Goal: Task Accomplishment & Management: Manage account settings

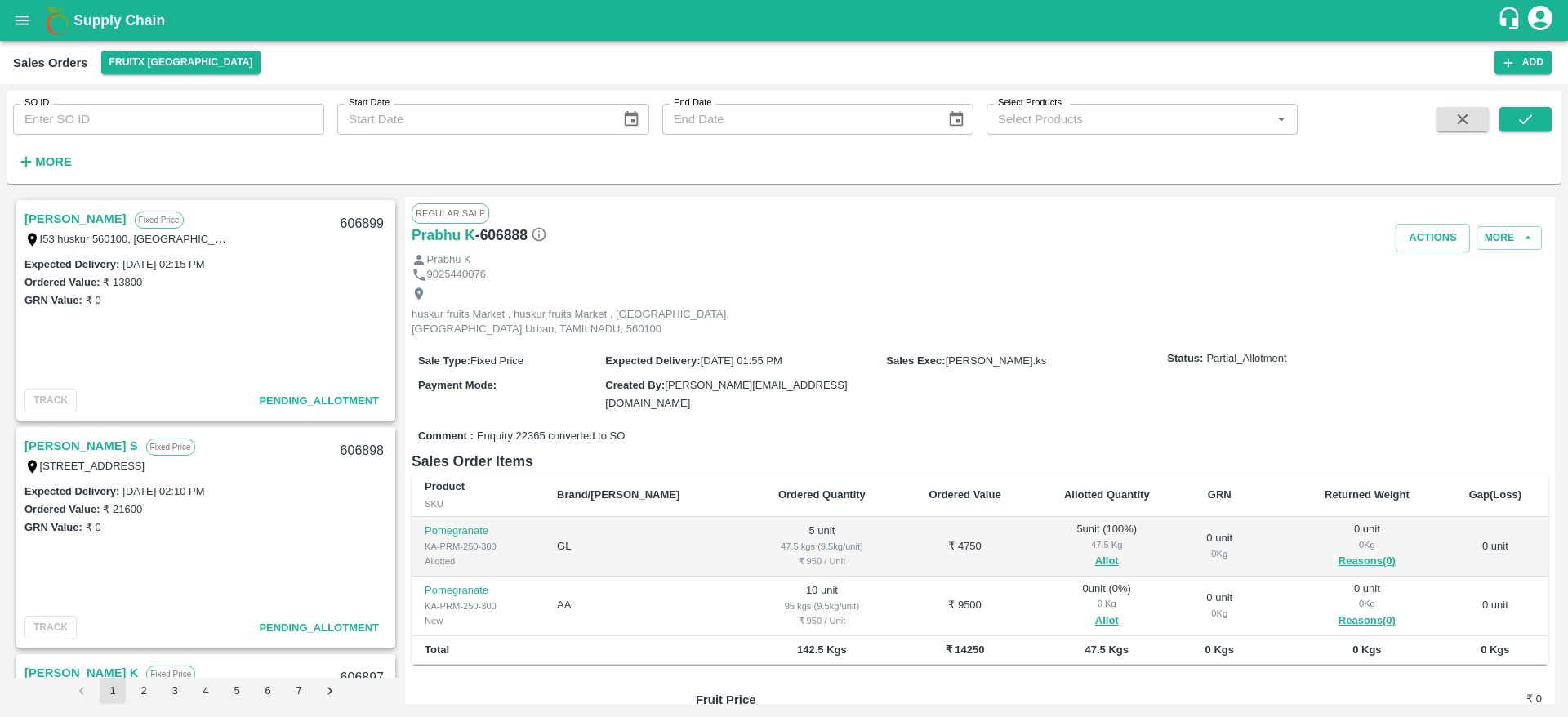
scroll to position [1485, 0]
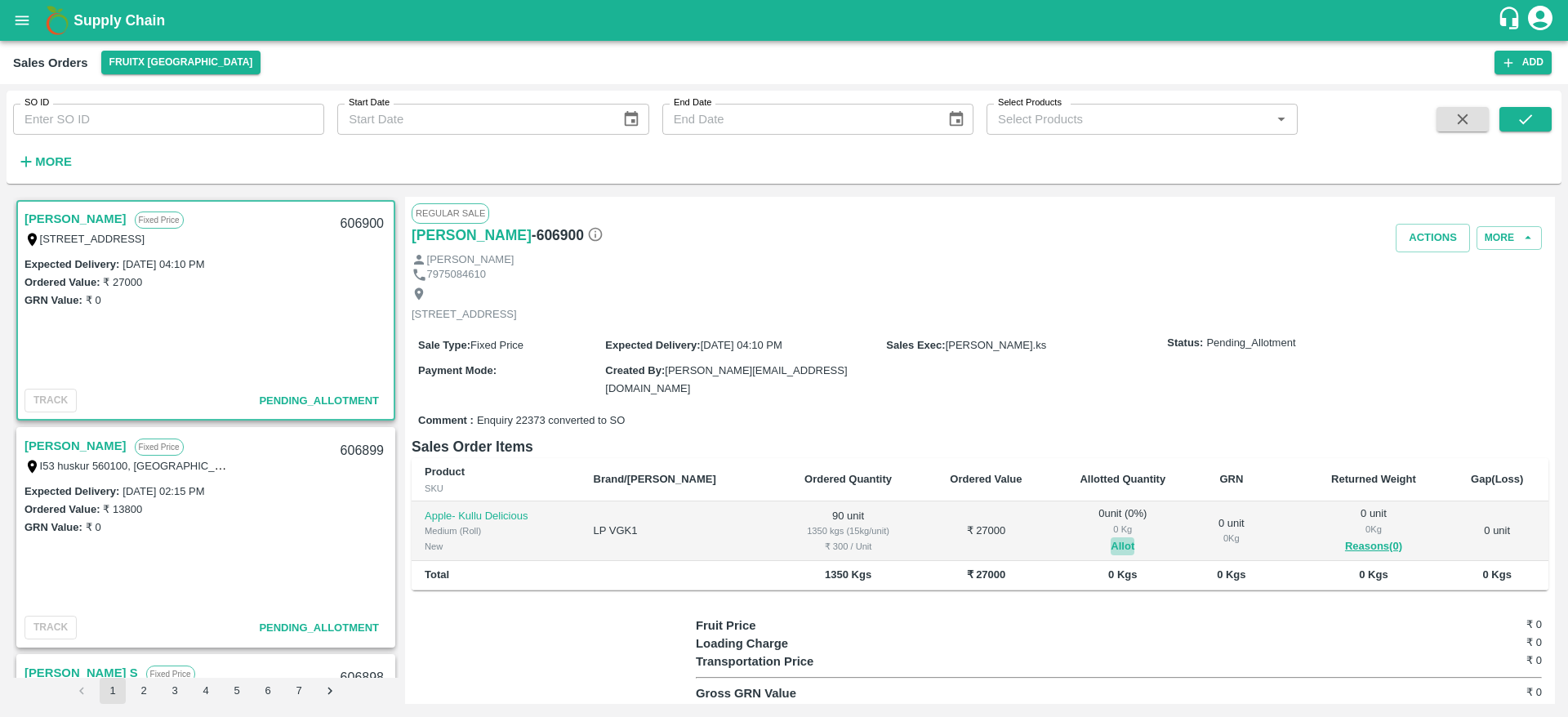
click at [1111, 549] on button "Allot" at bounding box center [1122, 547] width 24 height 19
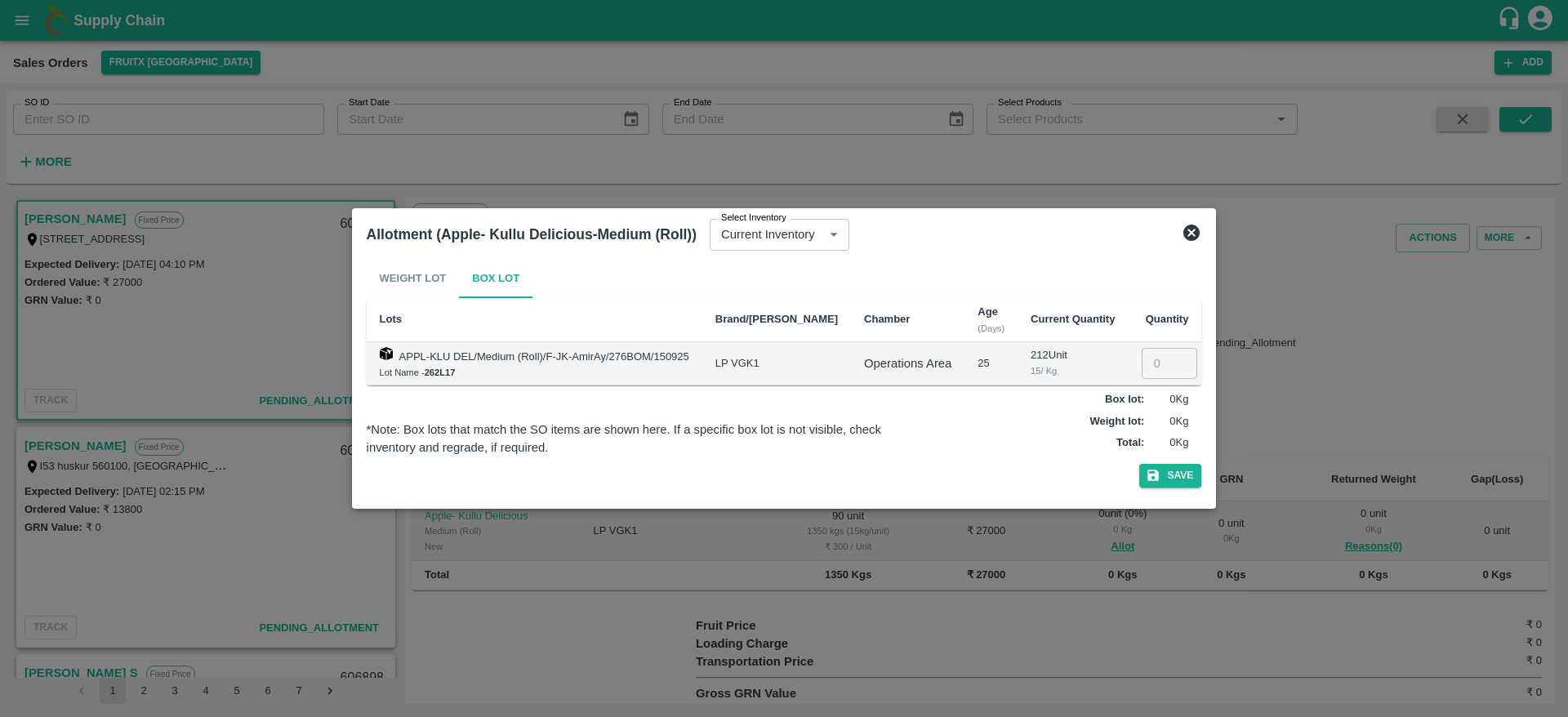
click at [1175, 239] on div "Allotment (Apple- Kullu Delicious-Medium (Roll)) Select Inventory Current Inven…" at bounding box center [784, 234] width 849 height 36
click at [1185, 236] on icon at bounding box center [1191, 233] width 17 height 17
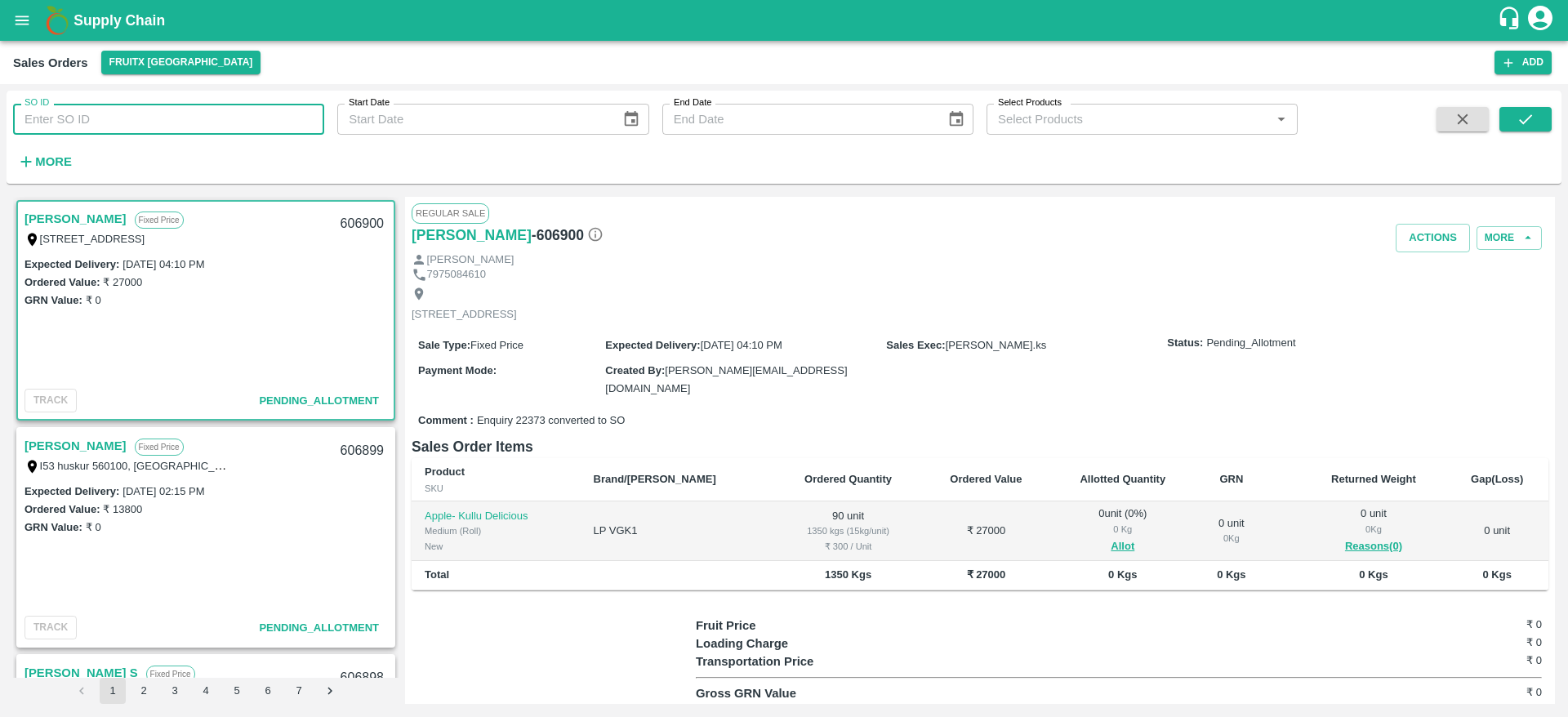
click at [287, 122] on input "SO ID" at bounding box center [168, 119] width 311 height 31
paste input "606170"
type input "606170"
click at [1542, 114] on button "submit" at bounding box center [1525, 119] width 52 height 25
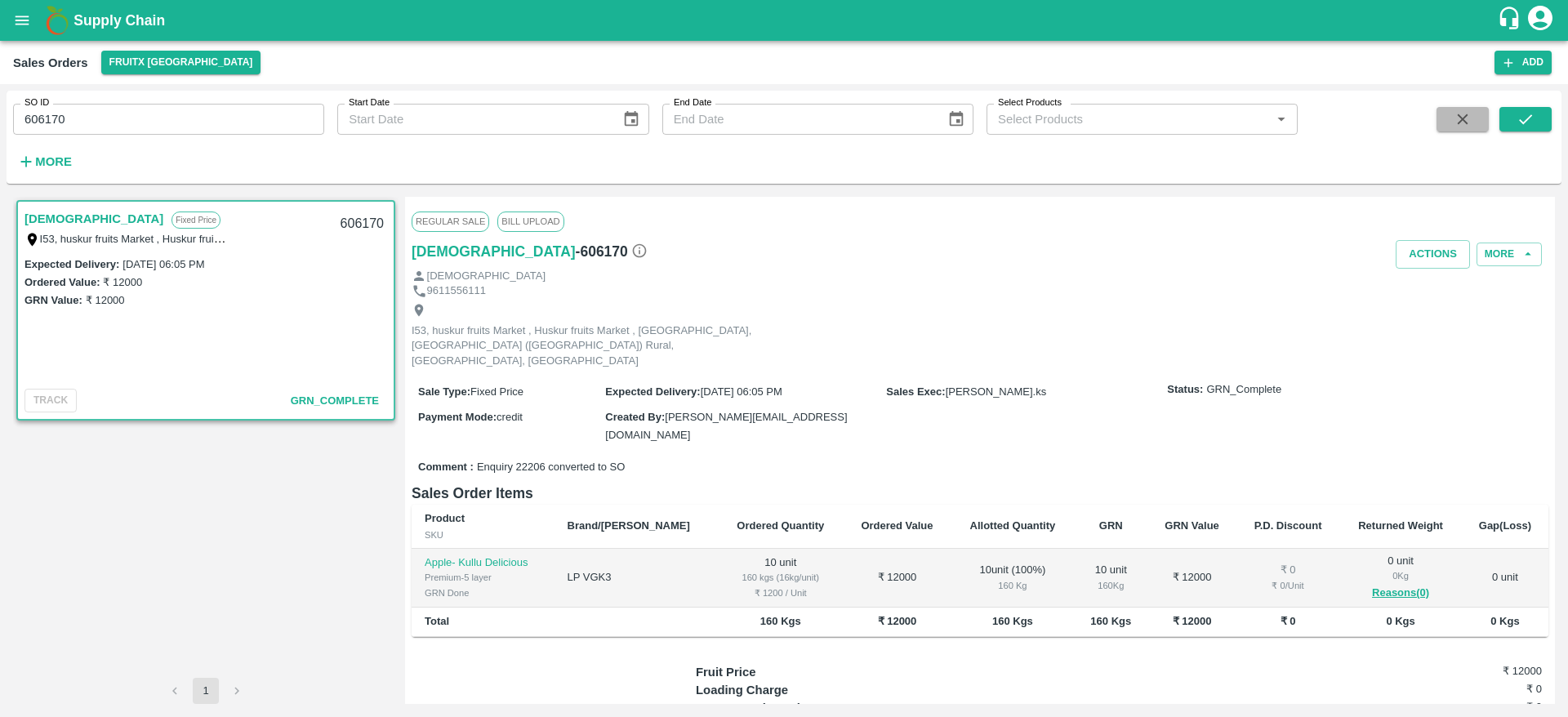
click at [1454, 123] on icon "button" at bounding box center [1462, 119] width 18 height 18
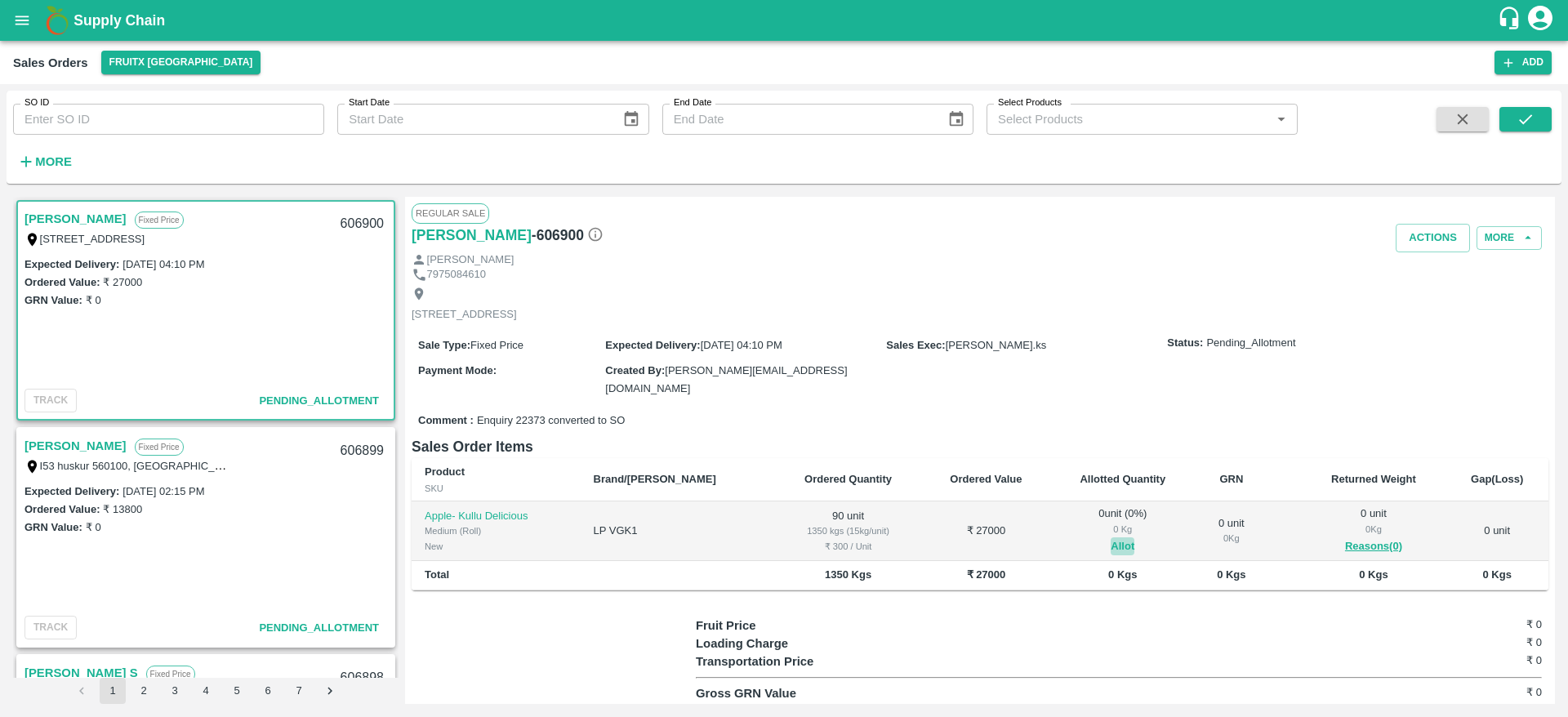
click at [1111, 538] on button "Allot" at bounding box center [1122, 547] width 24 height 19
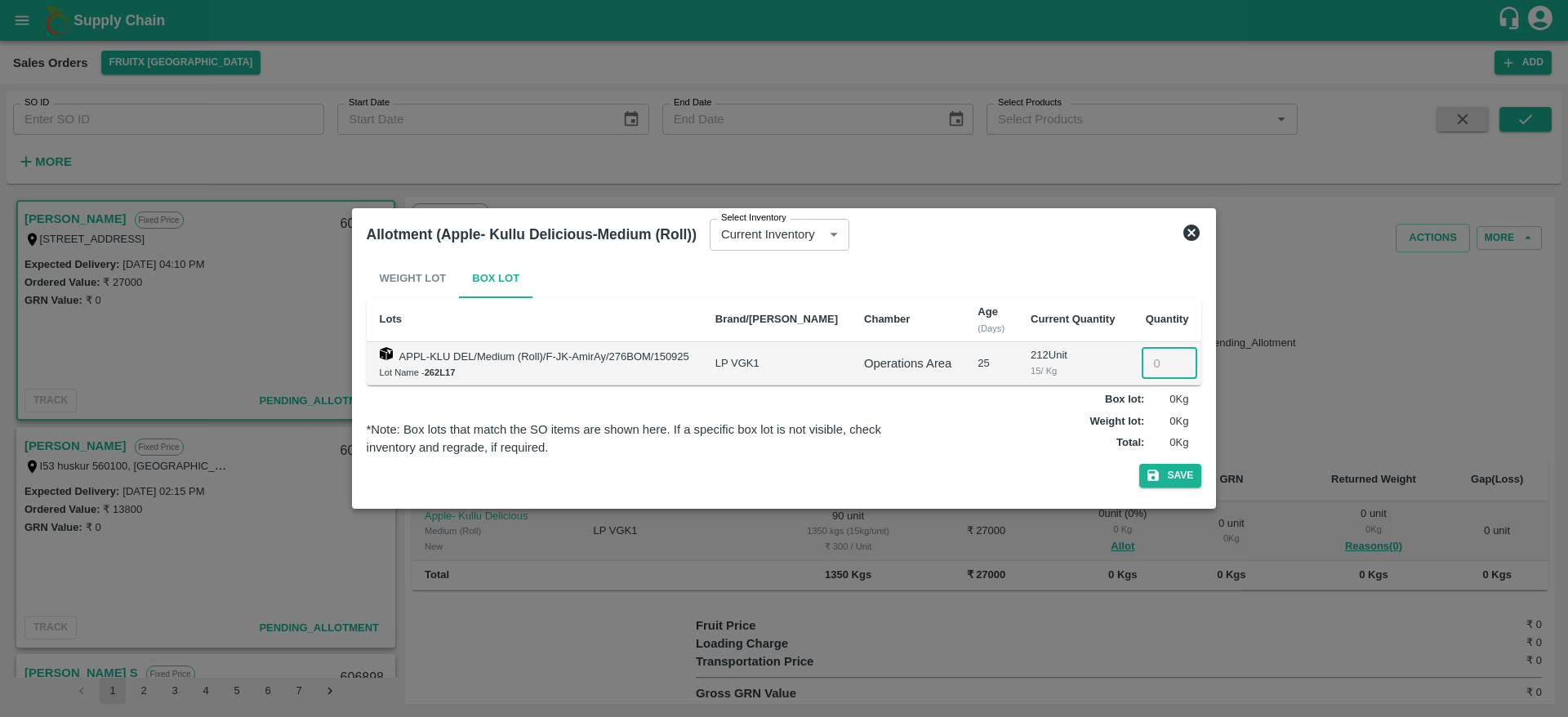
click at [1149, 360] on input "number" at bounding box center [1169, 363] width 56 height 31
type input "90"
click at [1139, 464] on button "Save" at bounding box center [1170, 475] width 62 height 24
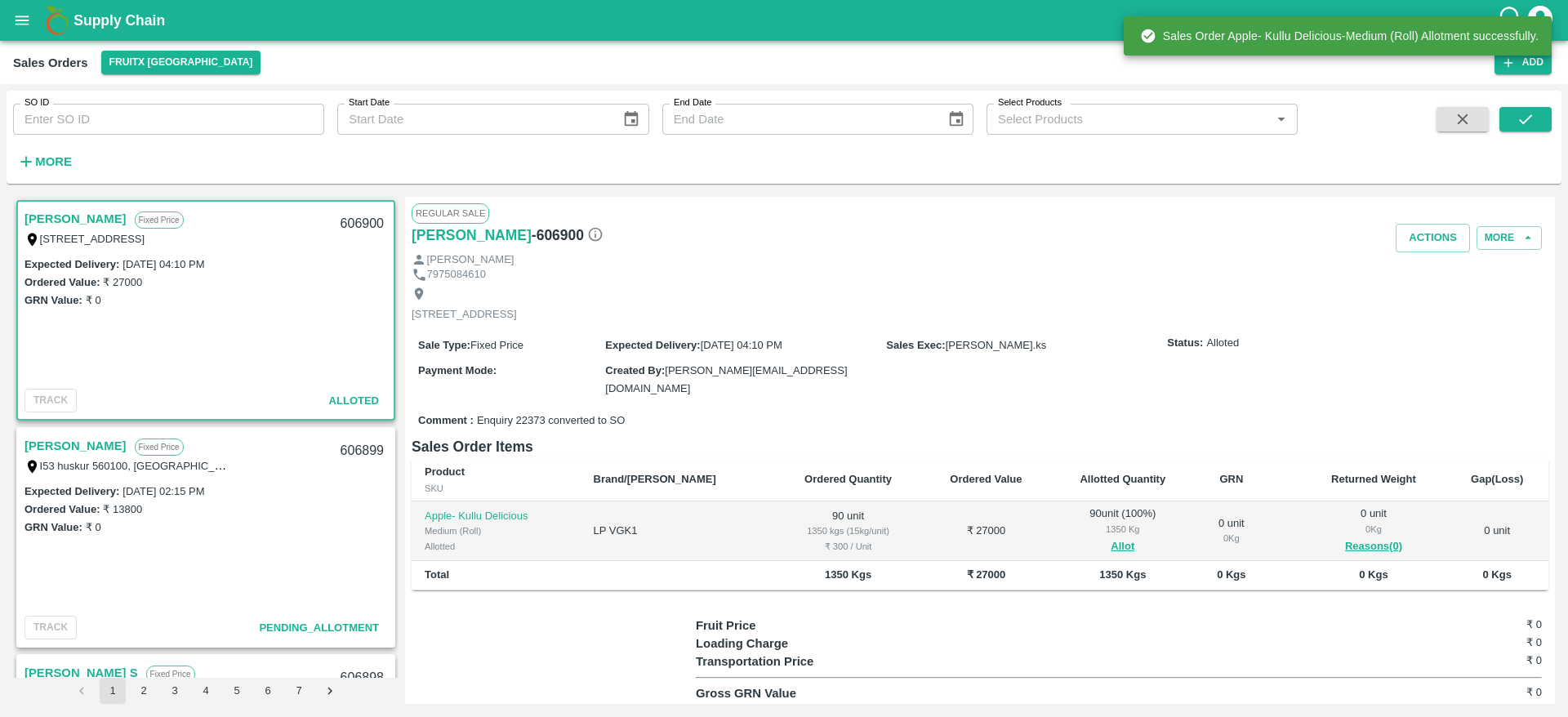
click at [372, 225] on div "606900" at bounding box center [361, 225] width 63 height 39
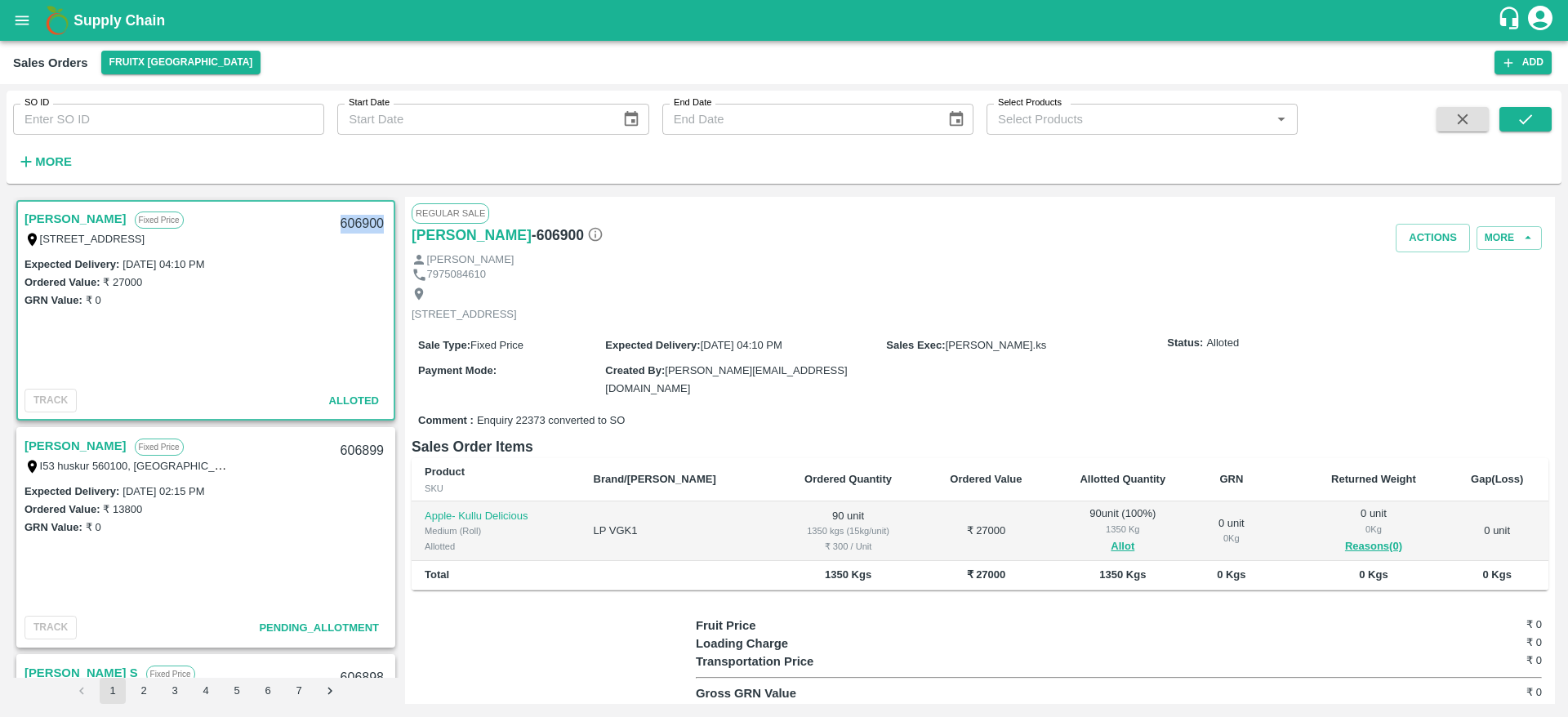
click at [372, 225] on div "606900" at bounding box center [361, 225] width 63 height 39
copy div "606900"
click at [371, 215] on div "606900" at bounding box center [361, 225] width 63 height 39
click at [144, 377] on div "Expected Delivery : 10 Oct 2025, 04:10 PM Ordered Value: ₹ 27000 GRN Value: ₹ 0" at bounding box center [205, 318] width 375 height 128
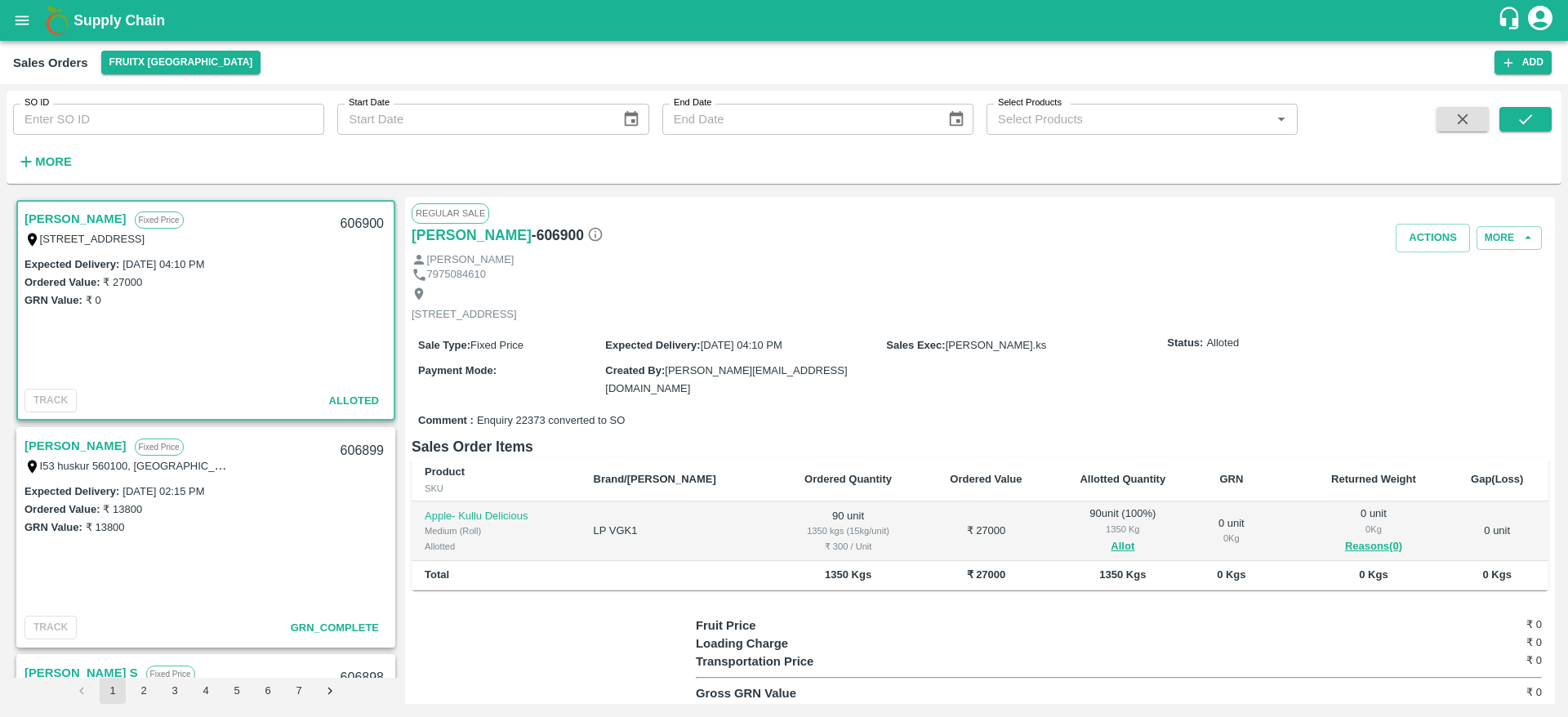
click at [144, 377] on div "Expected Delivery : 10 Oct 2025, 04:10 PM Ordered Value: ₹ 27000 GRN Value: ₹ 0" at bounding box center [205, 318] width 375 height 128
click at [73, 222] on link "[PERSON_NAME]" at bounding box center [76, 219] width 102 height 21
click at [1111, 550] on button "Allot" at bounding box center [1122, 547] width 24 height 19
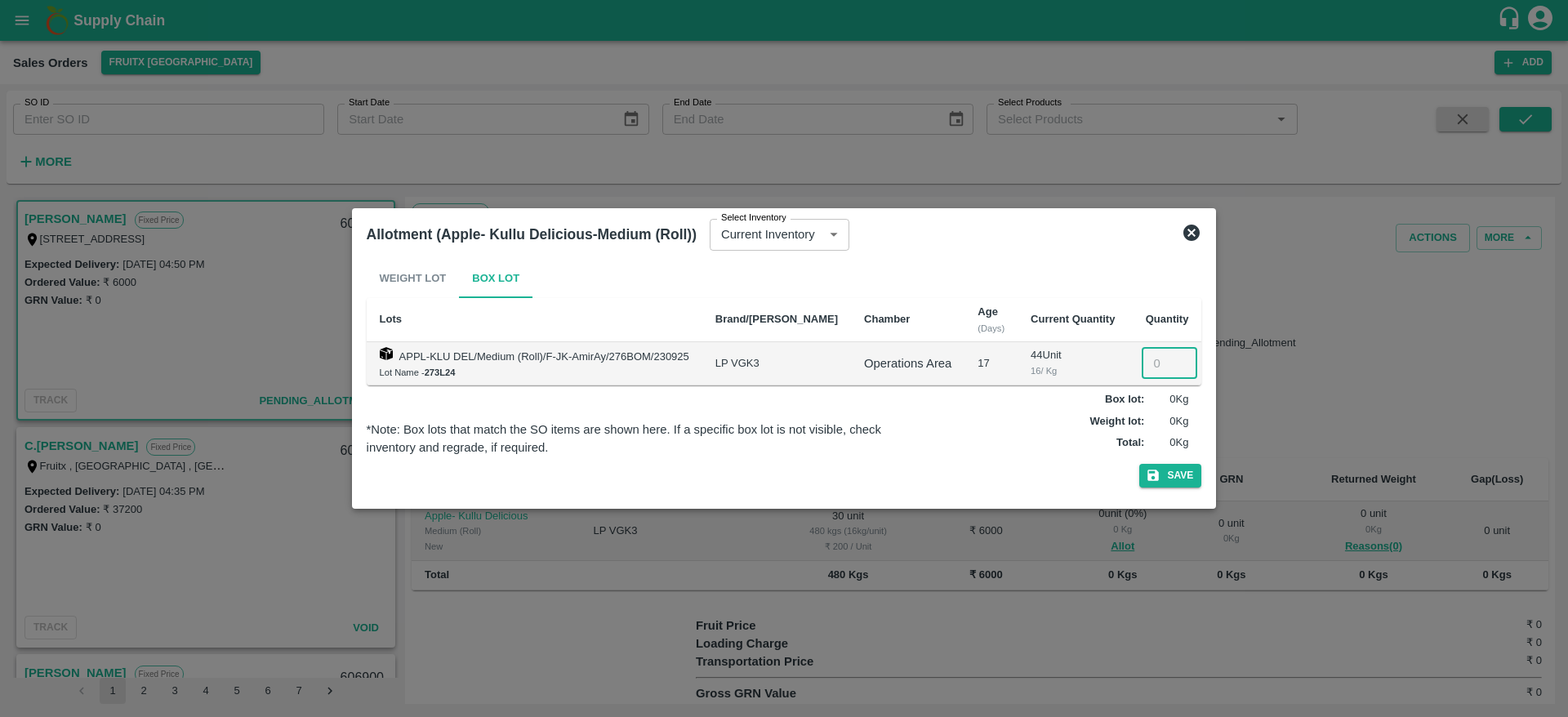
click at [1147, 374] on input "number" at bounding box center [1169, 363] width 56 height 31
type input "30"
click at [1139, 464] on button "Save" at bounding box center [1170, 475] width 62 height 24
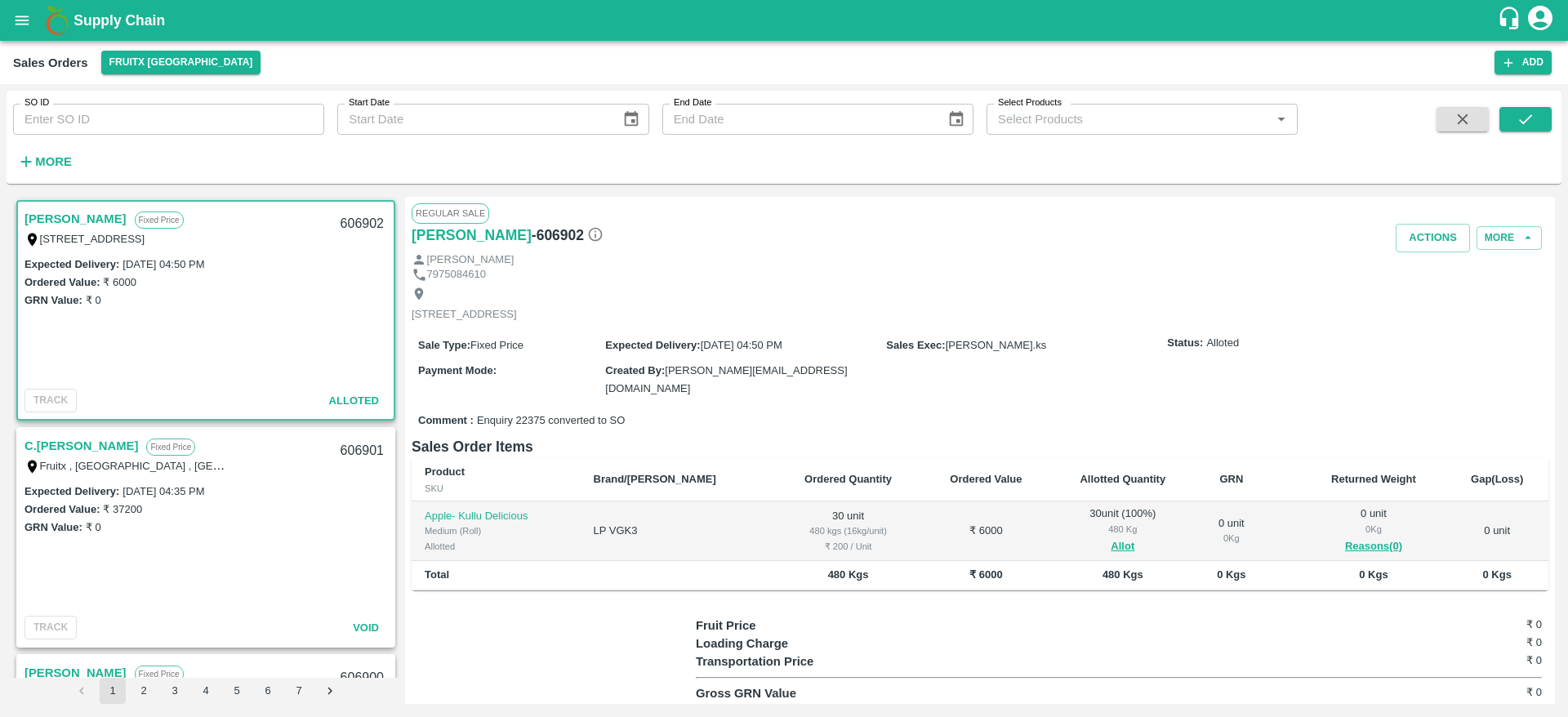
click at [368, 216] on div "606902" at bounding box center [361, 225] width 63 height 39
copy div "606902"
click at [1433, 243] on button "Actions" at bounding box center [1432, 238] width 74 height 28
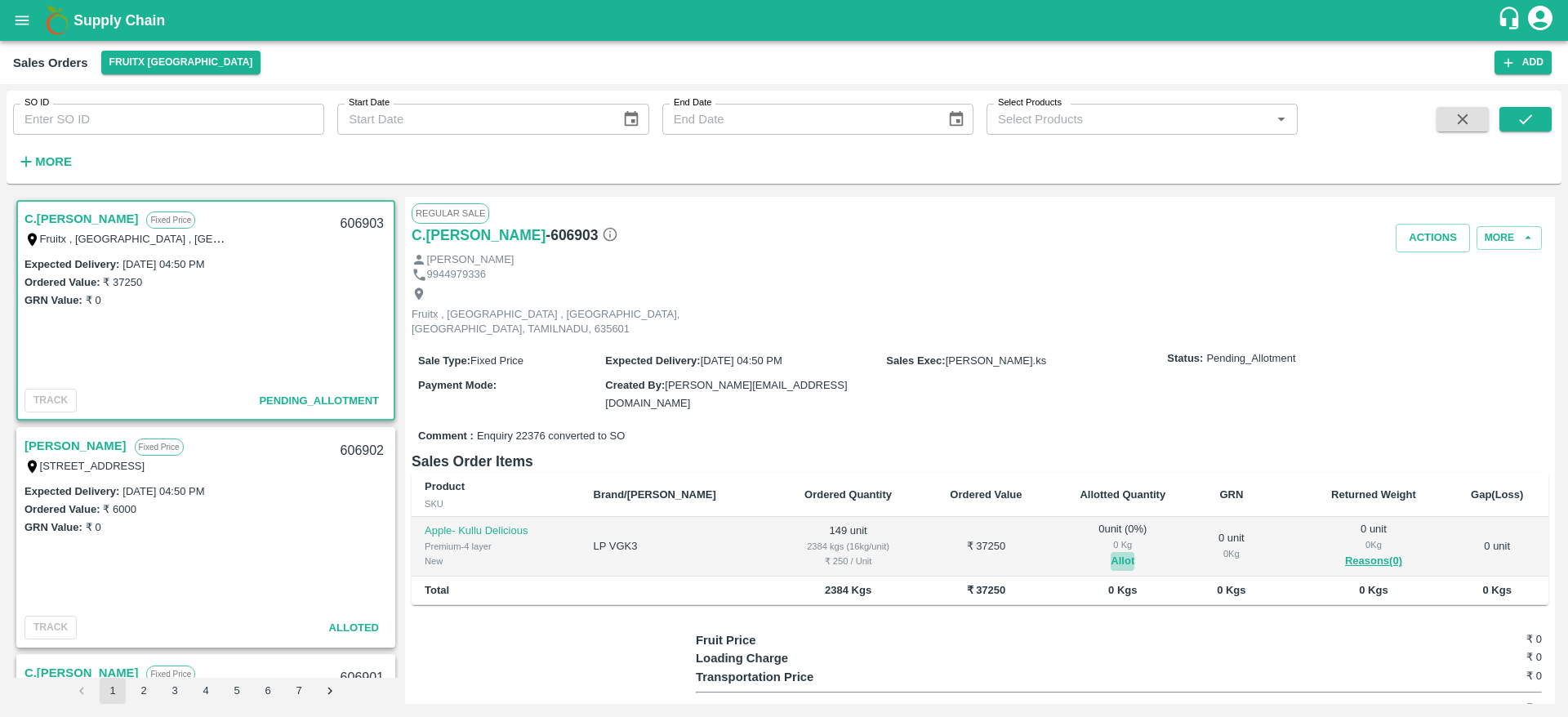
click at [1111, 552] on button "Allot" at bounding box center [1122, 561] width 24 height 19
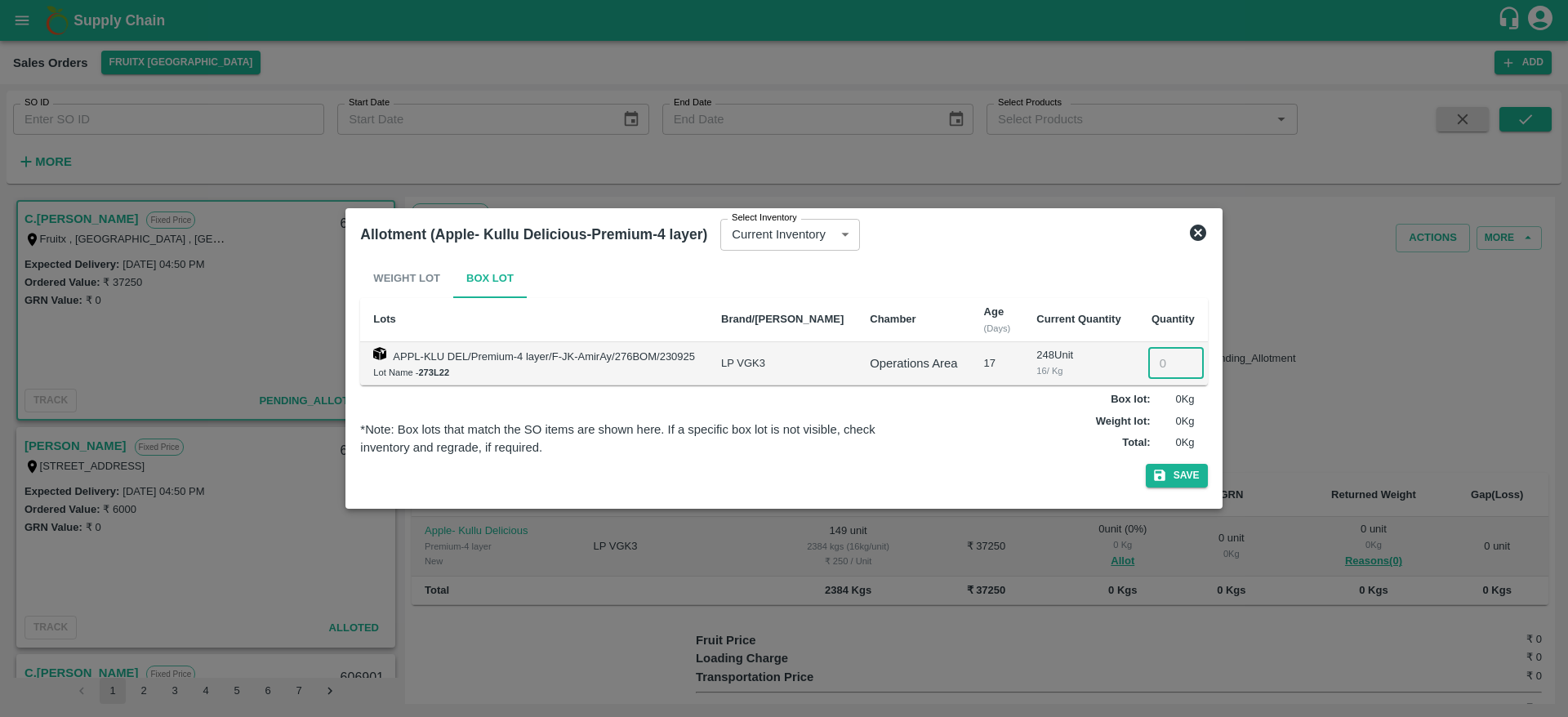
click at [1148, 365] on input "number" at bounding box center [1176, 363] width 56 height 31
type input "149"
click at [1146, 464] on button "Save" at bounding box center [1177, 475] width 62 height 24
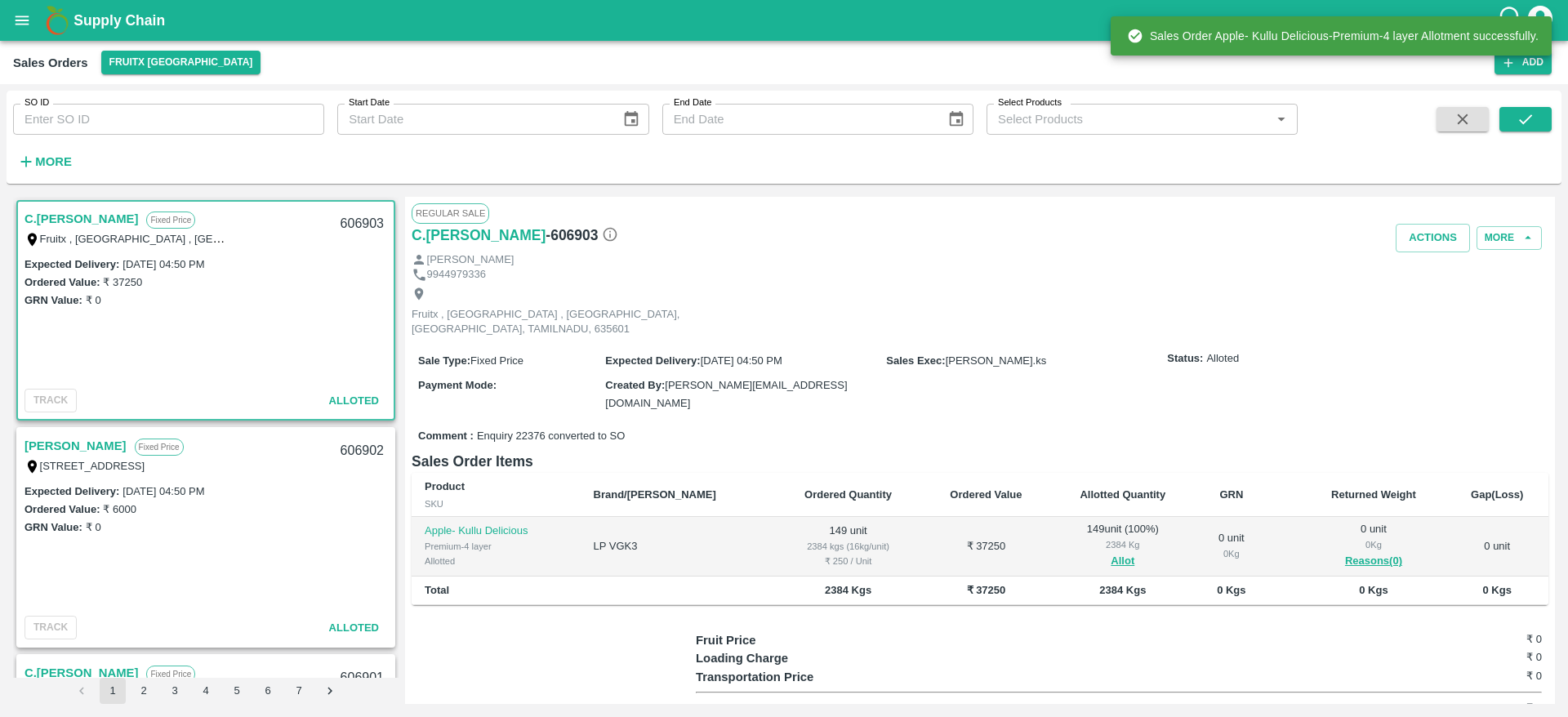
click at [355, 222] on div "606903" at bounding box center [361, 225] width 63 height 39
copy div "606903"
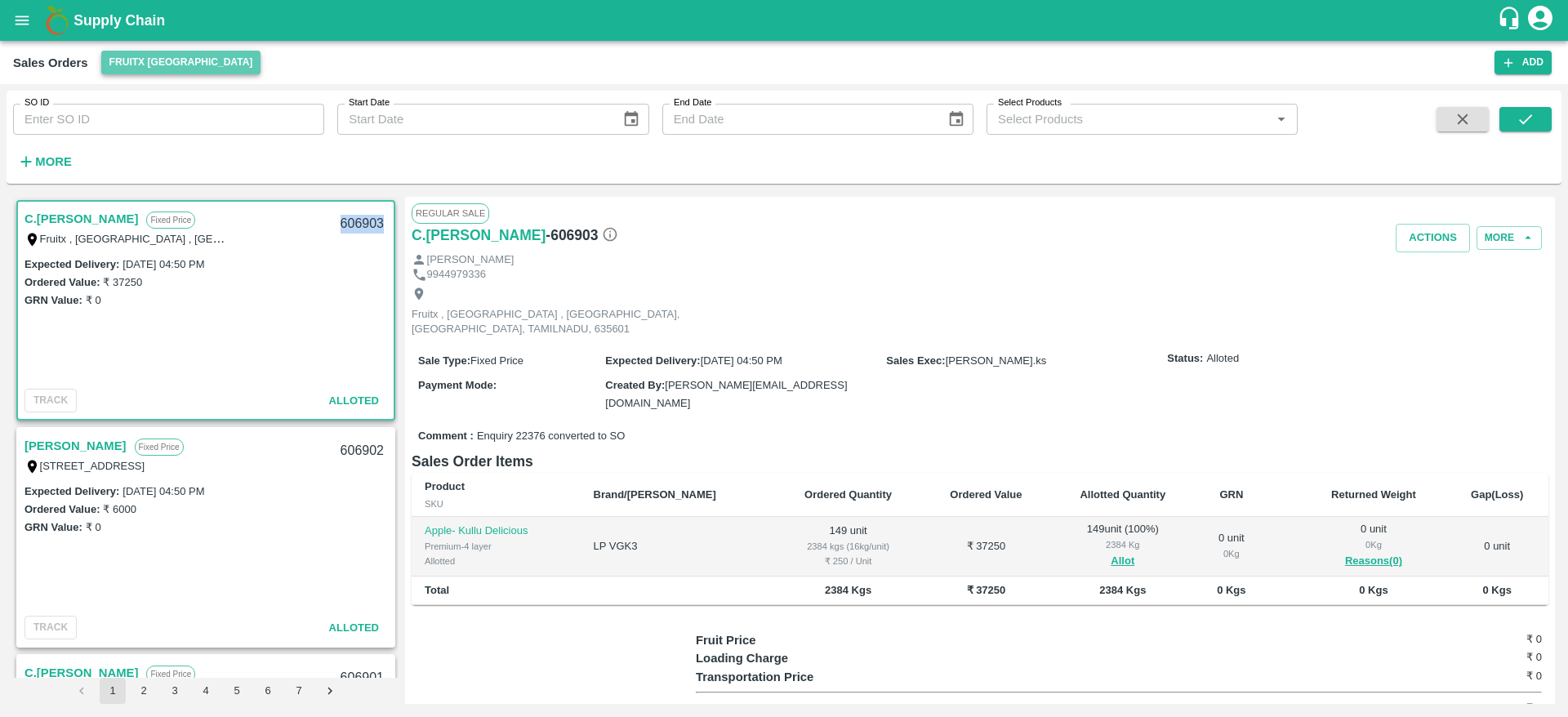
click at [197, 56] on button "FruitX [GEOGRAPHIC_DATA]" at bounding box center [182, 62] width 160 height 24
click at [168, 100] on li "Direct Customer" at bounding box center [196, 95] width 188 height 27
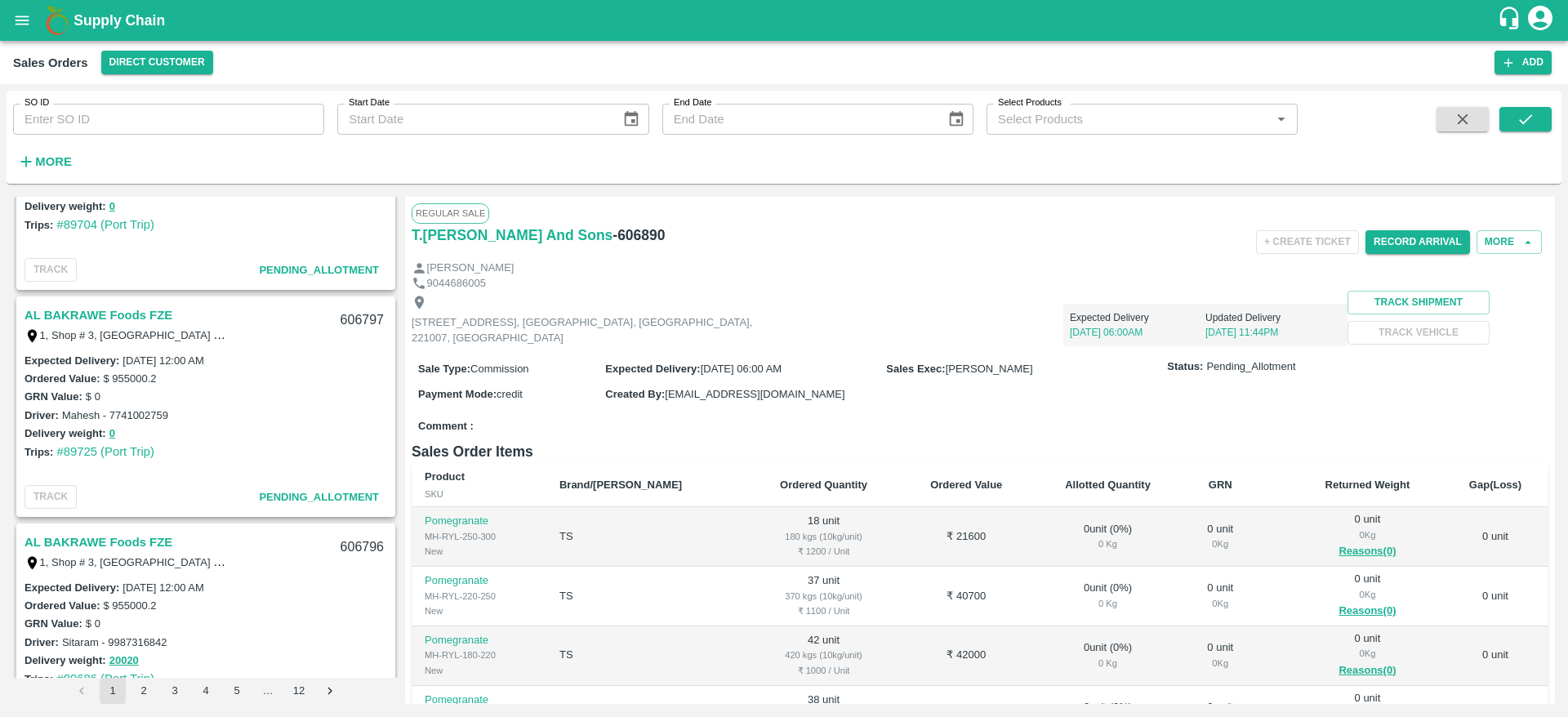
scroll to position [3085, 0]
click at [1479, 110] on button "button" at bounding box center [1462, 119] width 52 height 25
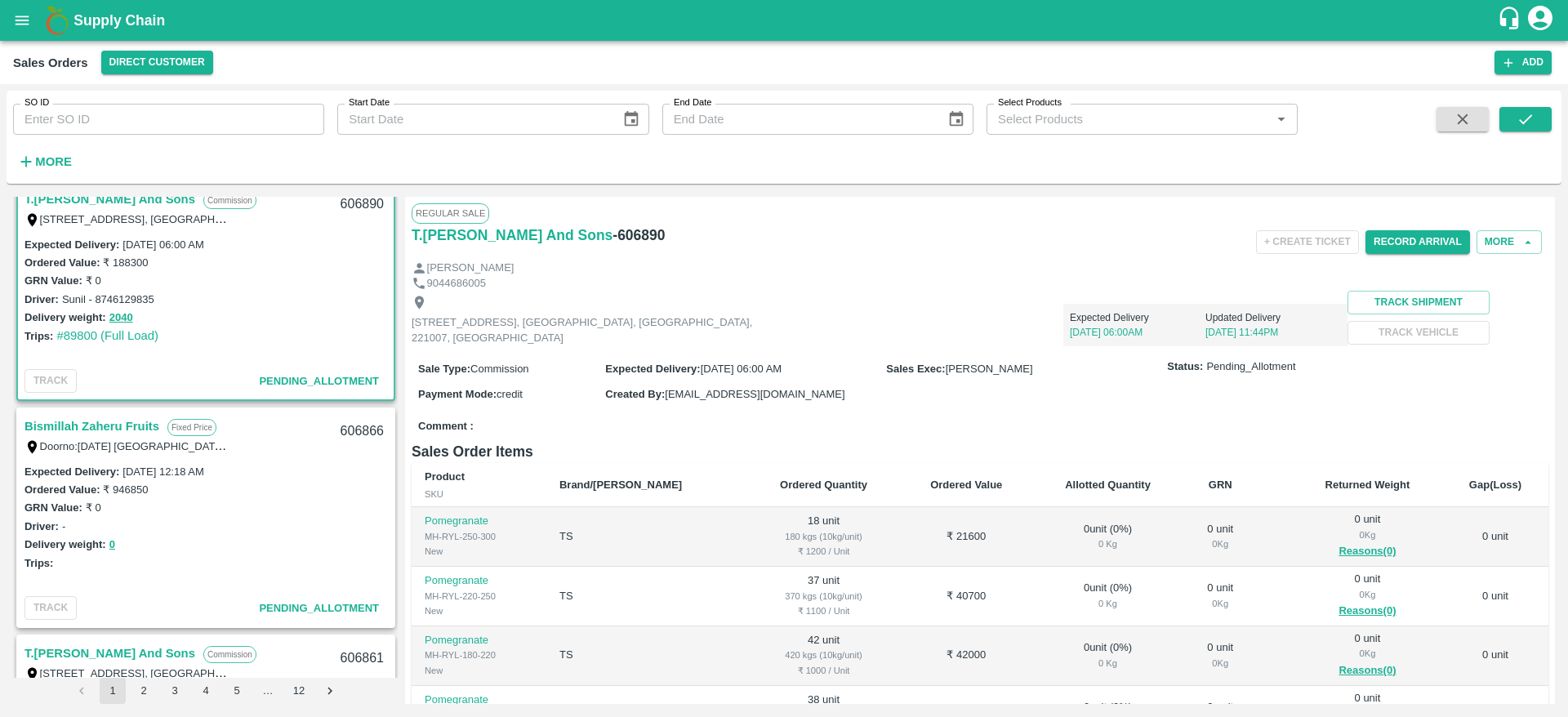
scroll to position [4, 0]
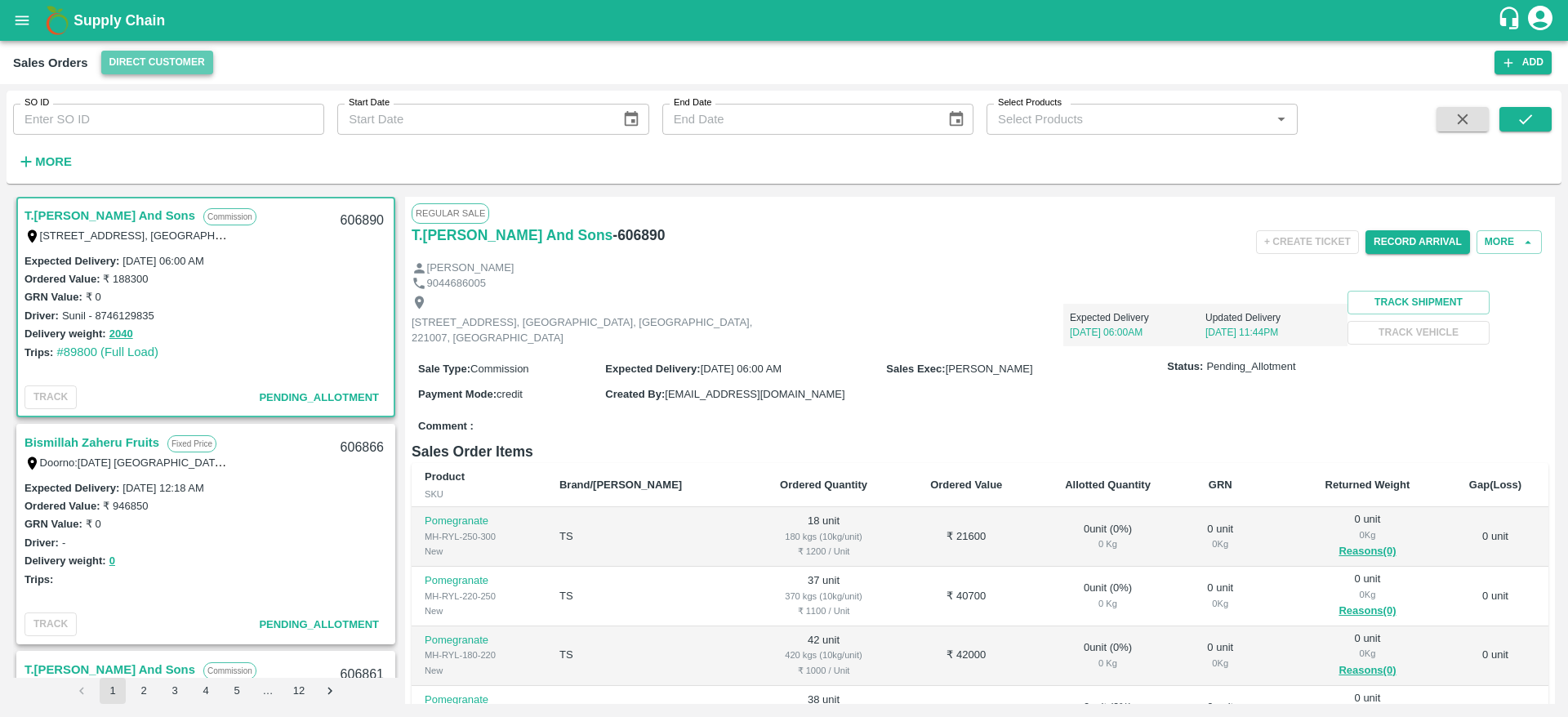
click at [172, 71] on button "Direct Customer" at bounding box center [157, 62] width 112 height 24
click at [145, 132] on li "FruitX [GEOGRAPHIC_DATA]" at bounding box center [192, 123] width 188 height 27
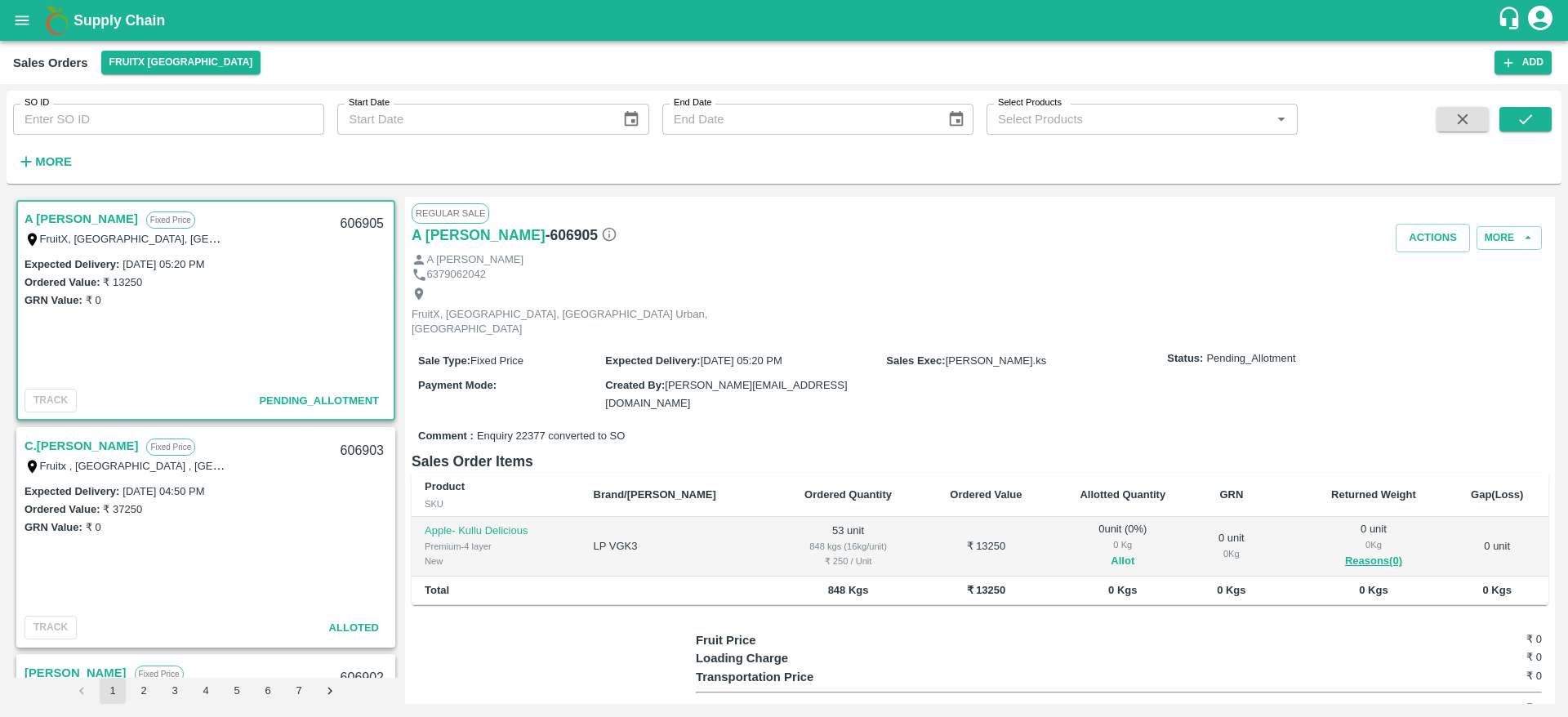
click at [1111, 552] on button "Allot" at bounding box center [1122, 561] width 24 height 19
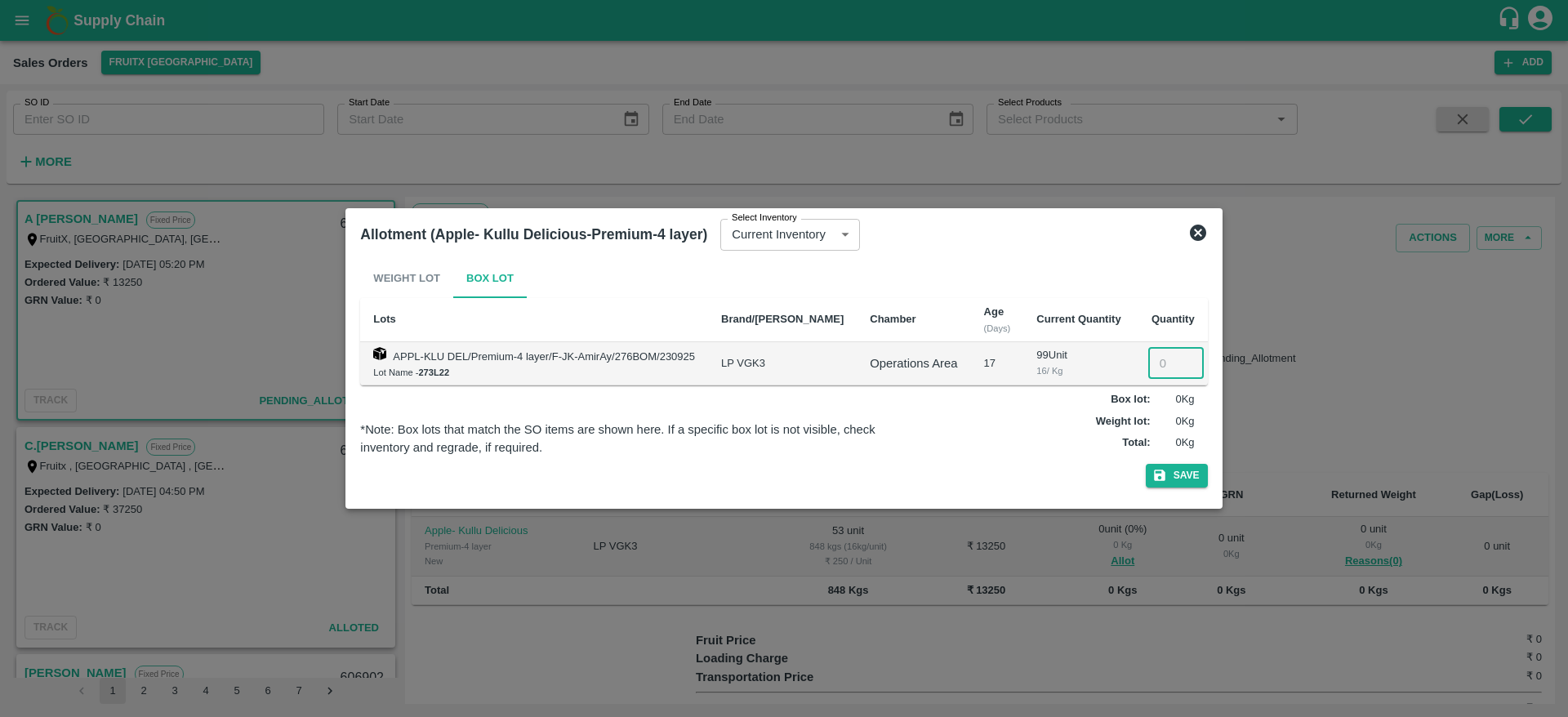
click at [1148, 361] on input "number" at bounding box center [1176, 363] width 56 height 31
type input "53"
click at [1146, 464] on button "Save" at bounding box center [1177, 475] width 62 height 24
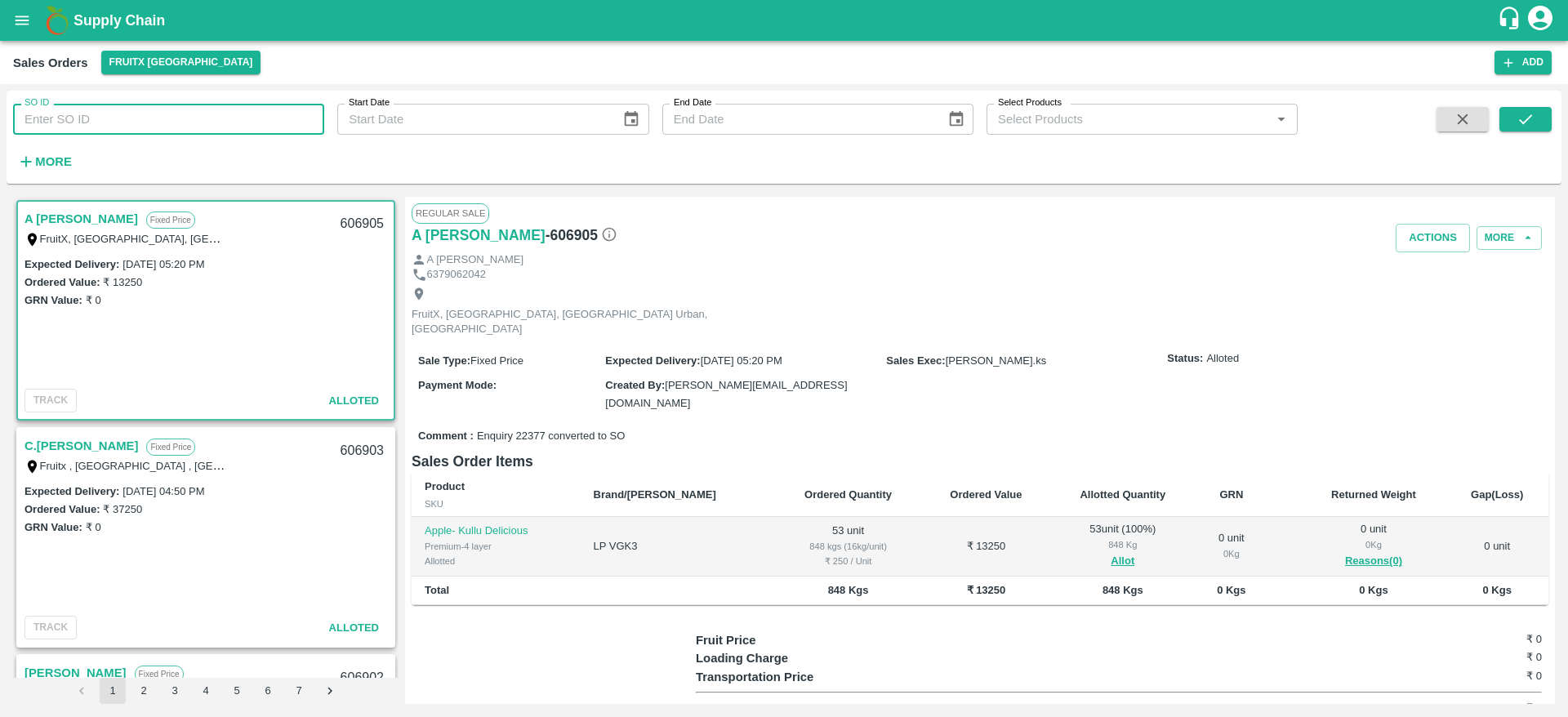
click at [129, 116] on input "SO ID" at bounding box center [168, 119] width 311 height 31
paste input "text"
type input "606720"
click at [1525, 125] on icon "submit" at bounding box center [1525, 119] width 18 height 18
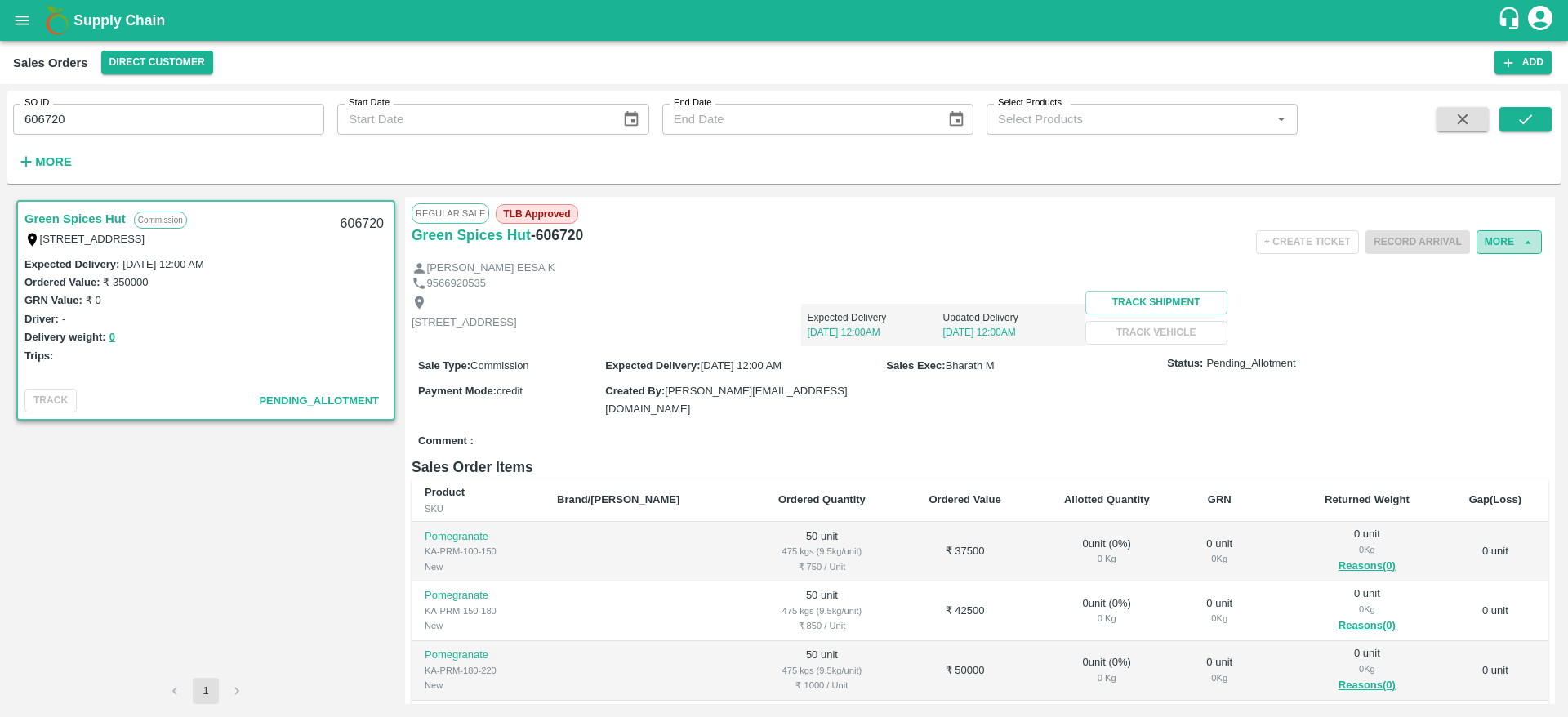
click at [1496, 243] on button "More" at bounding box center [1509, 242] width 65 height 24
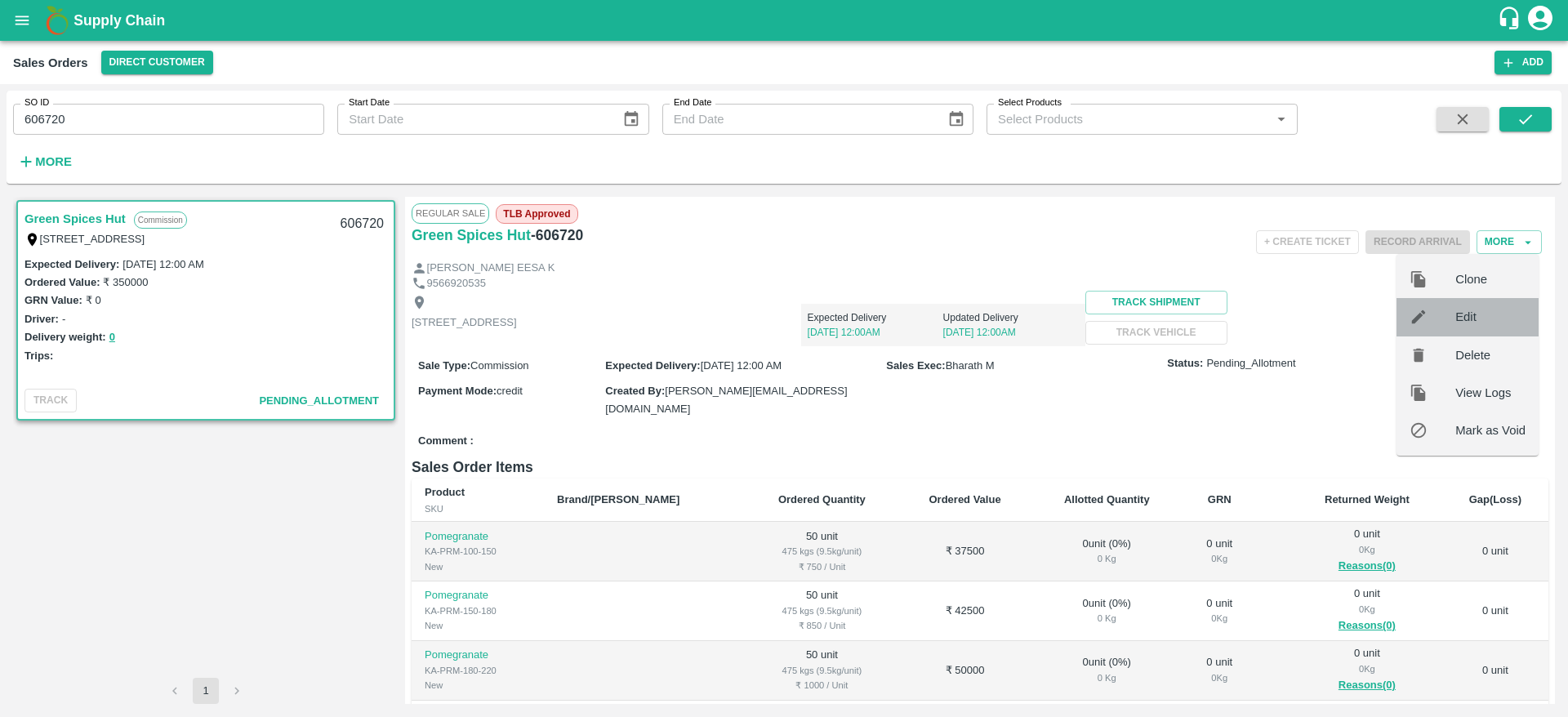
click at [1490, 314] on span "Edit" at bounding box center [1490, 317] width 71 height 18
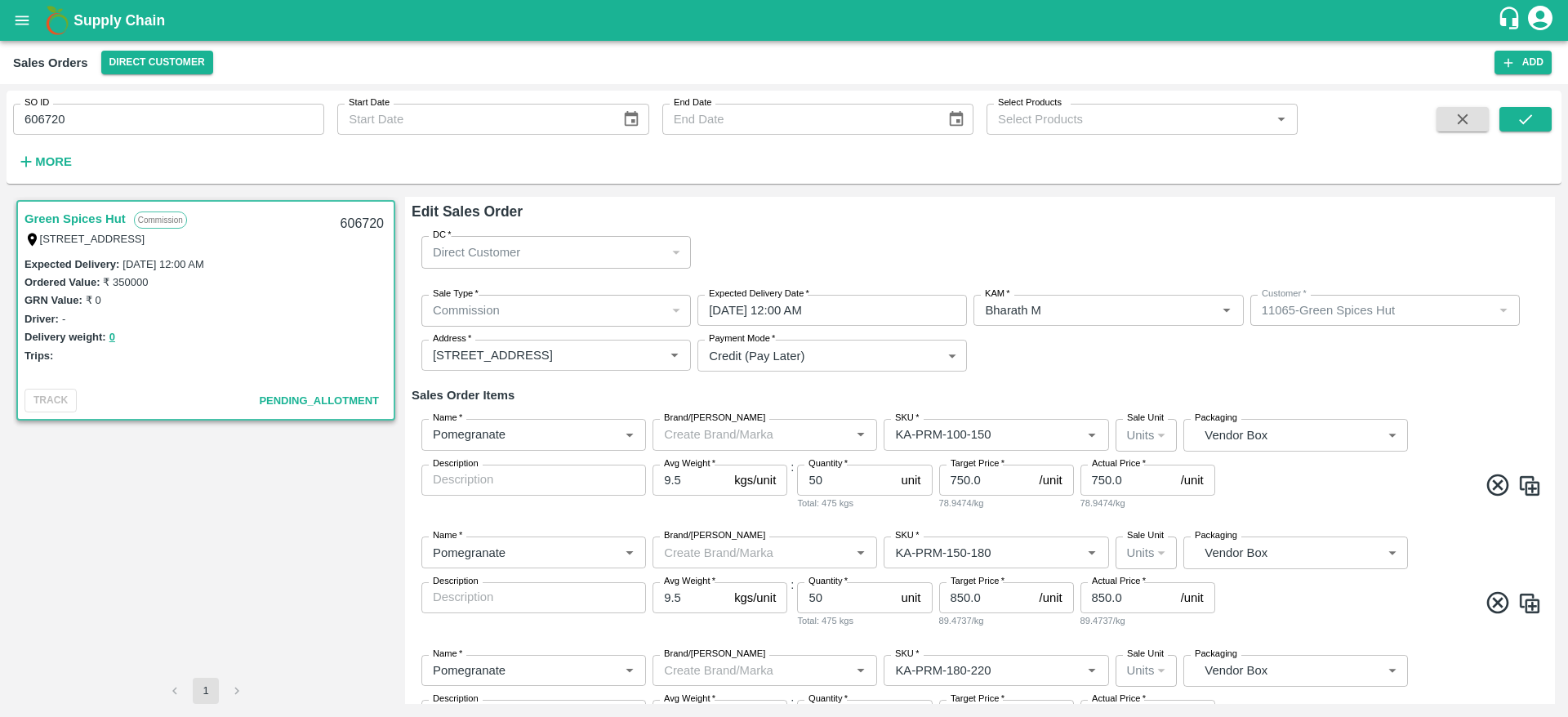
click at [837, 300] on input "08/10/2025 12:00 AM" at bounding box center [826, 310] width 258 height 31
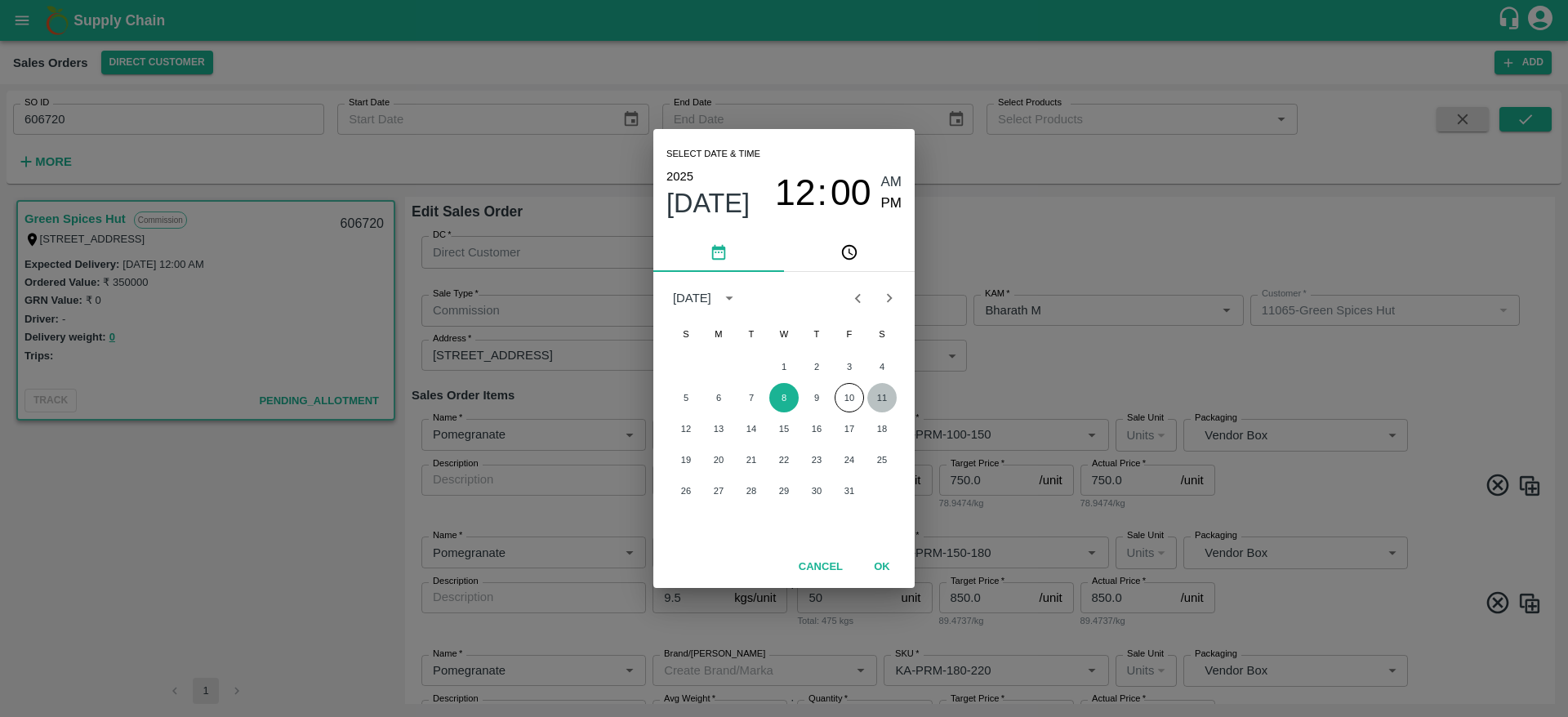
click at [874, 398] on button "11" at bounding box center [881, 397] width 29 height 29
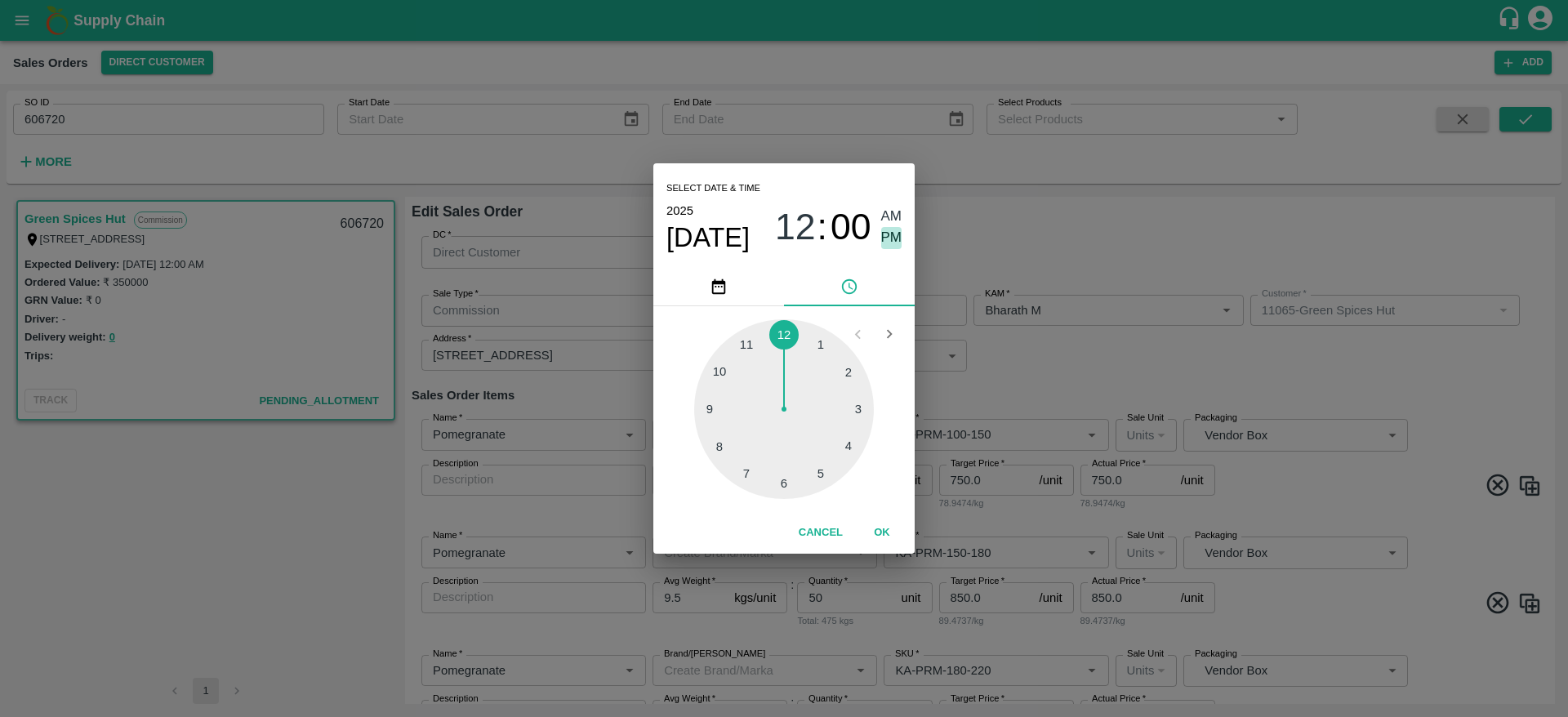
click at [882, 237] on span "PM" at bounding box center [892, 238] width 21 height 22
type input "11/10/2025 12:00 PM"
click at [883, 526] on button "OK" at bounding box center [881, 533] width 52 height 28
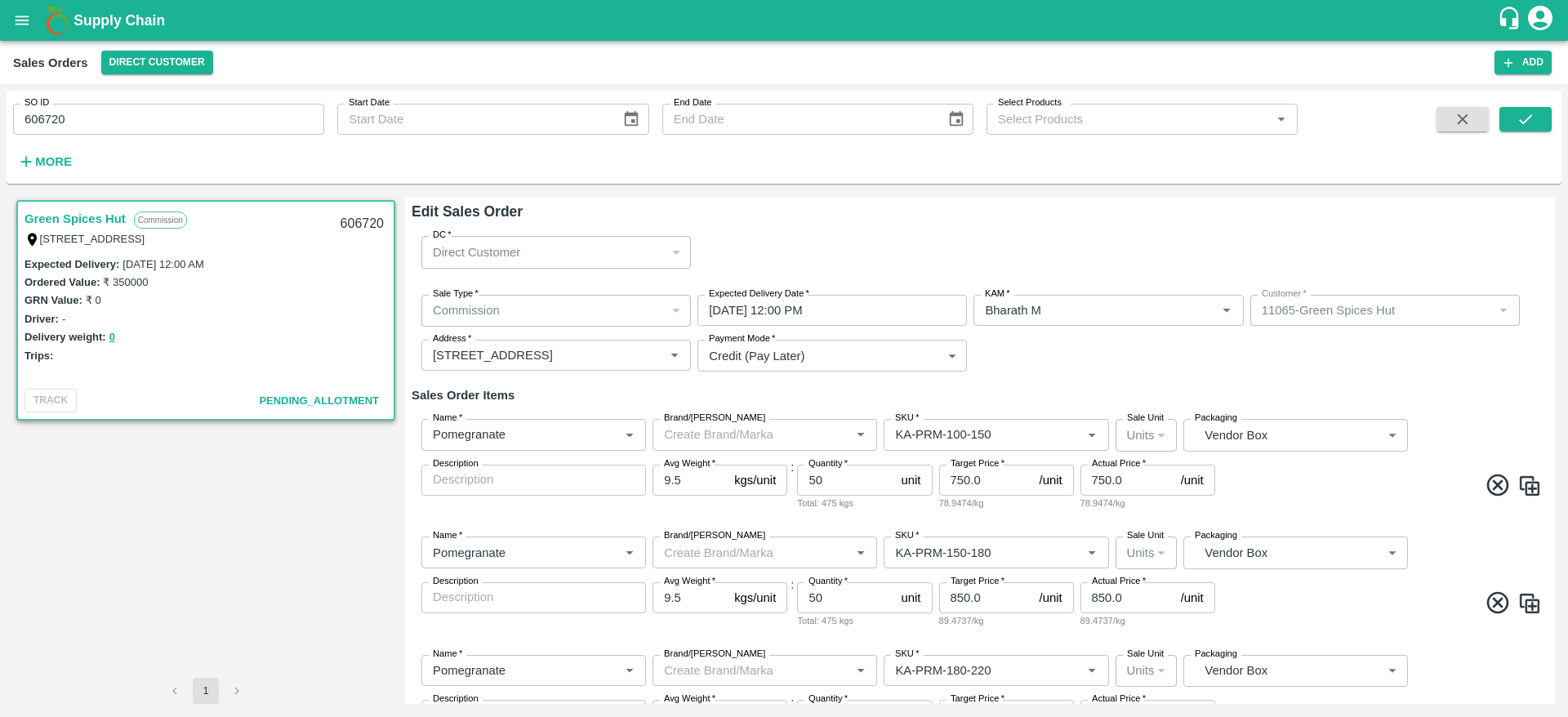
click at [1485, 382] on div "Sale Type   * Commission 2 Sale Type Expected Delivery Date   * 11/10/2025 12:0…" at bounding box center [980, 334] width 1137 height 104
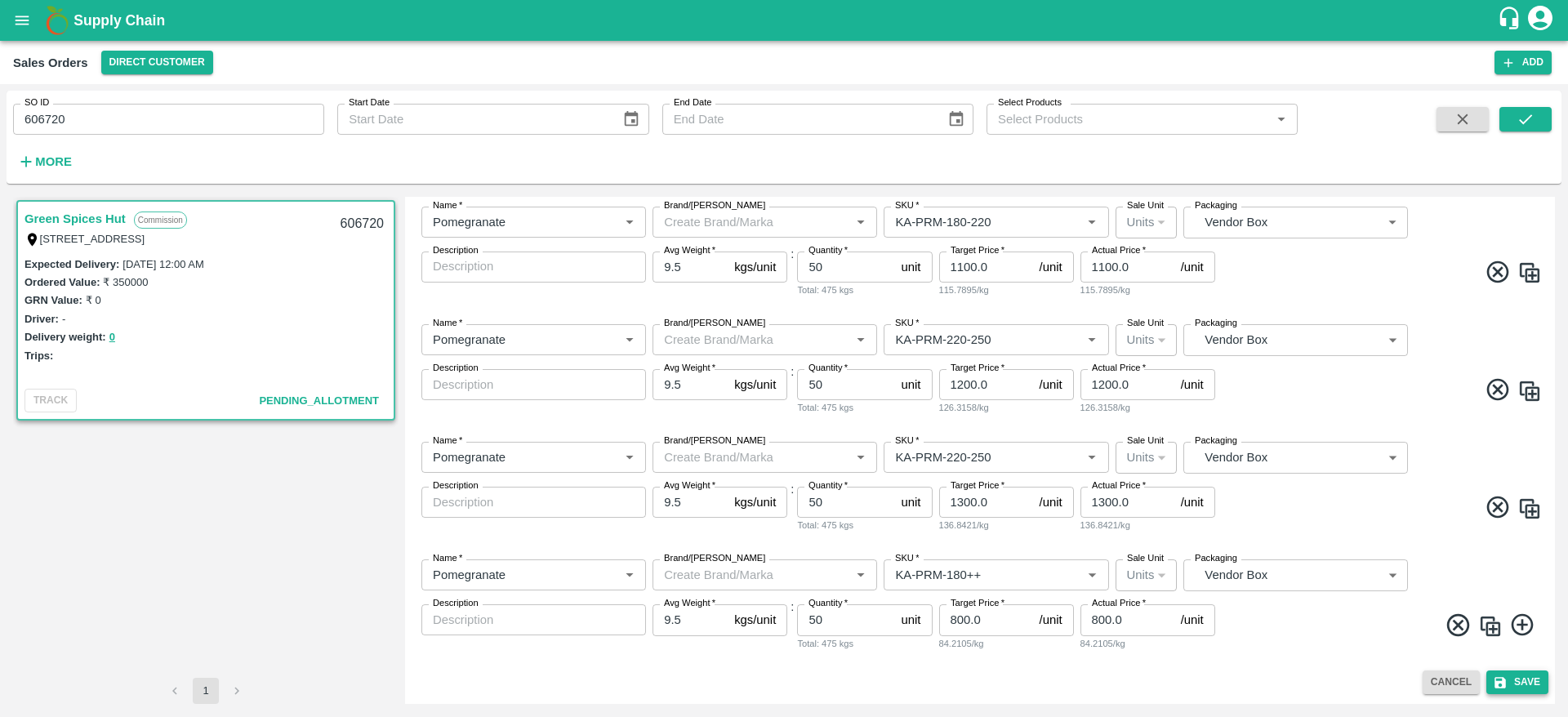
click at [1501, 676] on icon "submit" at bounding box center [1499, 683] width 15 height 15
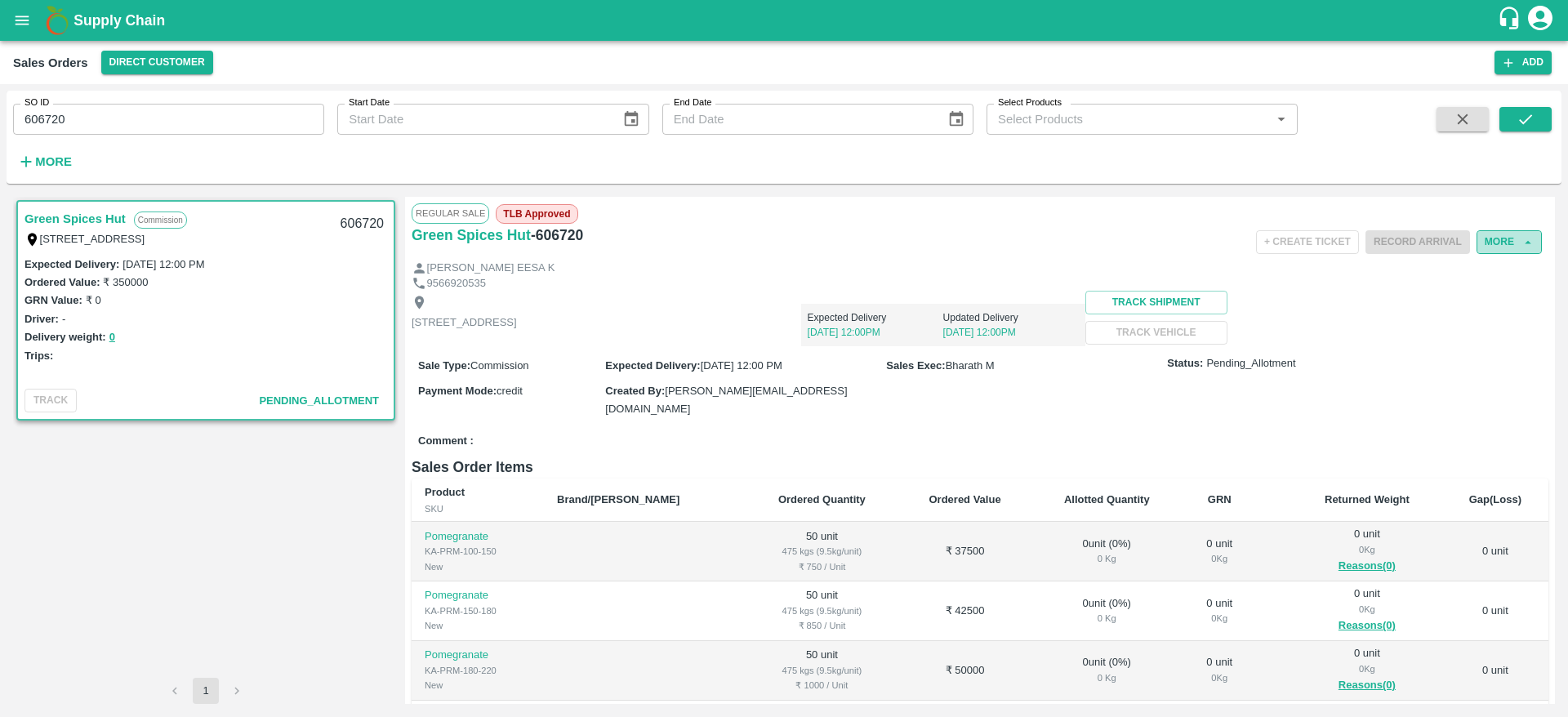
click at [1505, 247] on button "More" at bounding box center [1509, 242] width 65 height 24
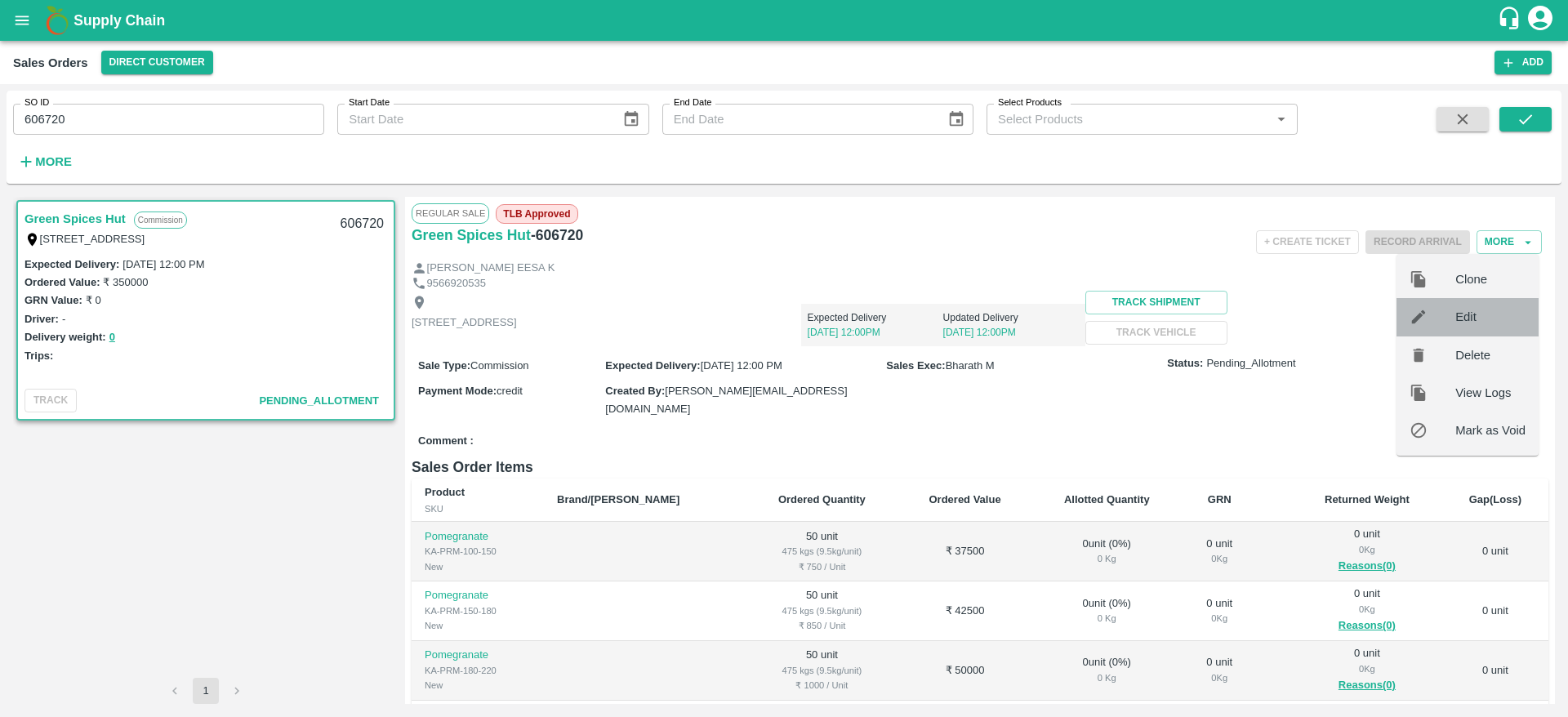
click at [1478, 302] on div "Edit" at bounding box center [1467, 317] width 142 height 38
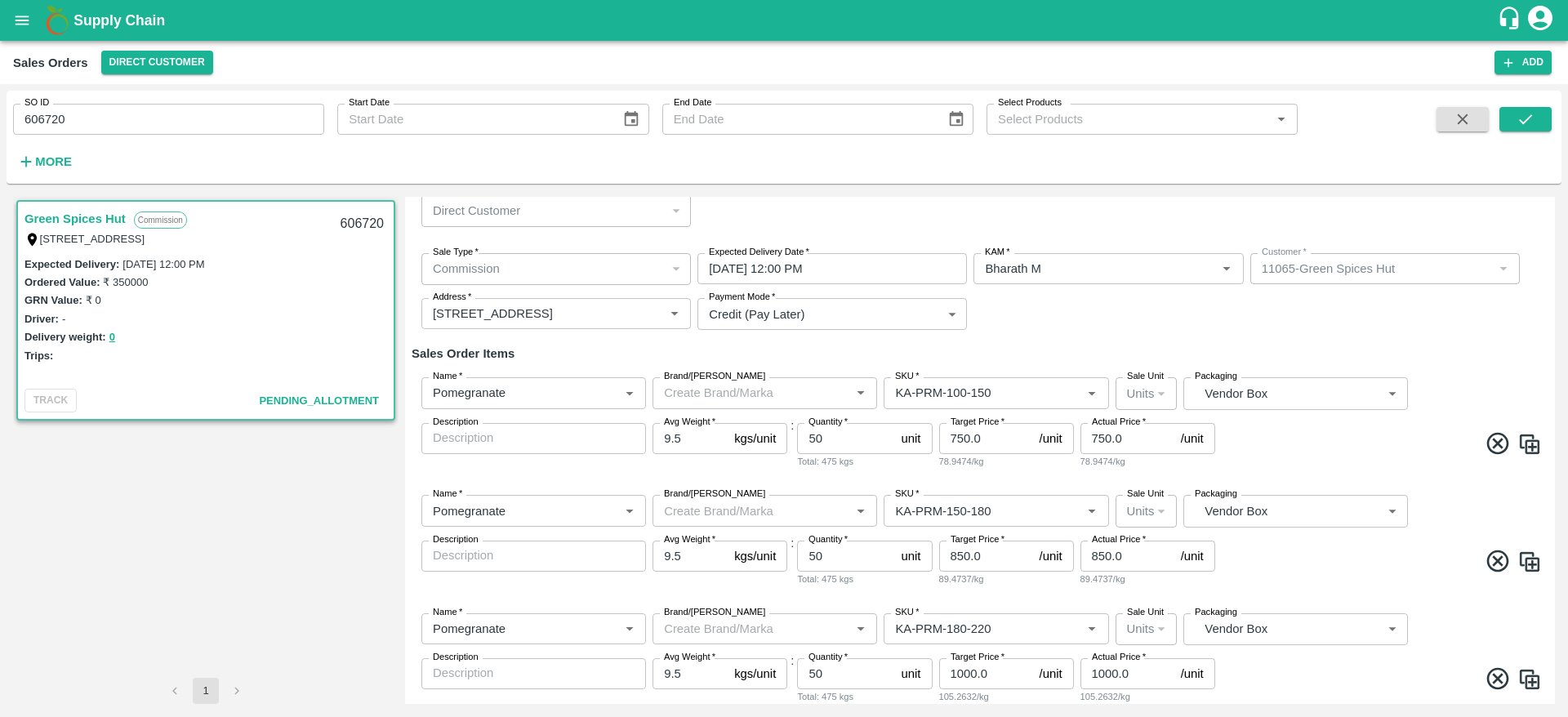
scroll to position [63, 0]
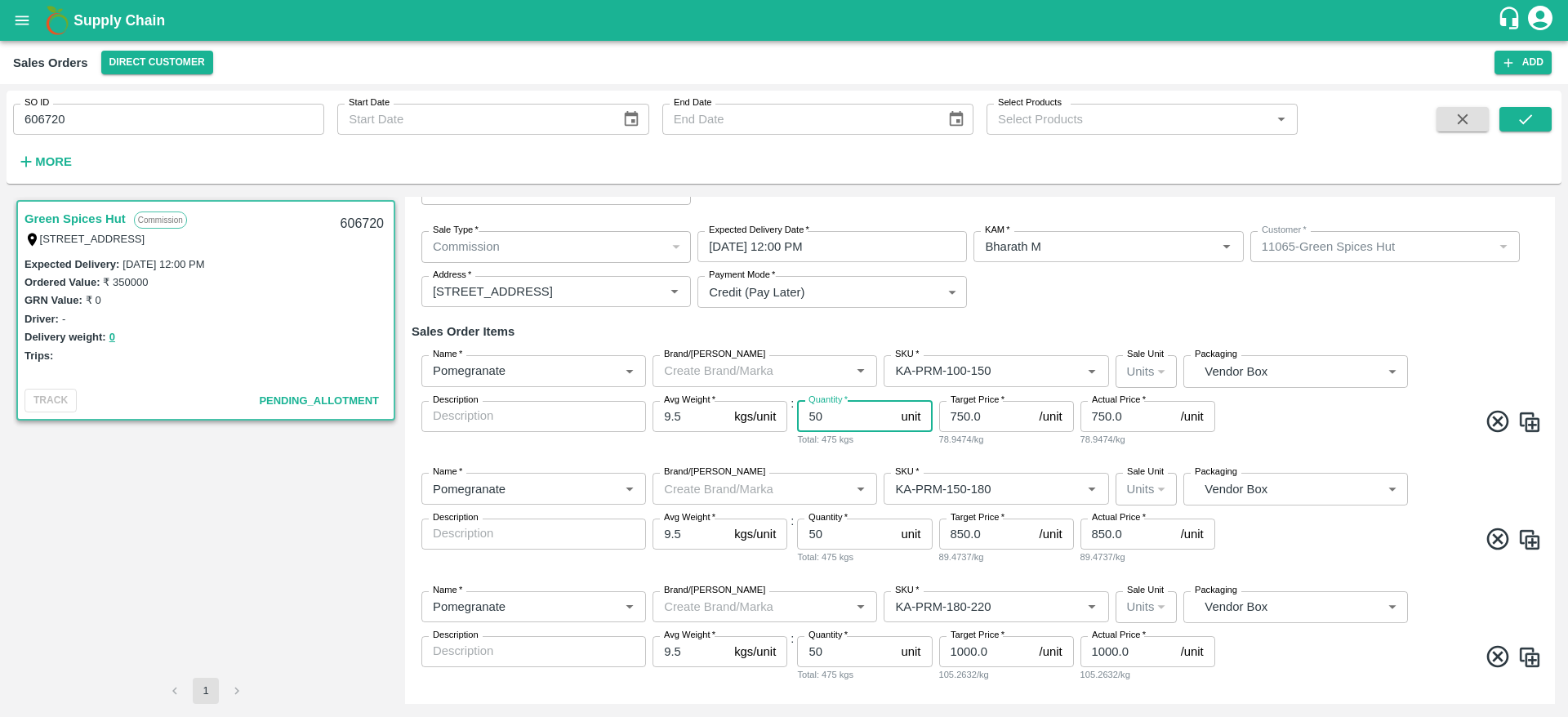
click at [851, 411] on input "50" at bounding box center [845, 416] width 97 height 31
type input "34"
click at [1328, 448] on div "Name   * Name   * Brand/Marka Brand/Marka SKU   * SKU   * Sale Unit Units 2 Sal…" at bounding box center [980, 400] width 1137 height 117
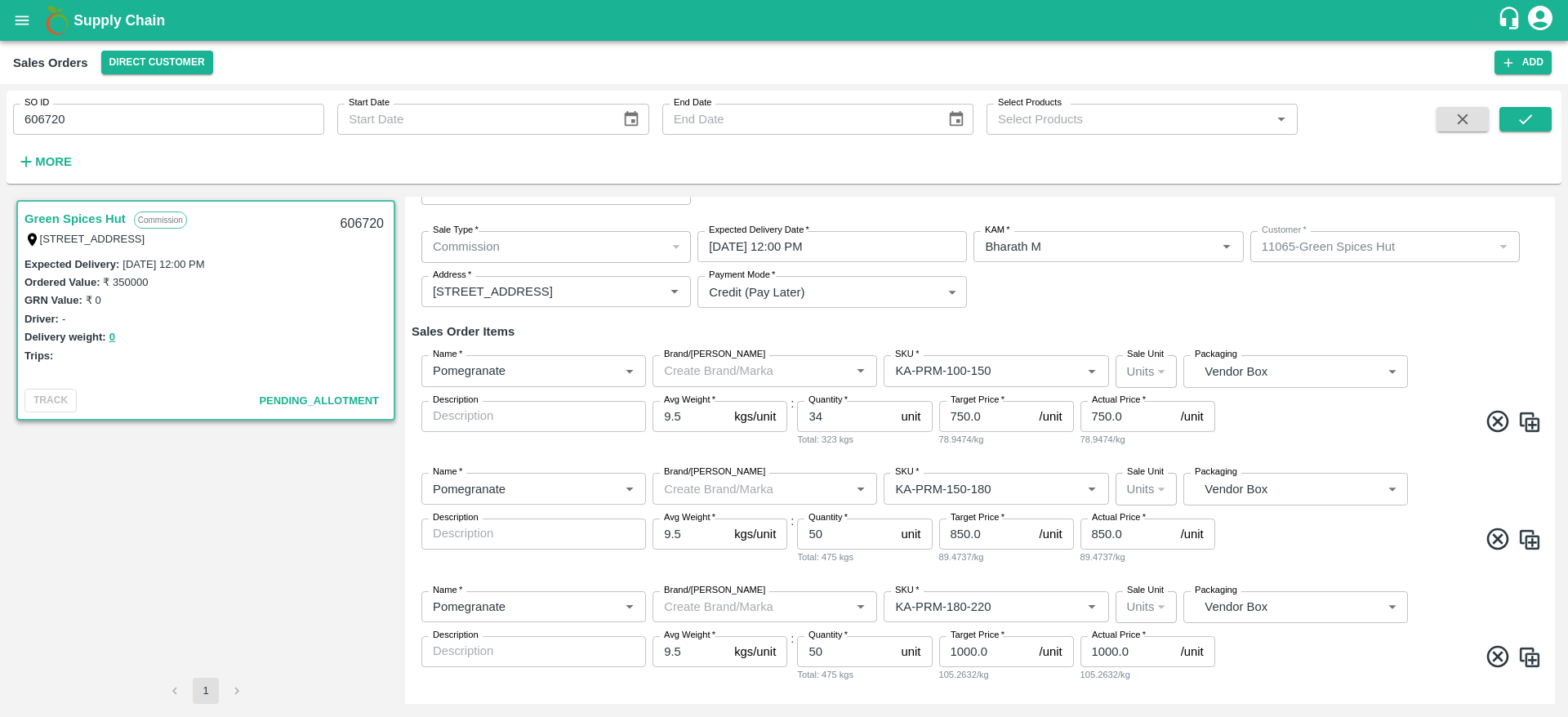
scroll to position [153, 0]
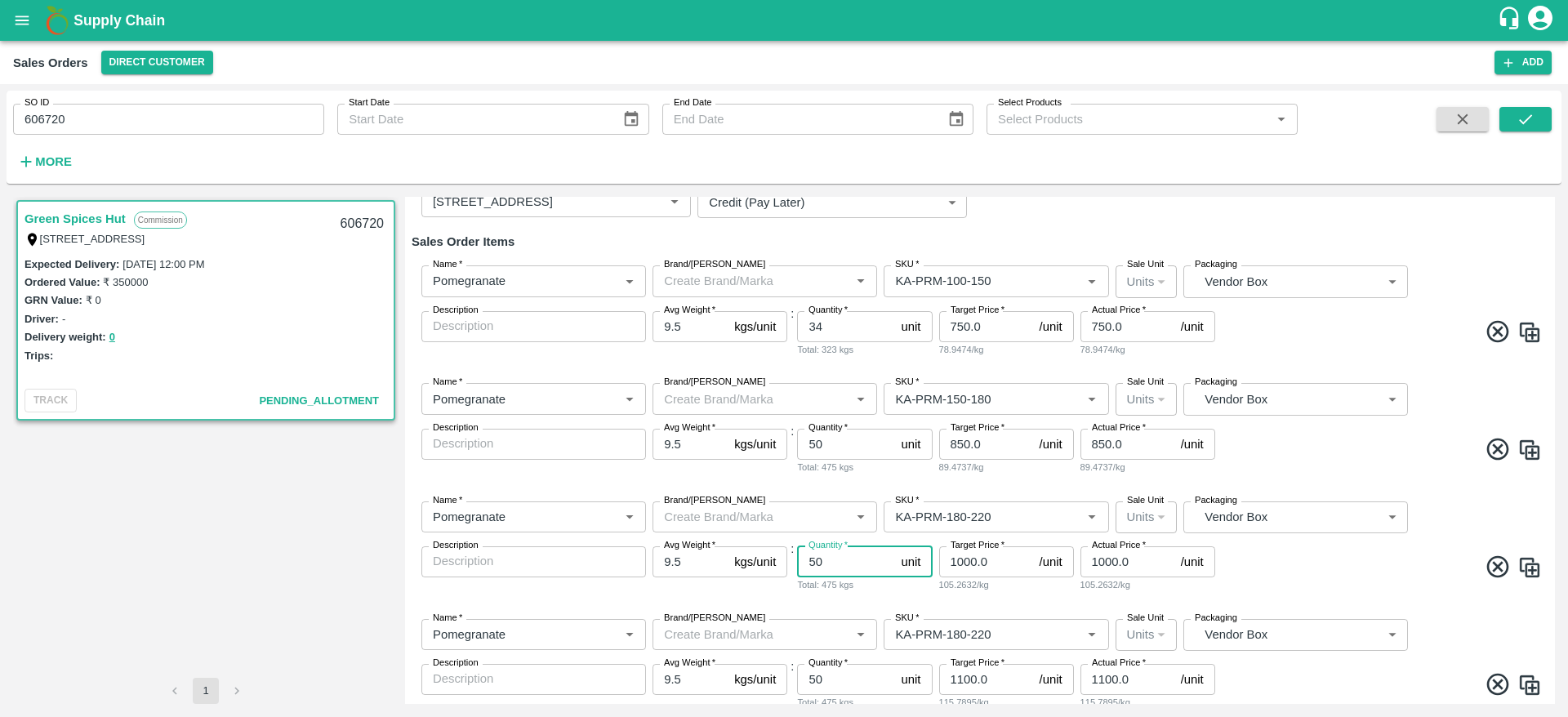
click at [843, 571] on input "50" at bounding box center [845, 562] width 97 height 31
type input "52"
click at [1312, 571] on span at bounding box center [1379, 570] width 323 height 32
click at [833, 678] on input "50" at bounding box center [845, 679] width 97 height 31
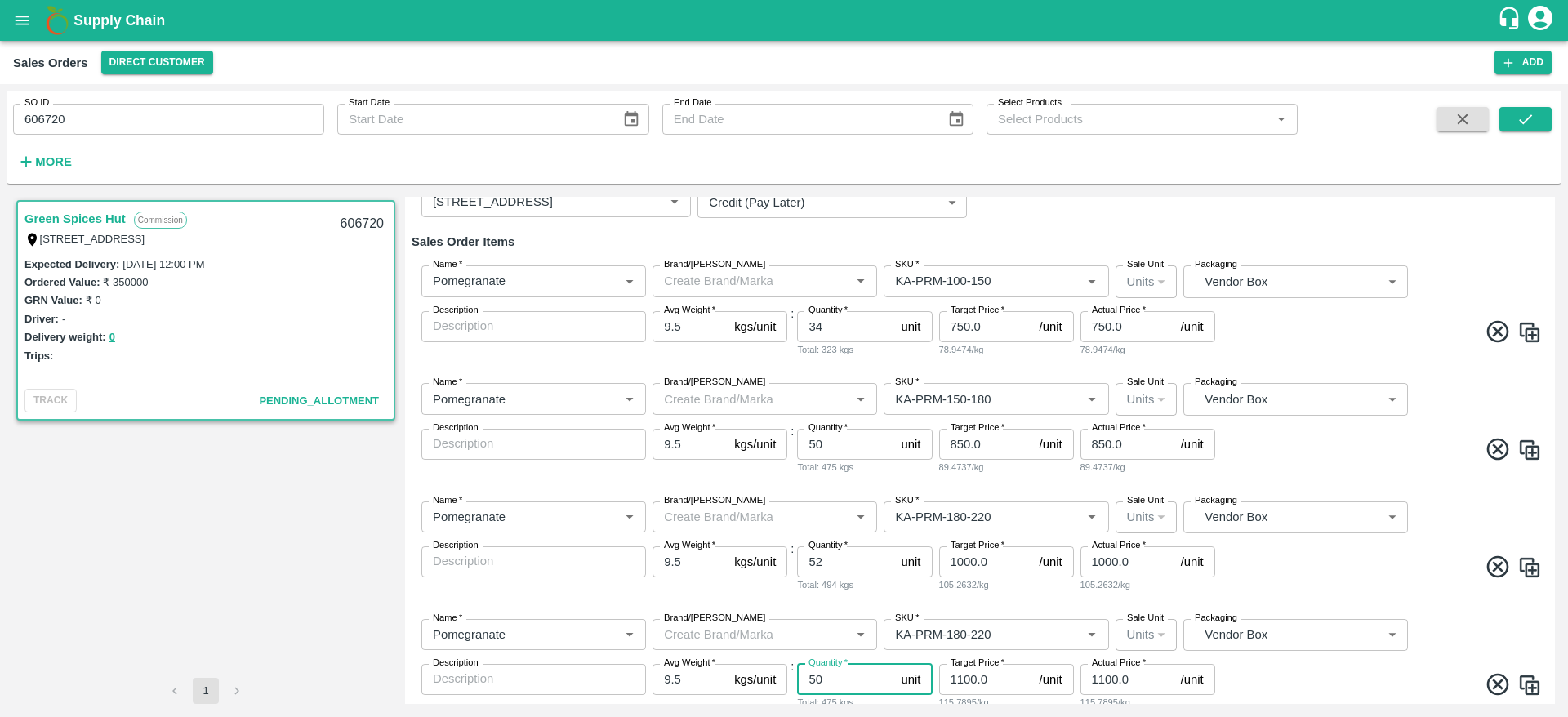
click at [833, 678] on input "50" at bounding box center [845, 679] width 97 height 31
type input "42"
click at [1311, 585] on span at bounding box center [1379, 570] width 323 height 32
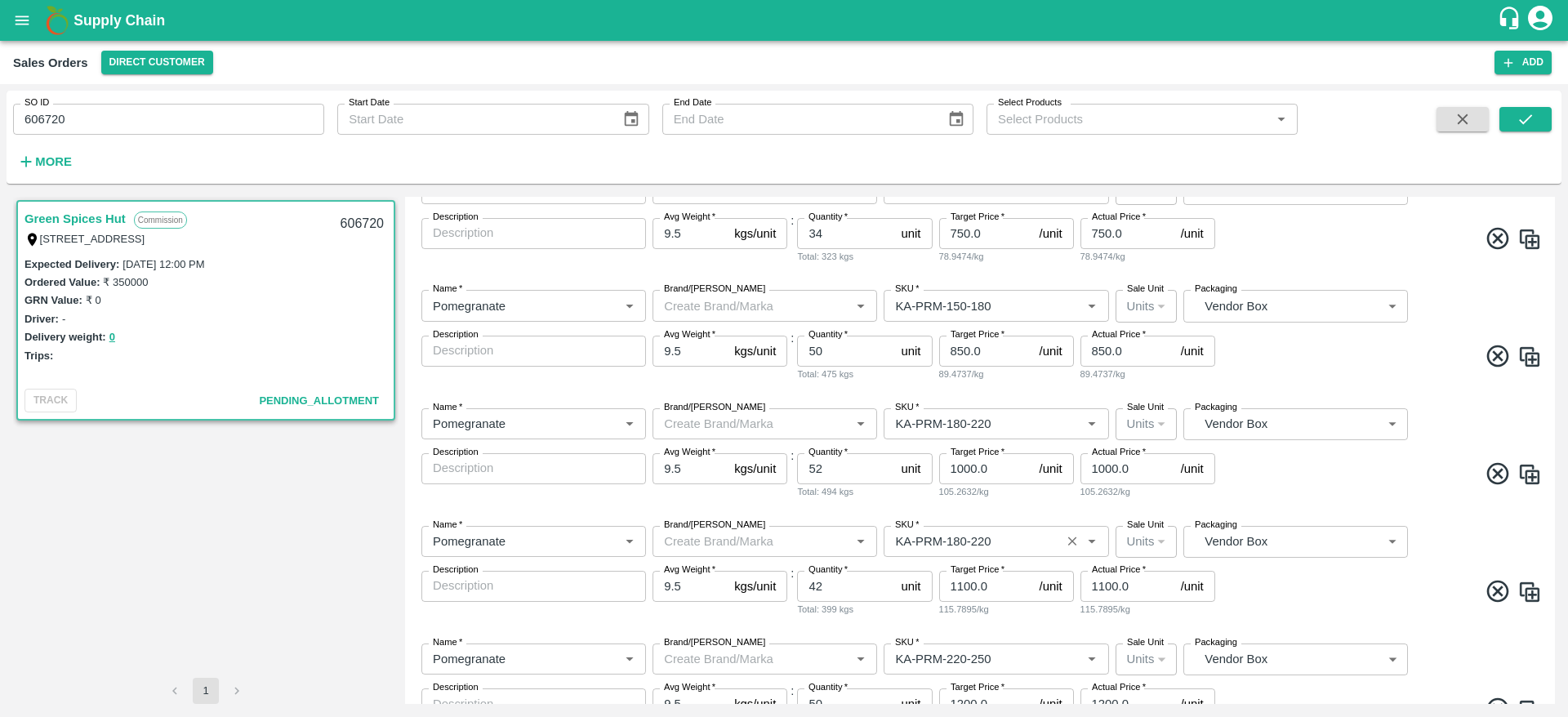
click at [1022, 535] on input "SKU   *" at bounding box center [971, 541] width 167 height 21
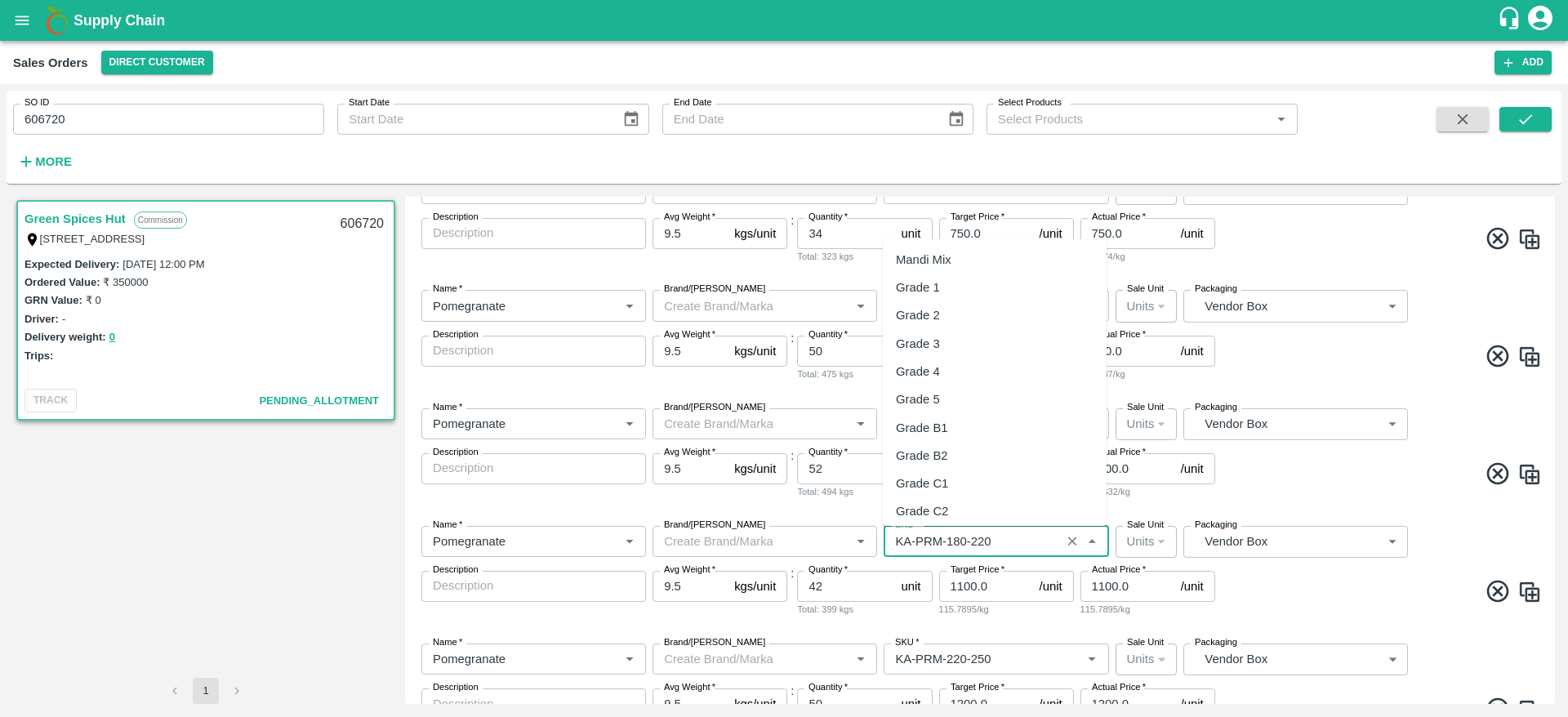
scroll to position [4060, 0]
click at [1022, 535] on input "SKU   *" at bounding box center [971, 541] width 167 height 21
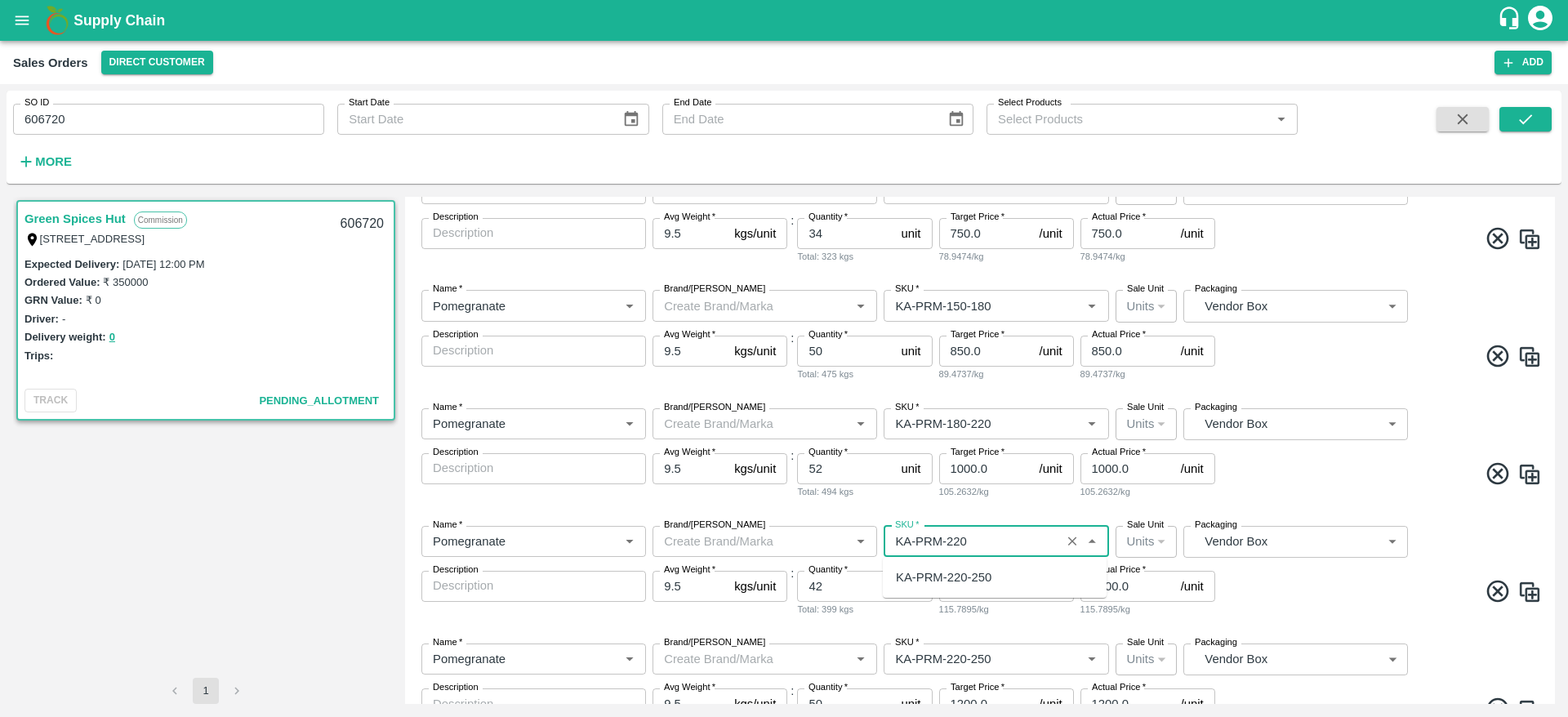
click at [985, 588] on div "KA-PRM-220-250" at bounding box center [994, 577] width 224 height 27
type input "KA-PRM-220-250"
click at [1328, 580] on span at bounding box center [1379, 594] width 323 height 32
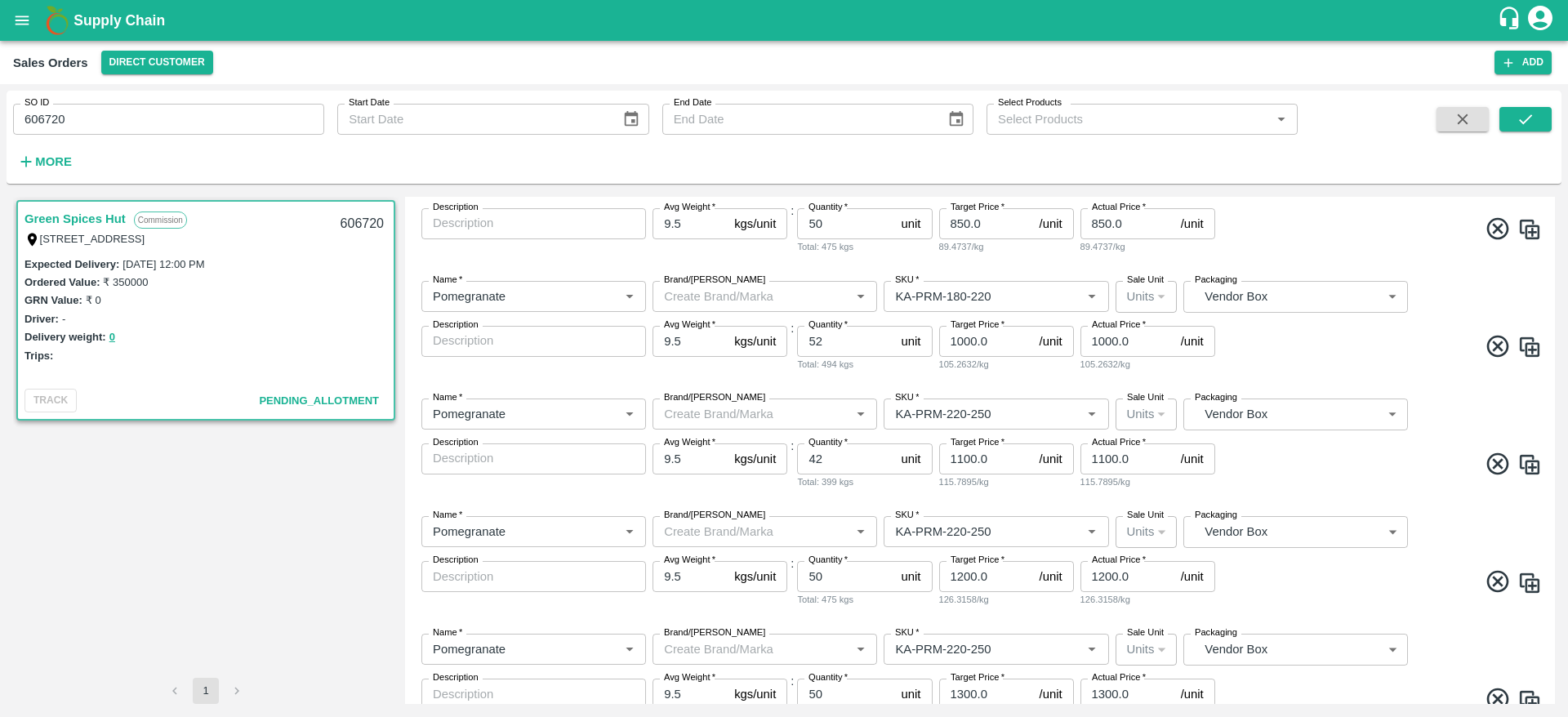
scroll to position [375, 0]
click at [847, 574] on input "50" at bounding box center [845, 576] width 97 height 31
type input "29"
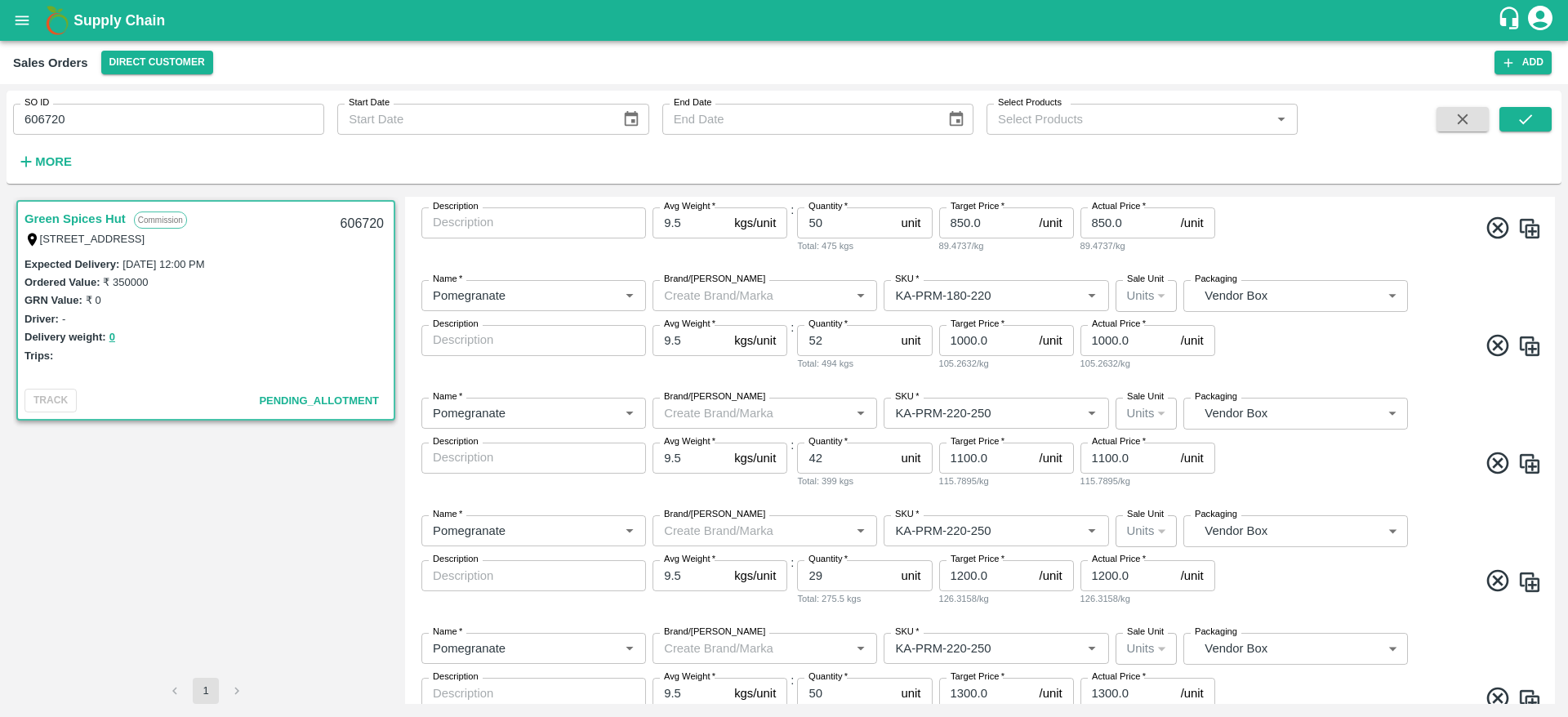
click at [1330, 591] on span at bounding box center [1379, 584] width 323 height 32
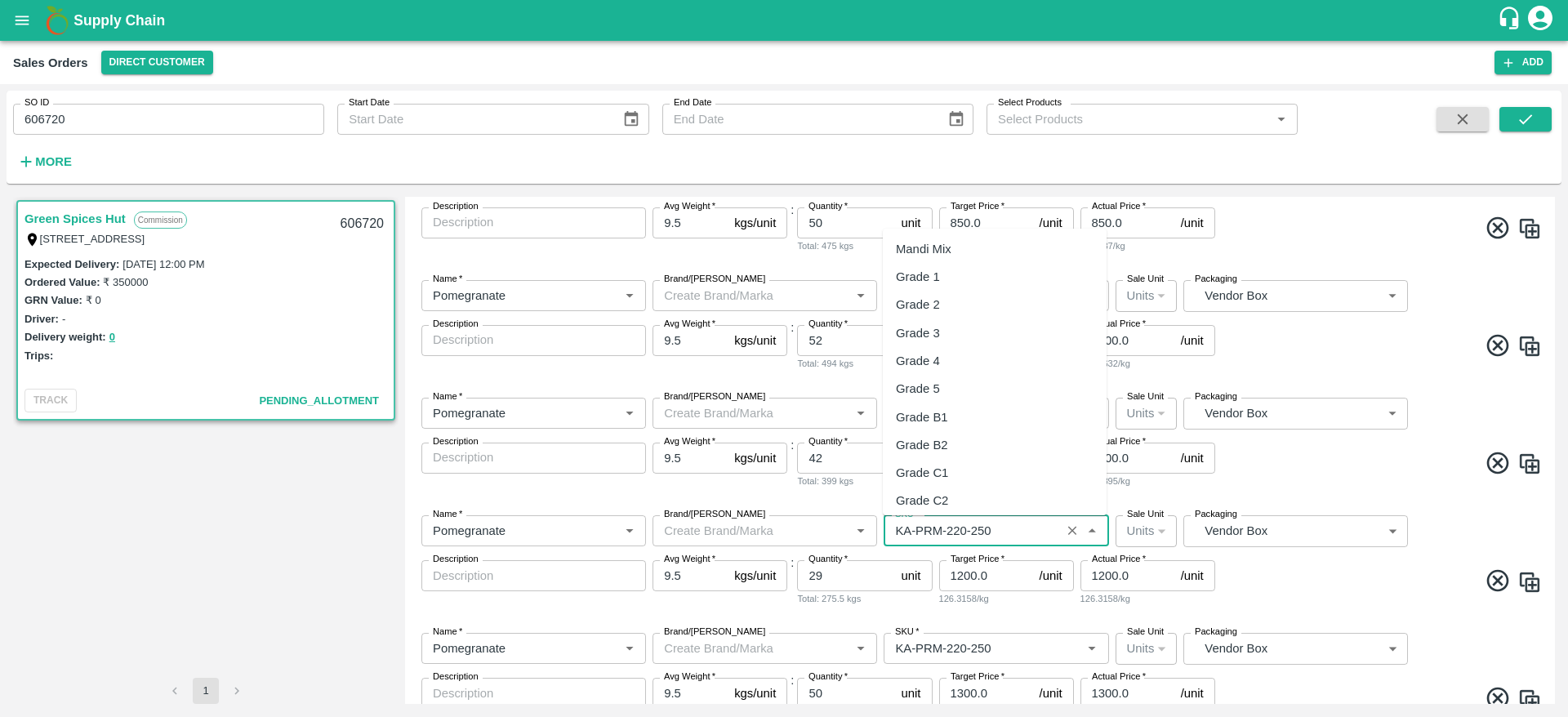
click at [986, 523] on input "SKU   *" at bounding box center [971, 531] width 167 height 21
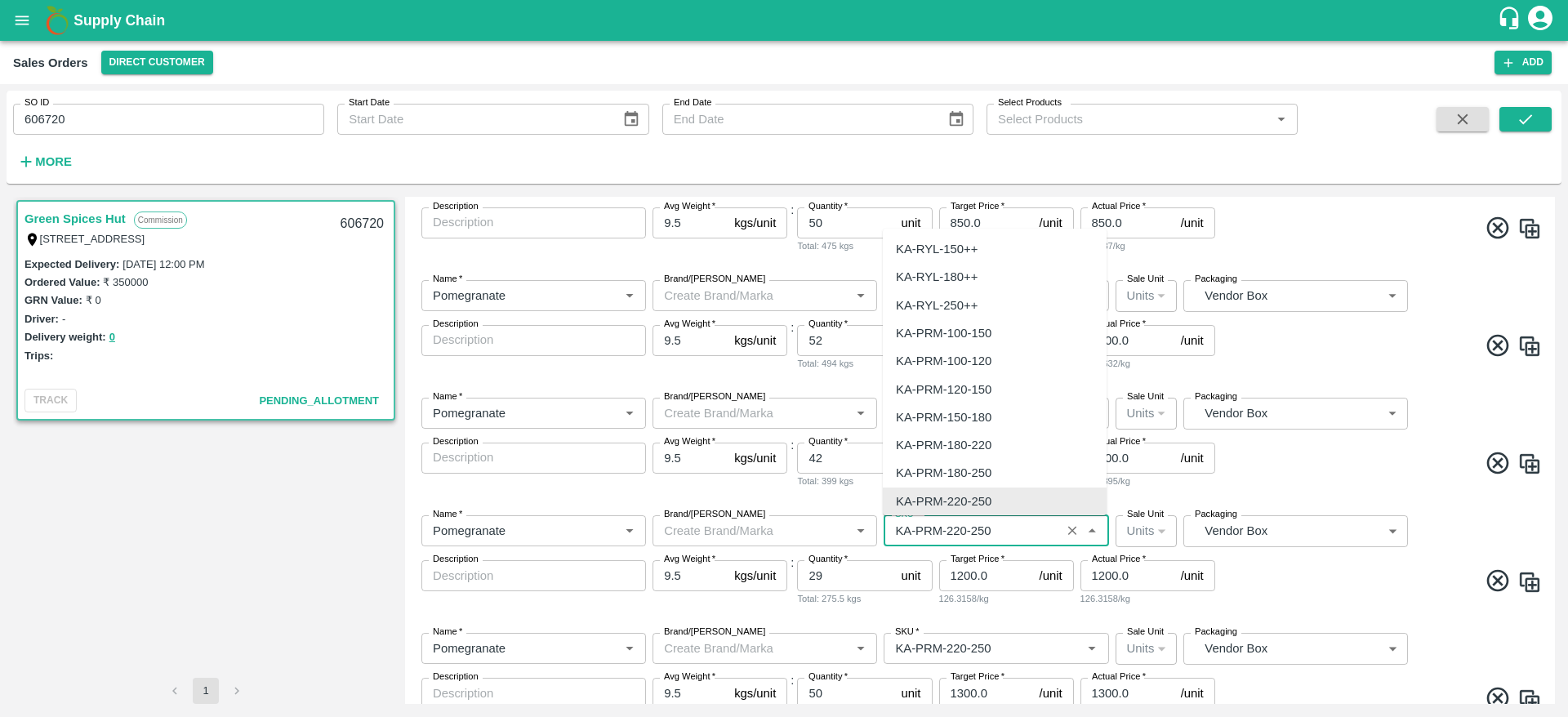
click at [986, 523] on input "SKU   *" at bounding box center [971, 531] width 167 height 21
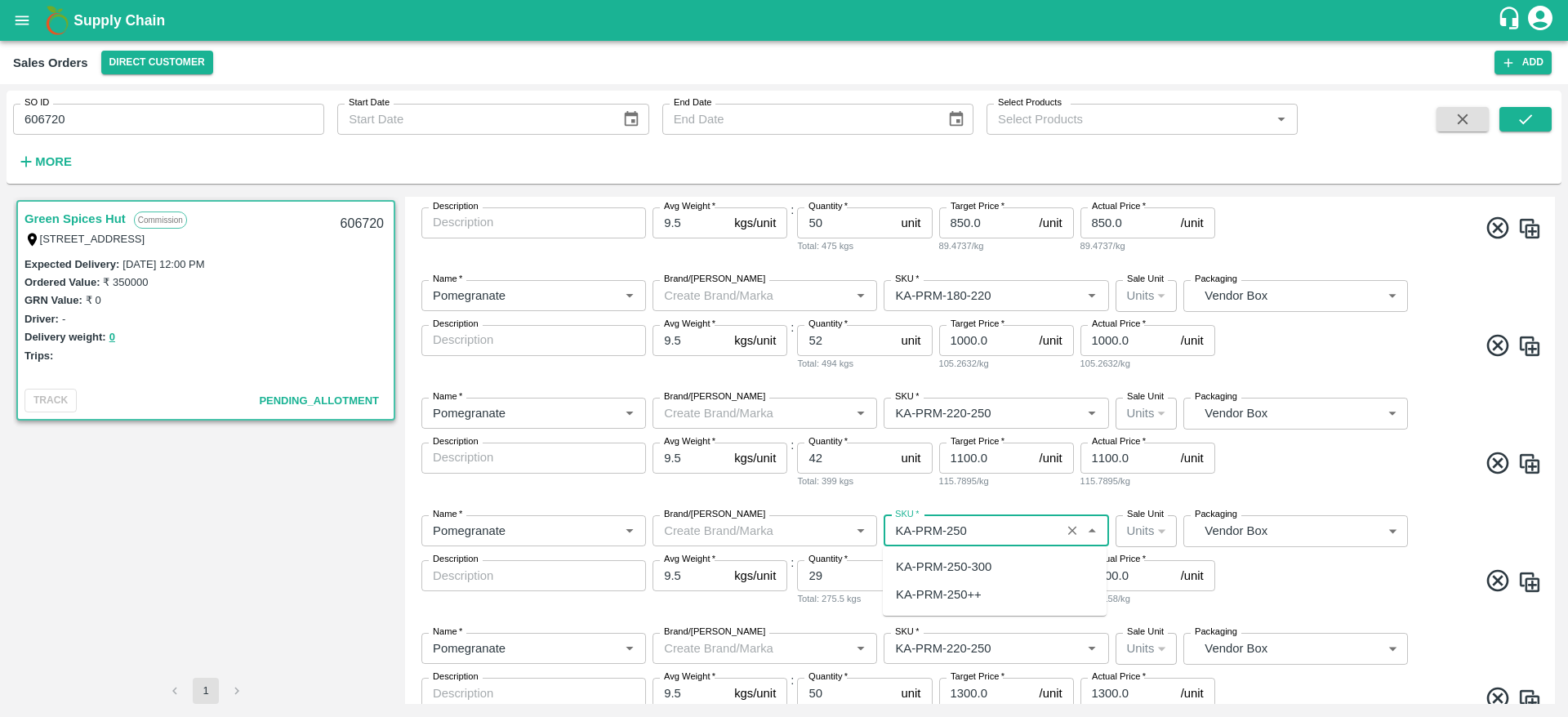
click at [987, 567] on div "KA-PRM-250-300" at bounding box center [943, 567] width 95 height 18
type input "KA-PRM-250-300"
click at [1348, 580] on span at bounding box center [1379, 584] width 323 height 32
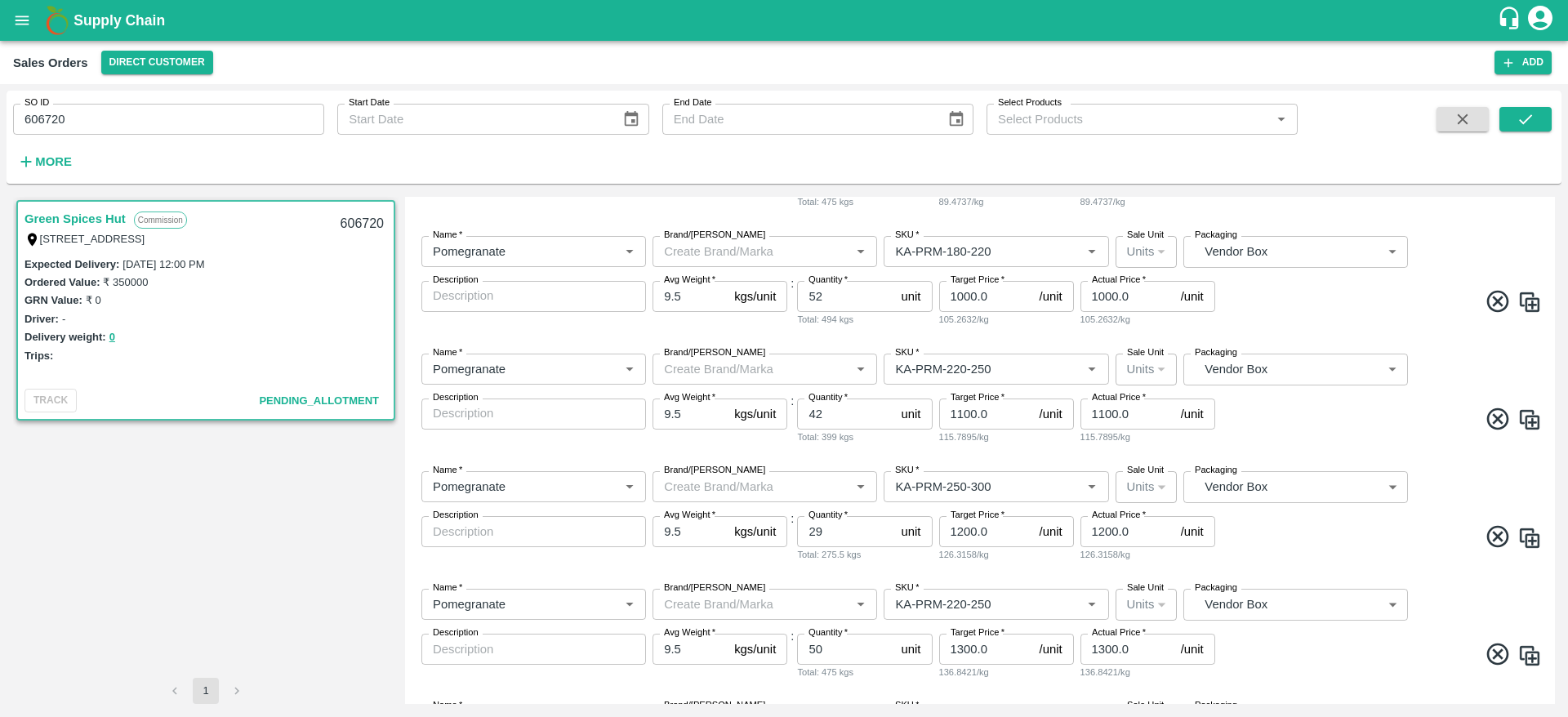
scroll to position [538, 0]
click at [846, 540] on input "50" at bounding box center [845, 530] width 97 height 31
type input "25"
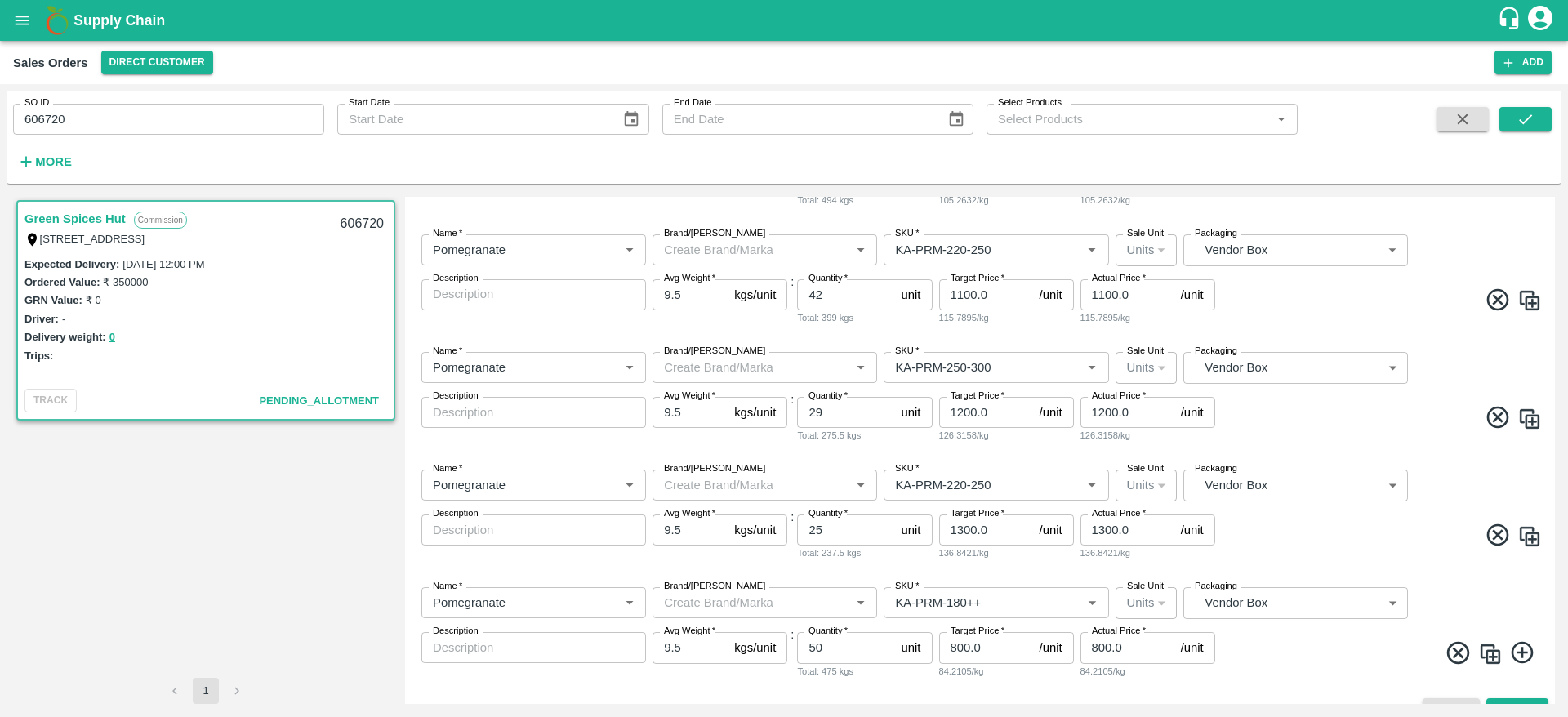
click at [1301, 541] on span at bounding box center [1379, 538] width 323 height 32
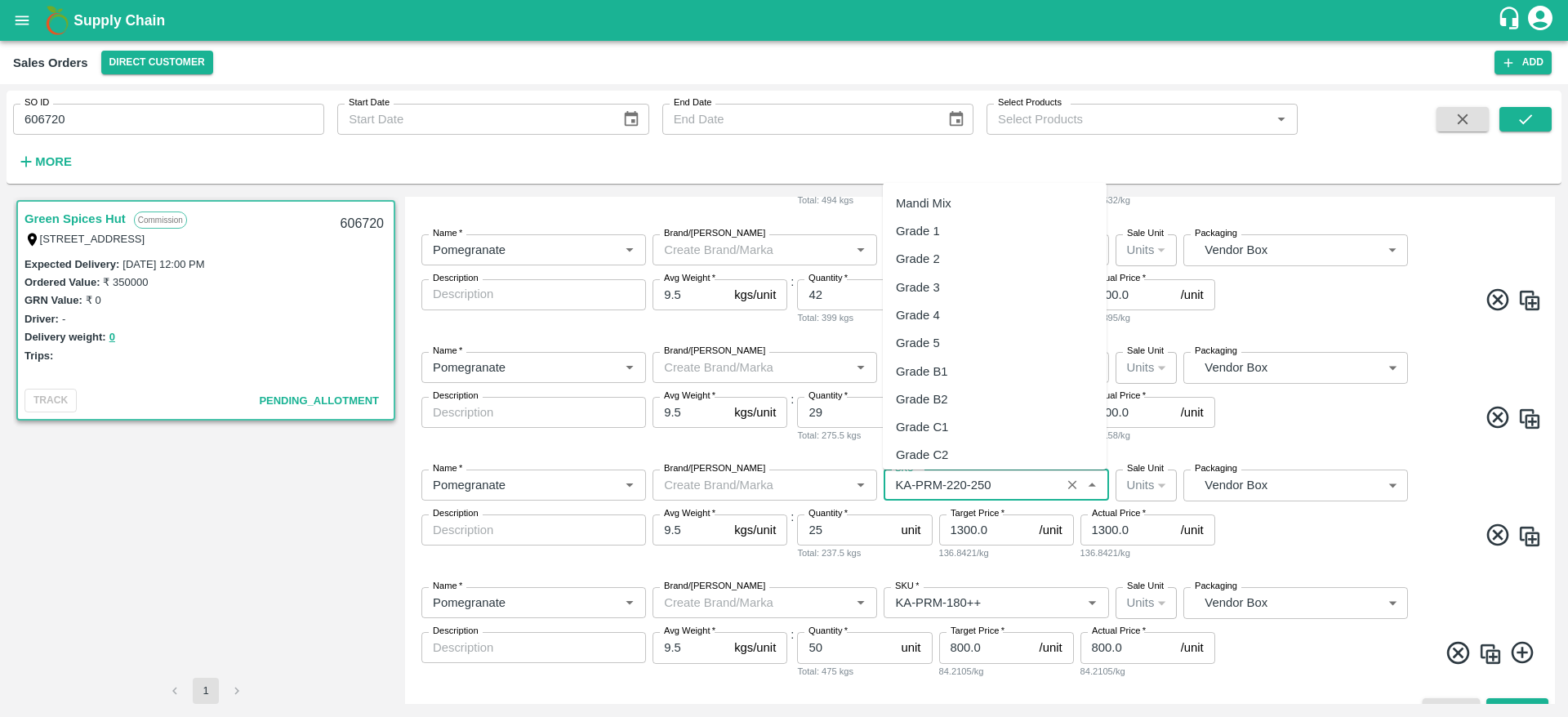
scroll to position [4117, 0]
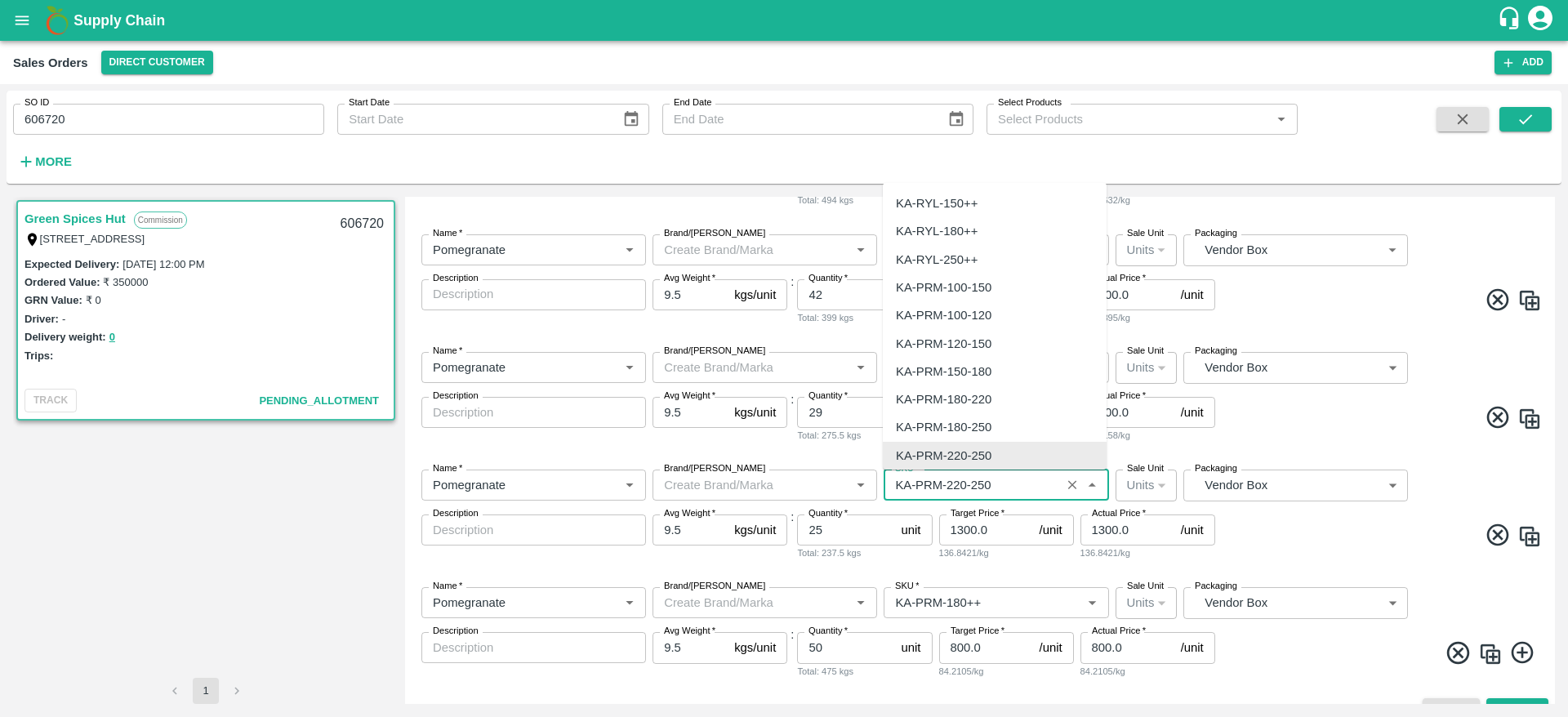
click at [1006, 491] on input "SKU   *" at bounding box center [971, 485] width 167 height 21
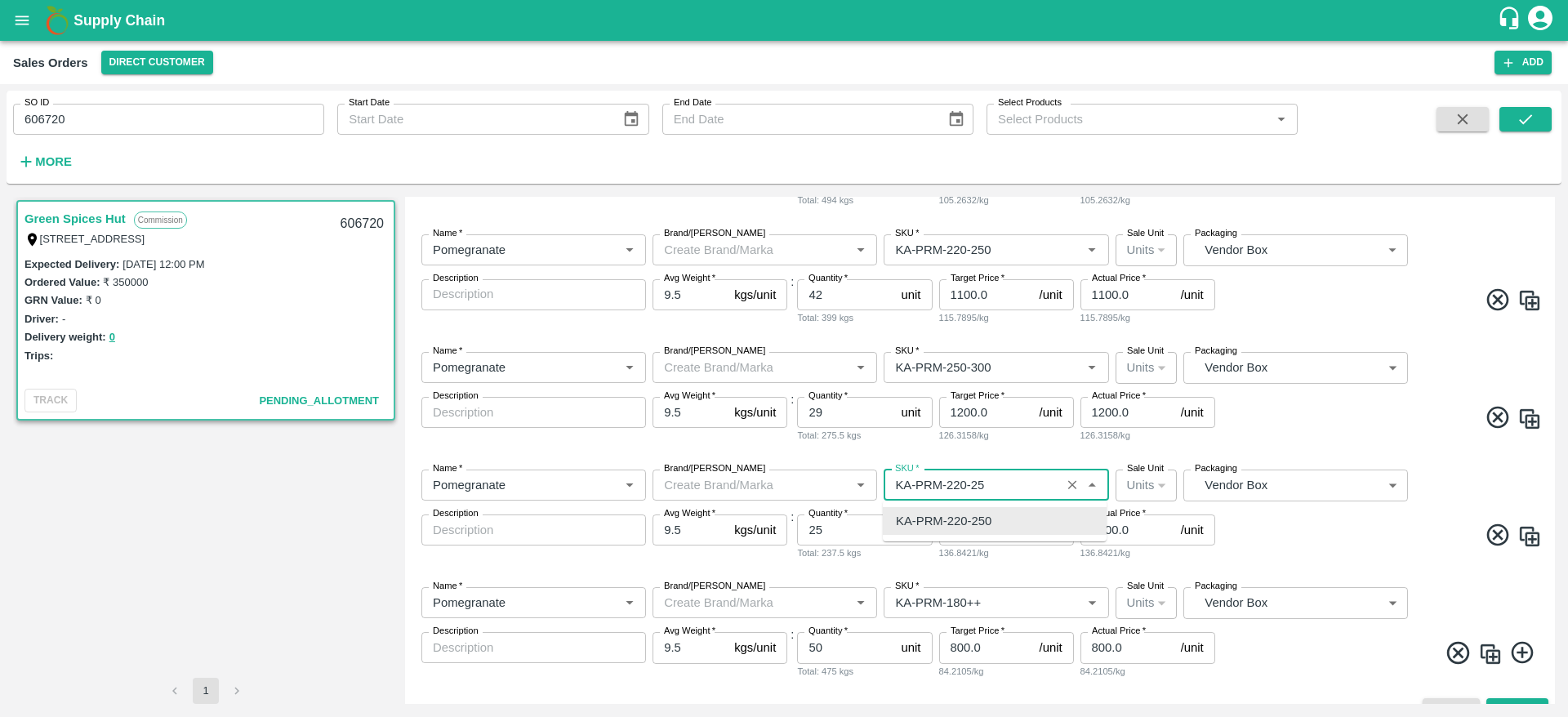
scroll to position [0, 0]
click at [990, 513] on div "KA-PRM-300-350" at bounding box center [943, 521] width 95 height 18
type input "KA-PRM-300-350"
click at [1343, 534] on span at bounding box center [1379, 538] width 323 height 32
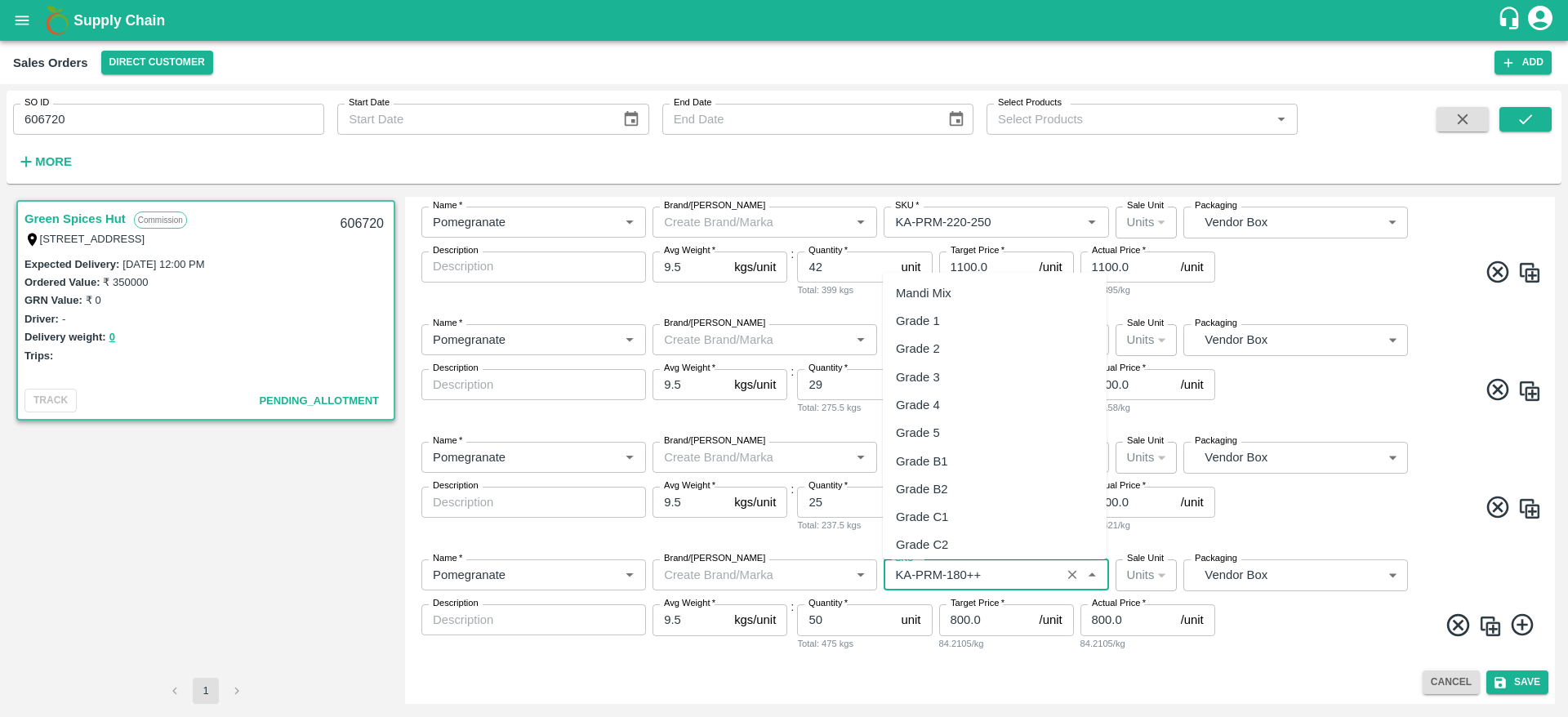
click at [935, 569] on input "SKU   *" at bounding box center [971, 575] width 167 height 21
click at [938, 571] on input "SKU   *" at bounding box center [971, 575] width 167 height 21
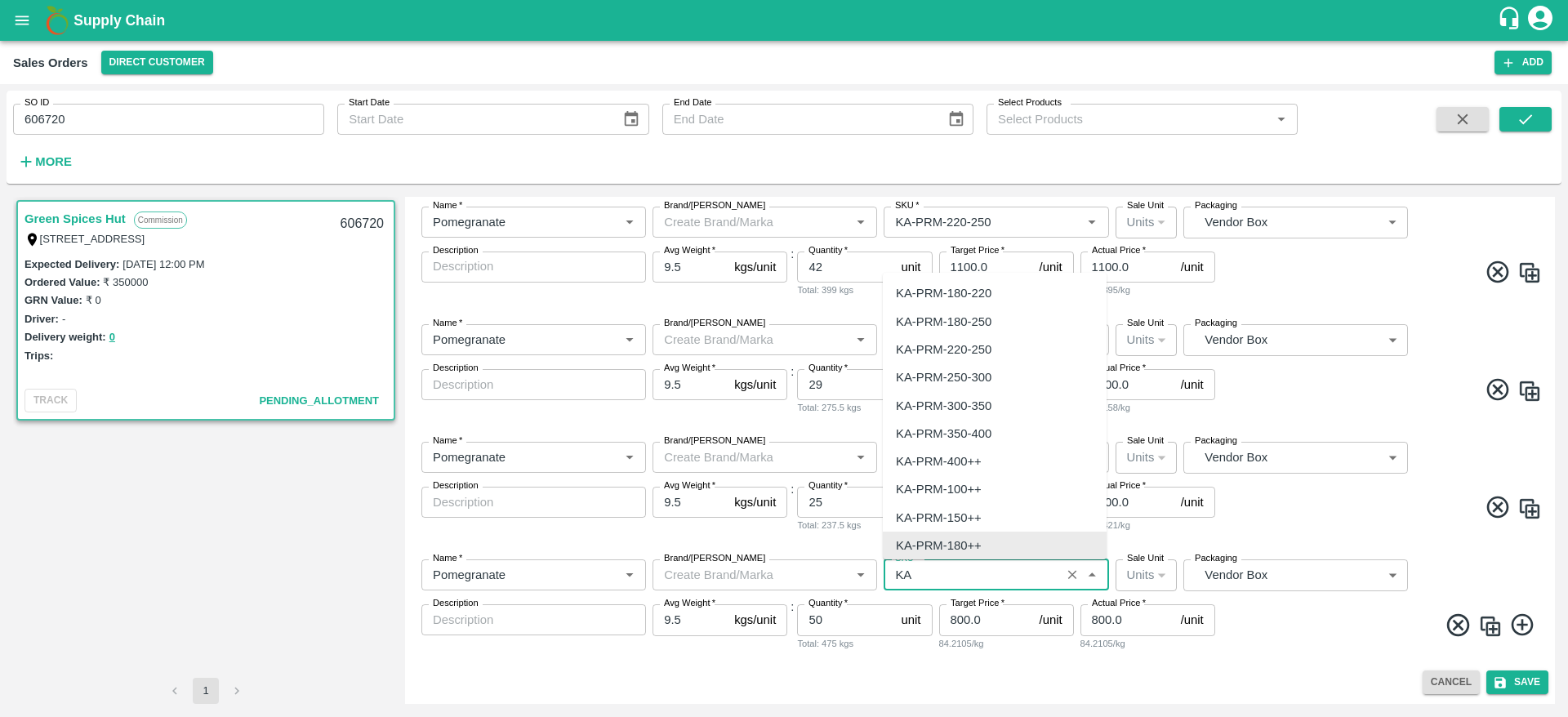
type input "K"
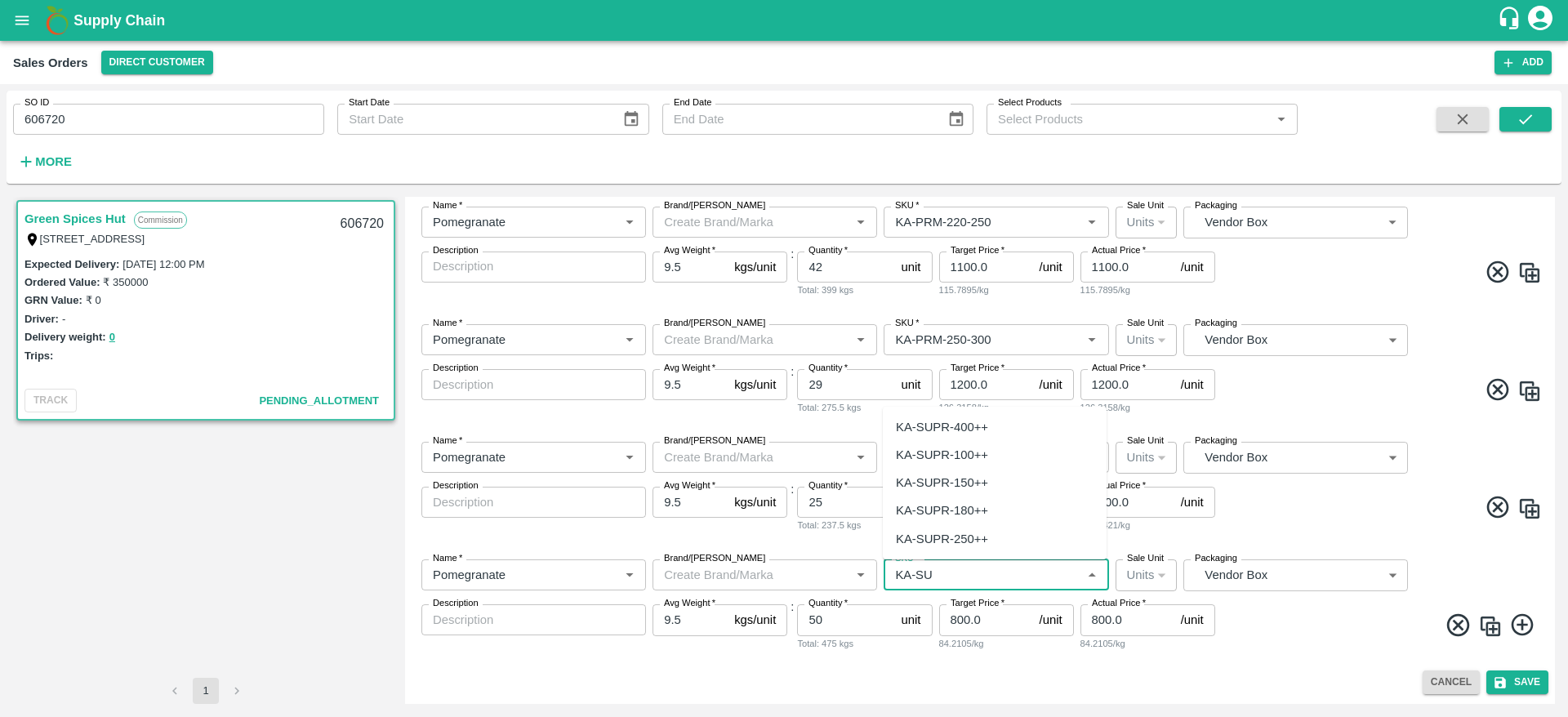
click at [990, 505] on div "KA-SUPR-180++" at bounding box center [994, 510] width 224 height 27
type input "KA-SUPR-180++"
click at [826, 624] on input "50" at bounding box center [845, 620] width 97 height 31
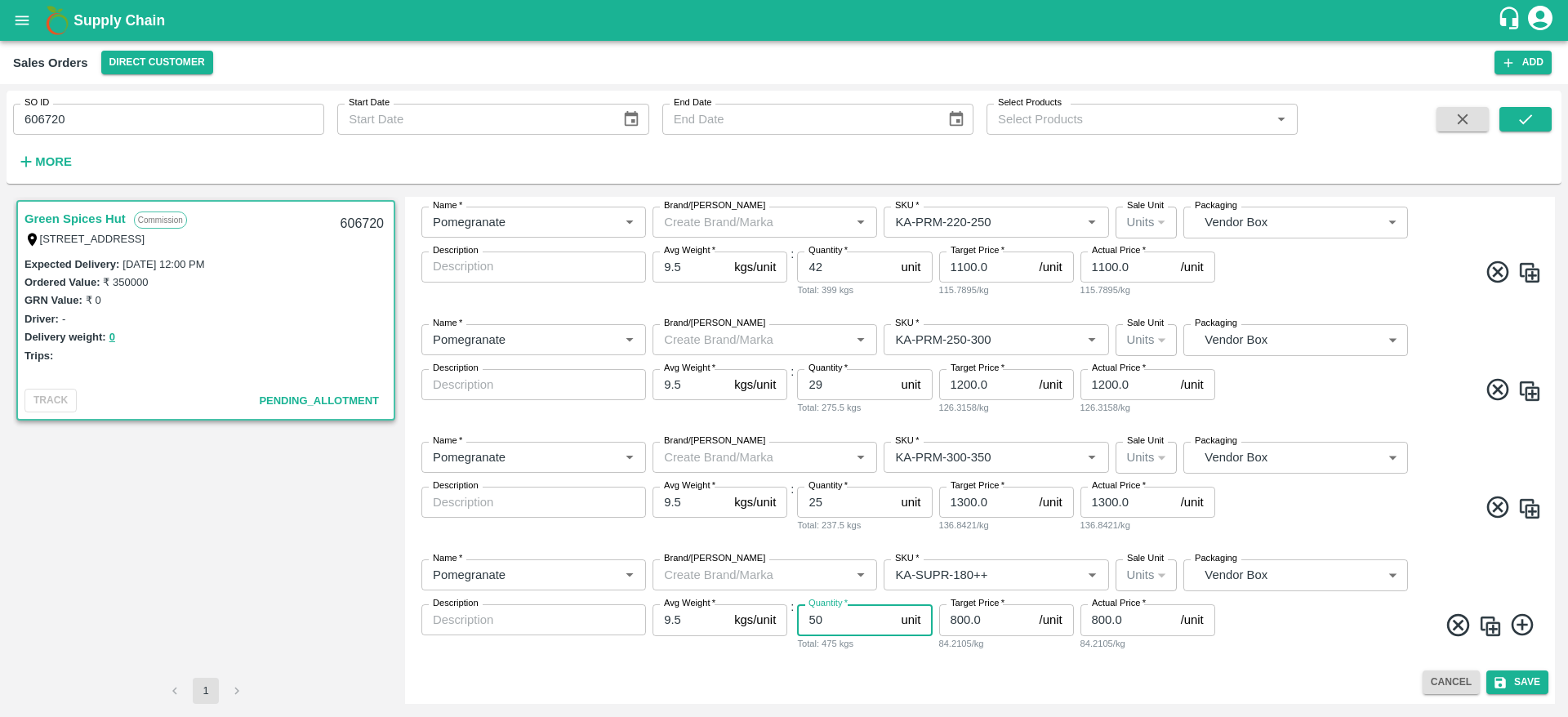
click at [826, 624] on input "50" at bounding box center [845, 620] width 97 height 31
type input "94"
click at [1133, 687] on div "Cancel Save" at bounding box center [980, 683] width 1137 height 24
click at [1526, 622] on icon at bounding box center [1522, 625] width 27 height 27
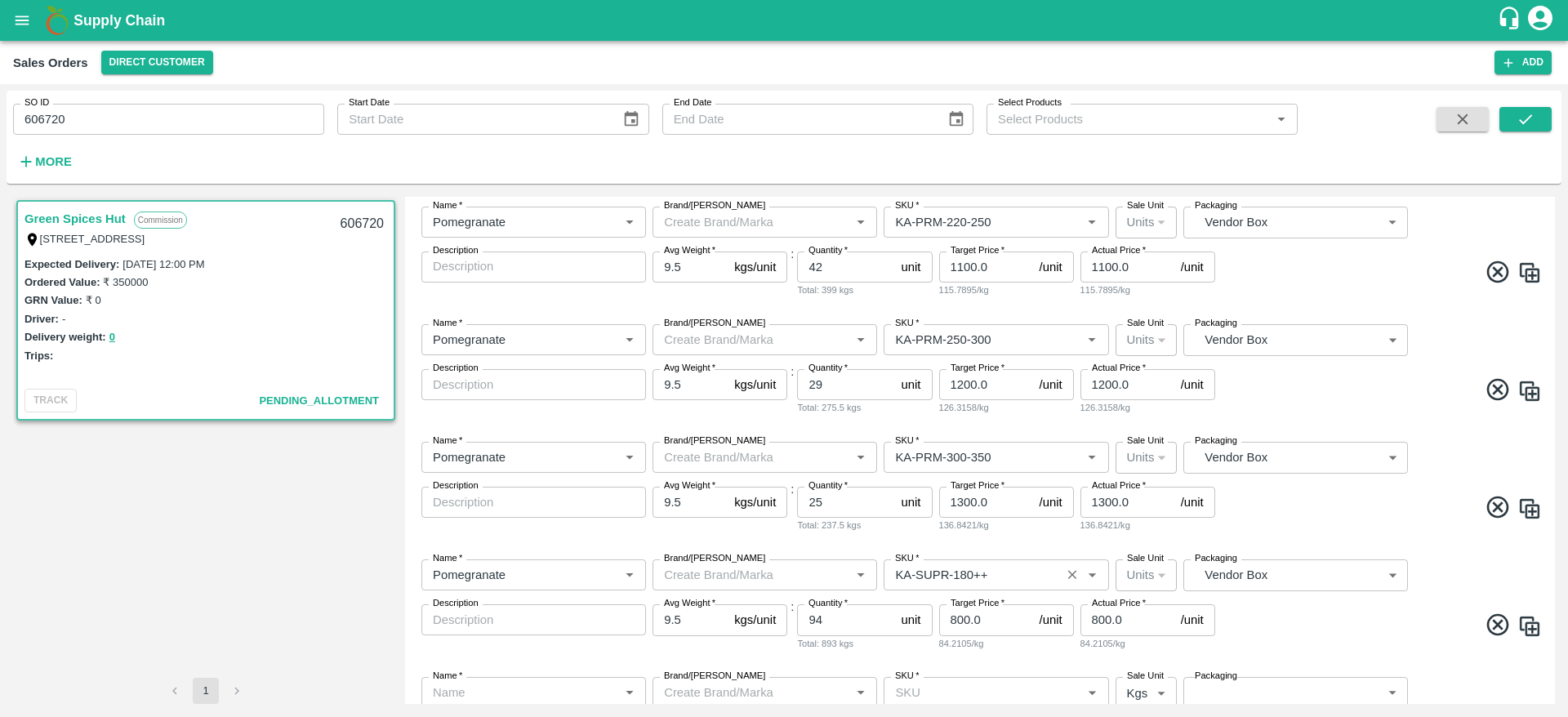
scroll to position [668, 0]
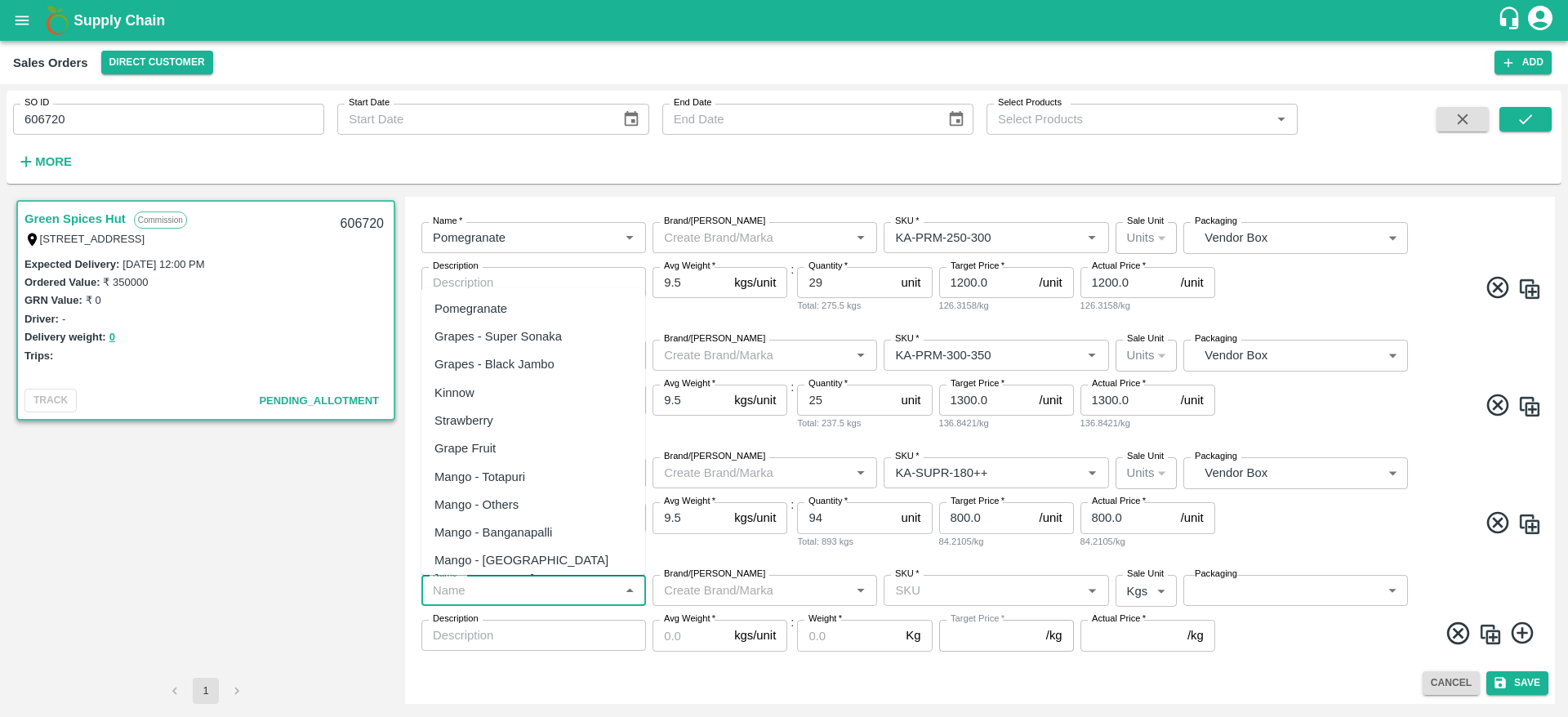
click at [562, 589] on input "Name   *" at bounding box center [520, 591] width 188 height 21
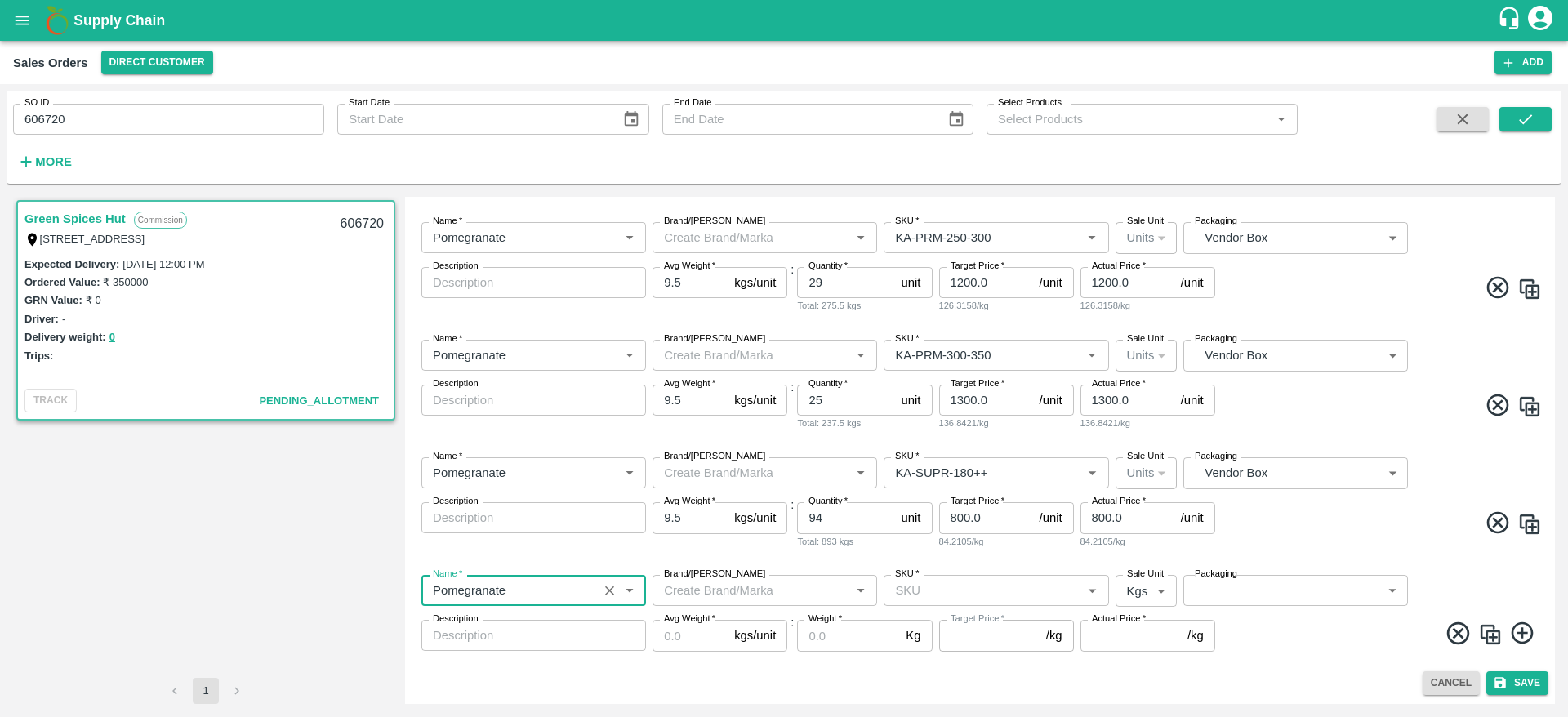
type input "Pomegranate"
click at [758, 593] on input "Brand/[PERSON_NAME]" at bounding box center [751, 591] width 188 height 21
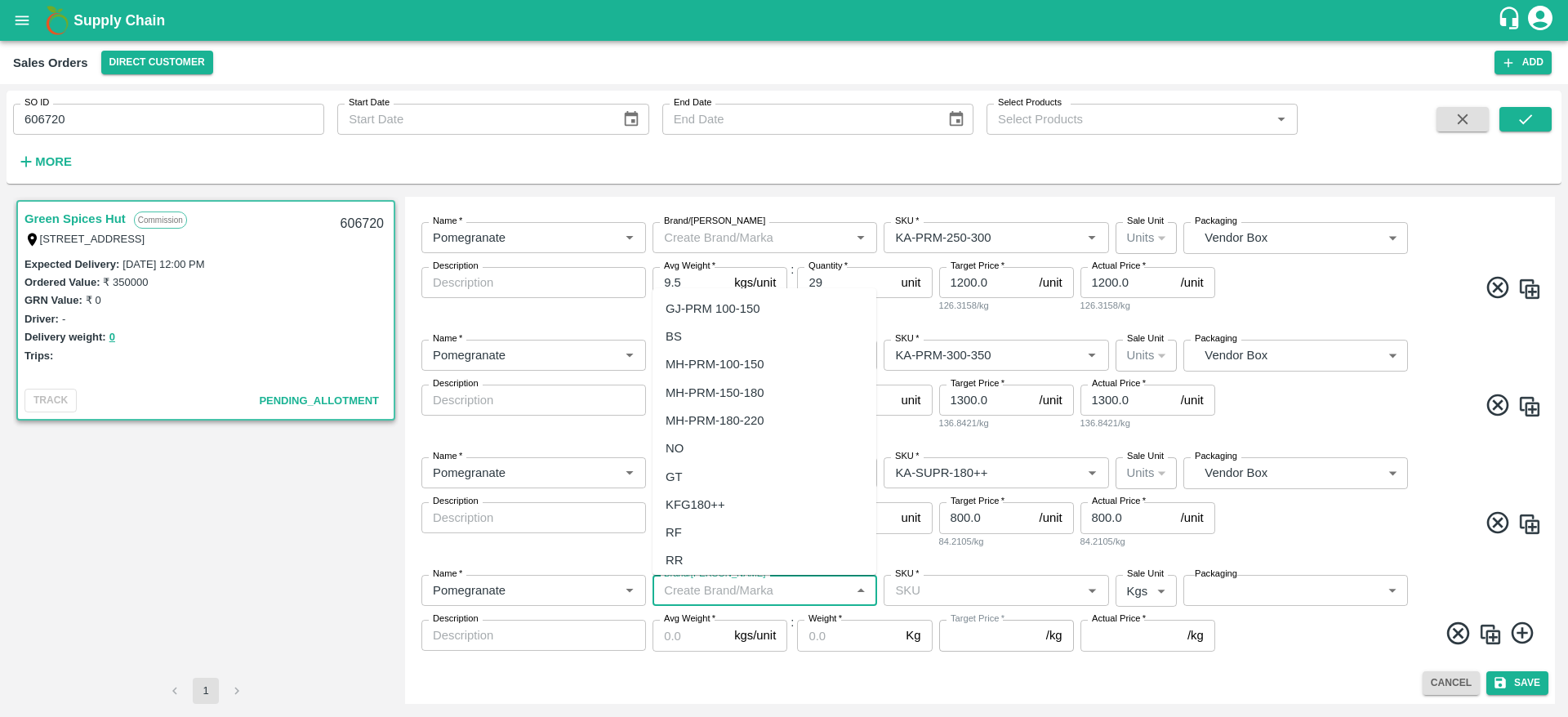
click at [962, 597] on input "SKU   *" at bounding box center [982, 591] width 188 height 21
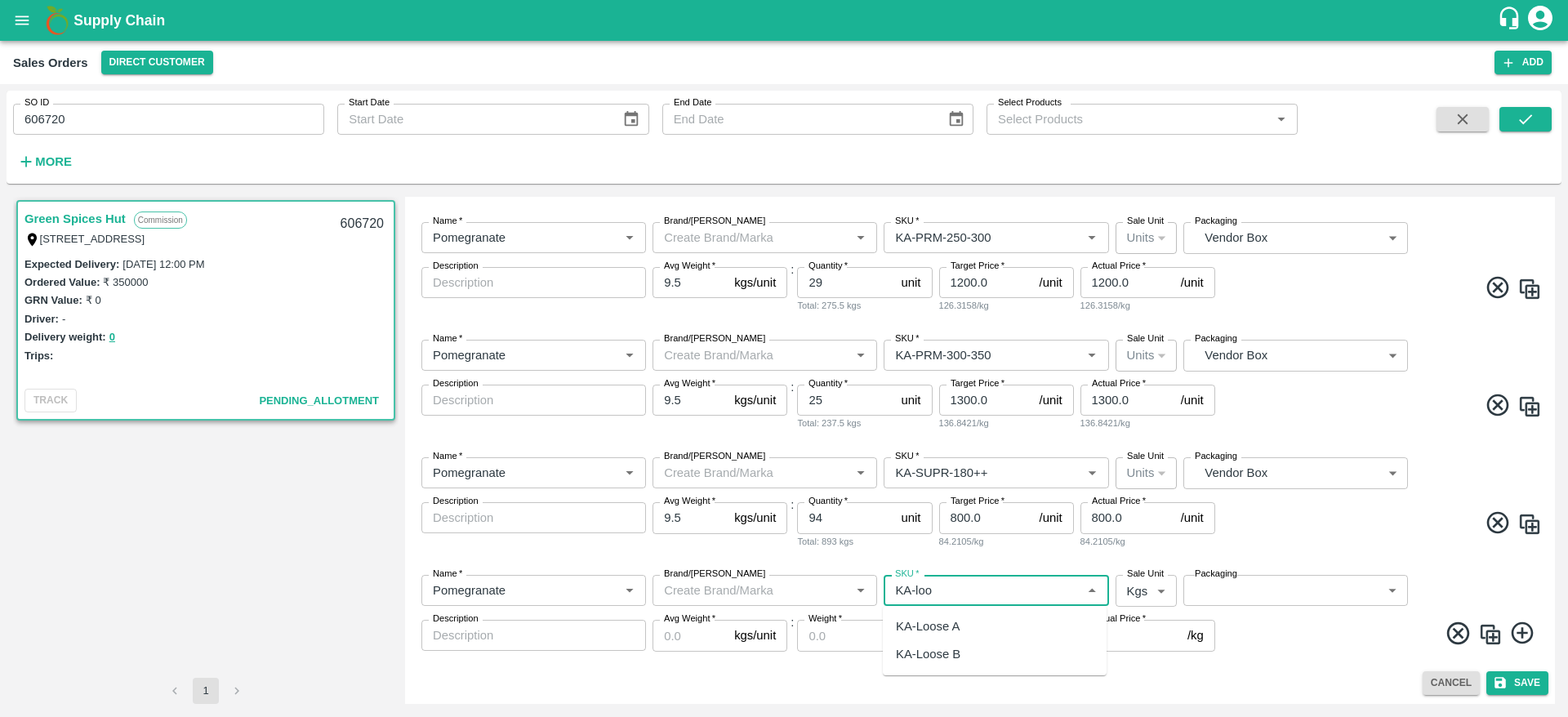
click at [965, 627] on div "KA-Loose A" at bounding box center [994, 626] width 224 height 27
type input "KA-Loose A"
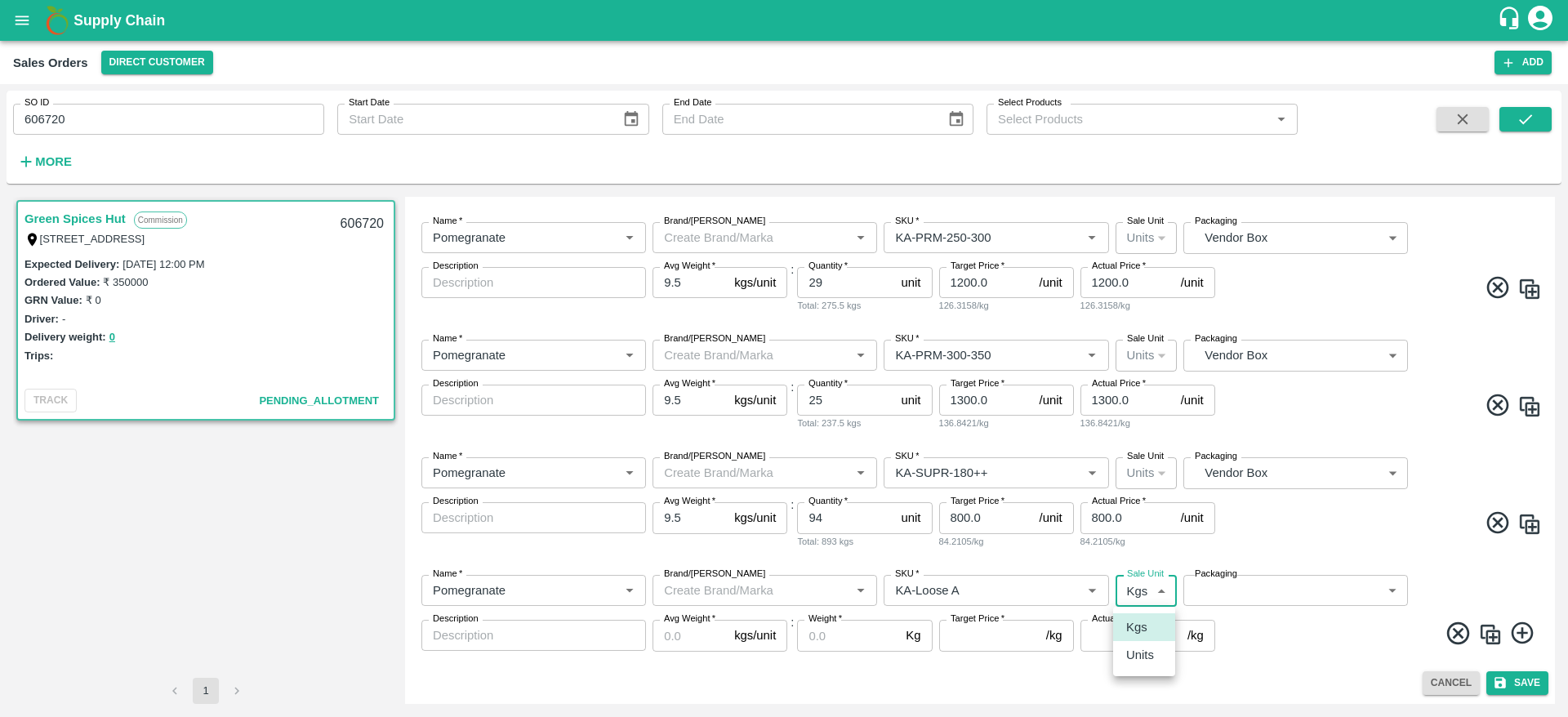
click at [1156, 588] on body "Supply Chain Sales Orders Direct Customer Add SO ID 606720 SO ID Start Date Sta…" at bounding box center [784, 358] width 1568 height 717
click at [1142, 646] on p "Units" at bounding box center [1139, 655] width 27 height 18
type input "2"
click at [1282, 606] on div "Packaging ​ Packaging" at bounding box center [1295, 591] width 225 height 32
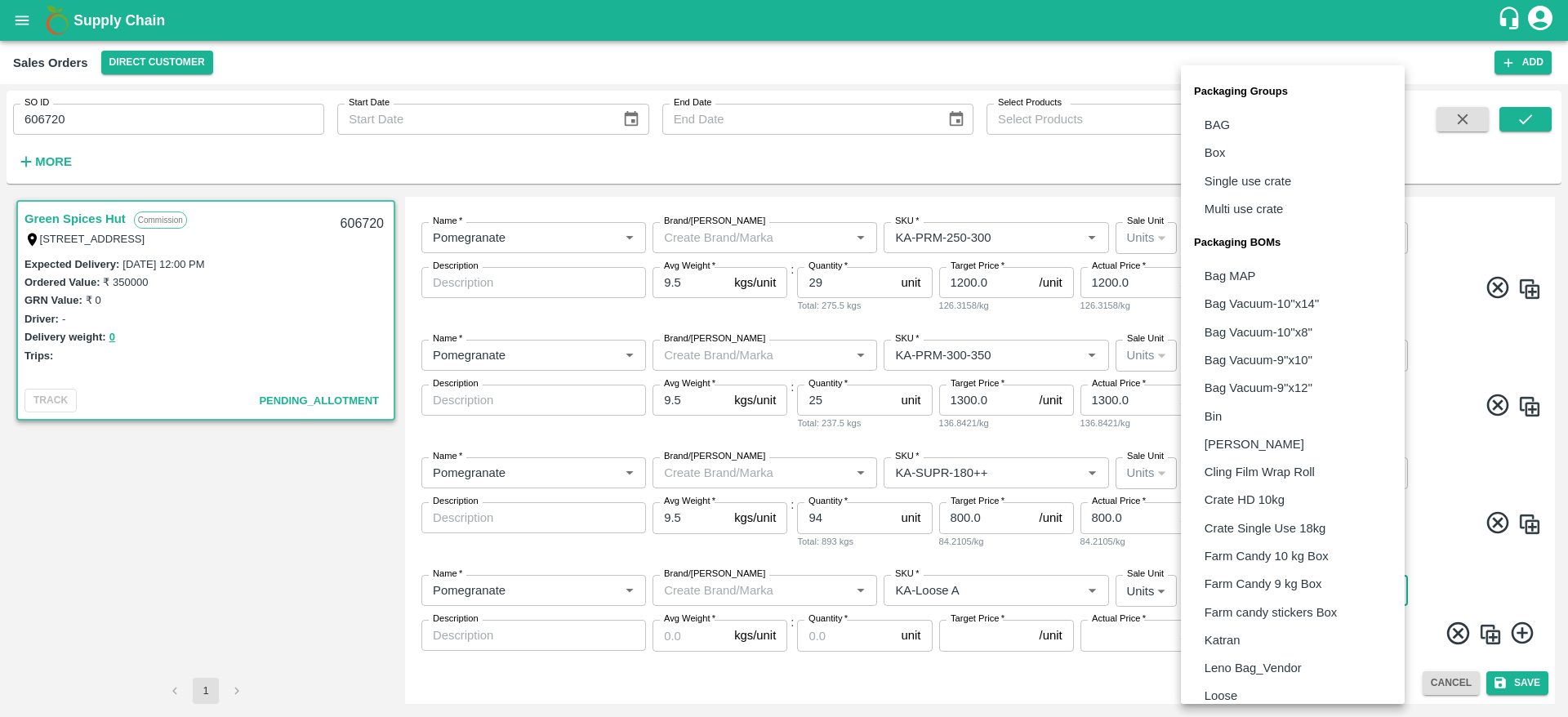
click at [1282, 601] on body "Supply Chain Sales Orders Direct Customer Add SO ID 606720 SO ID Start Date Sta…" at bounding box center [784, 358] width 1568 height 717
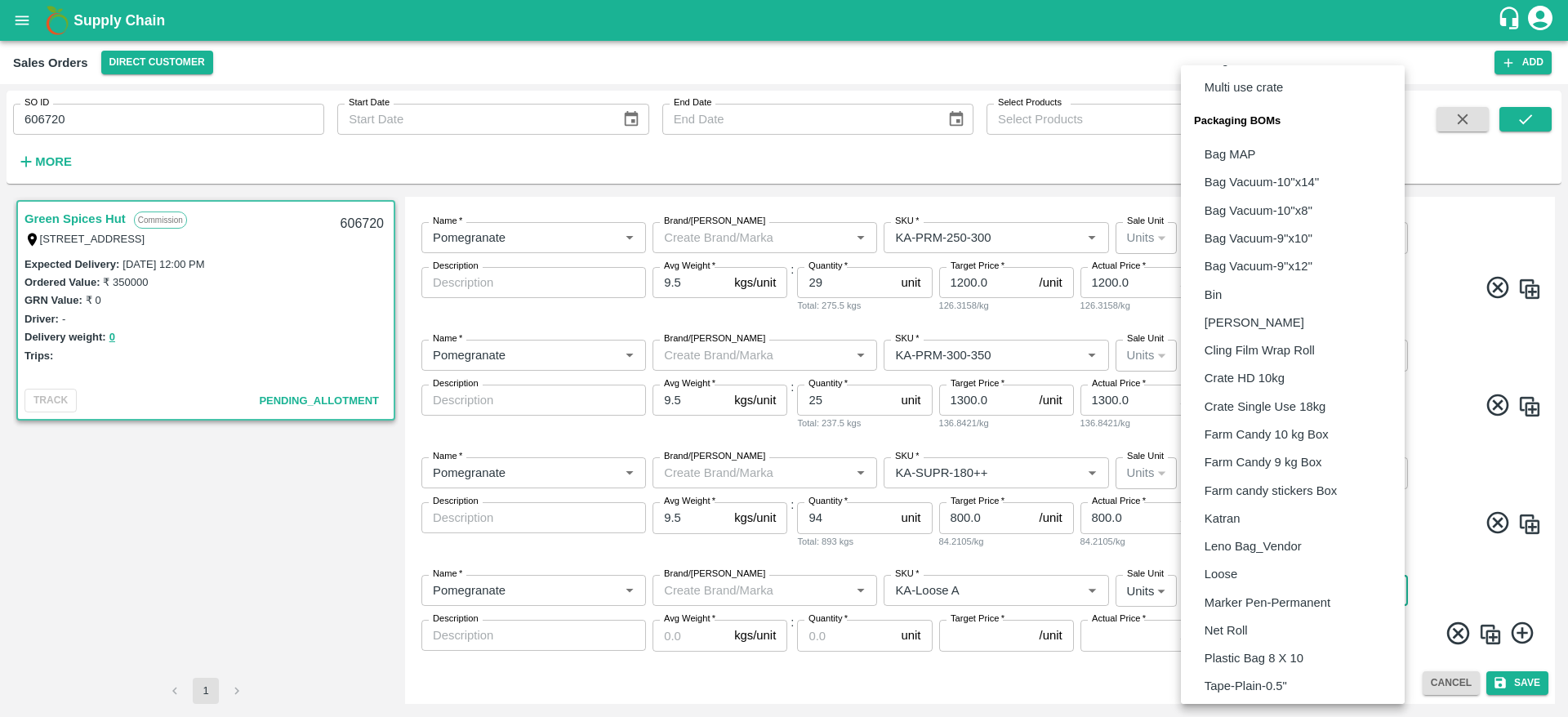
scroll to position [265, 0]
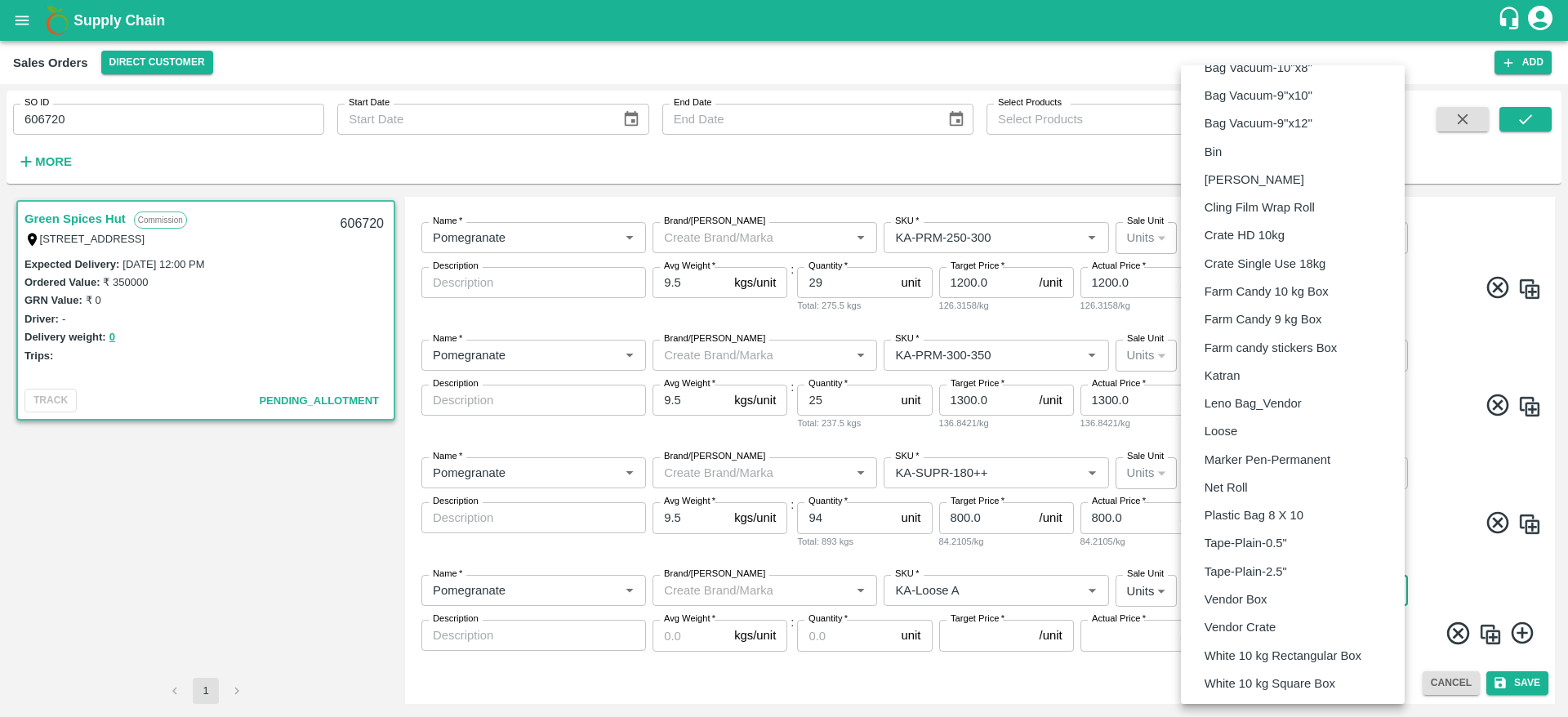
click at [1271, 598] on li "Vendor Box" at bounding box center [1293, 599] width 224 height 27
type input "BOM/276"
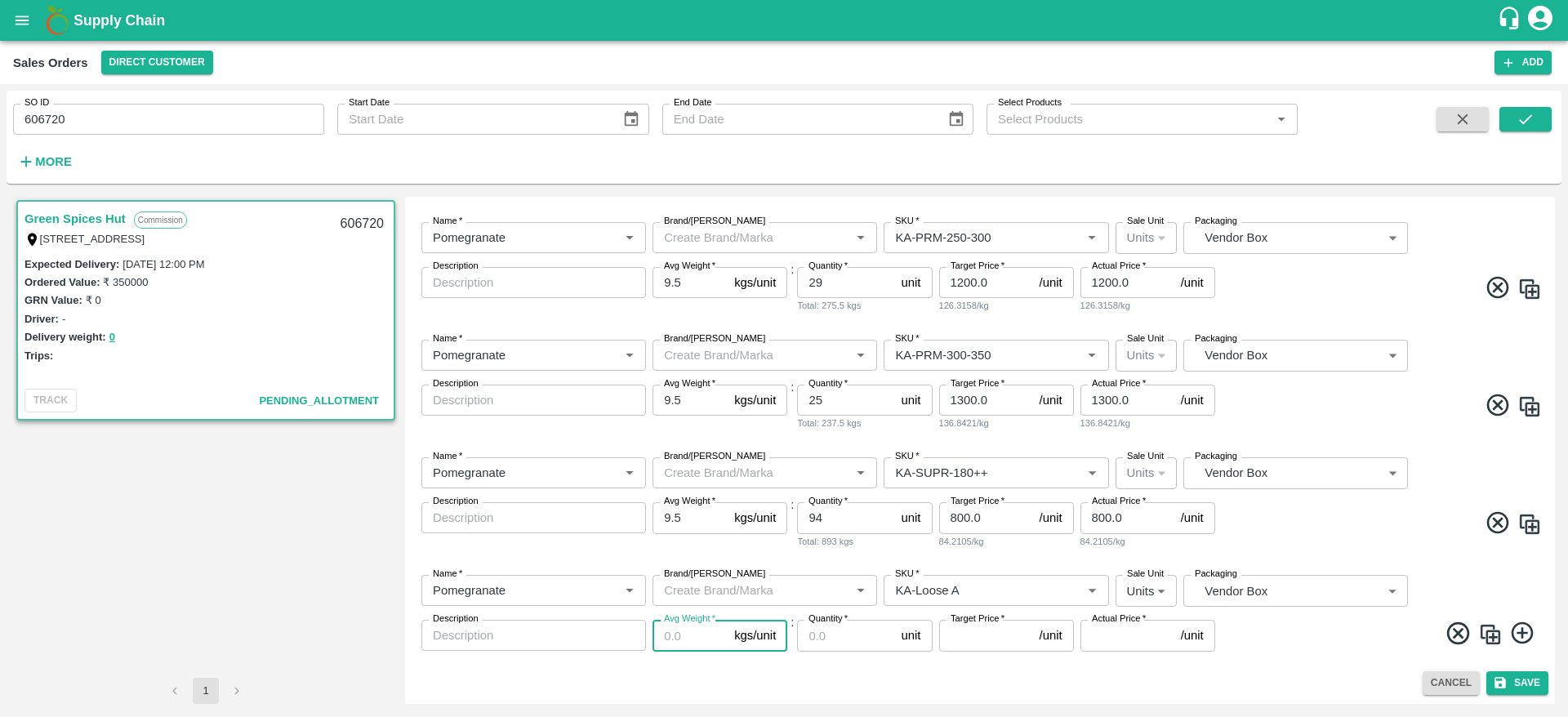
click at [670, 631] on input "Avg Weight   *" at bounding box center [689, 635] width 75 height 31
type input "9.5"
click at [835, 635] on input "Quantity   *" at bounding box center [845, 635] width 97 height 31
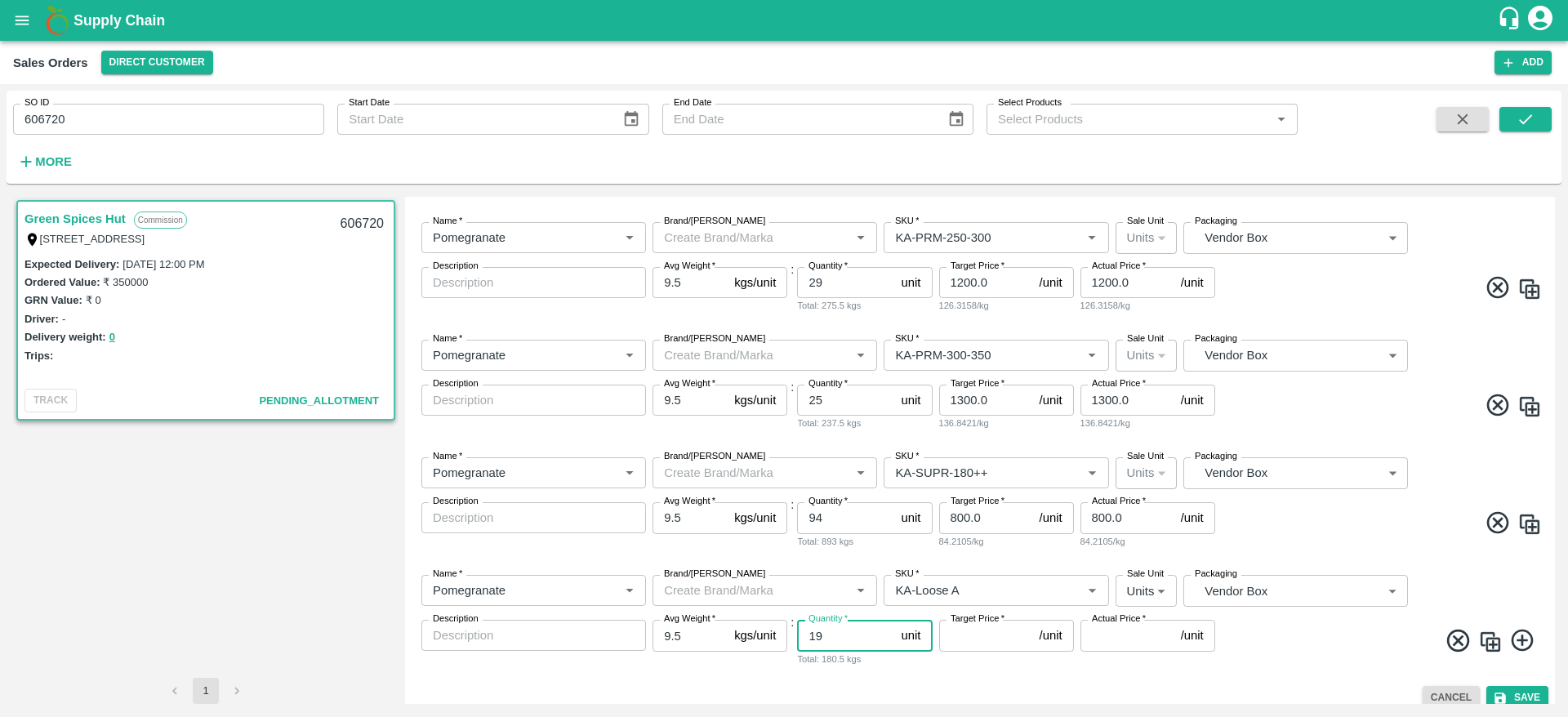
type input "19"
click at [1004, 639] on input "Target Price   *" at bounding box center [985, 635] width 94 height 31
type input "400"
click at [1148, 639] on input "Actual Price   *" at bounding box center [1127, 635] width 94 height 31
type input "400"
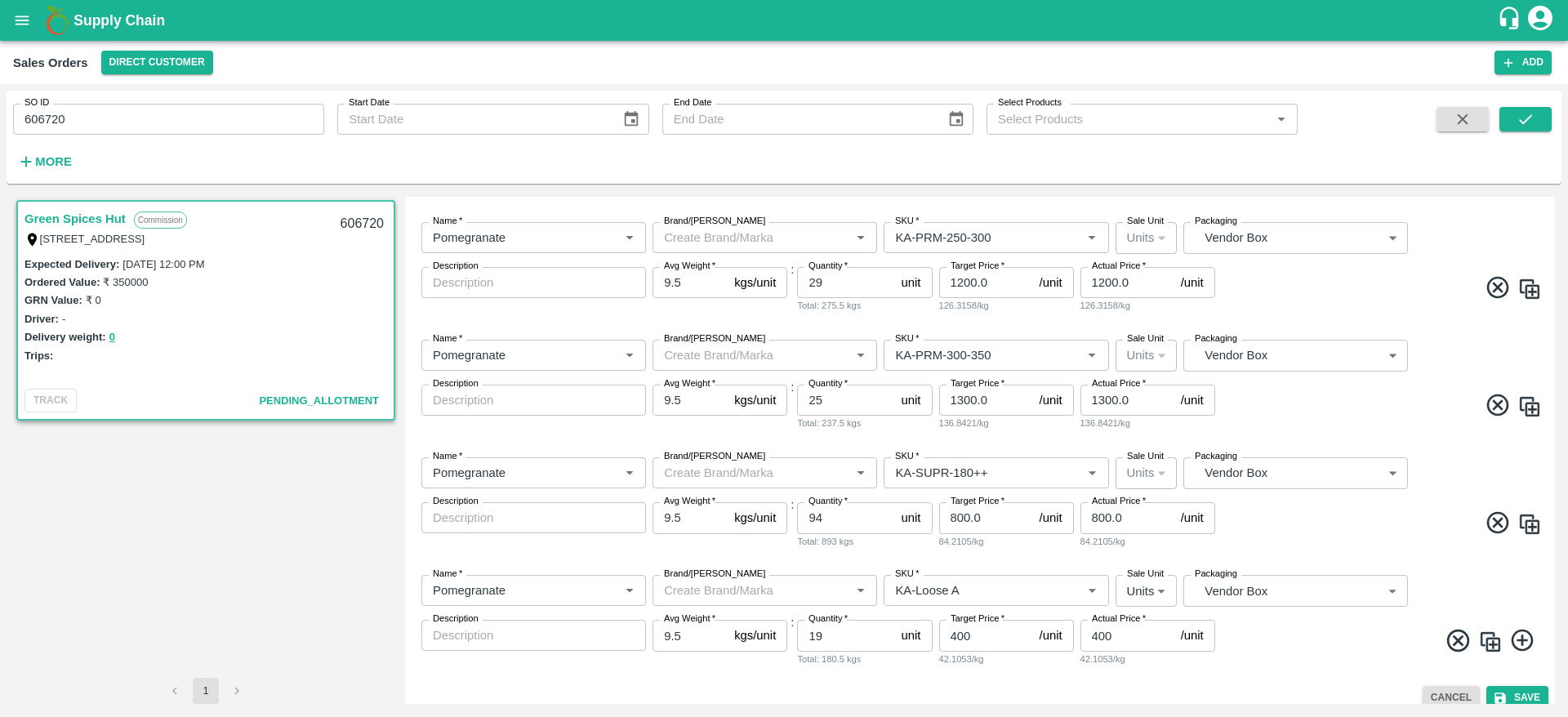
click at [1326, 647] on span at bounding box center [1379, 643] width 323 height 32
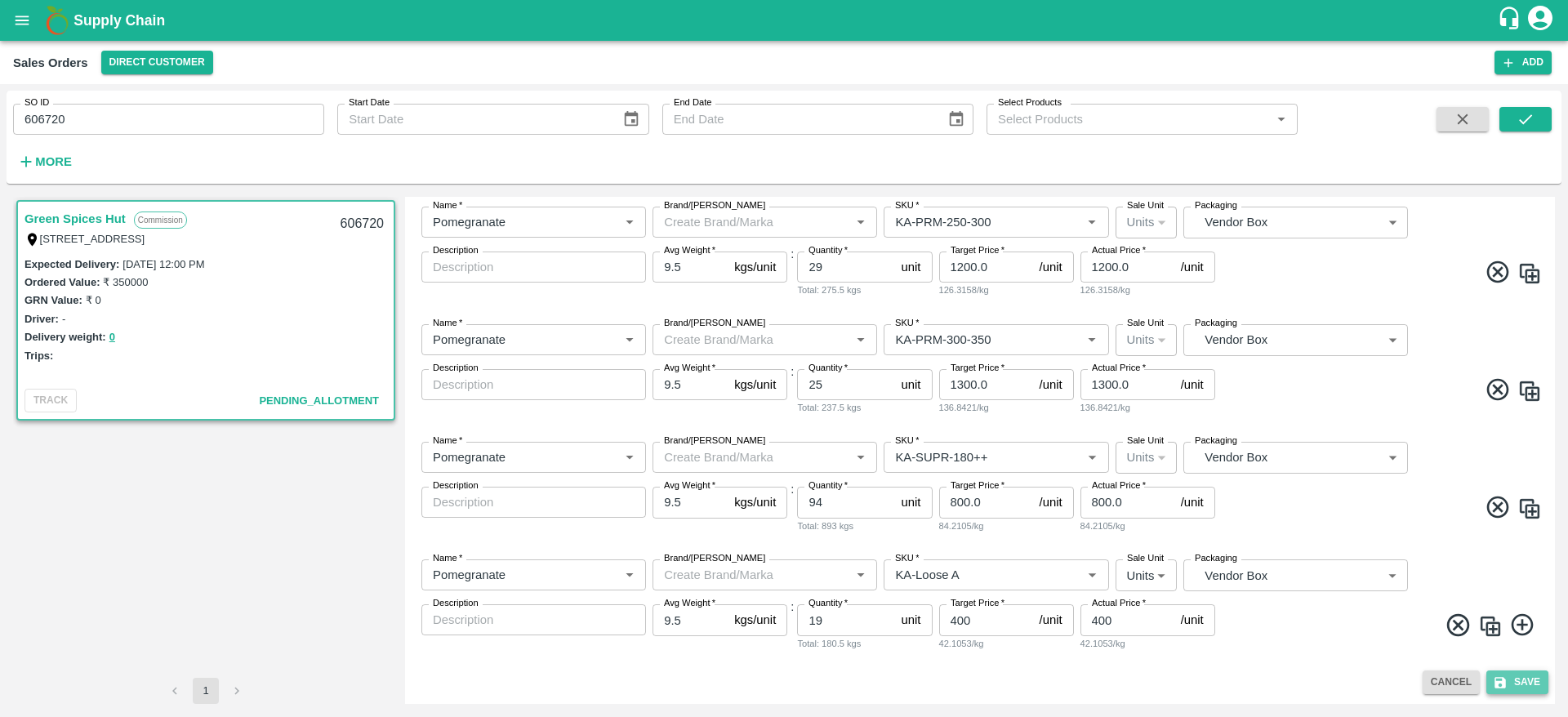
click at [1522, 686] on button "Save" at bounding box center [1517, 683] width 62 height 24
click at [360, 220] on div "606720" at bounding box center [361, 225] width 63 height 39
copy div "606720"
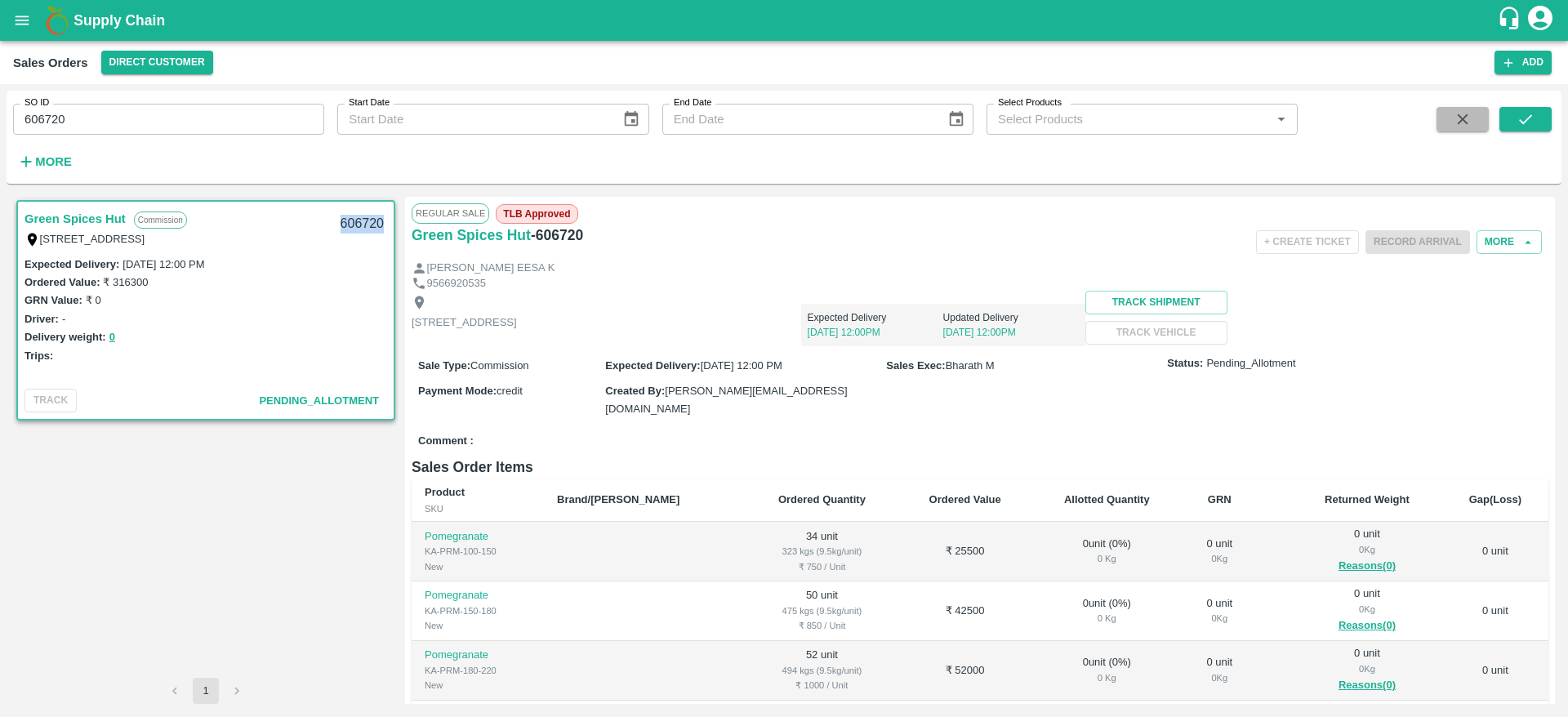
click at [1453, 123] on icon "button" at bounding box center [1462, 119] width 18 height 18
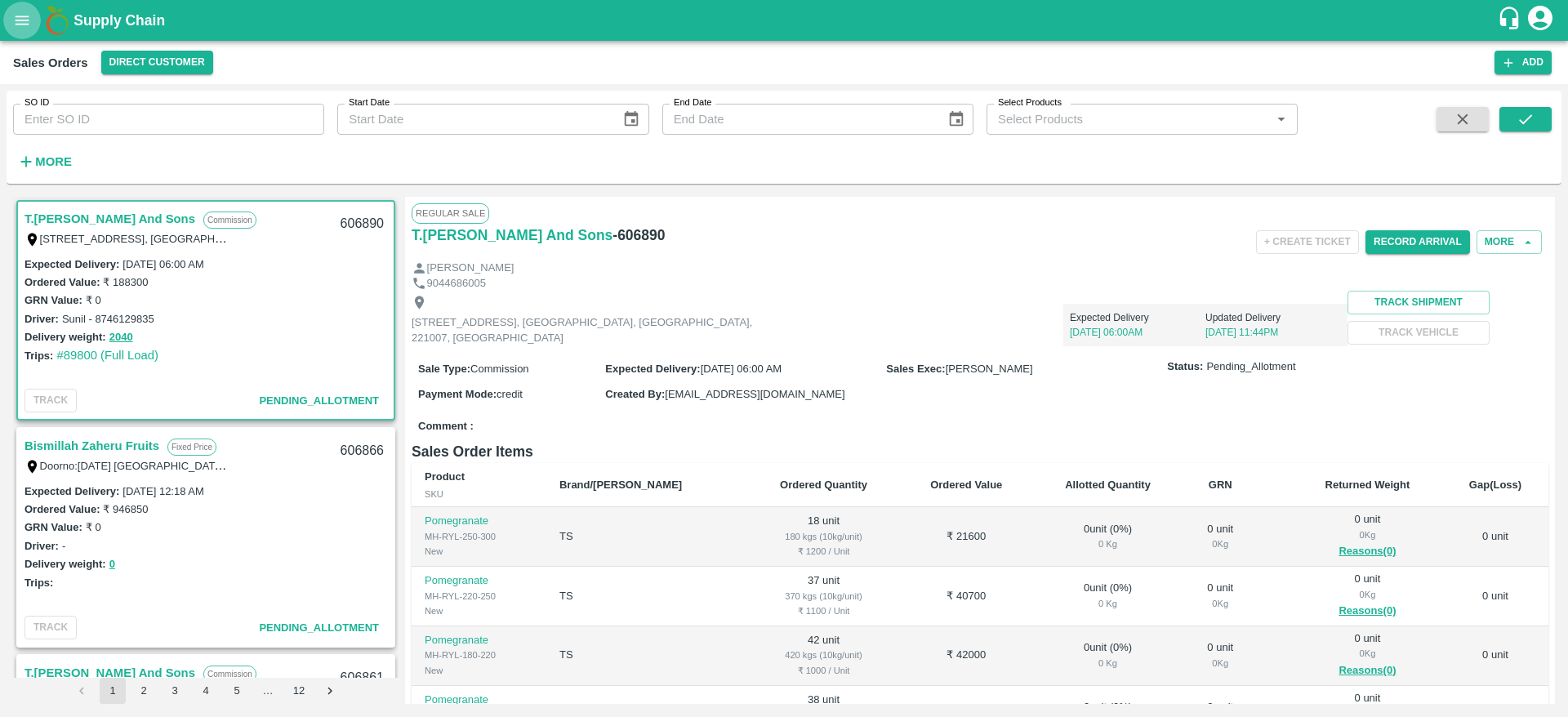
click at [25, 13] on icon "open drawer" at bounding box center [22, 20] width 18 height 18
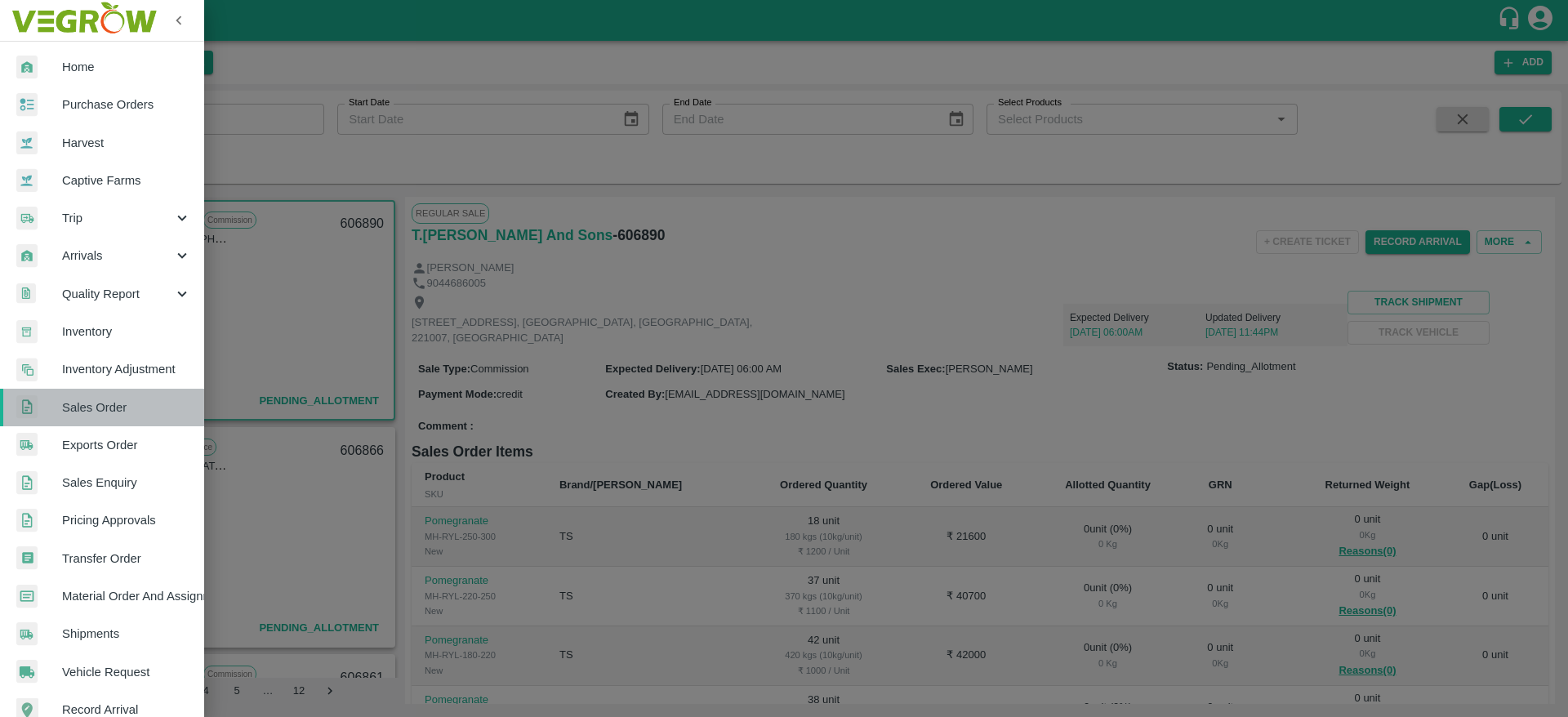
click at [117, 407] on span "Sales Order" at bounding box center [126, 407] width 129 height 18
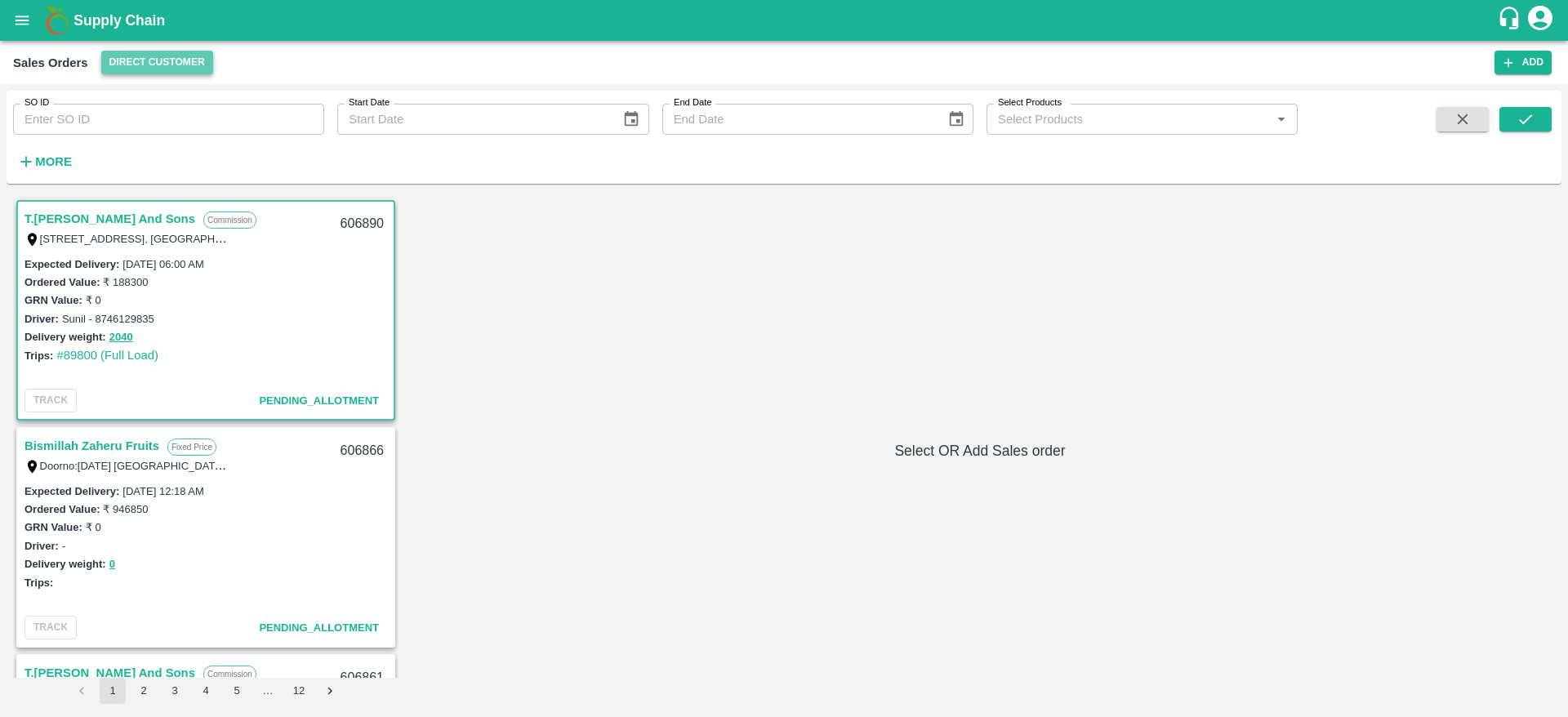
click at [182, 65] on button "Direct Customer" at bounding box center [157, 62] width 112 height 24
click at [189, 124] on li "FruitX [GEOGRAPHIC_DATA]" at bounding box center [192, 123] width 188 height 27
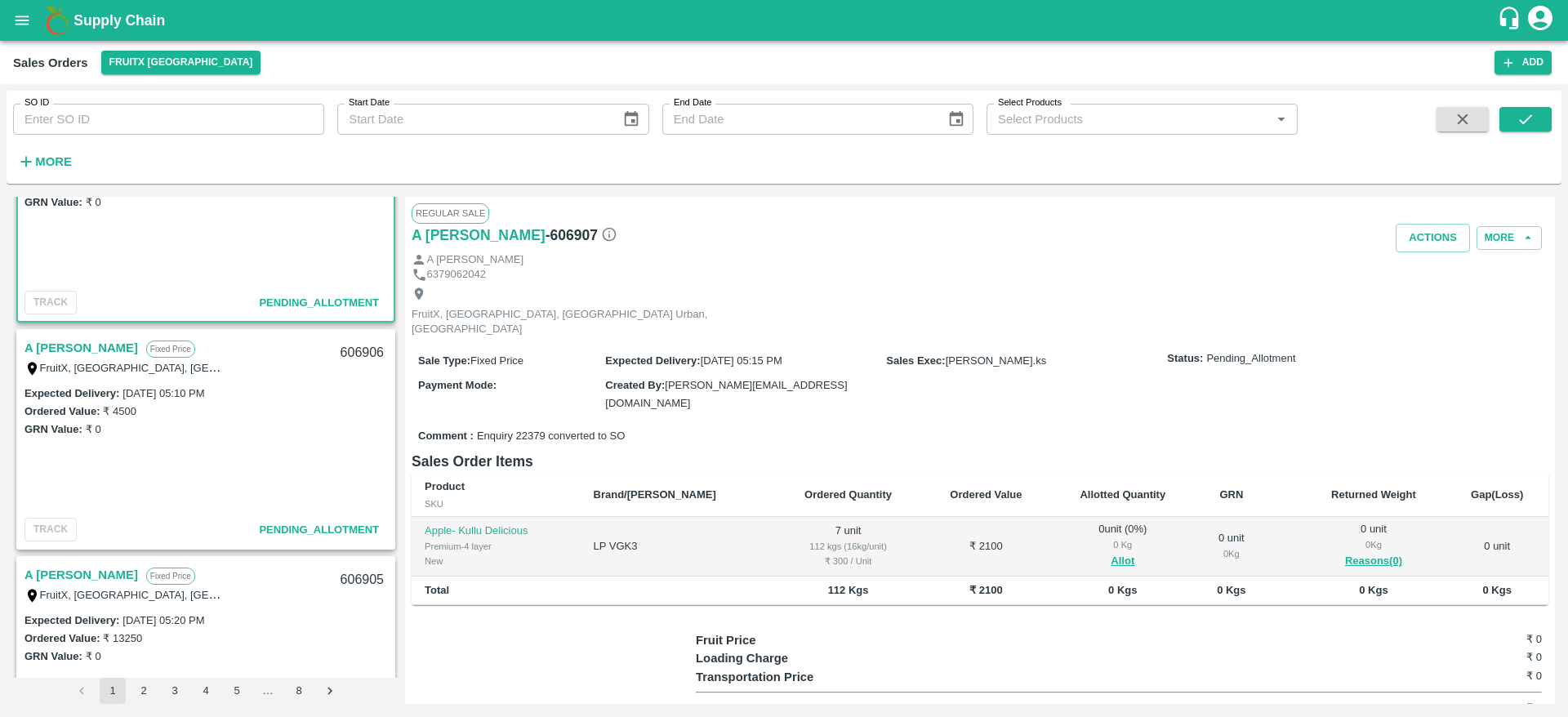
scroll to position [86, 0]
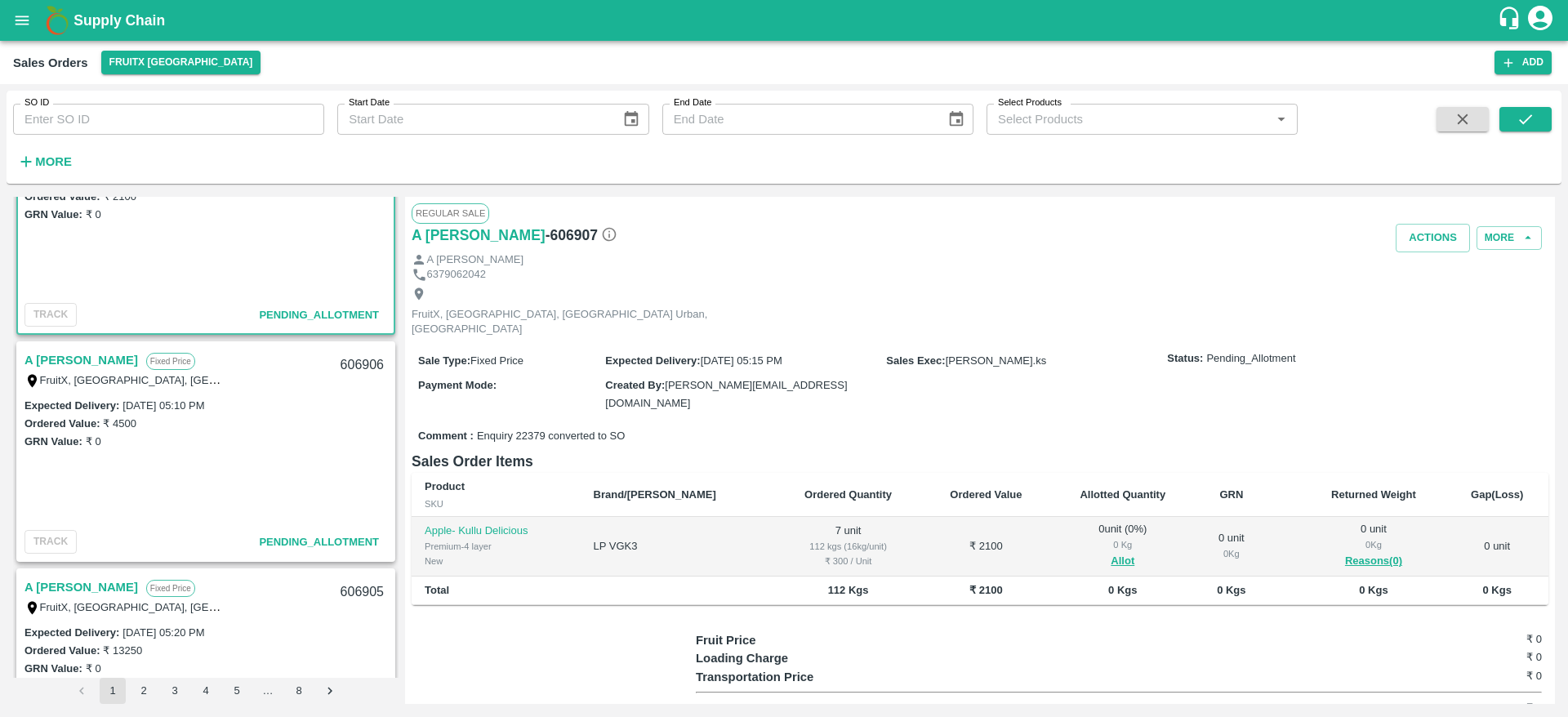
click at [74, 362] on link "A [PERSON_NAME]" at bounding box center [81, 360] width 114 height 21
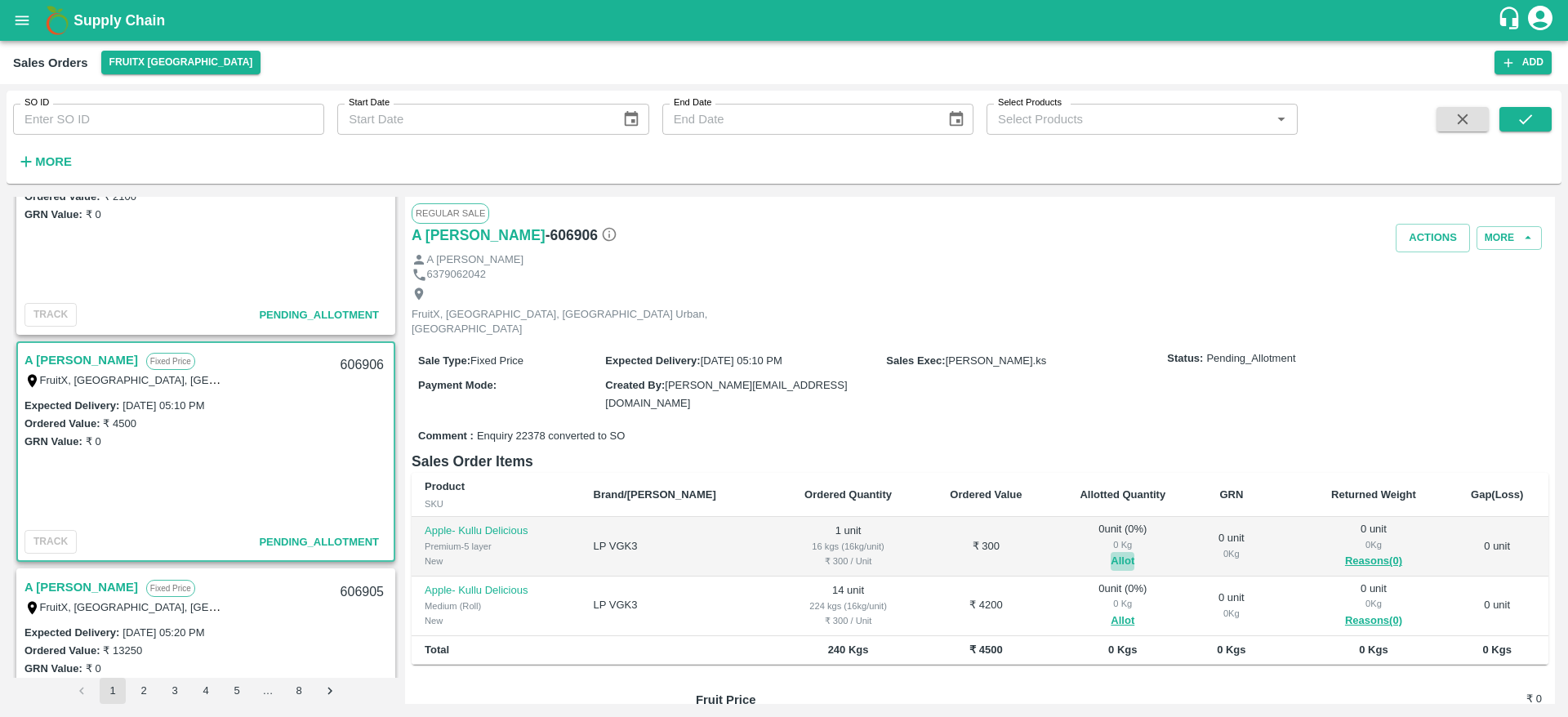
click at [1111, 552] on button "Allot" at bounding box center [1122, 561] width 24 height 19
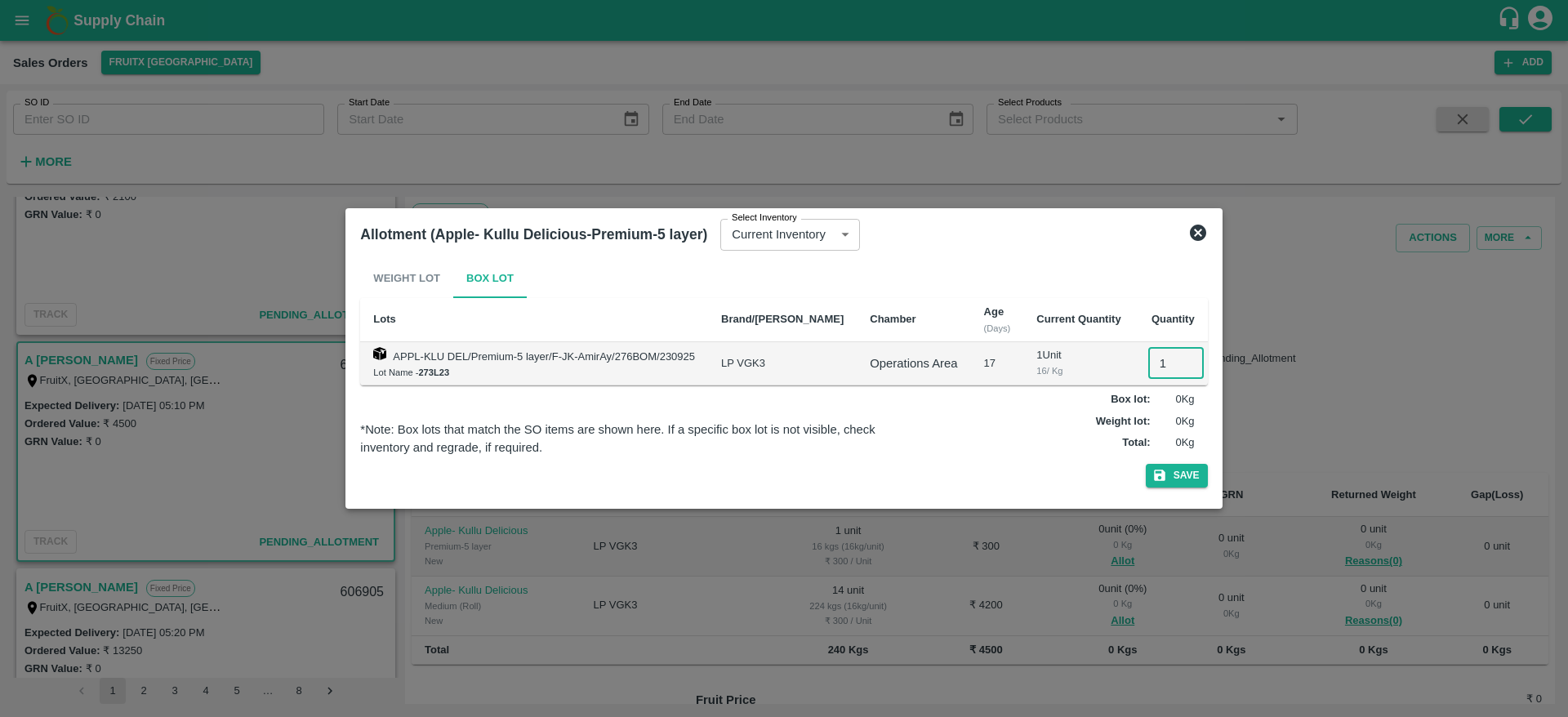
click at [1148, 354] on input "1" at bounding box center [1176, 363] width 56 height 31
type input "1"
click at [1146, 464] on button "Save" at bounding box center [1177, 475] width 62 height 24
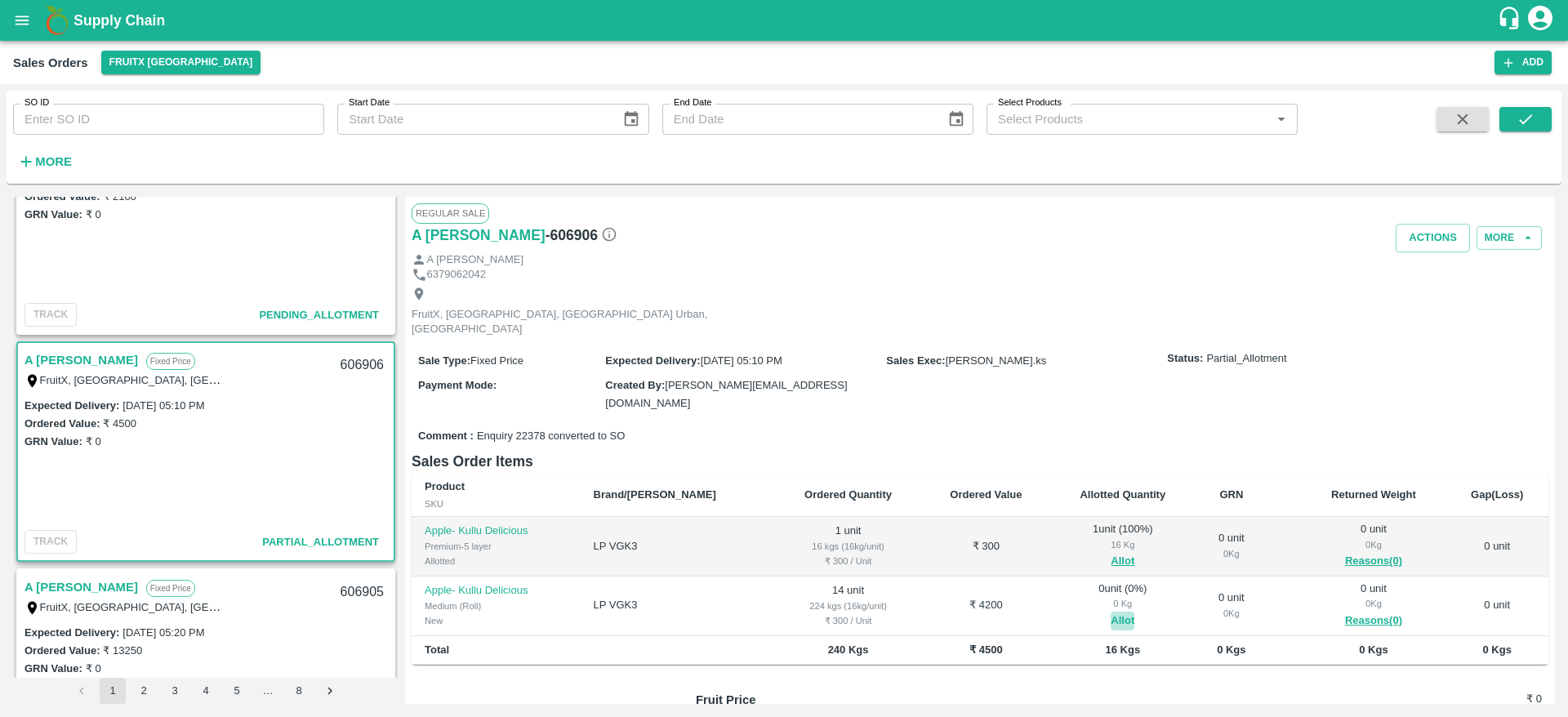
click at [1111, 612] on button "Allot" at bounding box center [1122, 621] width 24 height 19
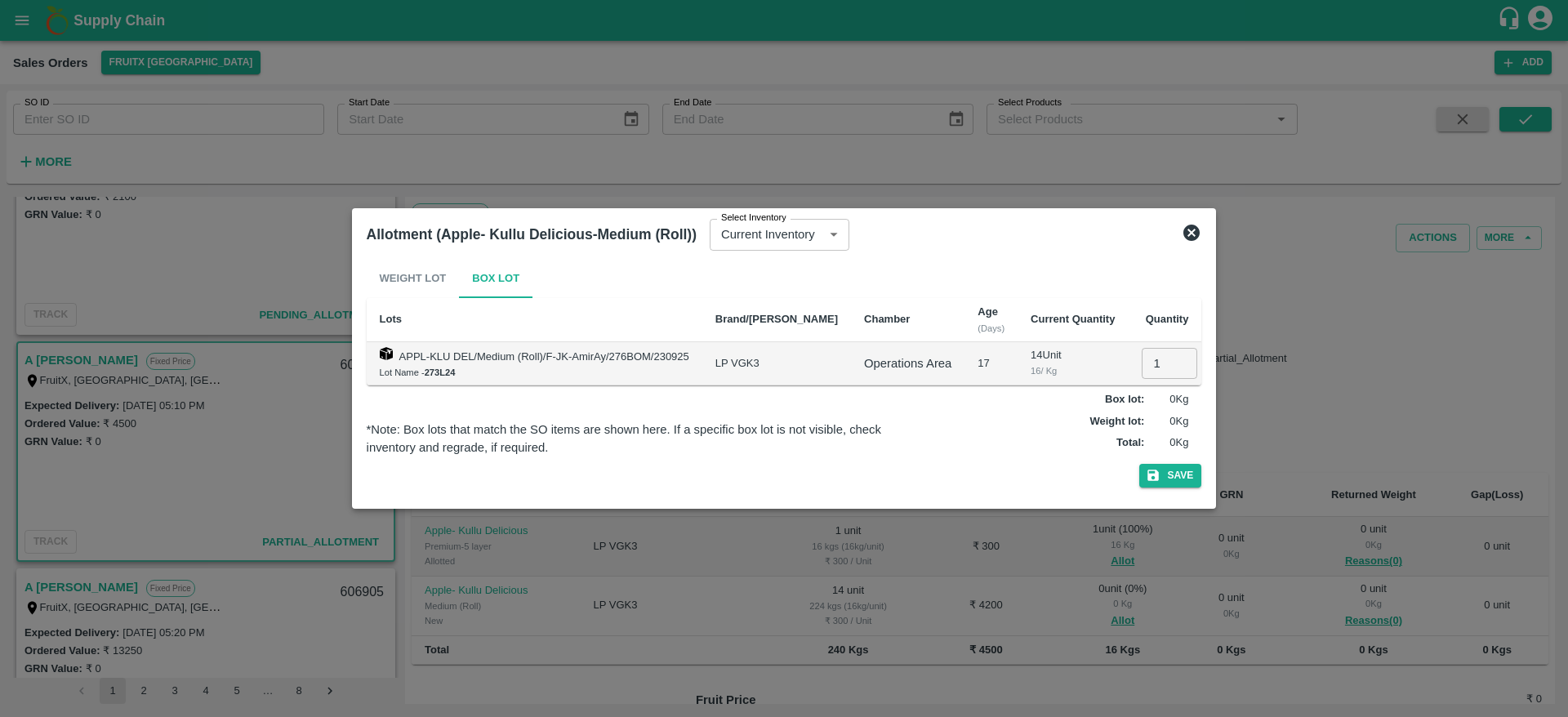
click at [1141, 360] on input "1" at bounding box center [1169, 363] width 56 height 31
type input "14"
click at [1139, 464] on button "Save" at bounding box center [1170, 475] width 62 height 24
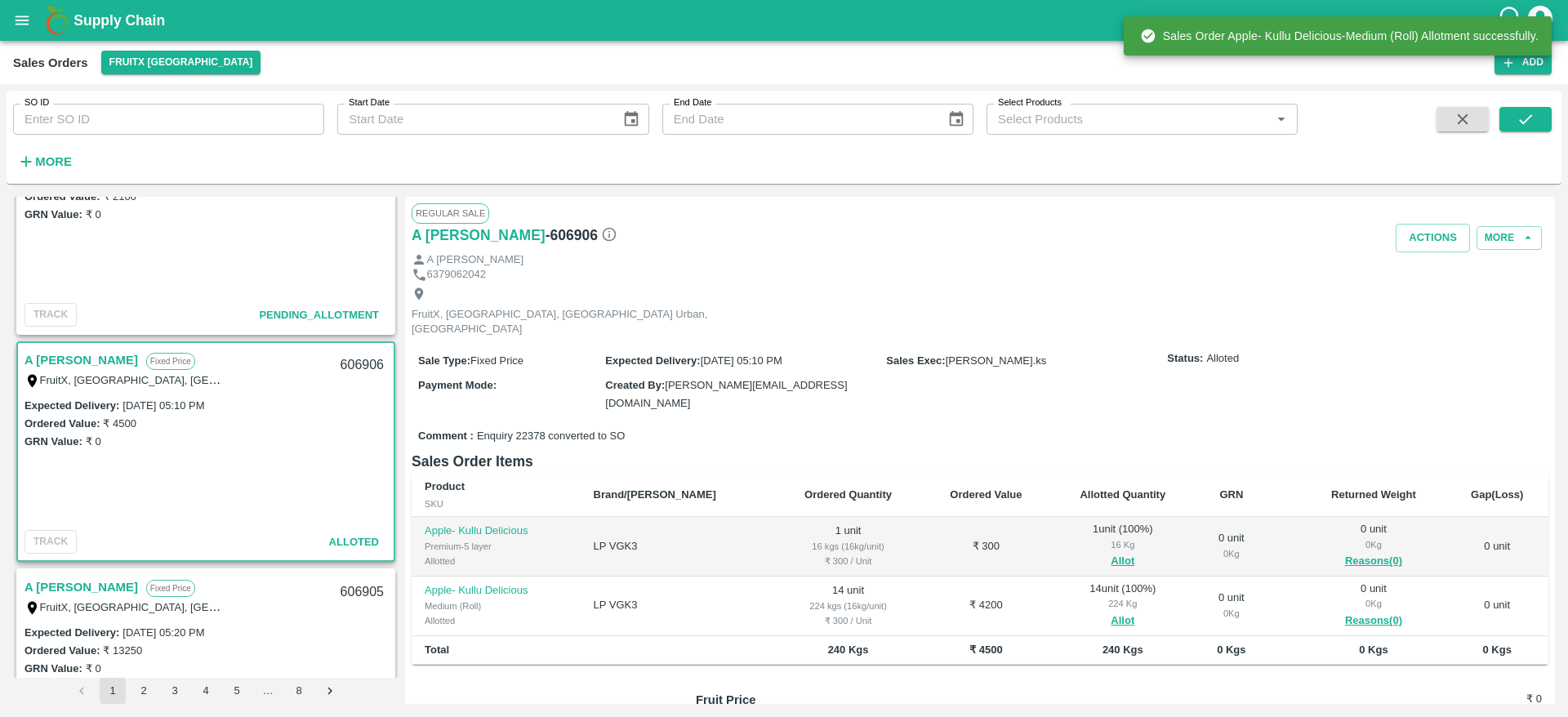
click at [360, 364] on div "606906" at bounding box center [361, 366] width 63 height 39
copy div "606906"
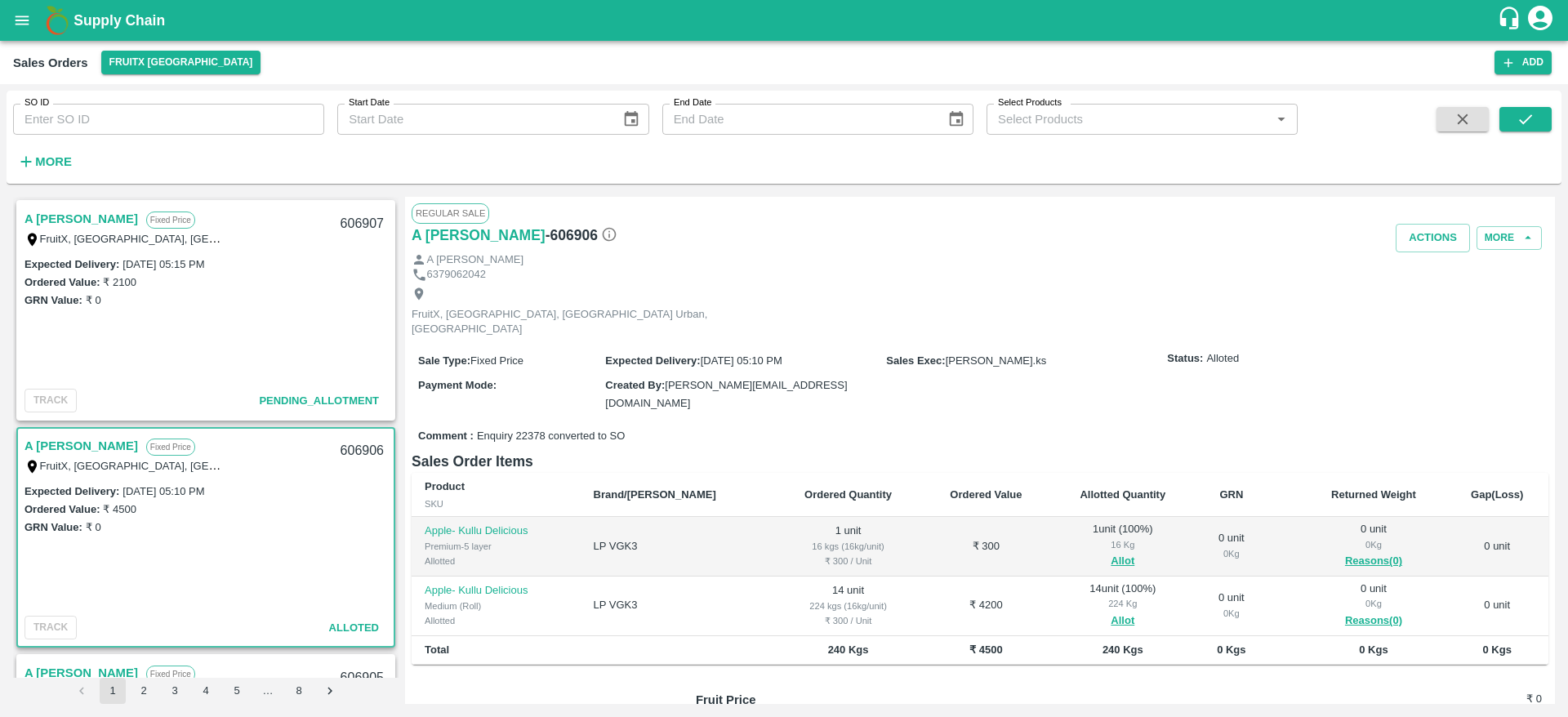
click at [55, 213] on link "A [PERSON_NAME]" at bounding box center [81, 219] width 114 height 21
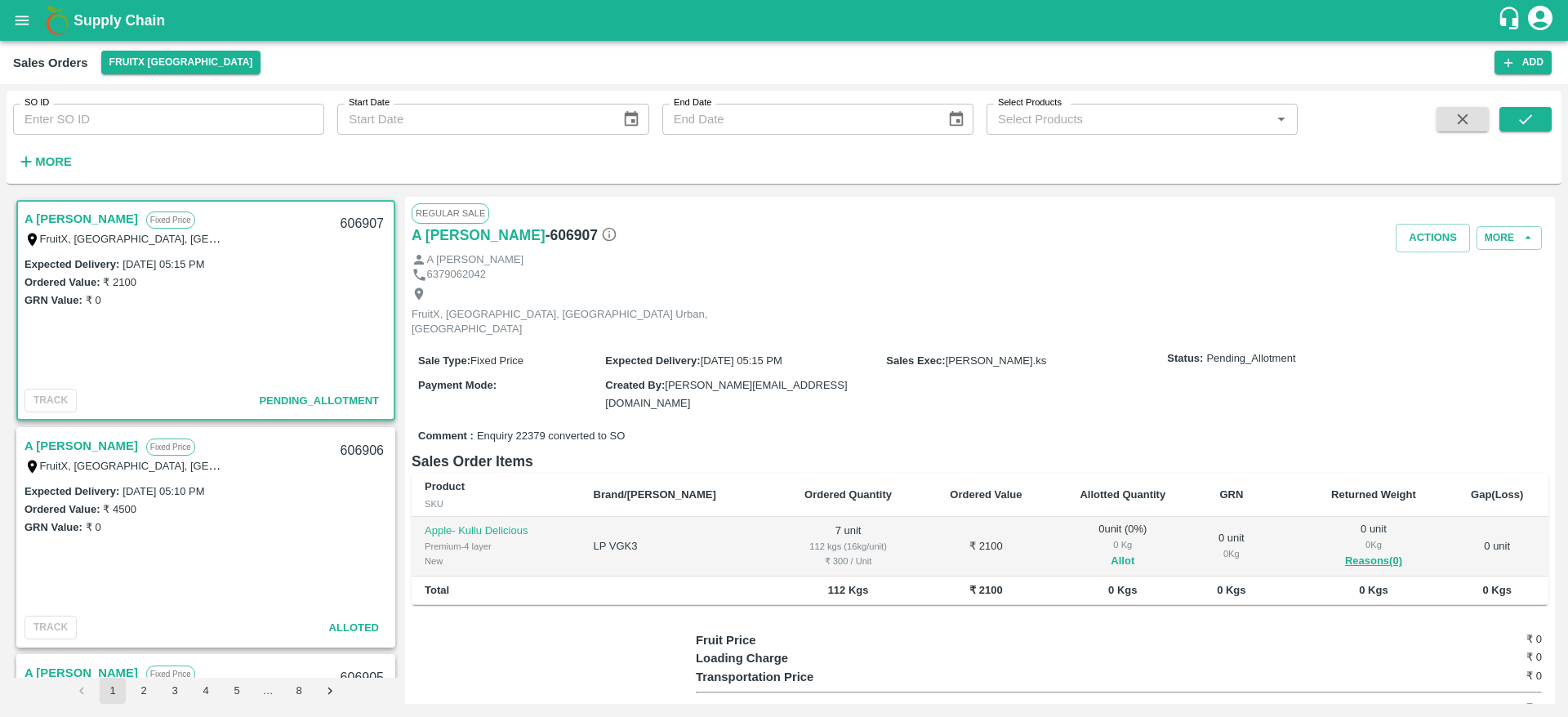
click at [1111, 552] on button "Allot" at bounding box center [1122, 561] width 24 height 19
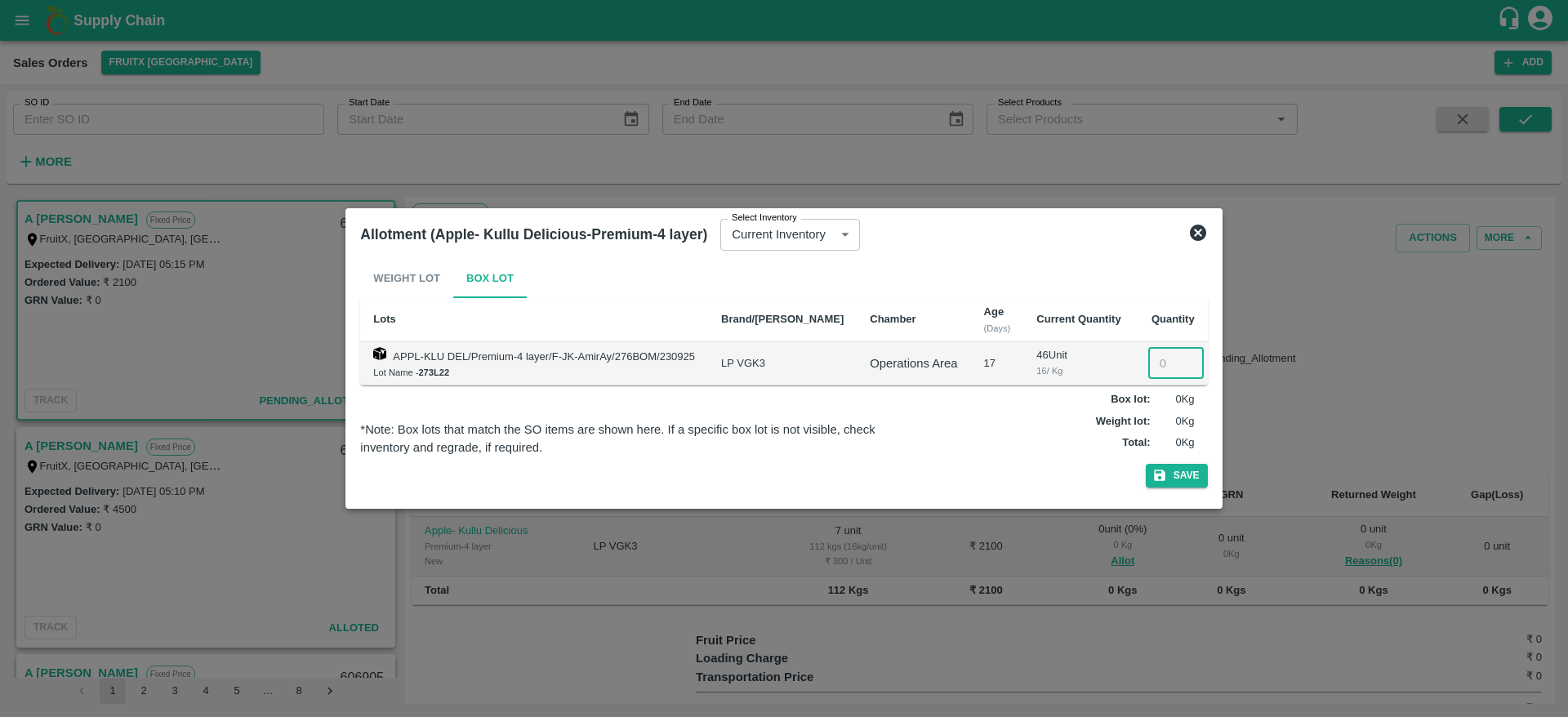
click at [1148, 361] on input "number" at bounding box center [1176, 363] width 56 height 31
type input "7"
click at [1146, 464] on button "Save" at bounding box center [1177, 475] width 62 height 24
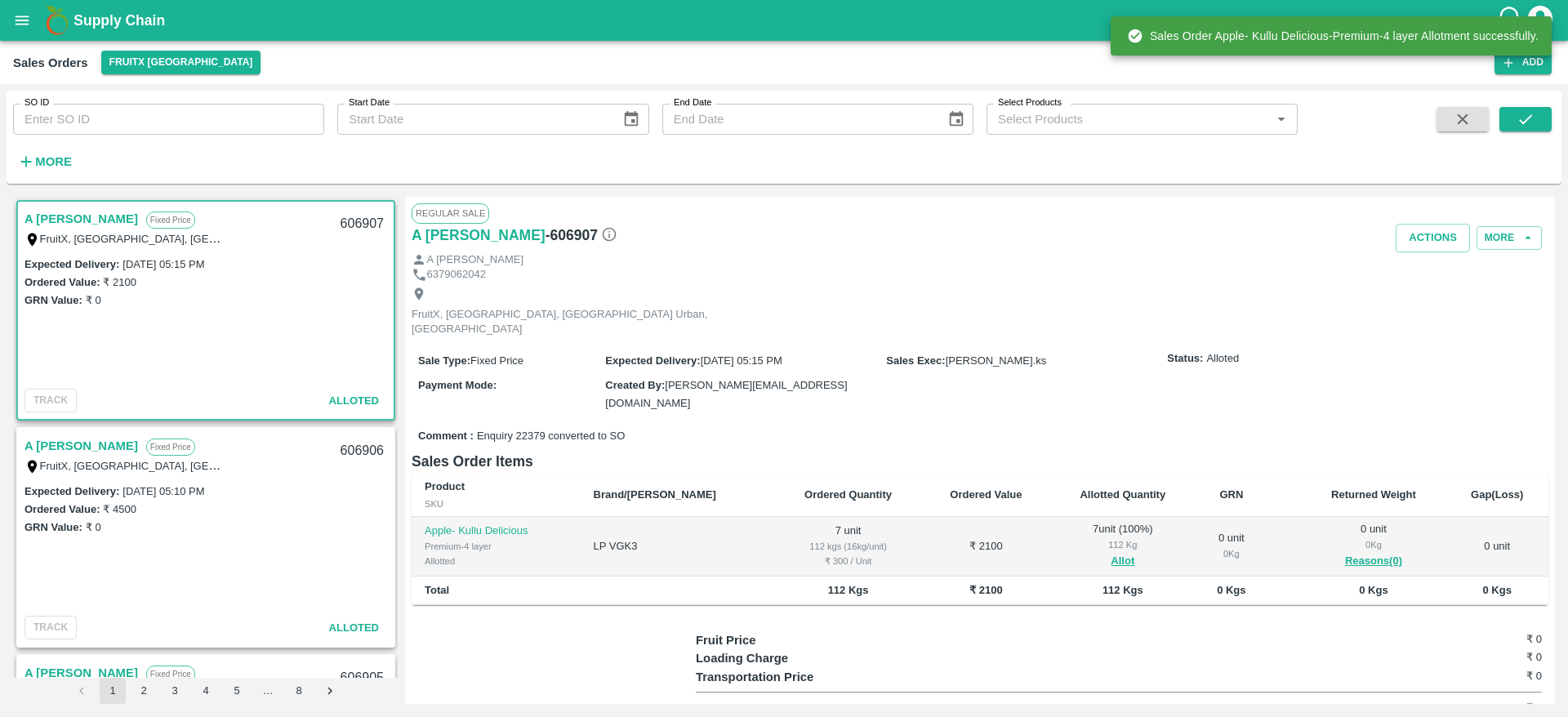
click at [365, 216] on div "606907" at bounding box center [361, 225] width 63 height 39
copy div "606907"
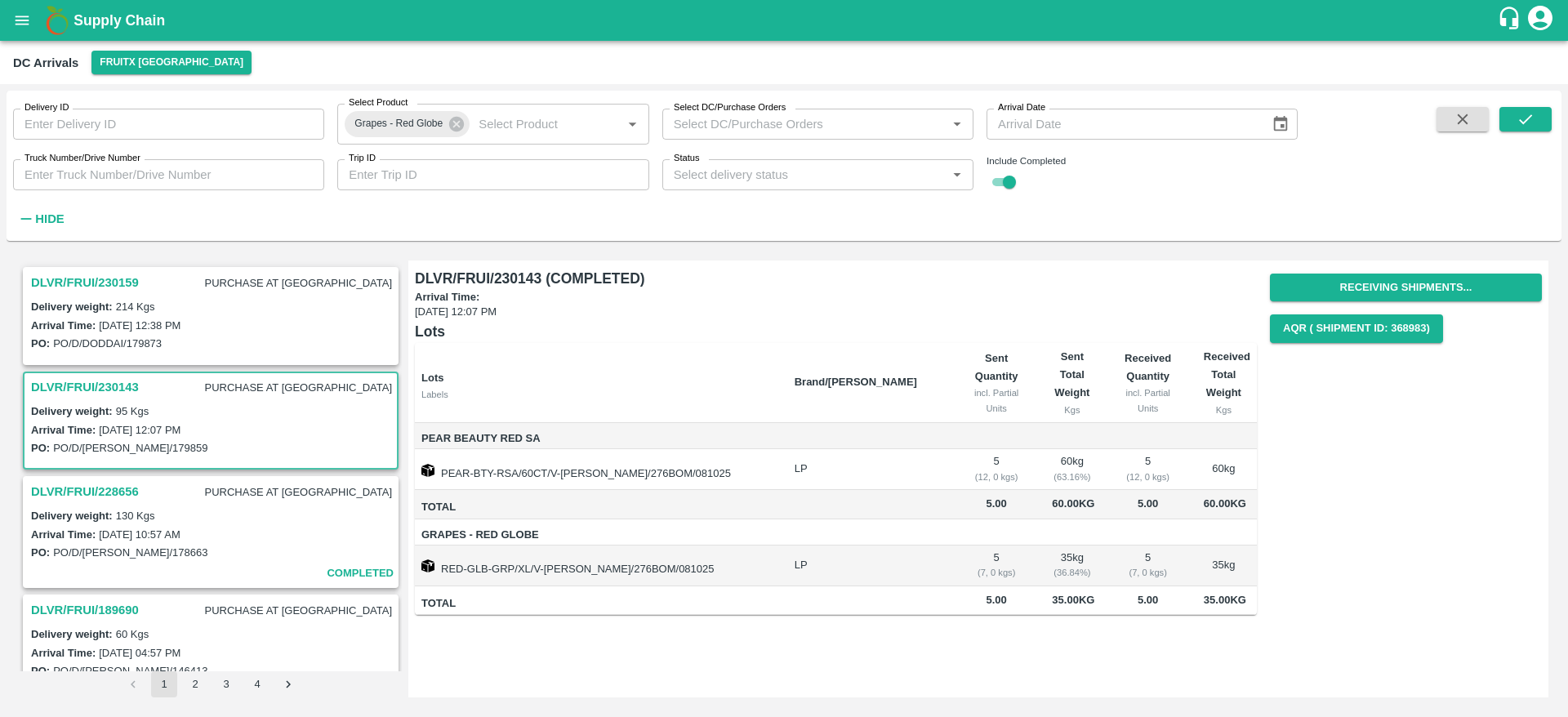
scroll to position [111, 0]
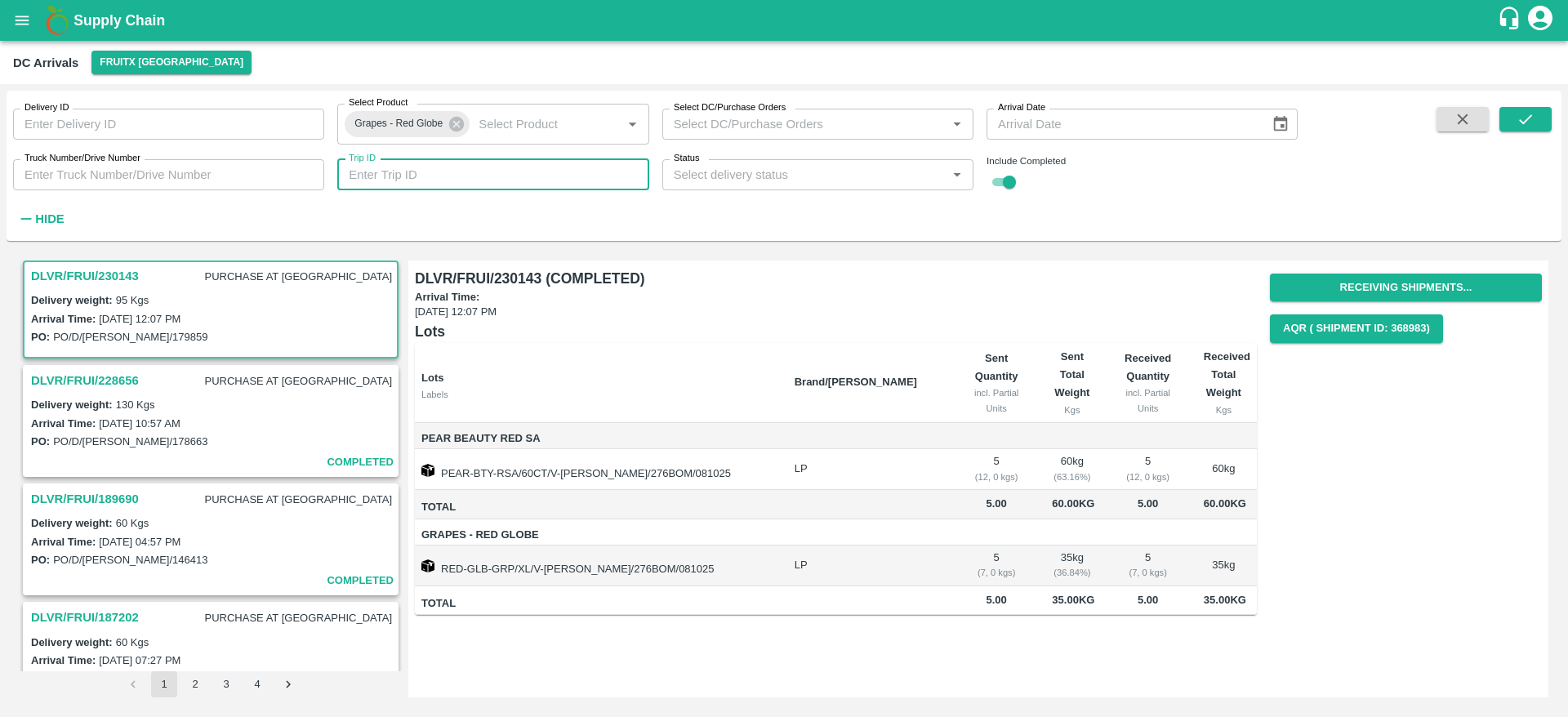
click at [435, 181] on input "Trip ID" at bounding box center [493, 175] width 311 height 31
paste input "89627"
click at [458, 117] on icon at bounding box center [457, 123] width 15 height 15
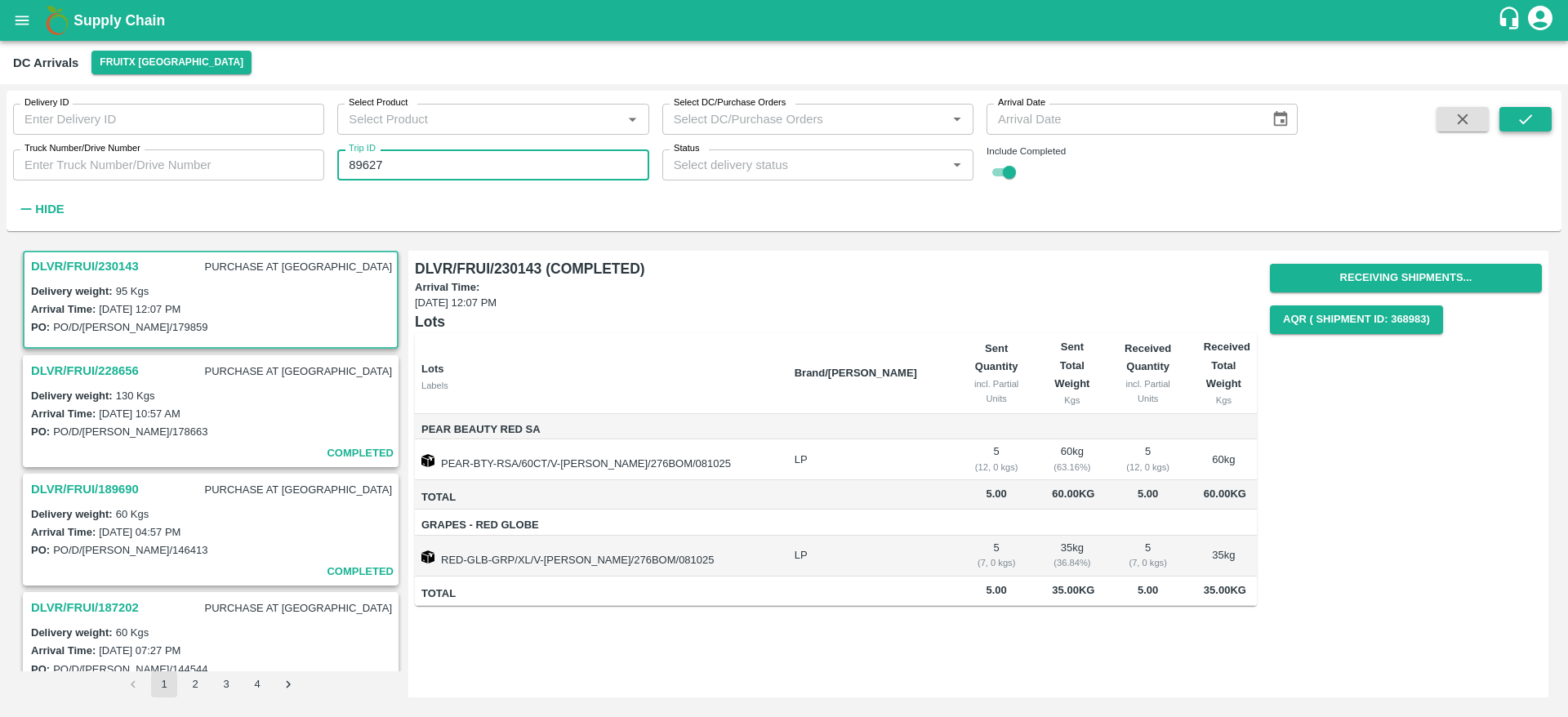
type input "89627"
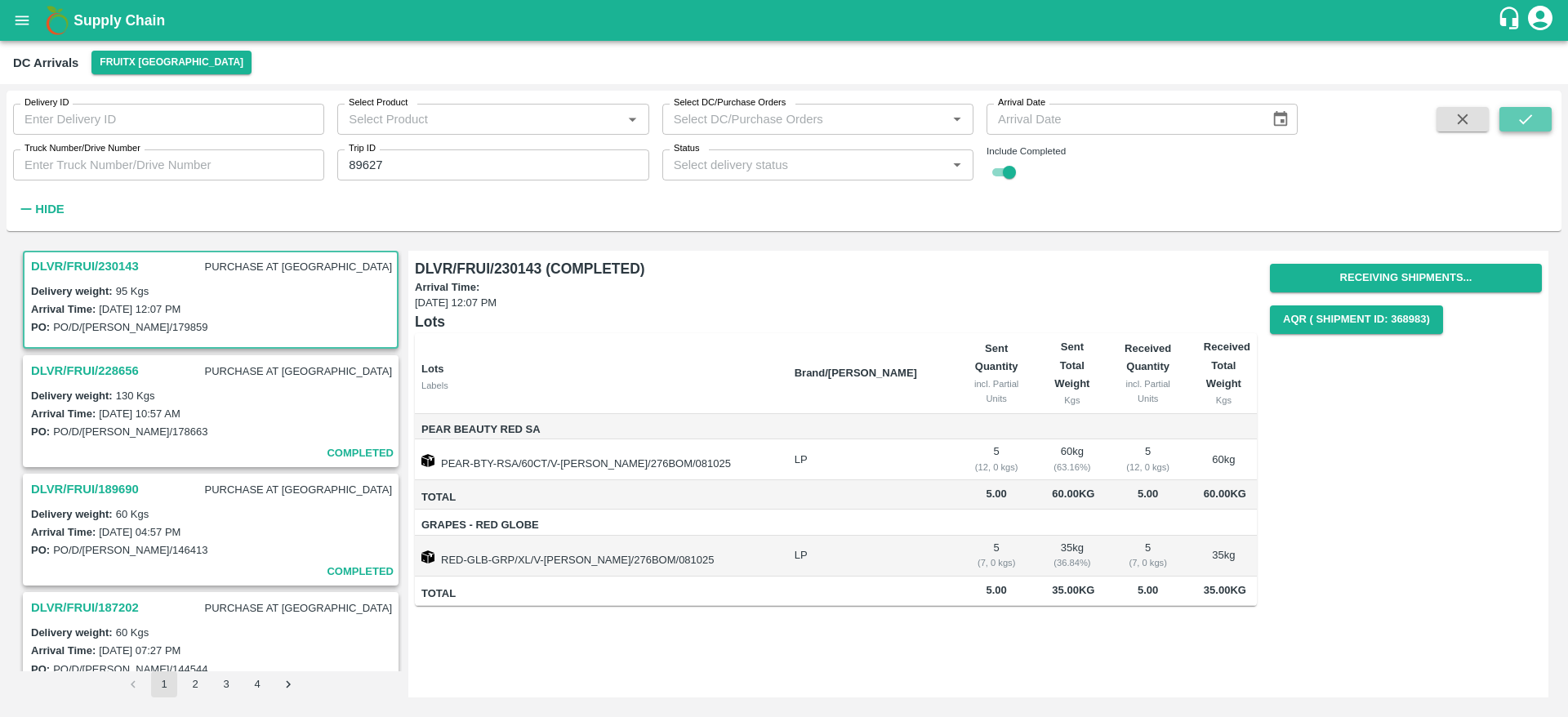
click at [1522, 124] on icon "submit" at bounding box center [1525, 119] width 18 height 18
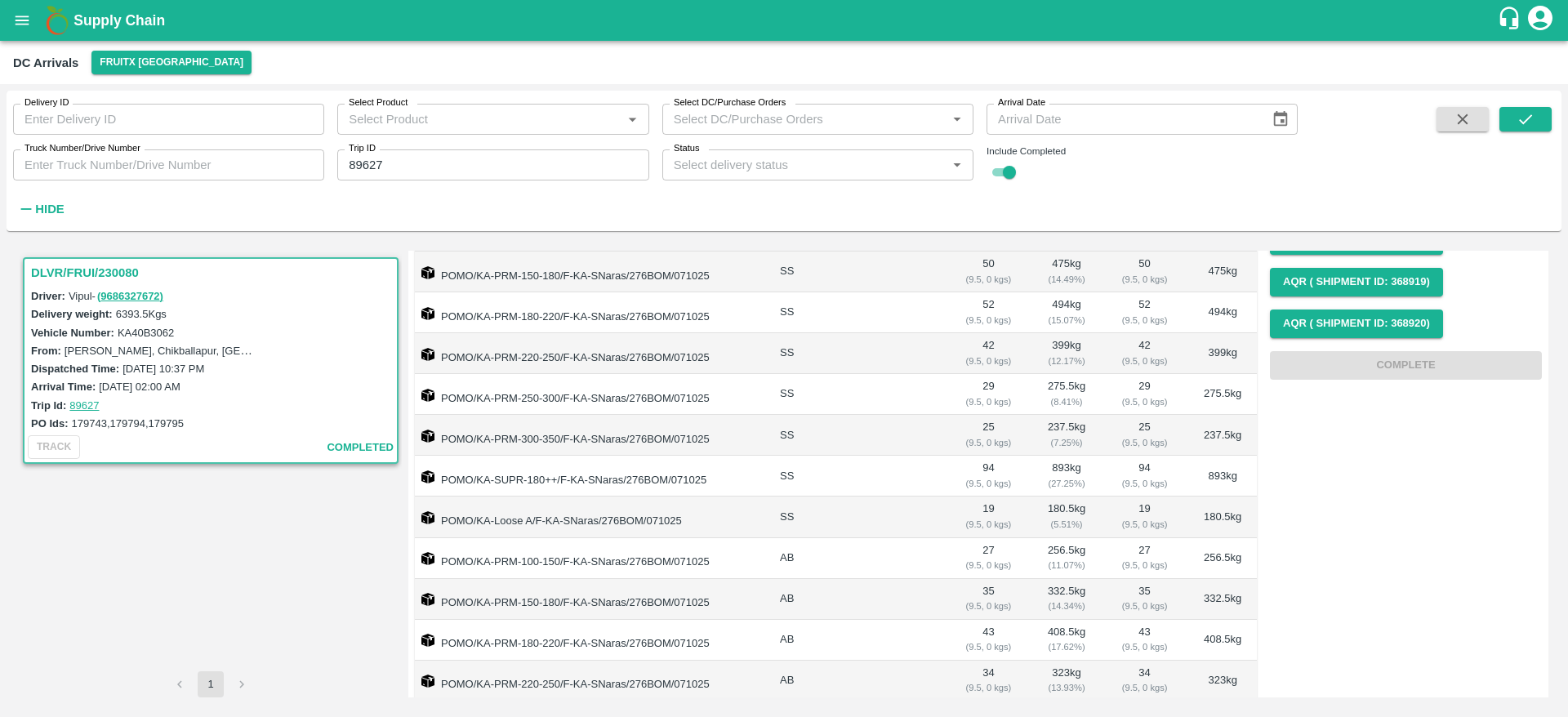
scroll to position [287, 0]
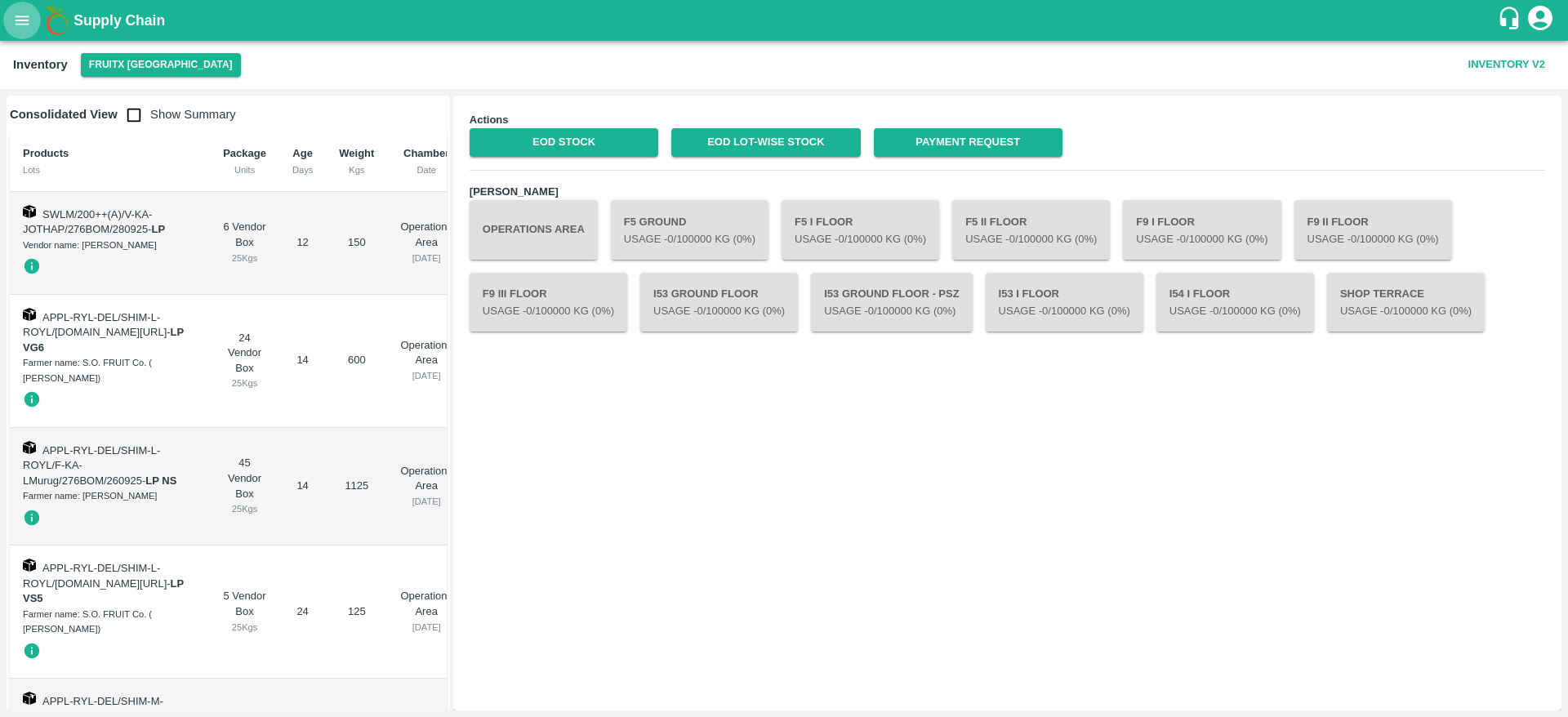
click at [23, 17] on icon "open drawer" at bounding box center [22, 20] width 18 height 18
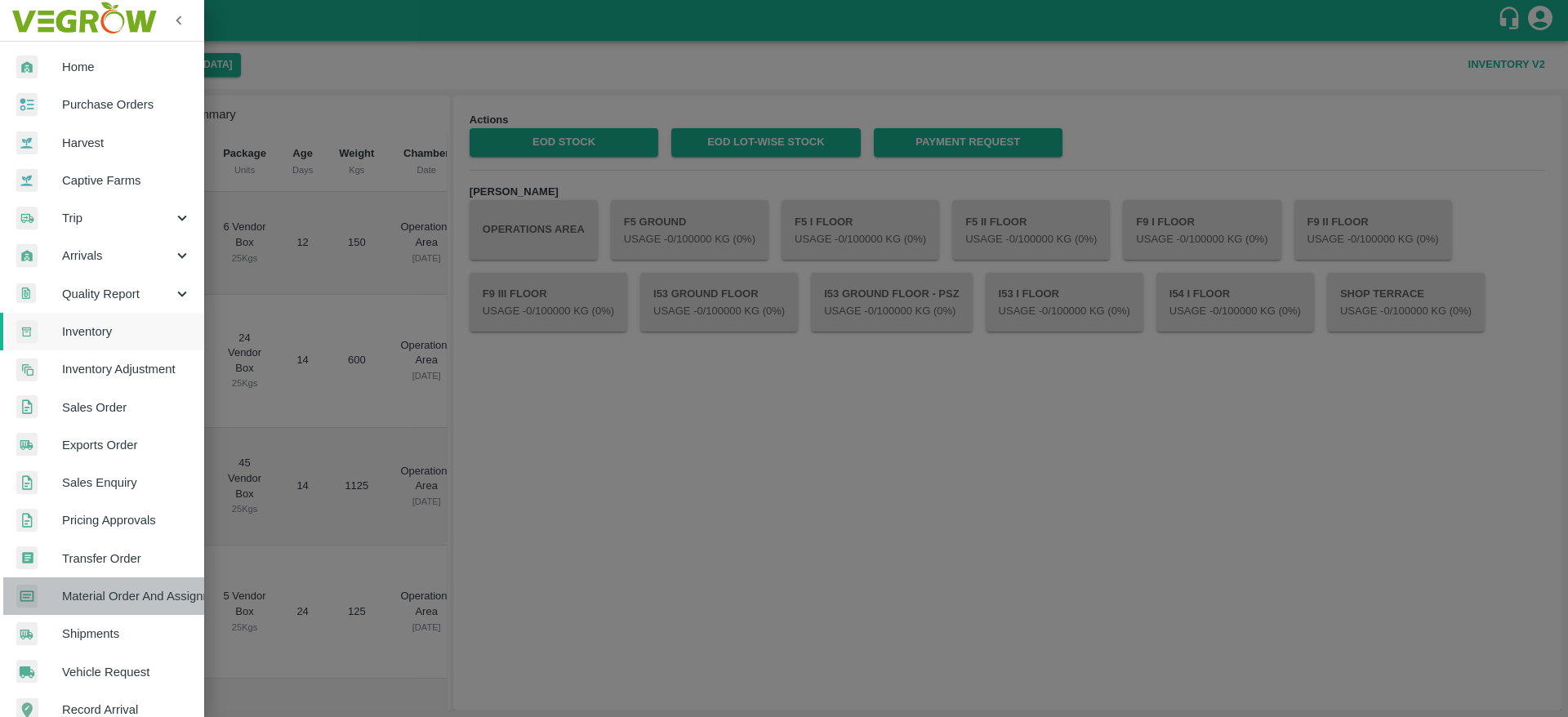
click at [134, 587] on span "Material Order And Assignment" at bounding box center [126, 596] width 129 height 18
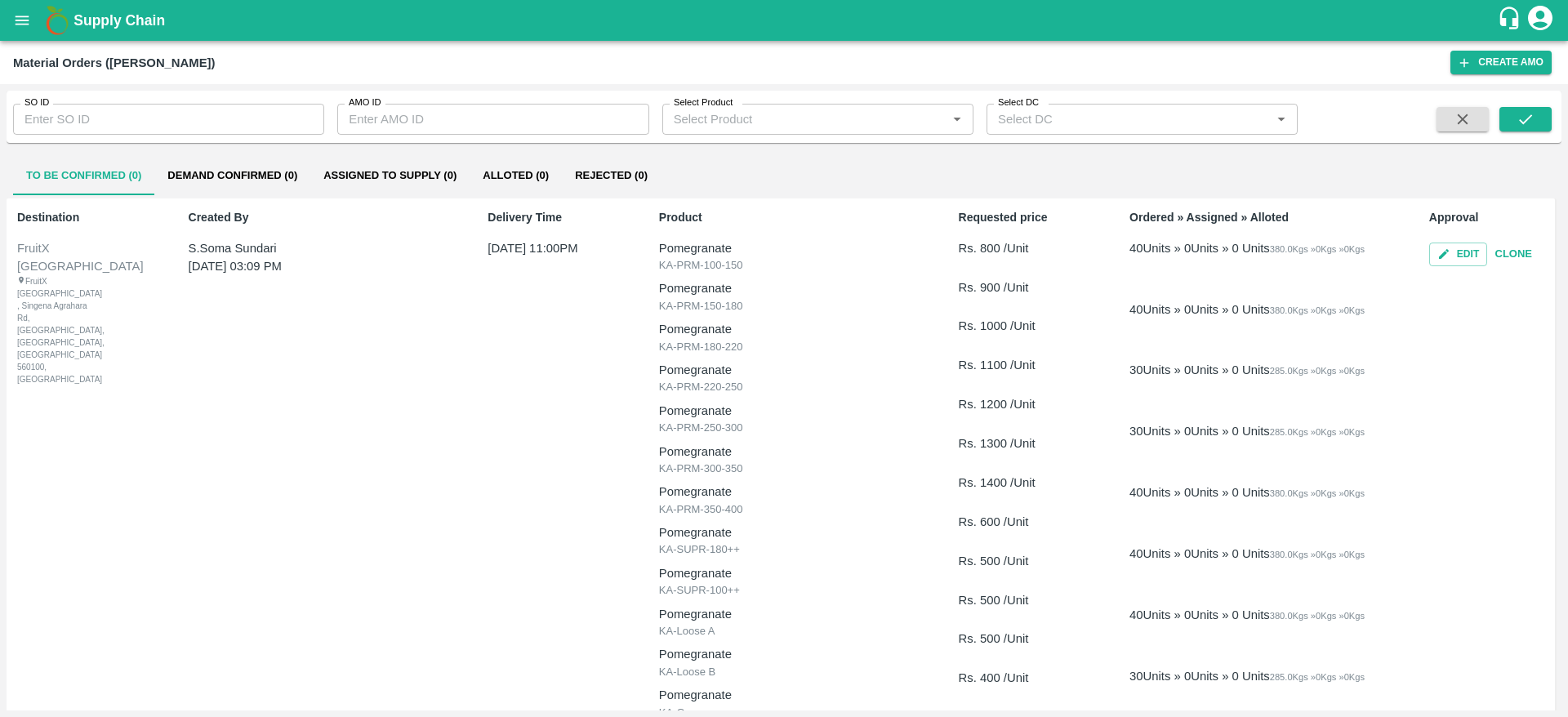
click at [162, 136] on div "SO ID SO ID AMO ID AMO ID Select Product Select Product   * Select DC Select DC…" at bounding box center [784, 116] width 1555 height 39
click at [157, 130] on input "SO ID" at bounding box center [168, 119] width 311 height 31
paste input "606720"
type input "606720"
click at [1521, 119] on icon "submit" at bounding box center [1525, 119] width 18 height 18
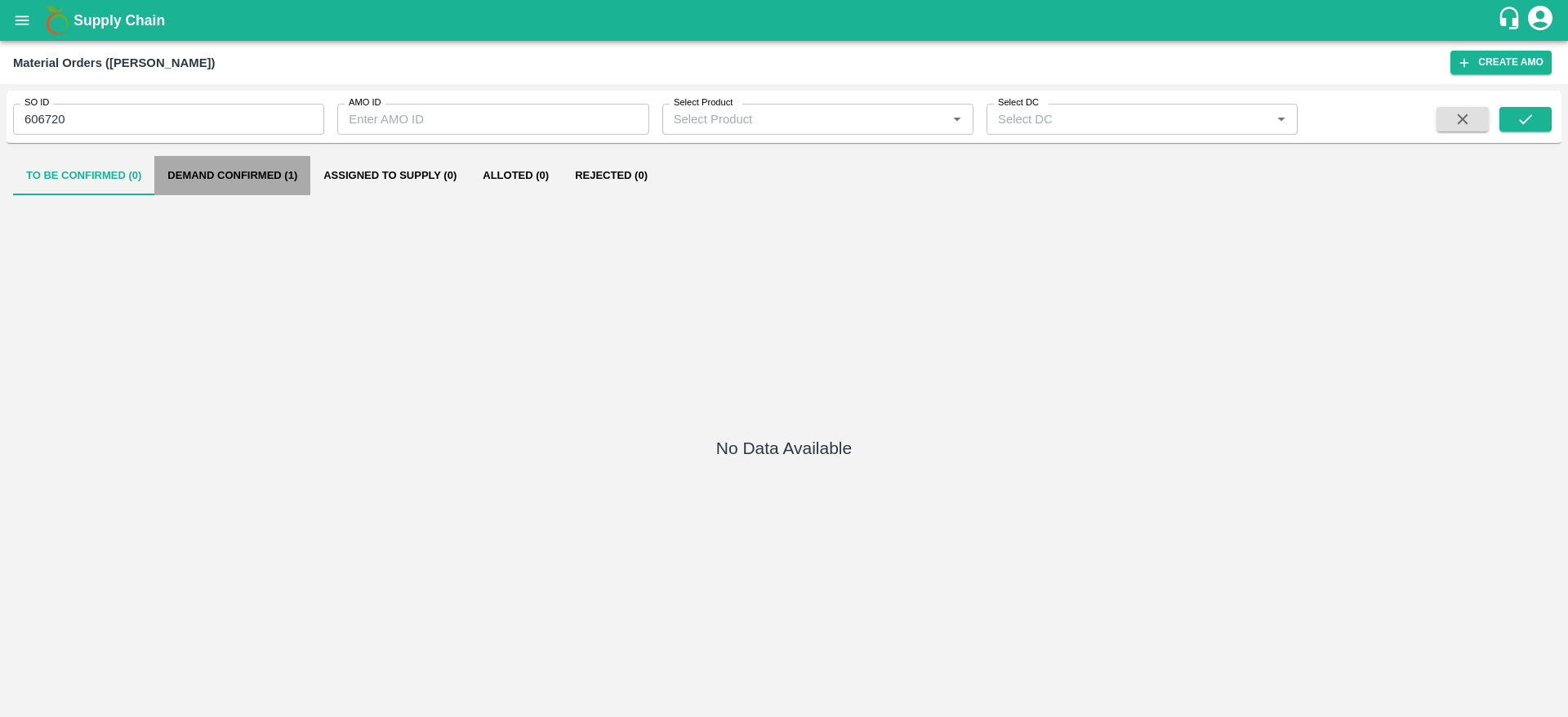
click at [234, 164] on button "Demand Confirmed (1)" at bounding box center [232, 176] width 156 height 39
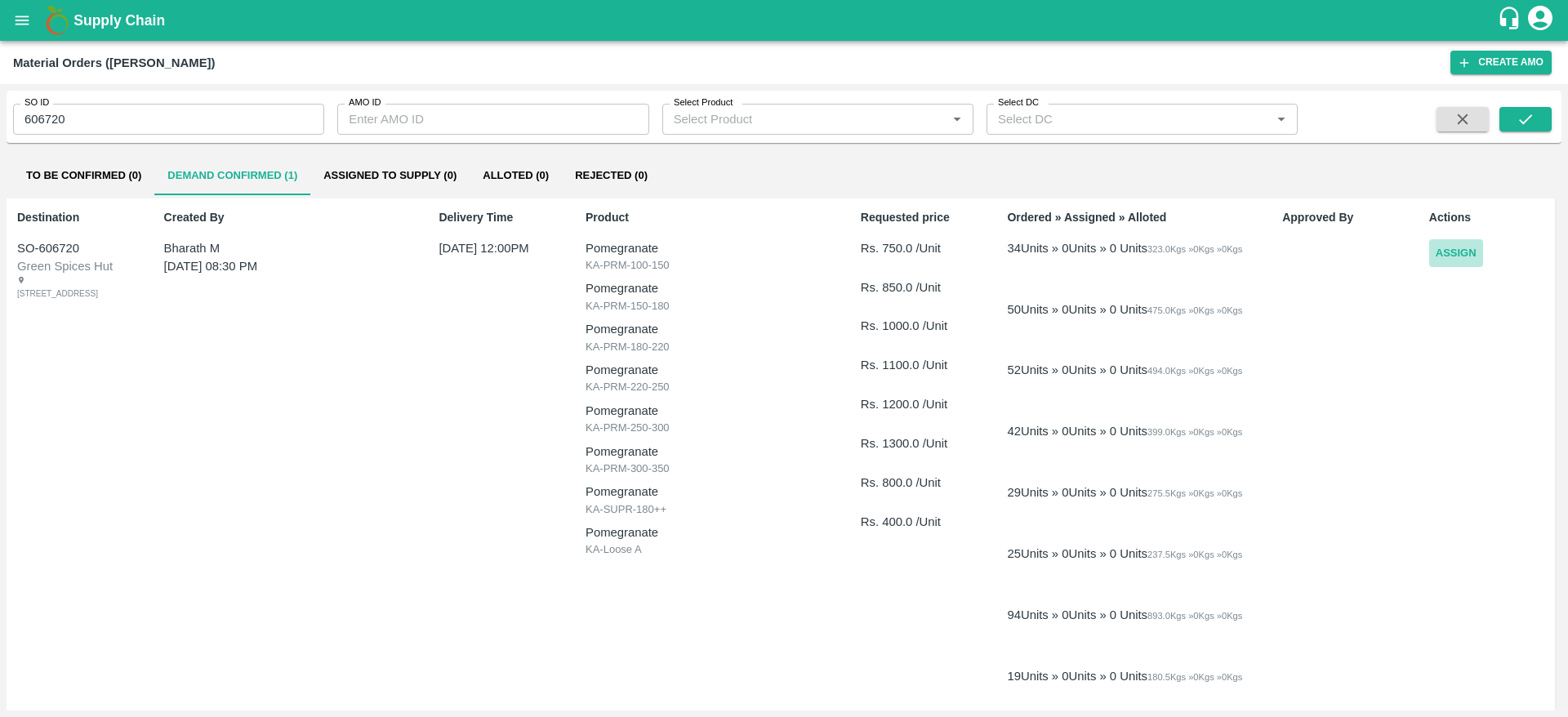
click at [1449, 250] on button "Assign" at bounding box center [1455, 253] width 54 height 28
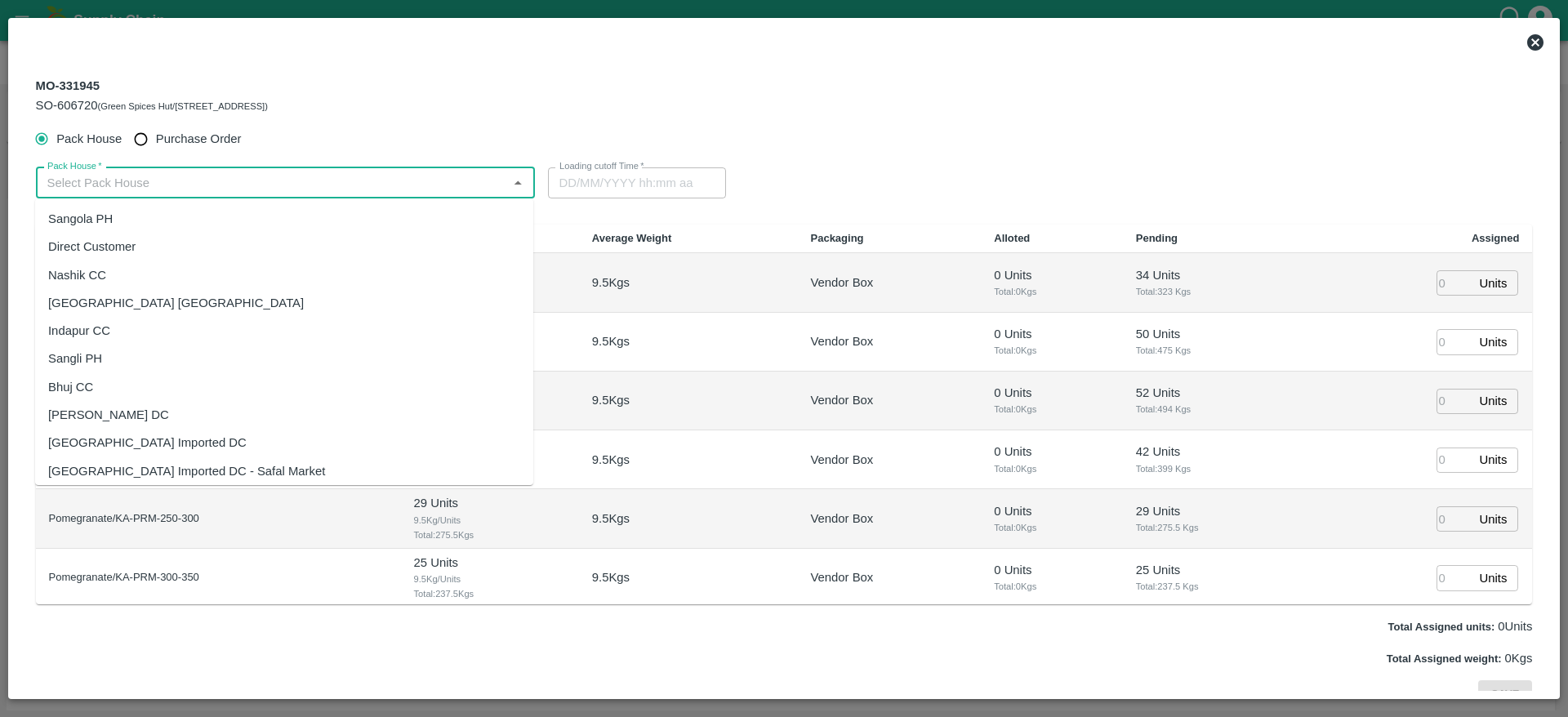
click at [199, 192] on input "Pack House   *" at bounding box center [271, 183] width 462 height 21
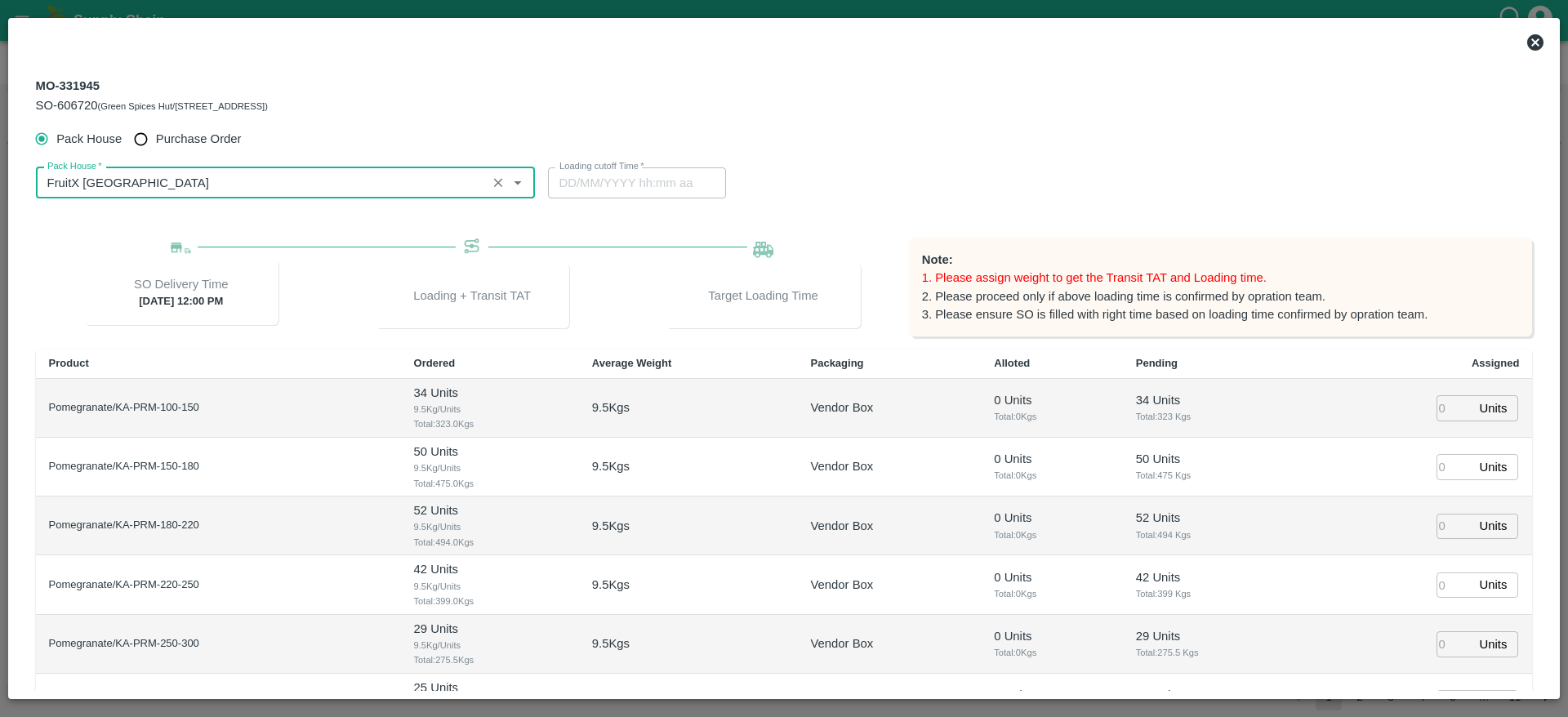
type input "FruitX [GEOGRAPHIC_DATA]"
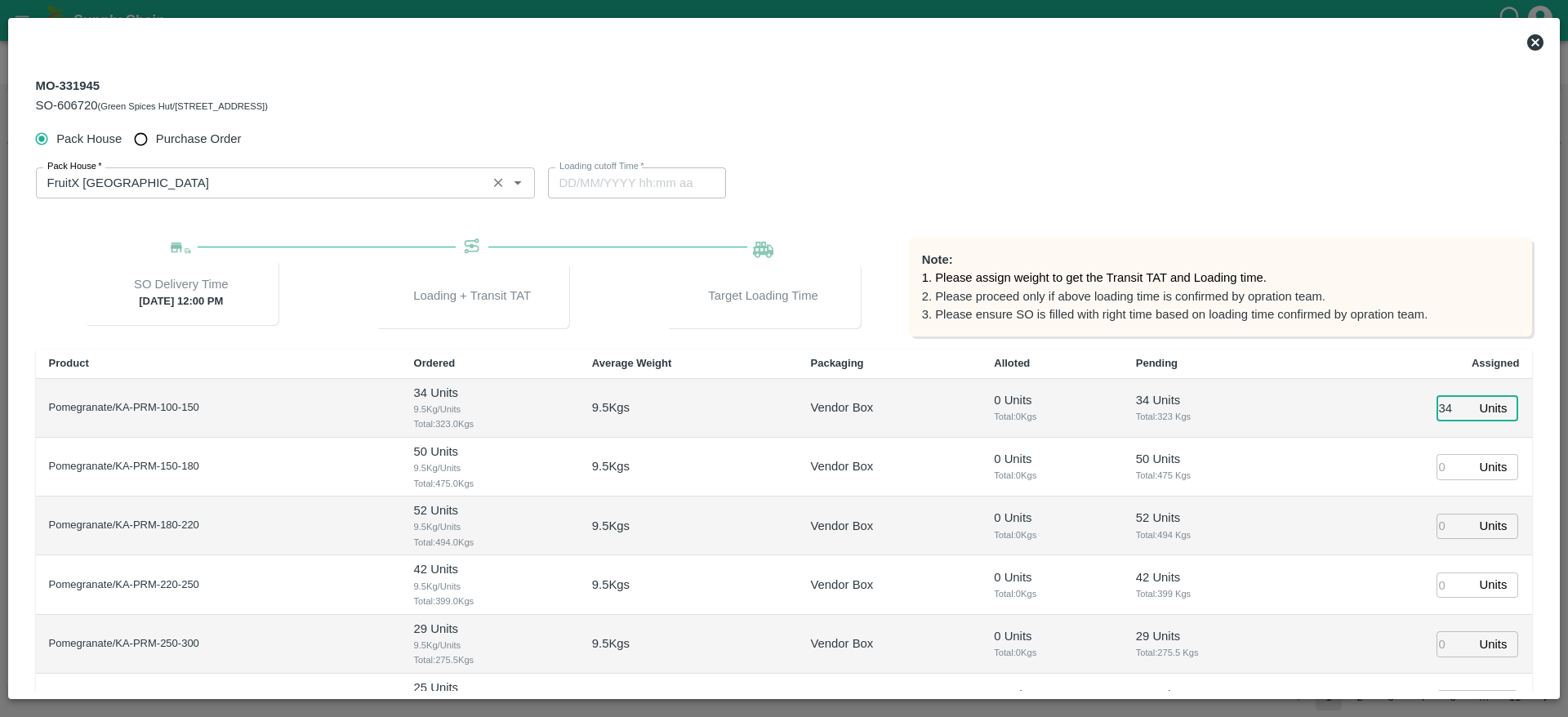
type input "34"
type input "50"
type input "52"
type input "42"
type input "29"
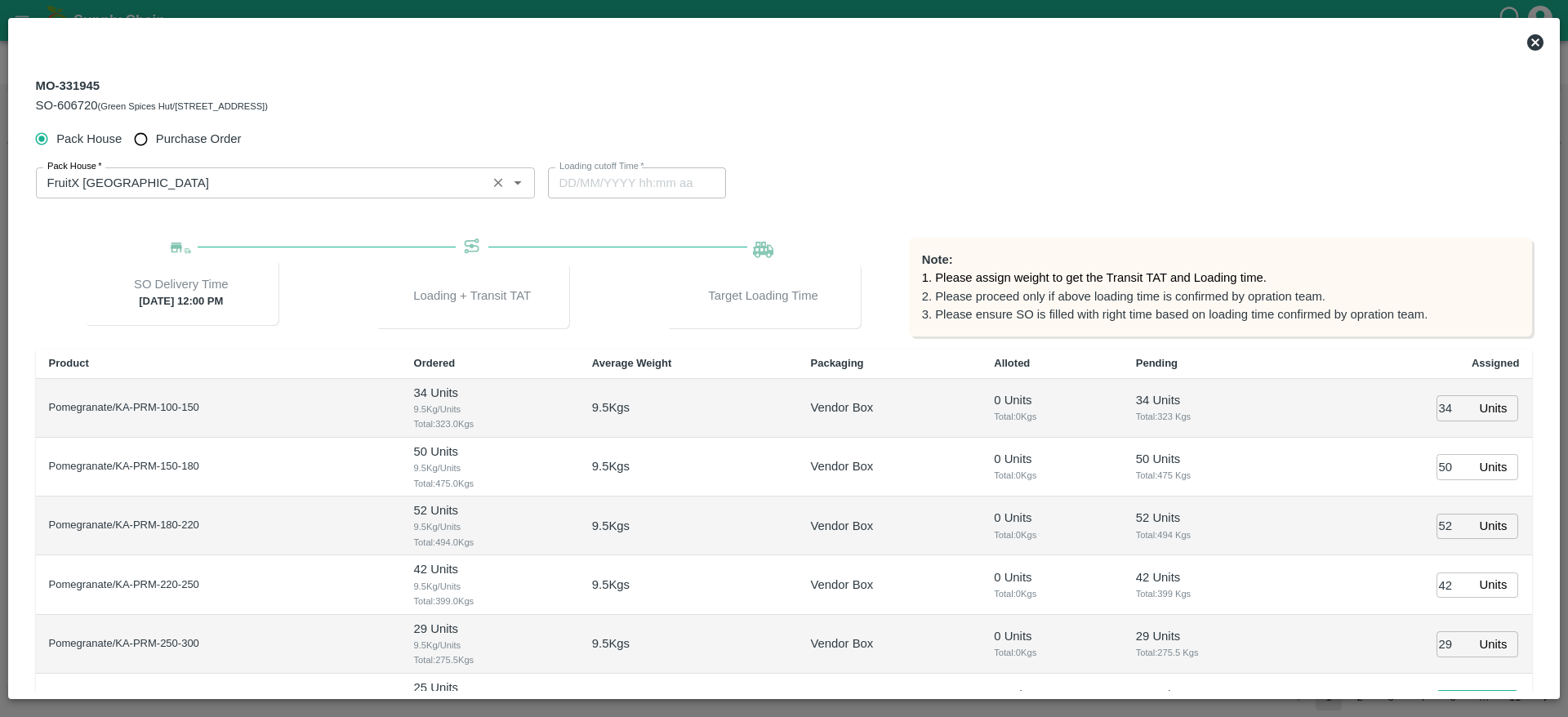
scroll to position [26, 0]
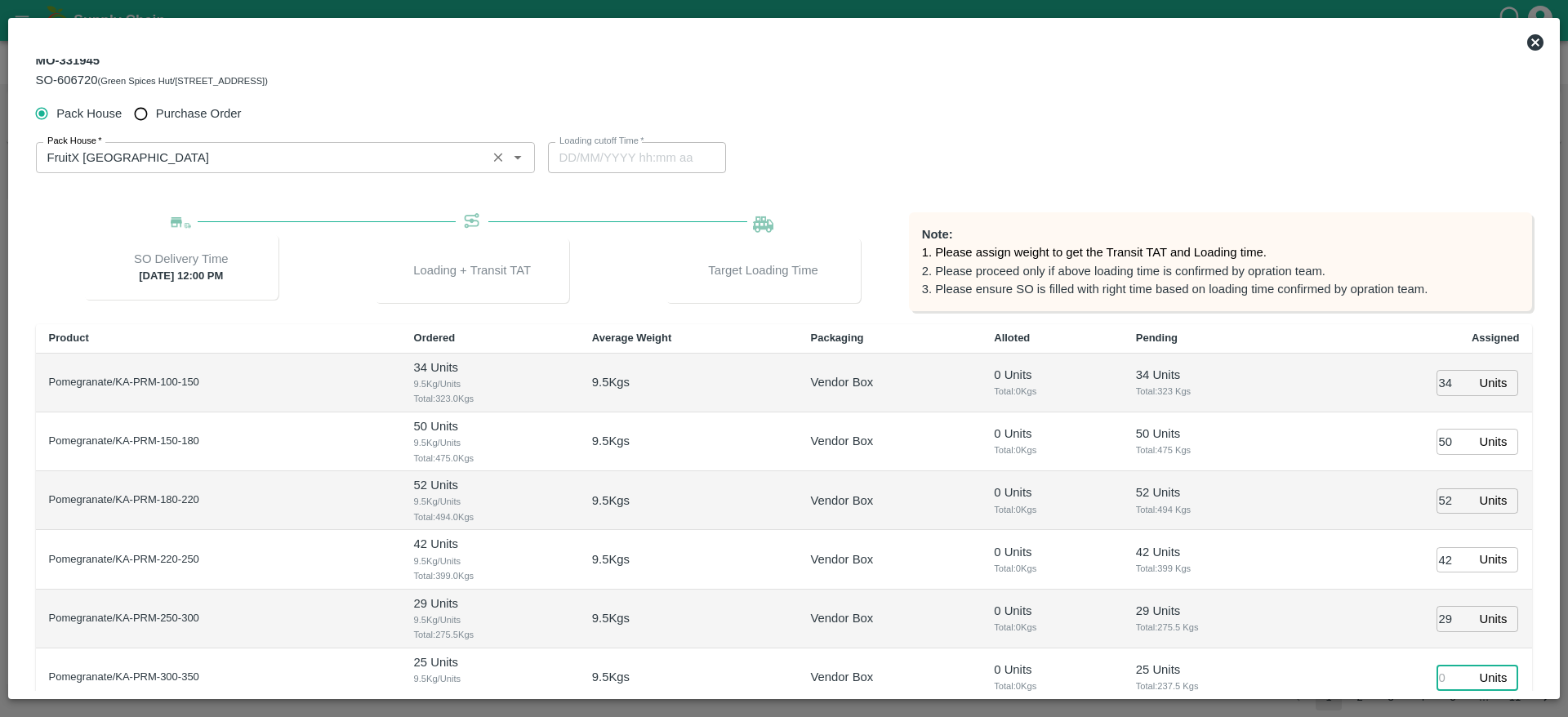
type input "10/10/2025 09:34 PM"
type input "25"
type input "10/10/2025 07:34 PM"
type input "94"
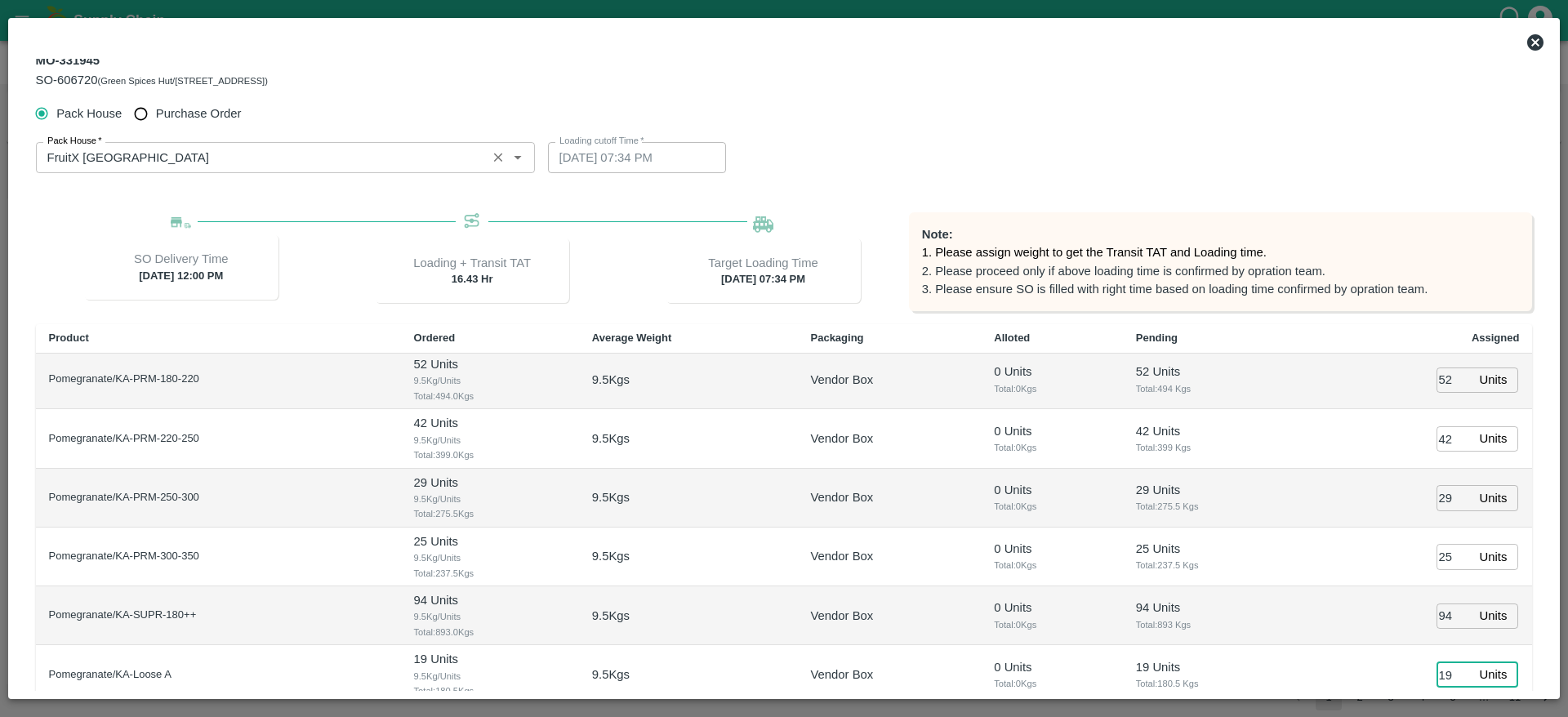
type input "19"
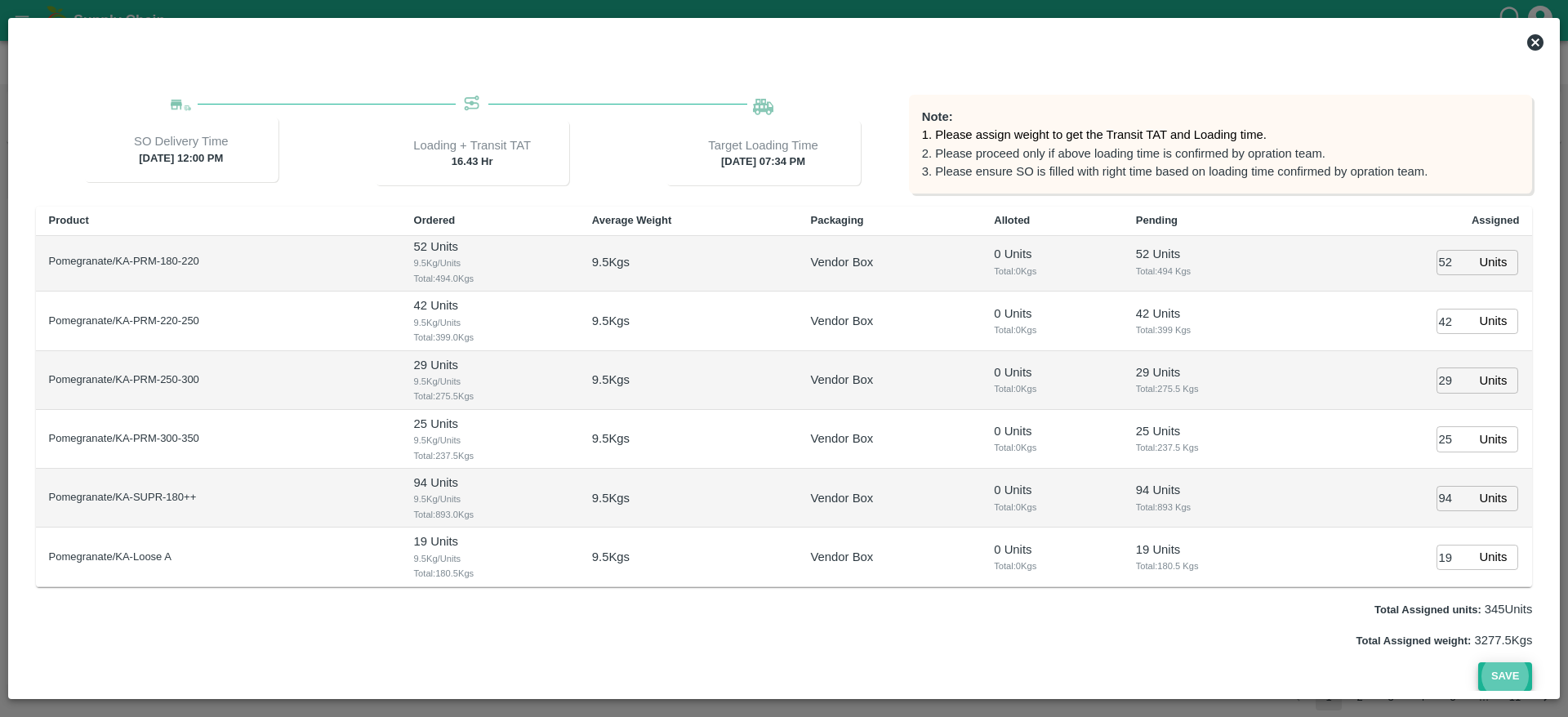
type input "10/10/2025 08:34 PM"
click at [1512, 667] on button "Save" at bounding box center [1505, 676] width 54 height 28
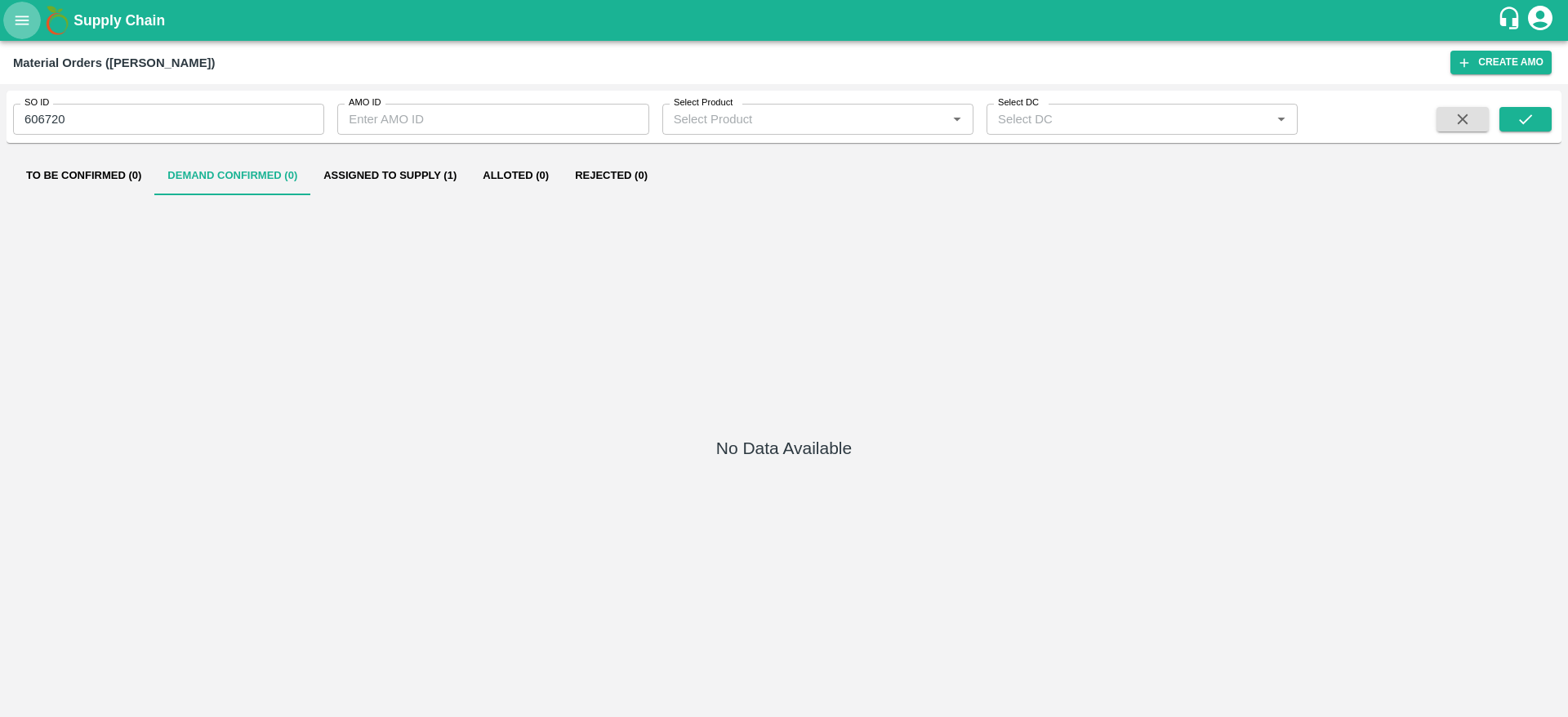
click at [26, 19] on icon "open drawer" at bounding box center [22, 20] width 18 height 18
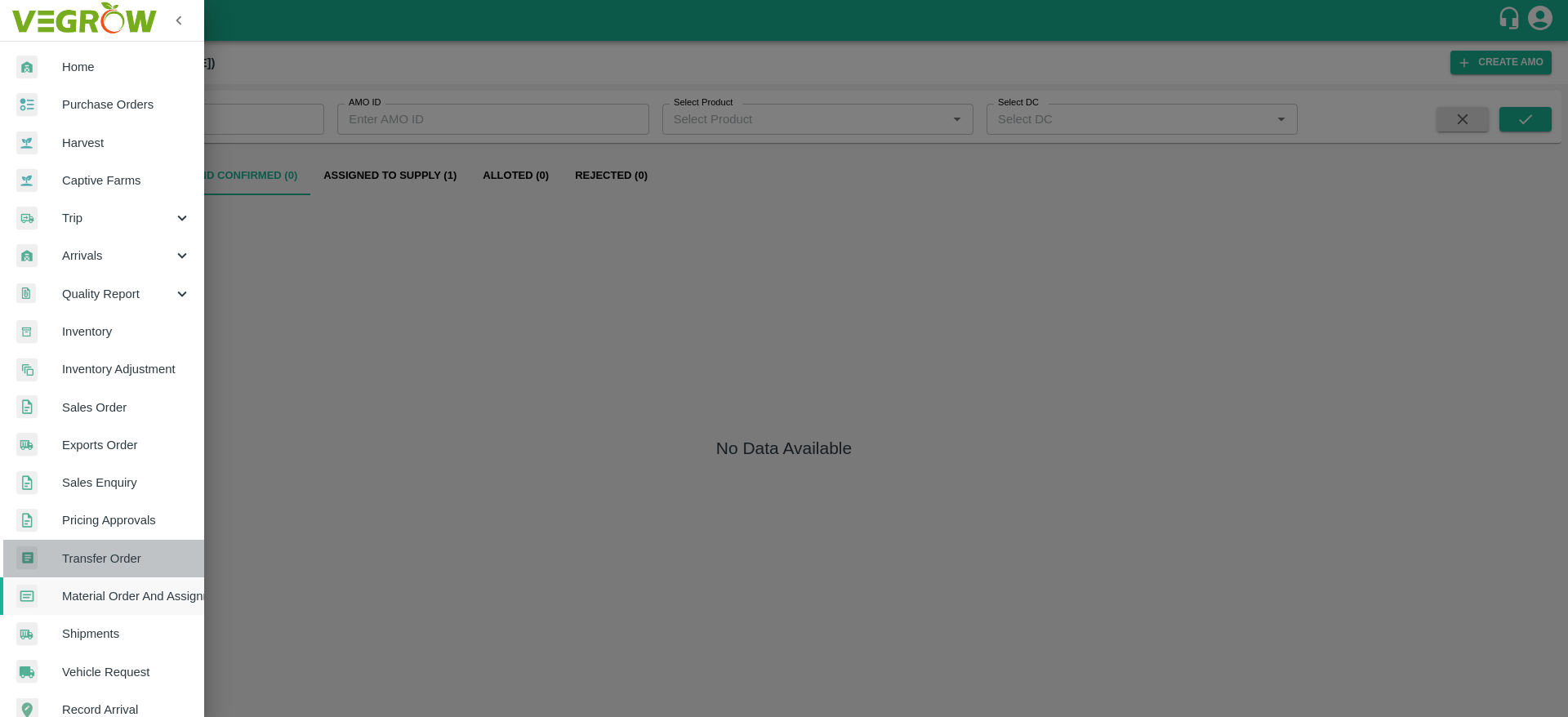
click at [150, 565] on span "Transfer Order" at bounding box center [126, 558] width 129 height 18
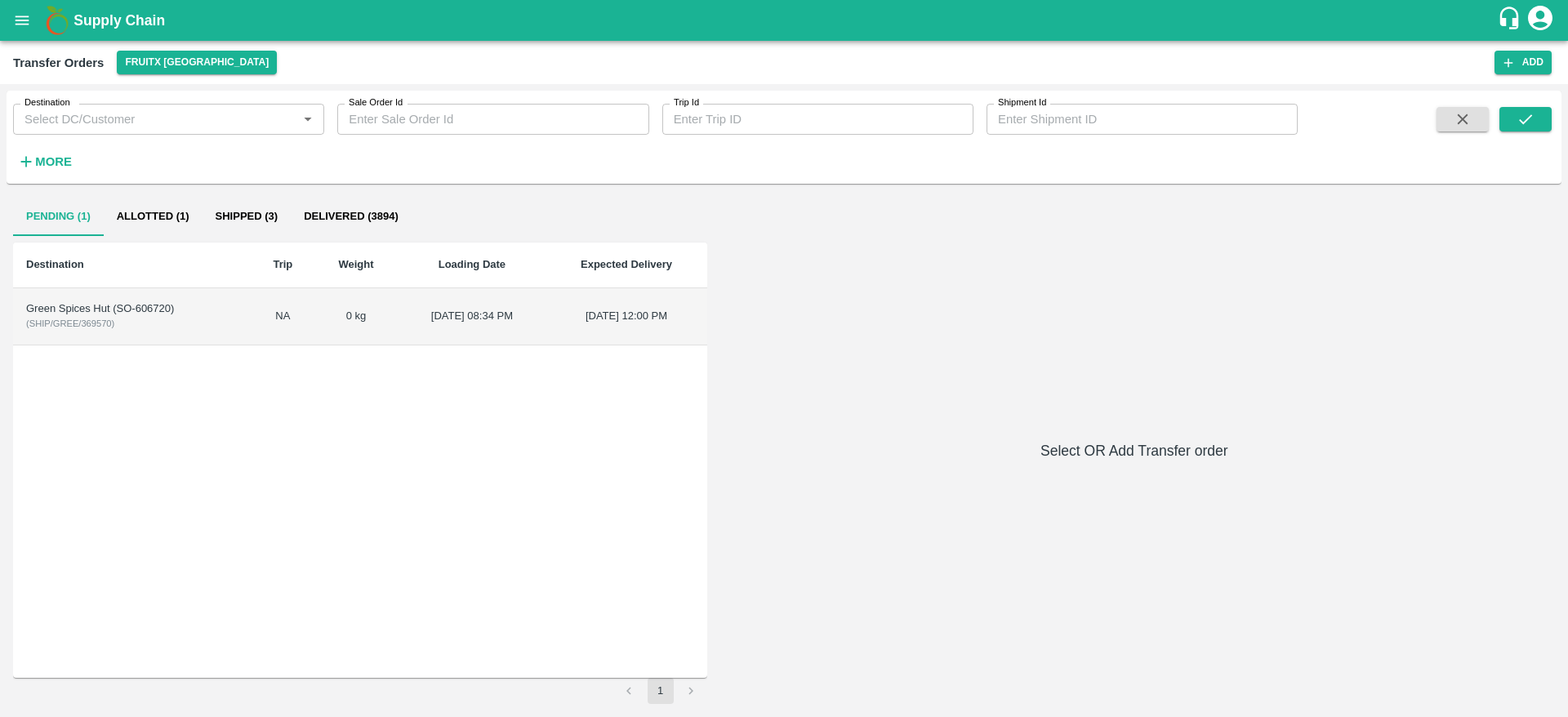
click at [197, 317] on td "Green Spices Hut (SO-606720) ( SHIP/GREE/369570 )" at bounding box center [132, 317] width 239 height 57
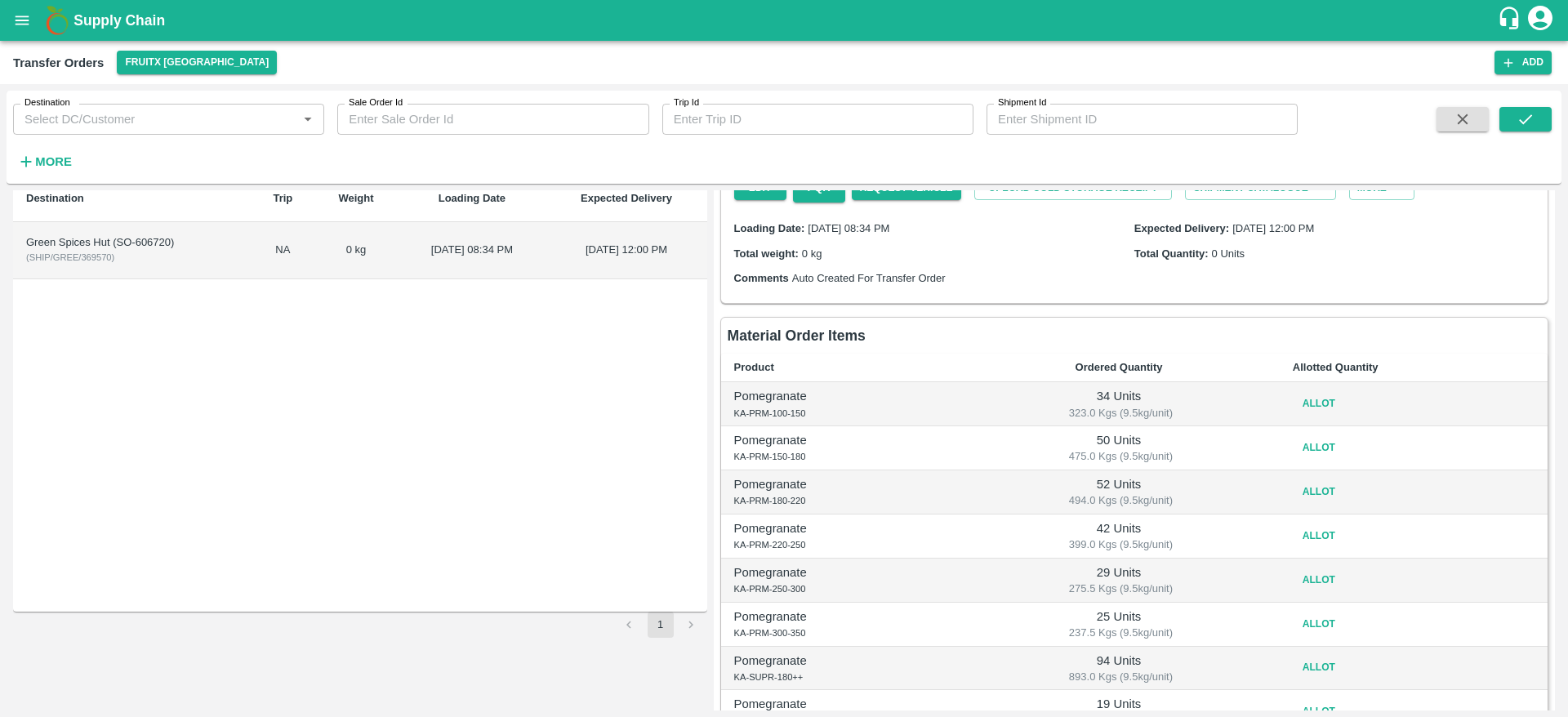
scroll to position [69, 0]
click at [1316, 400] on button "Allot" at bounding box center [1318, 401] width 52 height 24
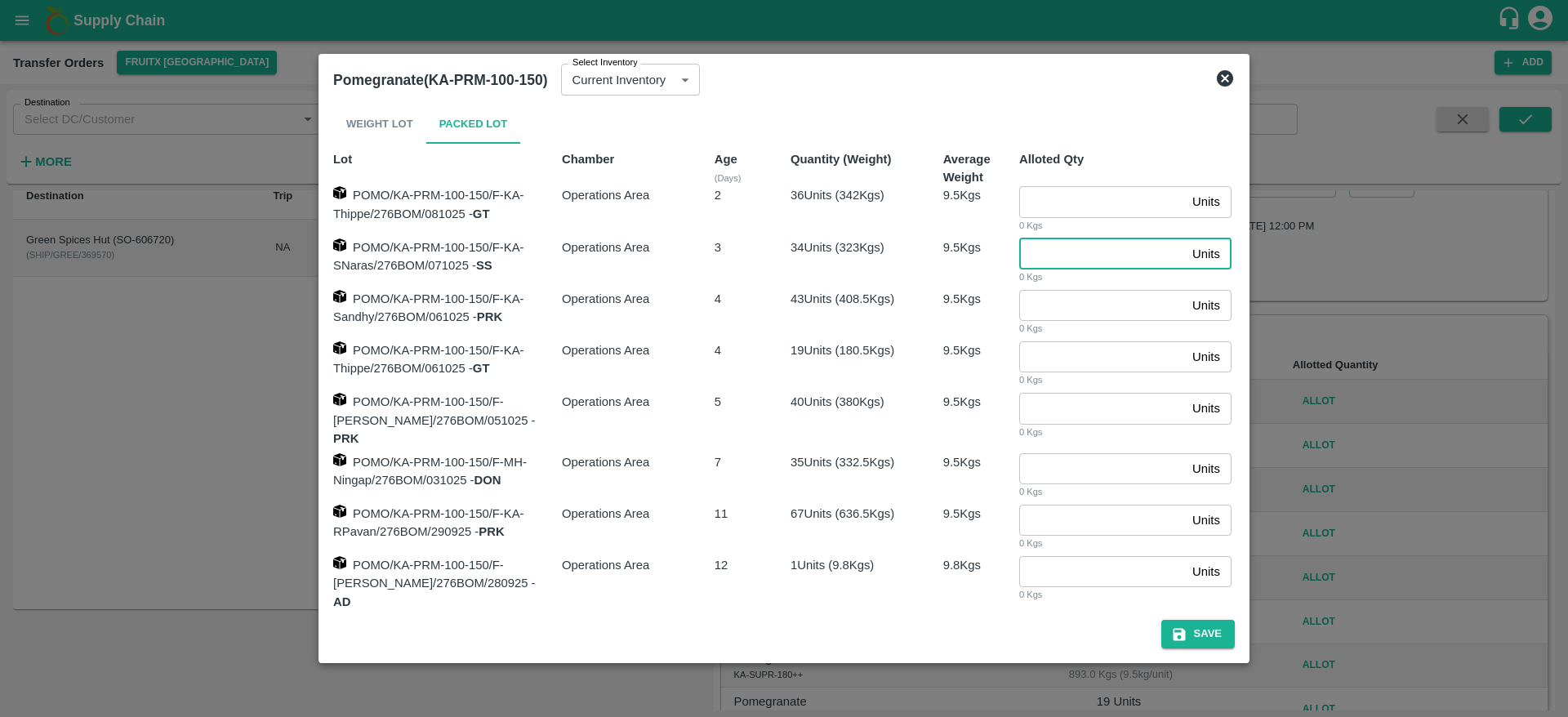
click at [1080, 248] on input "number" at bounding box center [1102, 254] width 167 height 31
type input "34"
click at [1203, 626] on button "Save" at bounding box center [1197, 634] width 73 height 28
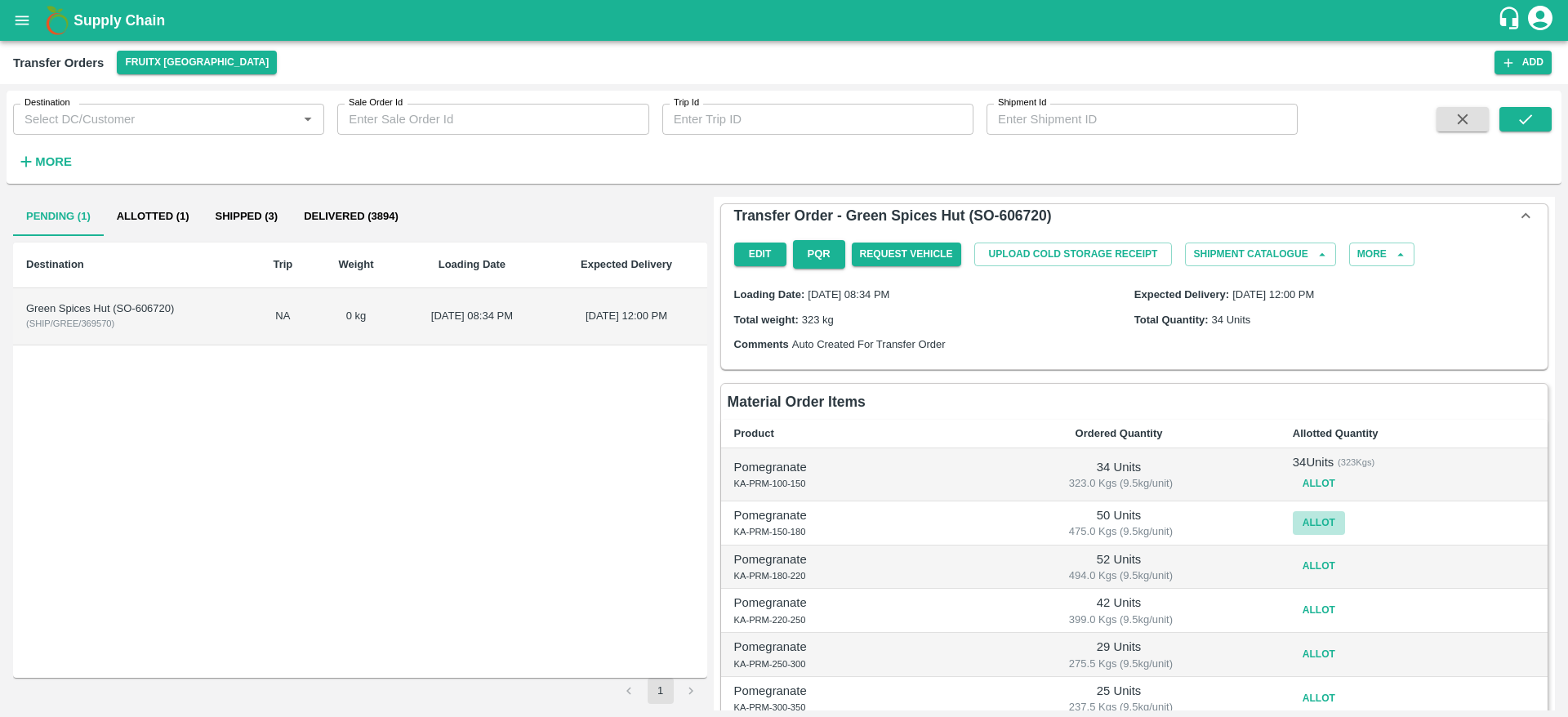
click at [1309, 519] on button "Allot" at bounding box center [1318, 523] width 52 height 24
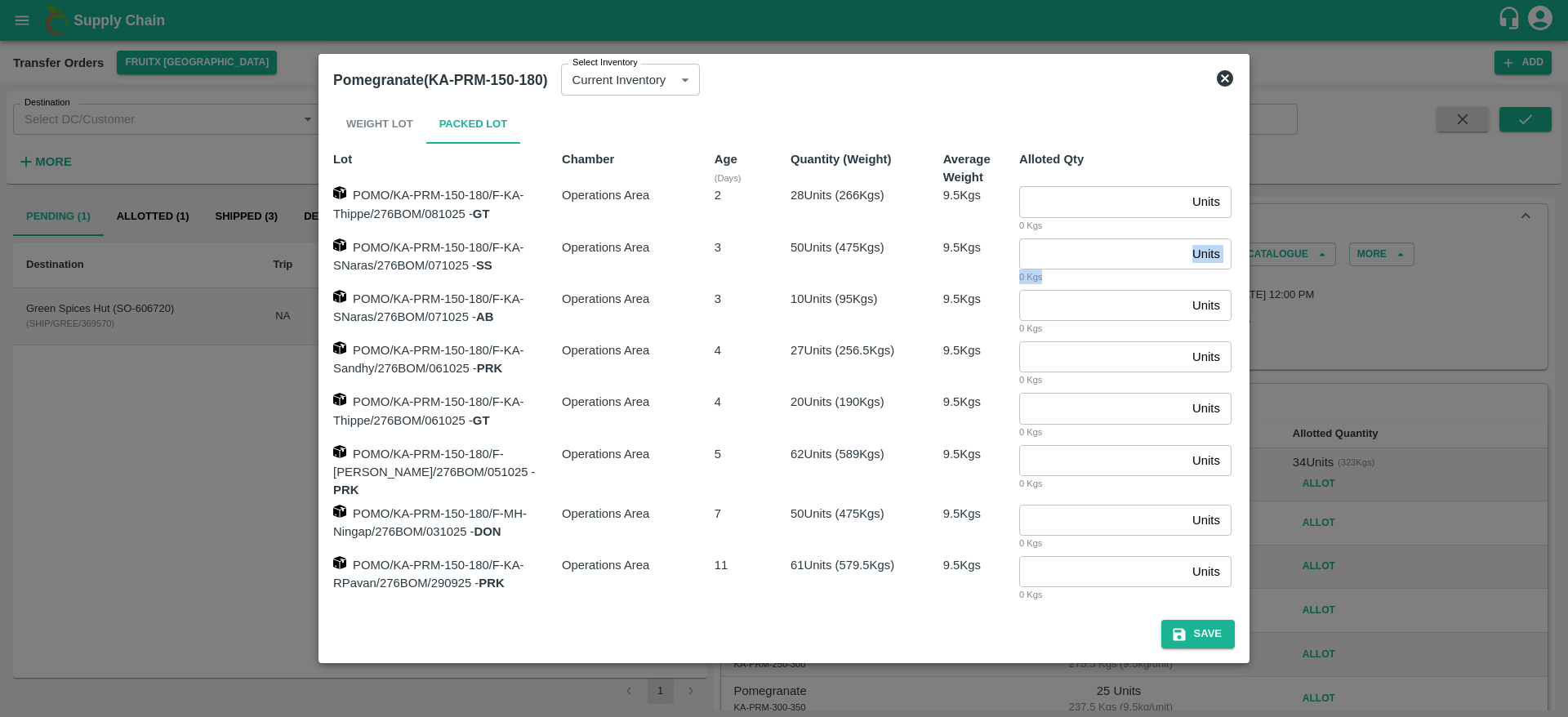
drag, startPoint x: 1055, startPoint y: 272, endPoint x: 1052, endPoint y: 257, distance: 15.3
click at [1052, 257] on div "Units ​ 0 Kgs" at bounding box center [1119, 256] width 228 height 60
click at [1052, 257] on input "number" at bounding box center [1102, 254] width 167 height 31
type input "50"
click at [1202, 629] on button "Save" at bounding box center [1197, 634] width 73 height 28
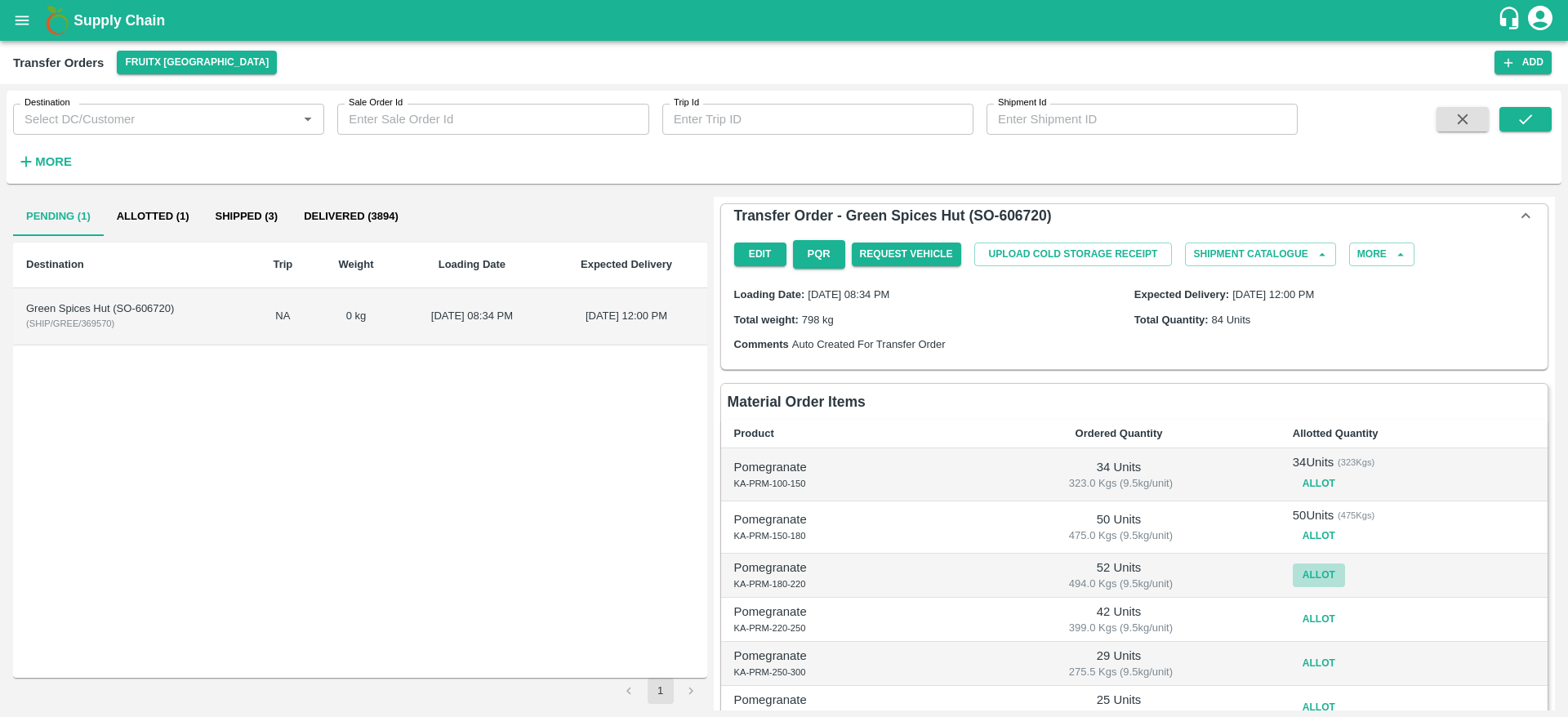
click at [1312, 579] on button "Allot" at bounding box center [1318, 575] width 52 height 24
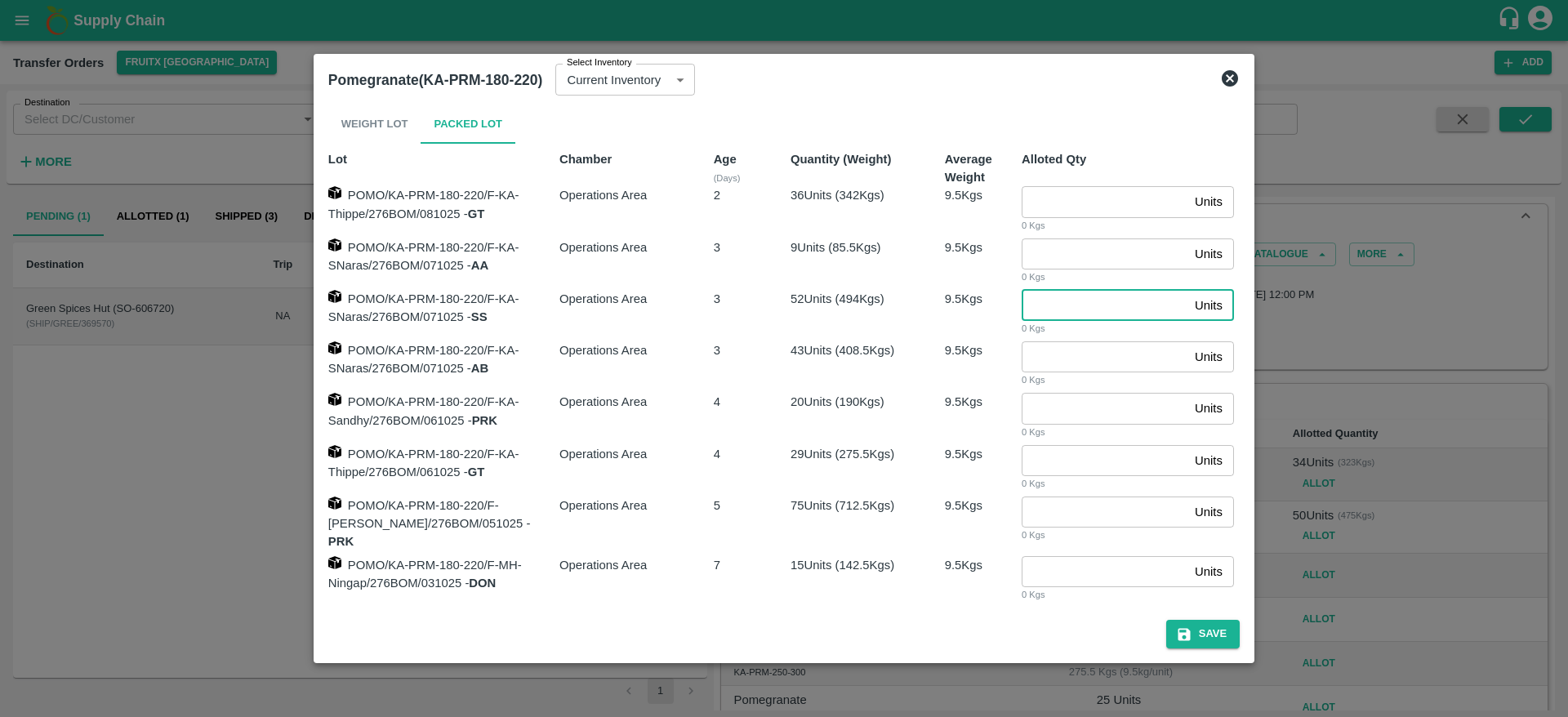
click at [1100, 300] on input "number" at bounding box center [1104, 305] width 167 height 31
type input "52"
click at [1208, 631] on button "Save" at bounding box center [1202, 634] width 73 height 28
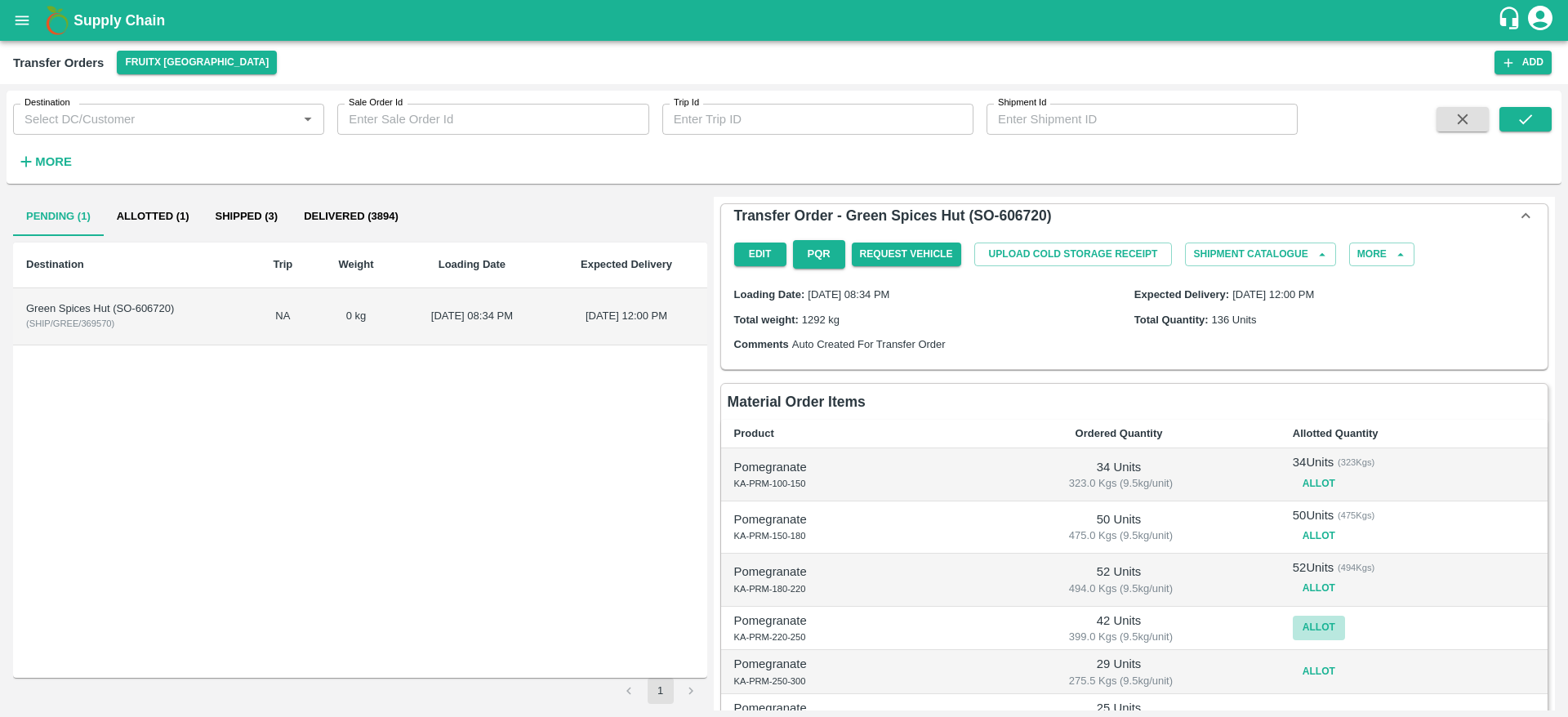
click at [1319, 627] on button "Allot" at bounding box center [1318, 628] width 52 height 24
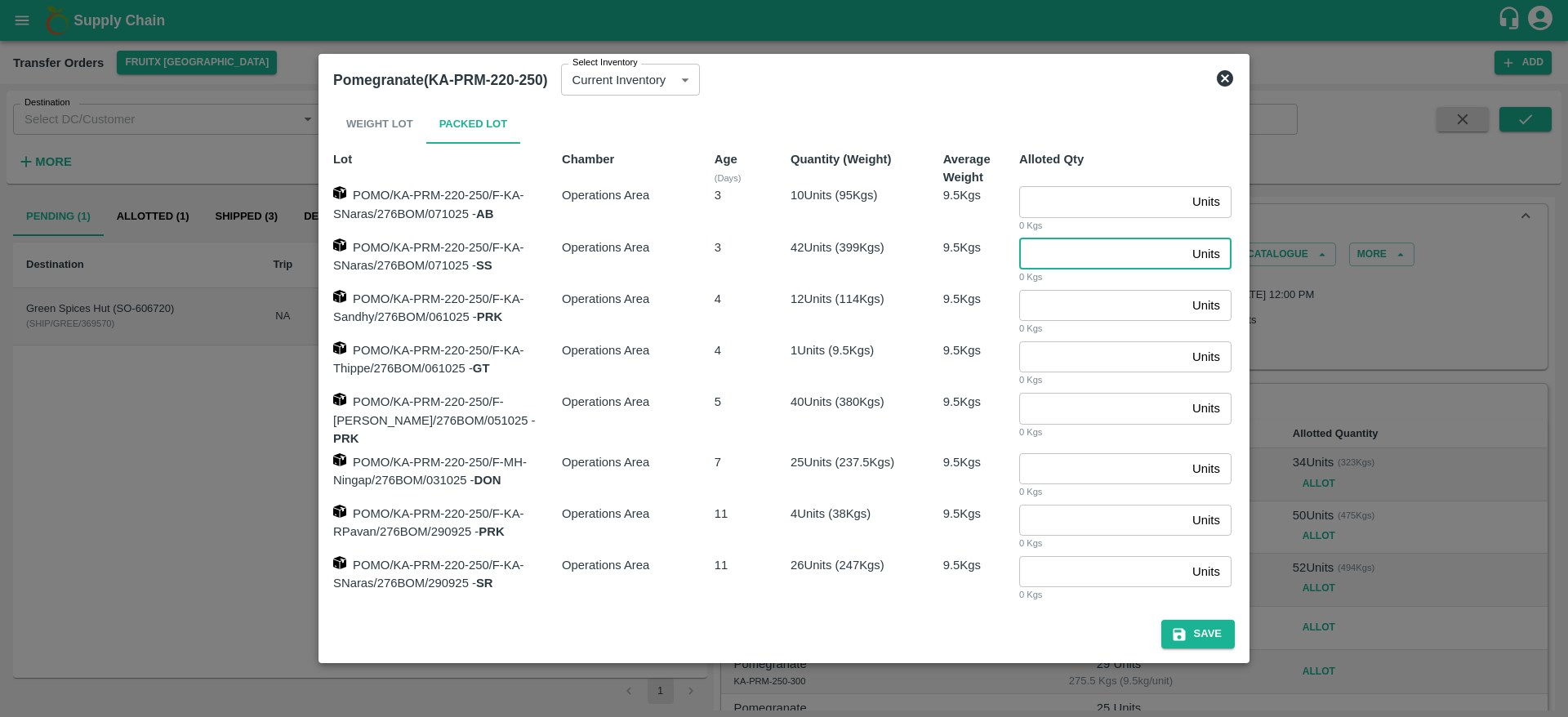
click at [1055, 259] on input "number" at bounding box center [1102, 254] width 167 height 31
type input "42"
click at [1198, 633] on button "Save" at bounding box center [1197, 634] width 73 height 28
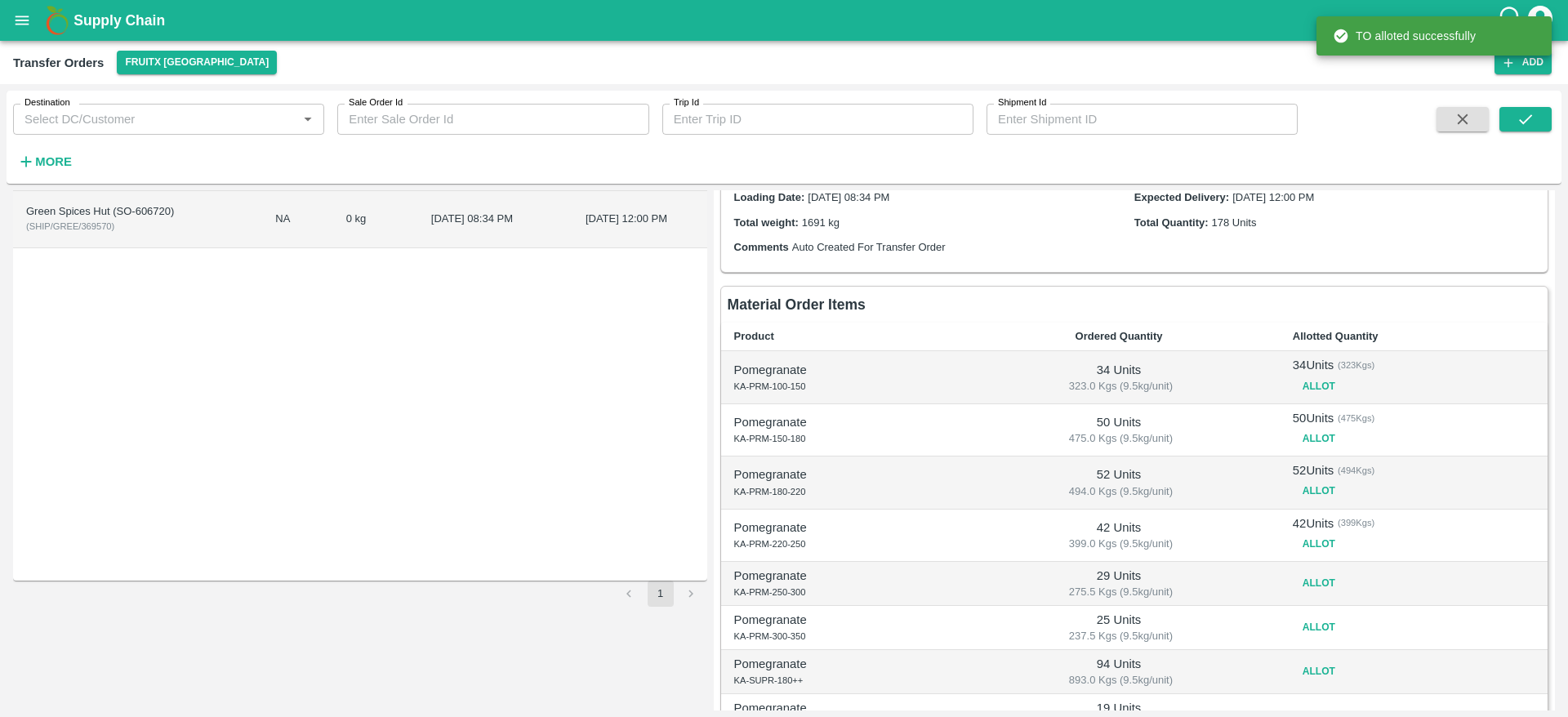
scroll to position [98, 0]
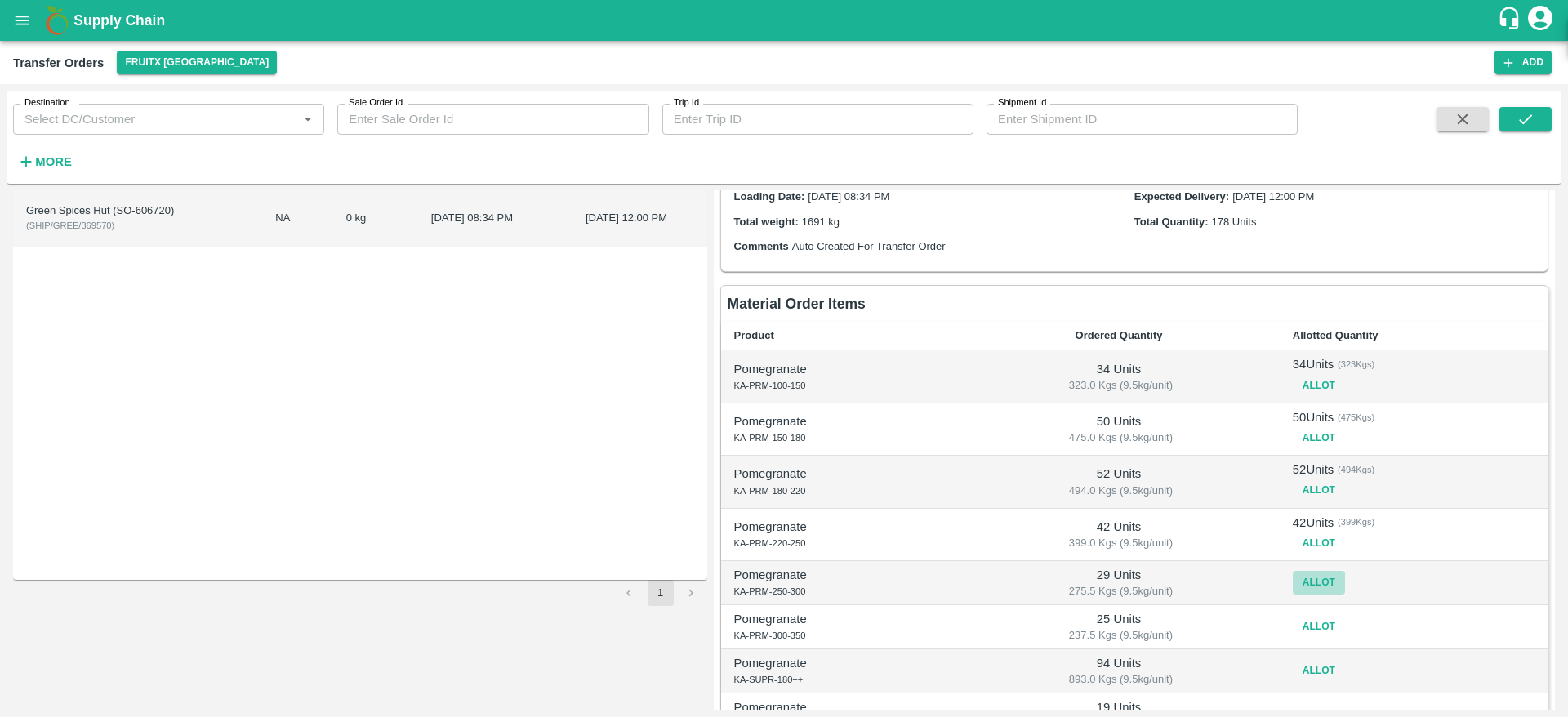
click at [1316, 577] on button "Allot" at bounding box center [1318, 583] width 52 height 24
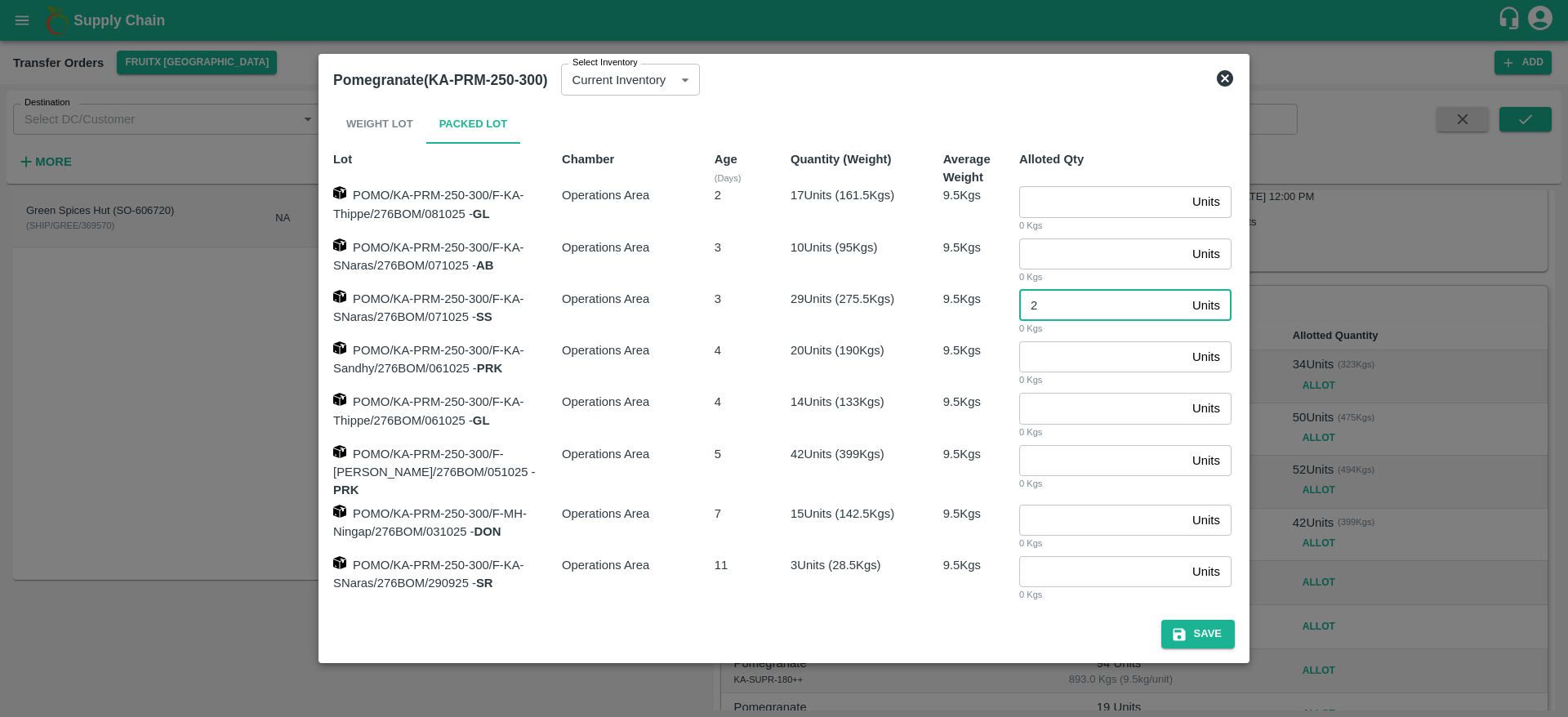
click at [1036, 303] on input "2" at bounding box center [1102, 305] width 167 height 31
type input "29"
click at [1204, 633] on button "Save" at bounding box center [1197, 634] width 73 height 28
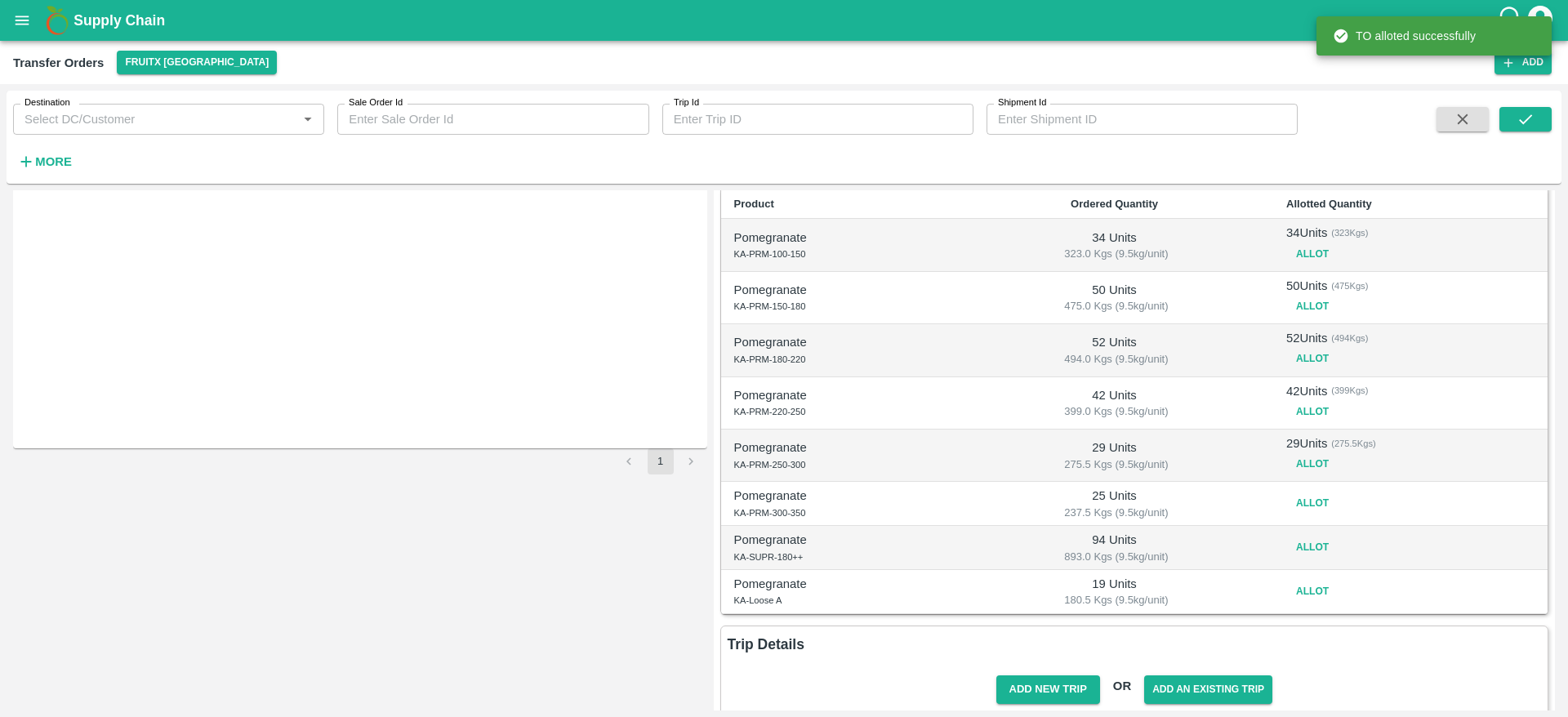
scroll to position [230, 0]
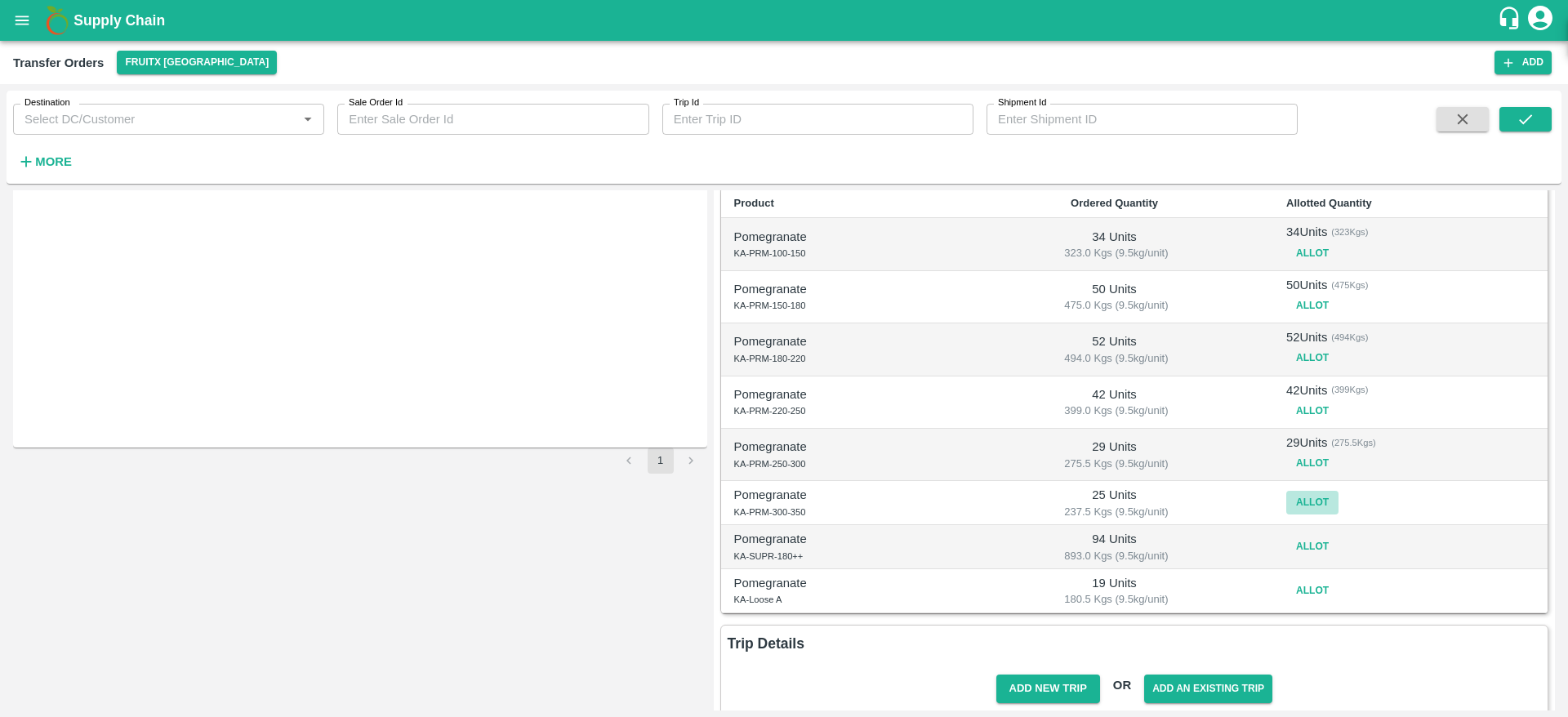
click at [1286, 500] on button "Allot" at bounding box center [1312, 503] width 52 height 24
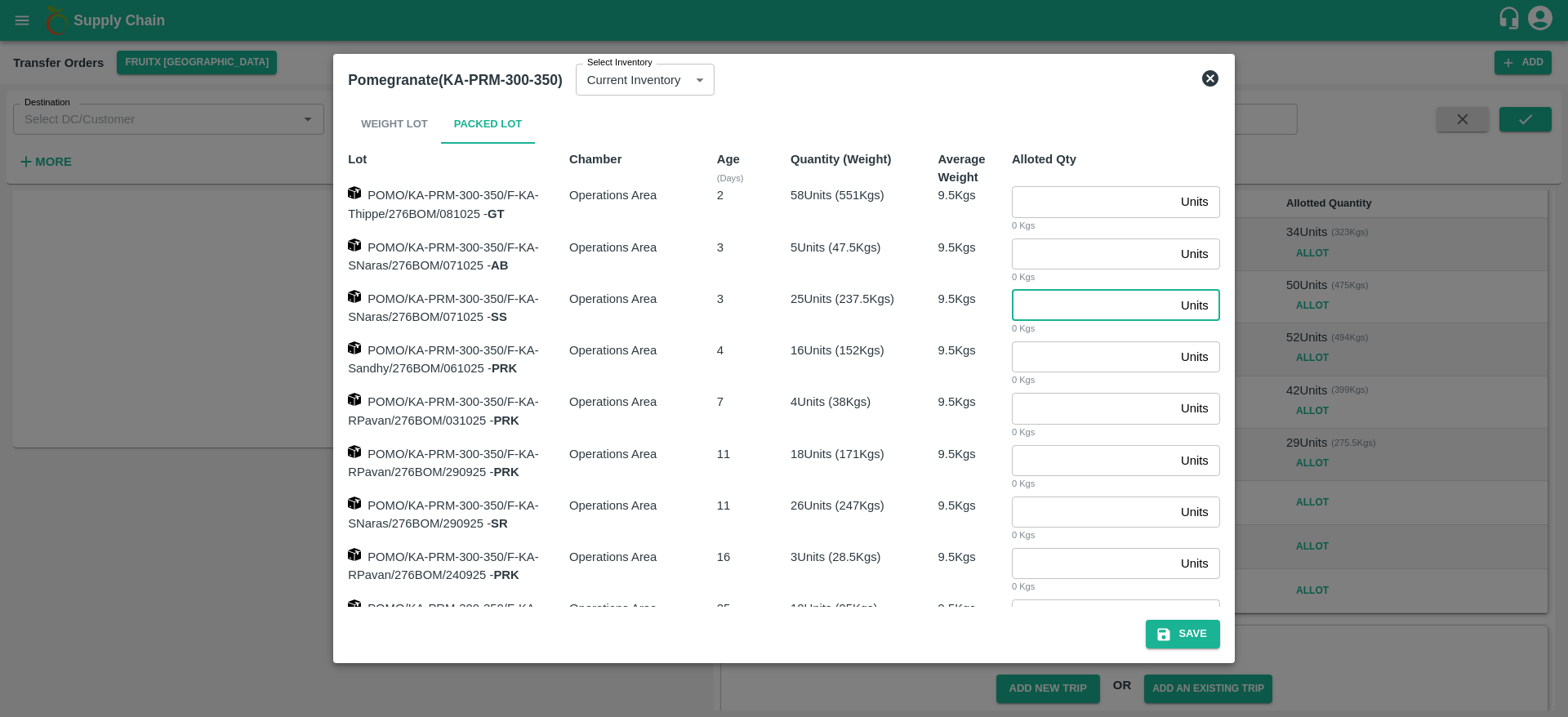
click at [1081, 302] on input "number" at bounding box center [1093, 305] width 162 height 31
type input "25"
click at [1182, 639] on button "Save" at bounding box center [1182, 634] width 73 height 28
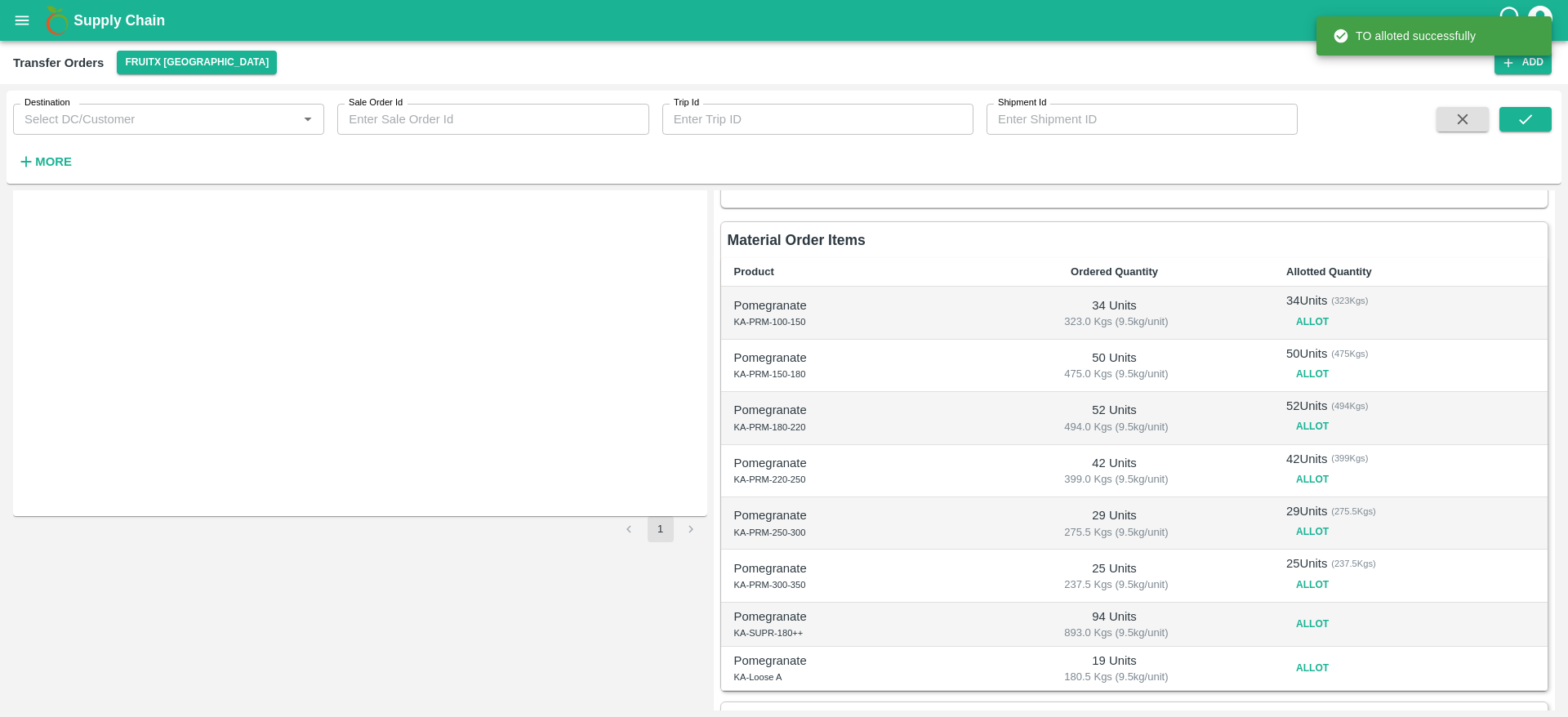
scroll to position [261, 0]
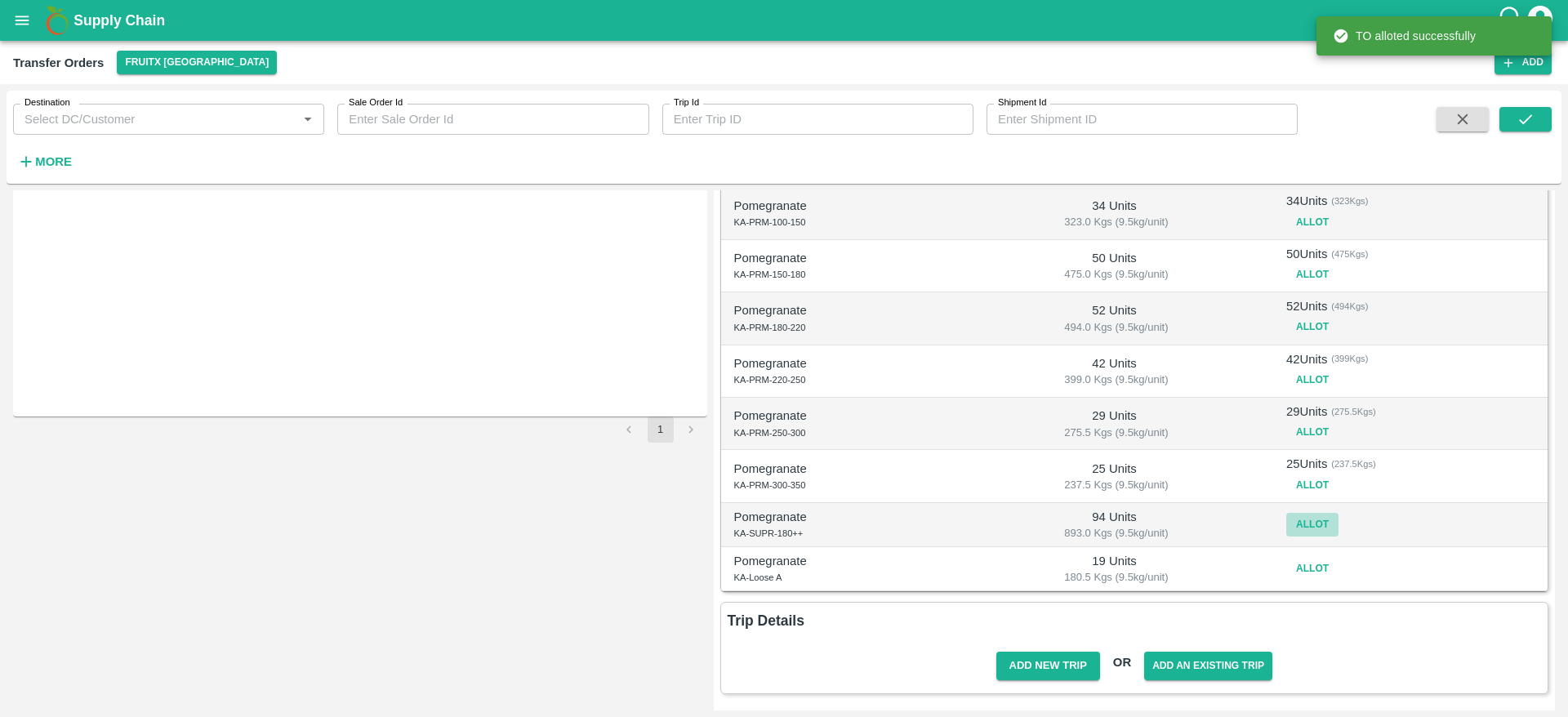
click at [1304, 527] on button "Allot" at bounding box center [1312, 525] width 52 height 24
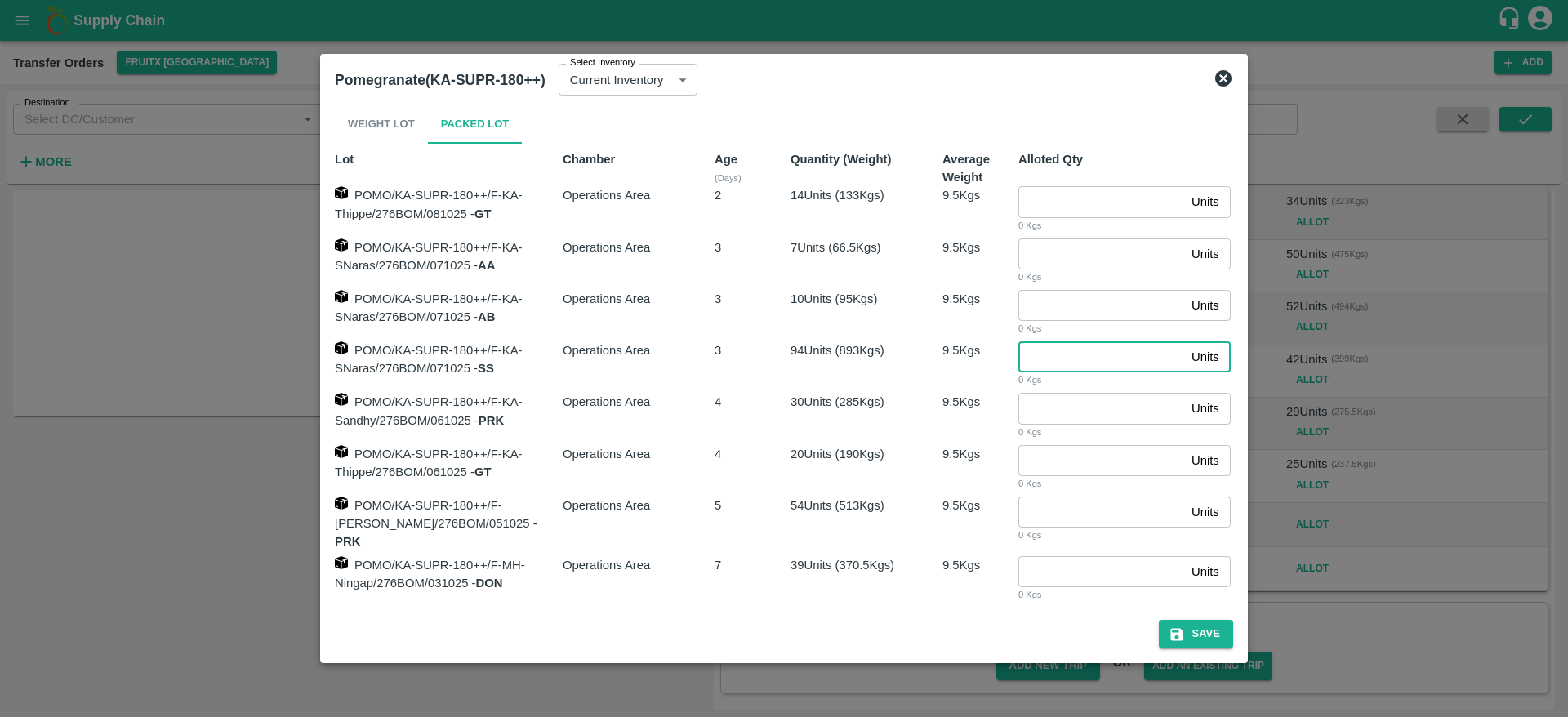
click at [1081, 354] on input "number" at bounding box center [1101, 356] width 167 height 31
type input "94"
click at [1208, 631] on button "Save" at bounding box center [1195, 634] width 73 height 28
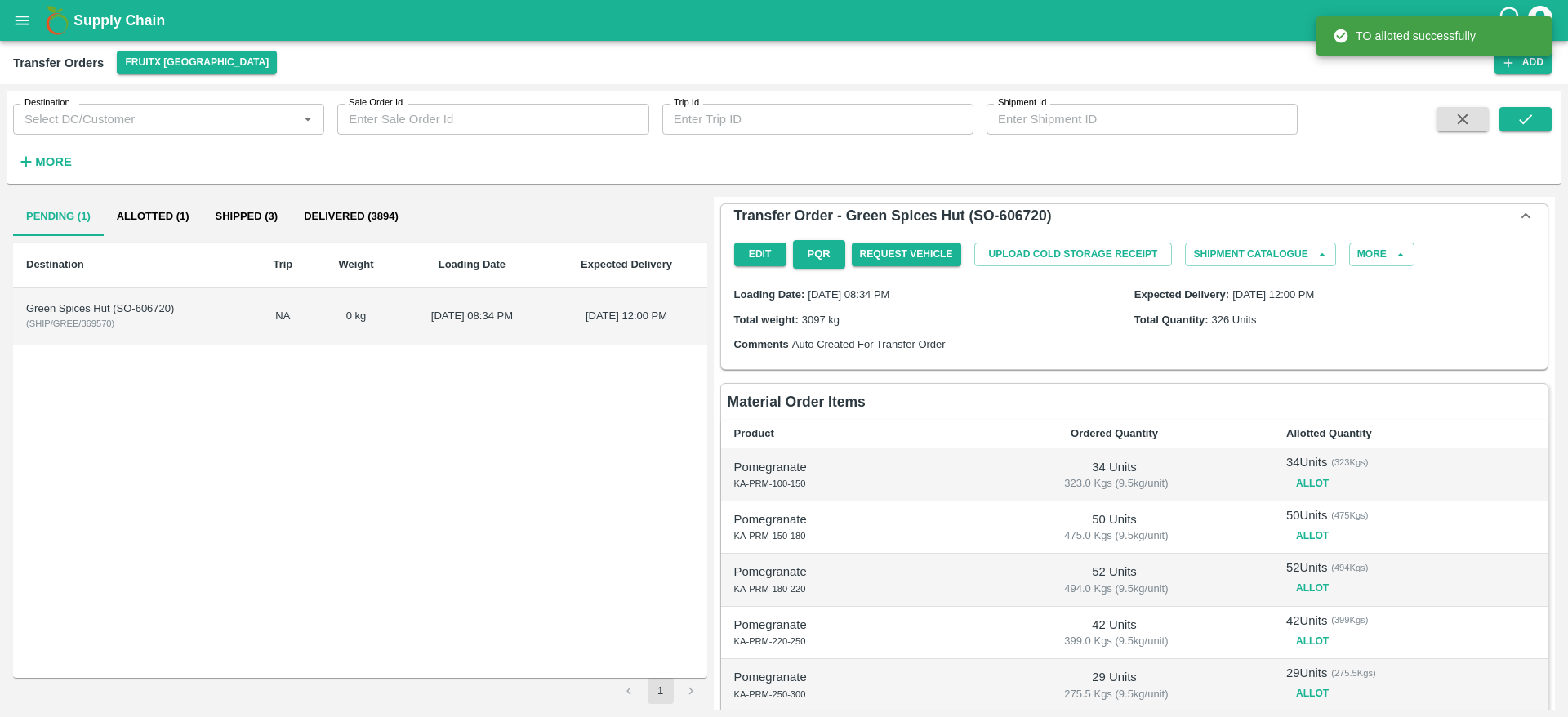
scroll to position [271, 0]
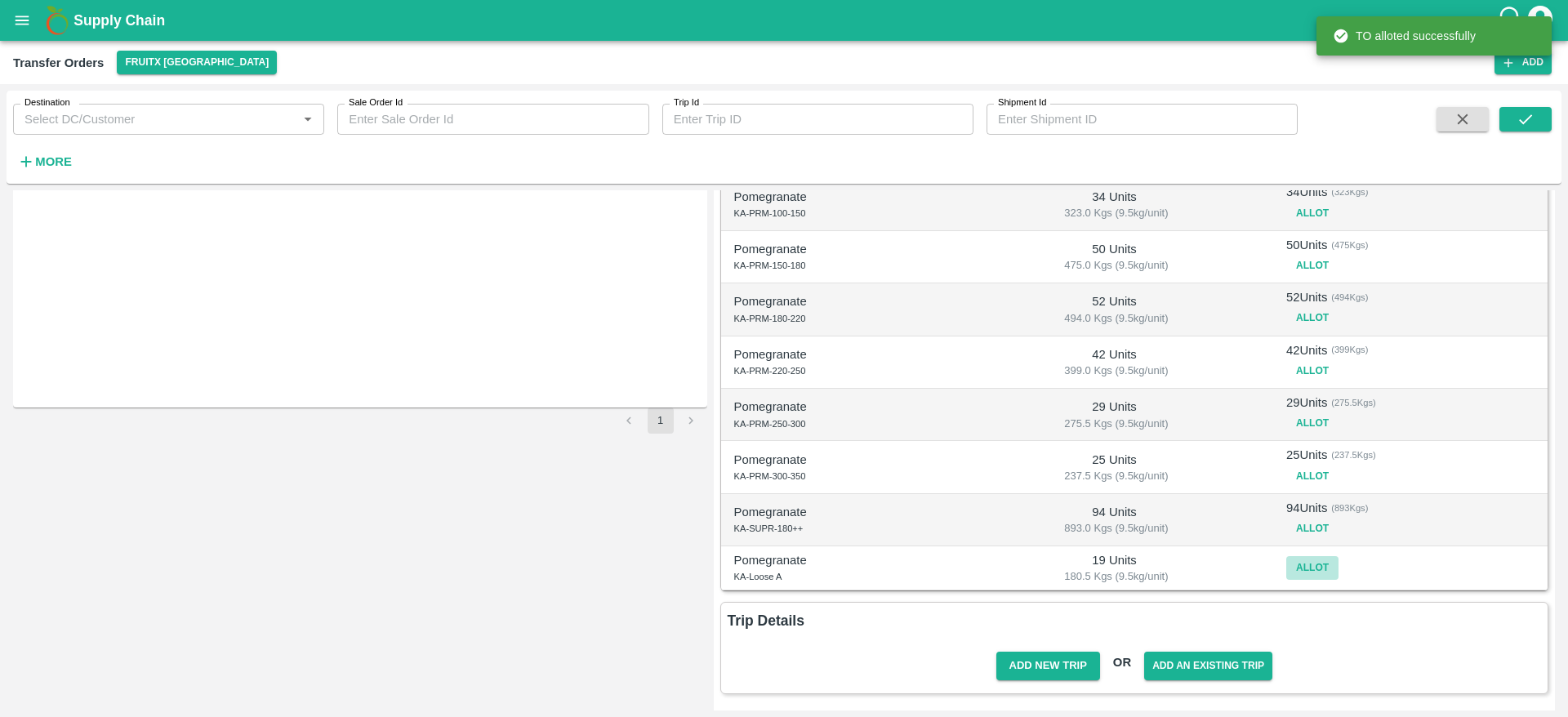
click at [1312, 559] on button "Allot" at bounding box center [1312, 568] width 52 height 24
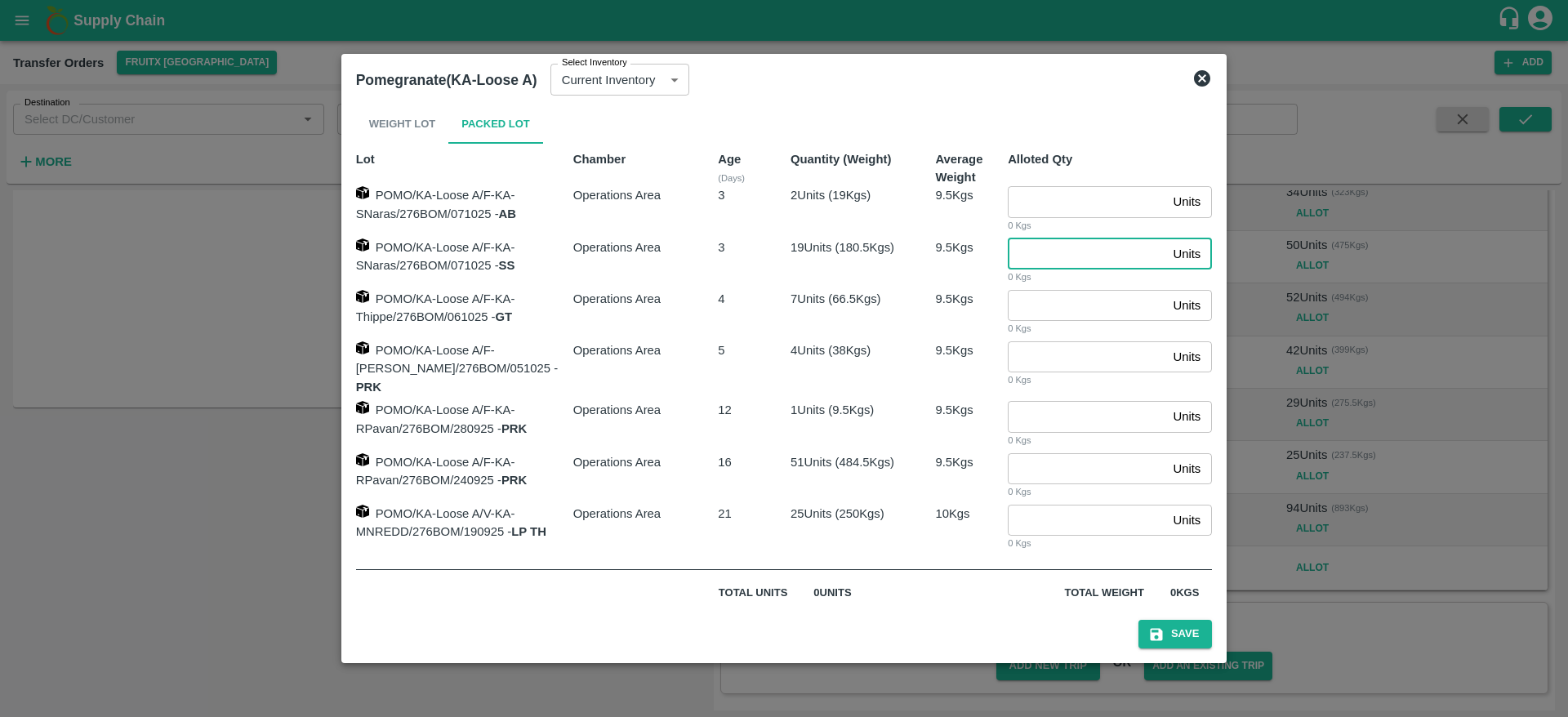
click at [1057, 255] on input "number" at bounding box center [1087, 254] width 159 height 31
type input "19"
click at [1198, 635] on button "Save" at bounding box center [1174, 634] width 73 height 28
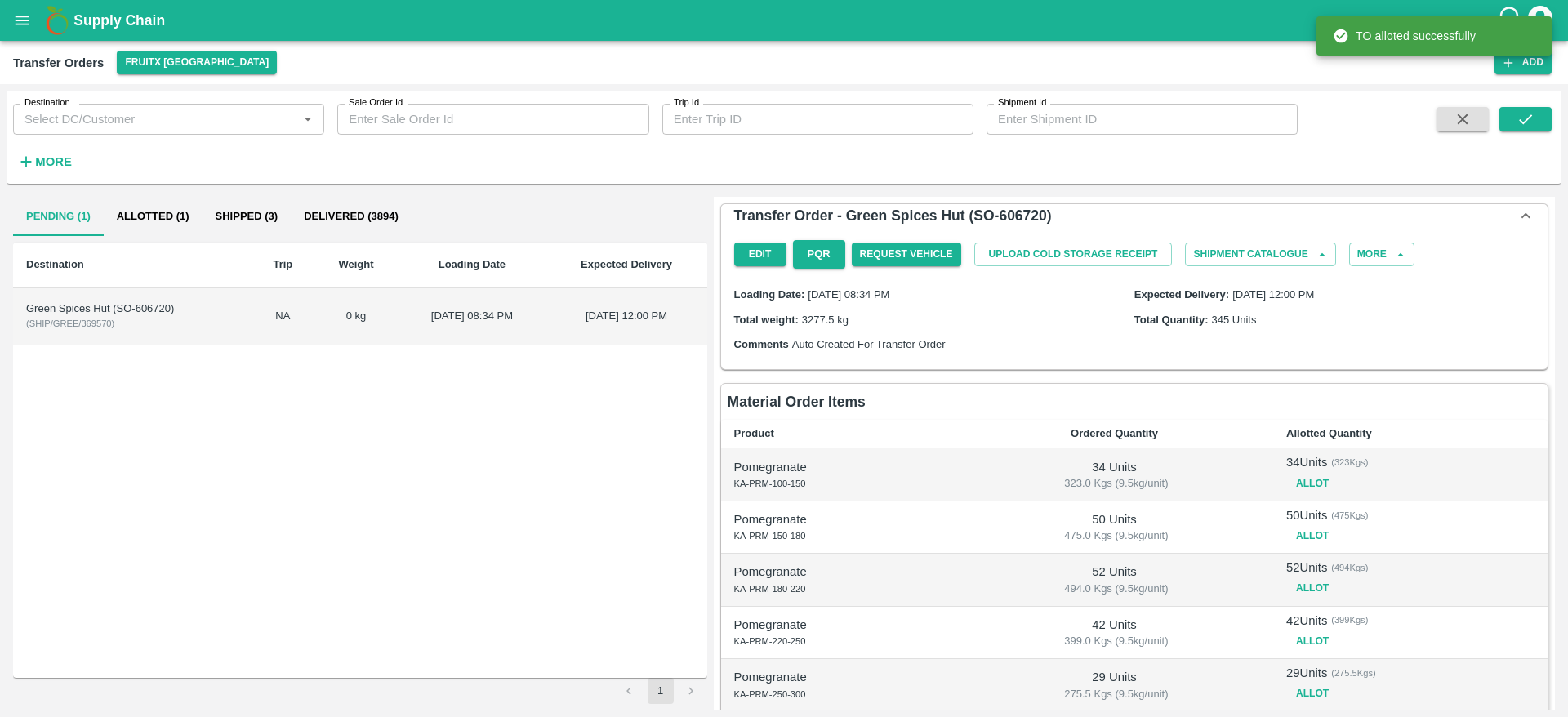
scroll to position [279, 0]
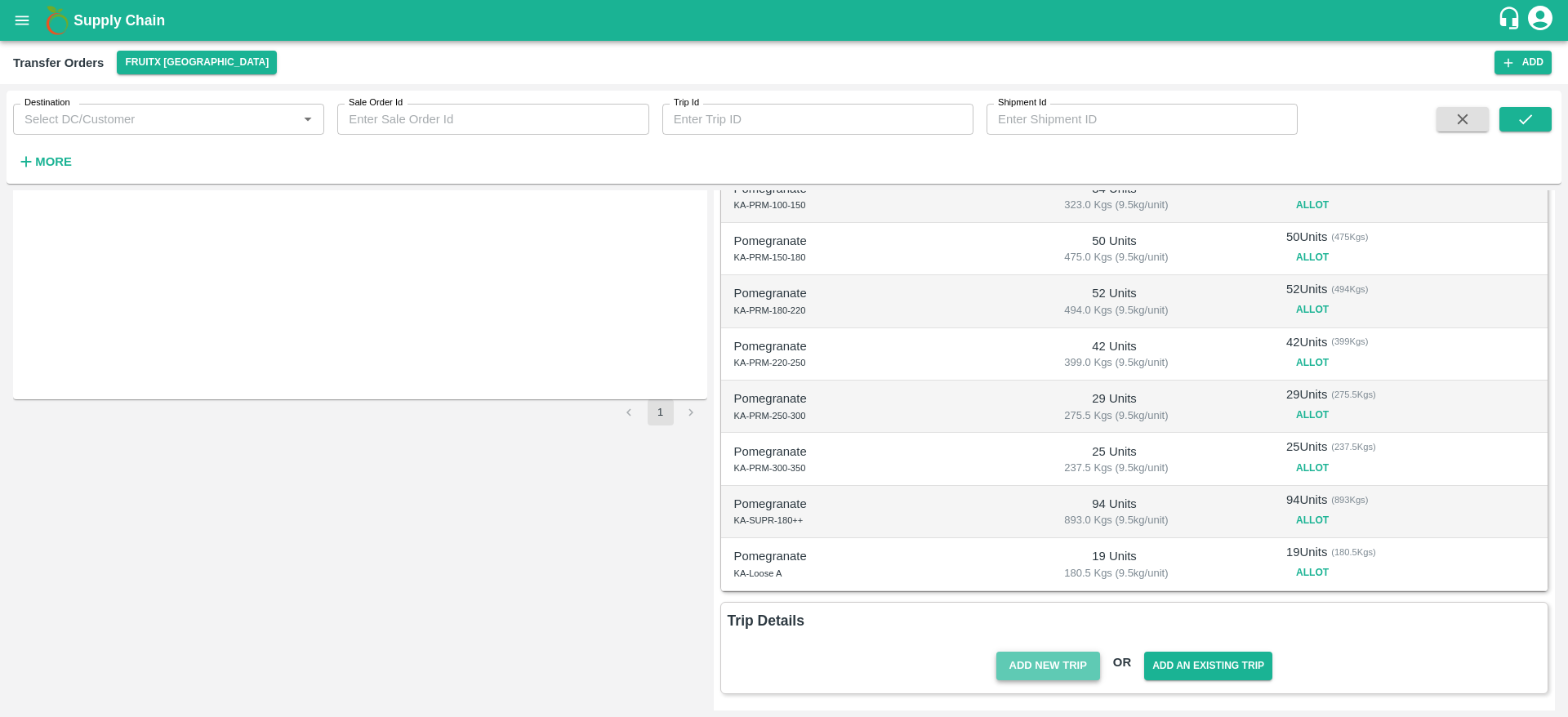
click at [1059, 678] on button "Add New Trip" at bounding box center [1048, 666] width 104 height 28
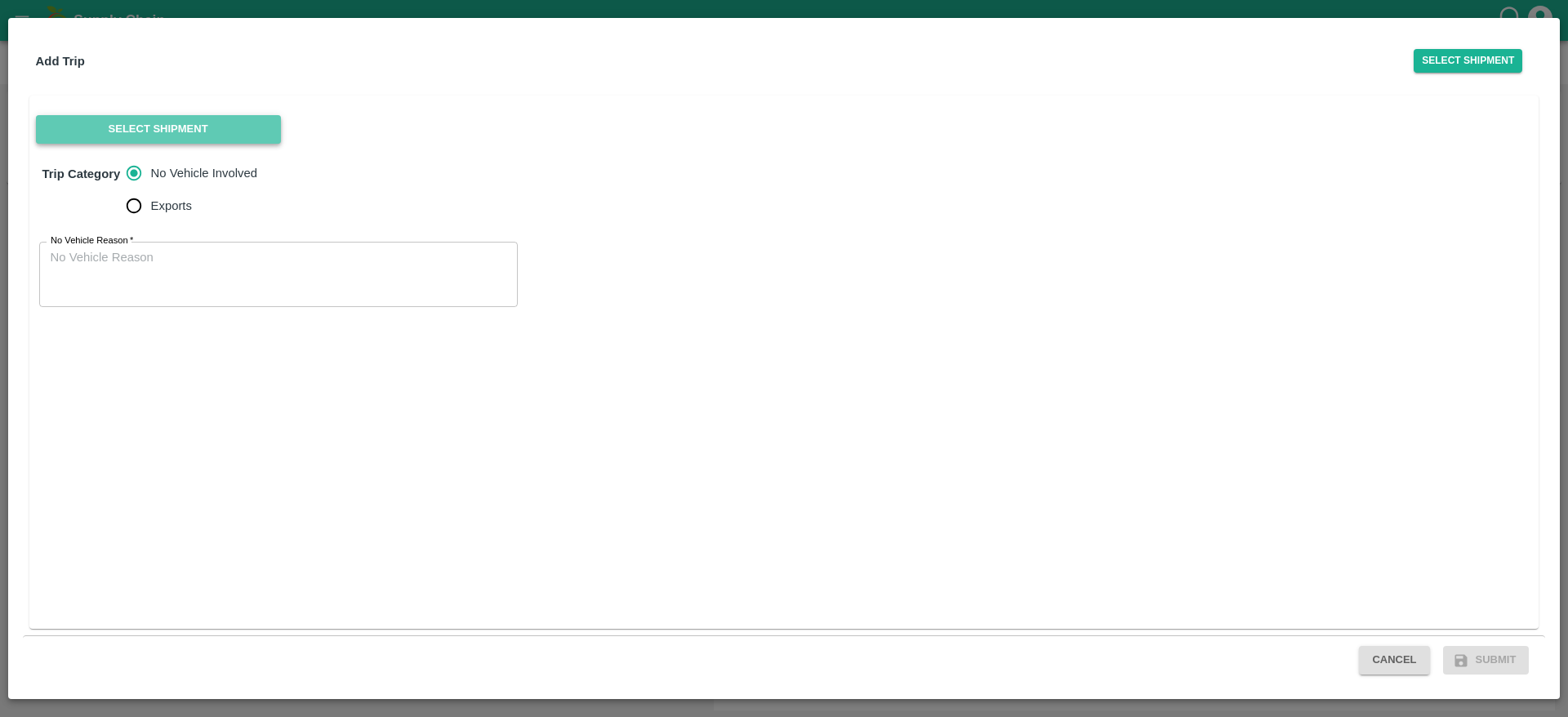
click at [218, 121] on button "Select Shipment" at bounding box center [159, 130] width 245 height 28
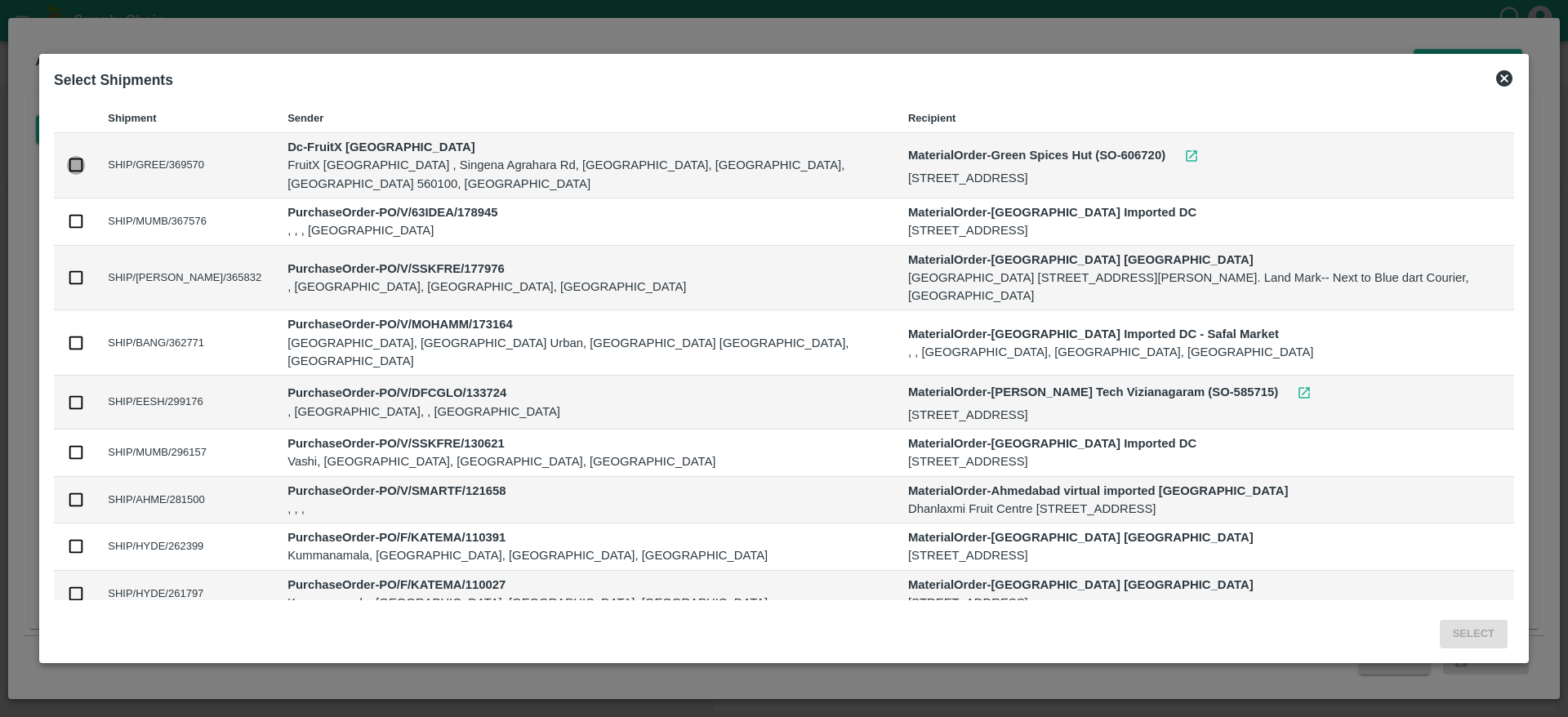
click at [79, 156] on input "checkbox" at bounding box center [76, 165] width 18 height 18
checkbox input "true"
click at [1467, 633] on button "Select" at bounding box center [1473, 634] width 68 height 28
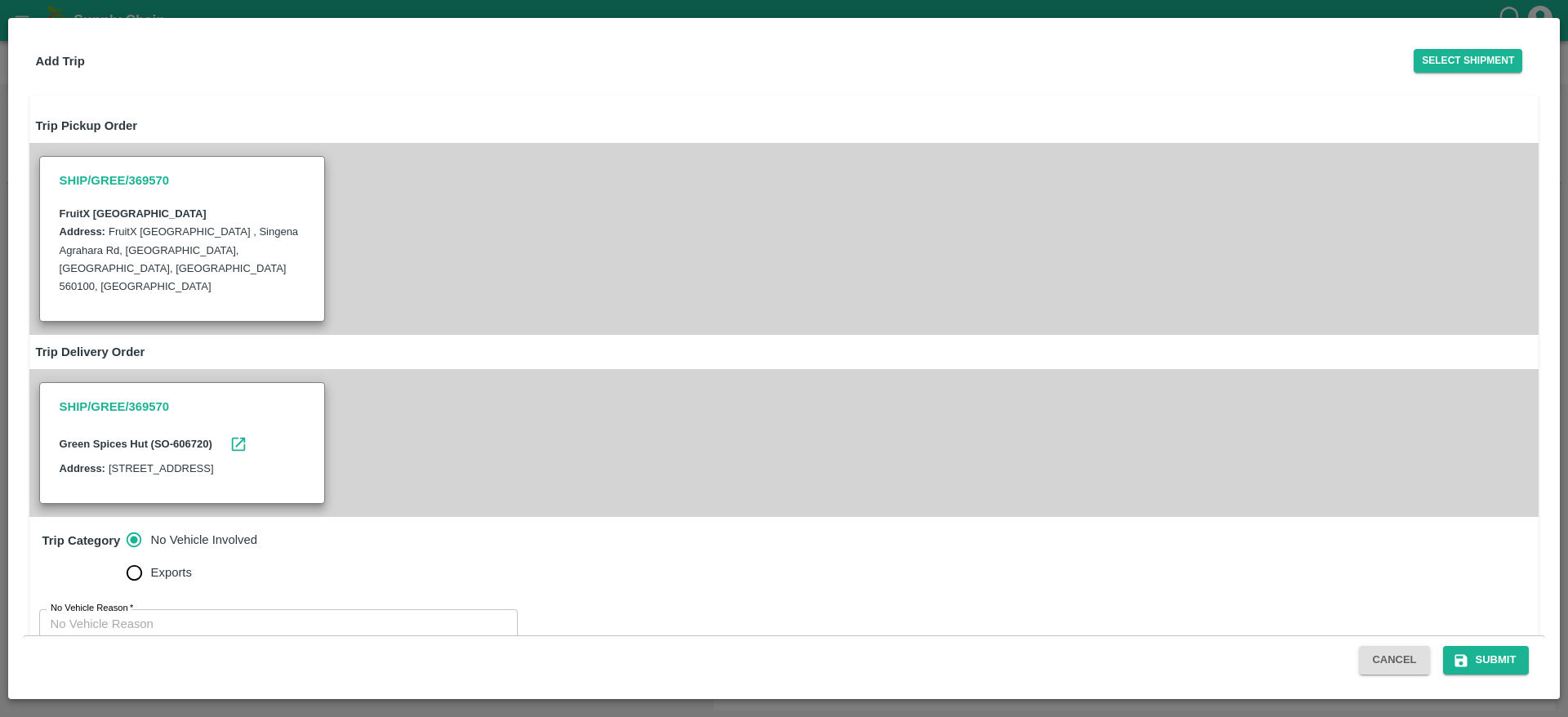
scroll to position [59, 0]
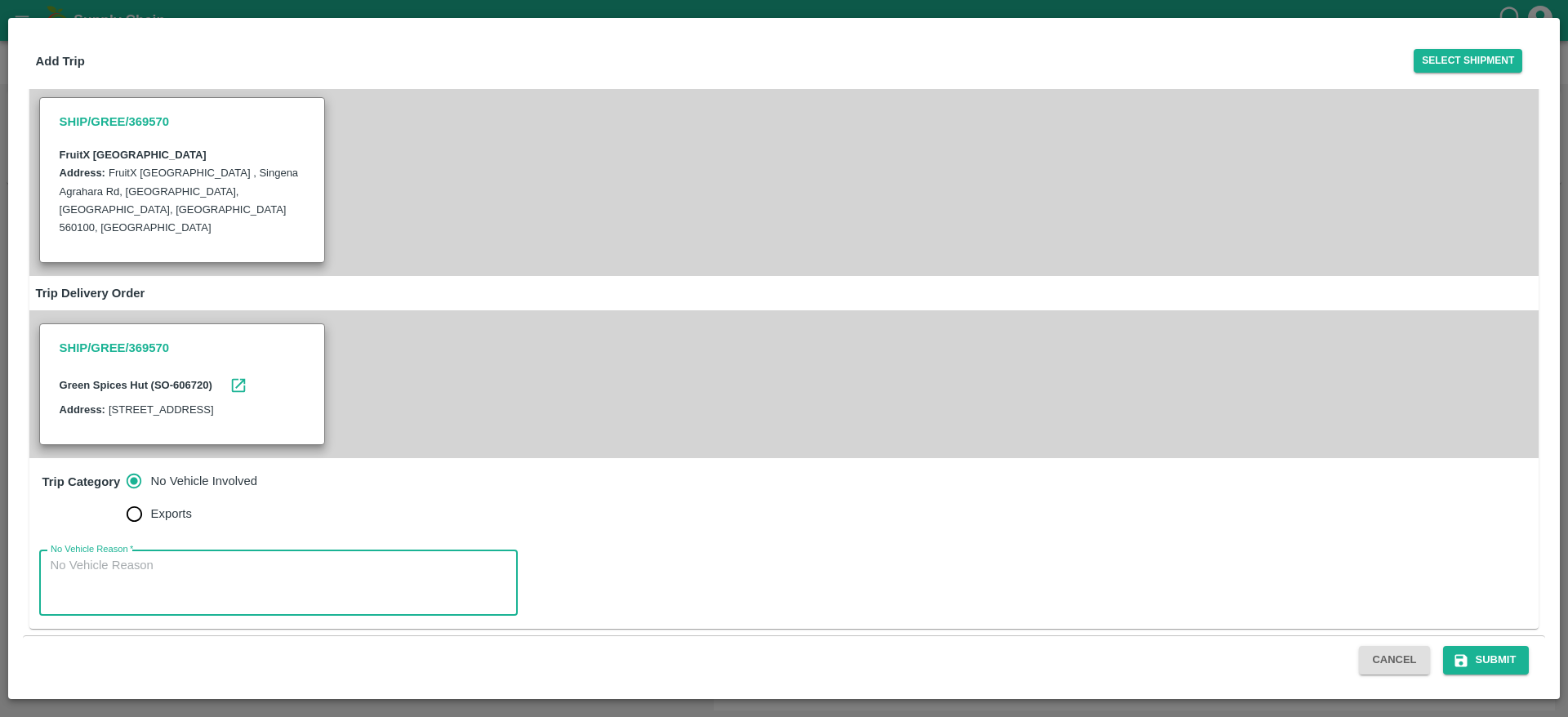
click at [264, 588] on textarea "No Vehicle Reason   *" at bounding box center [278, 583] width 456 height 51
type textarea "No Vehicle"
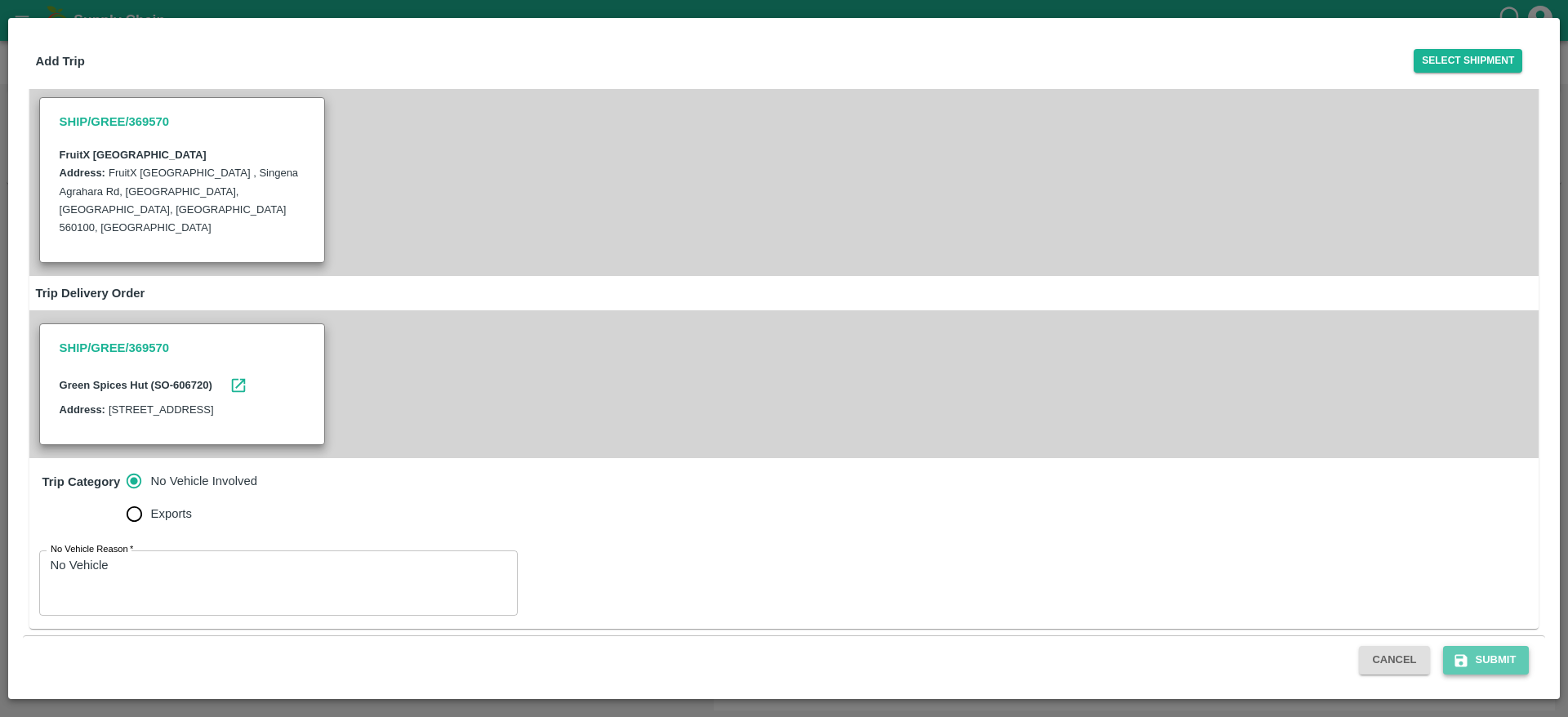
click at [1483, 661] on button "Submit" at bounding box center [1486, 661] width 86 height 28
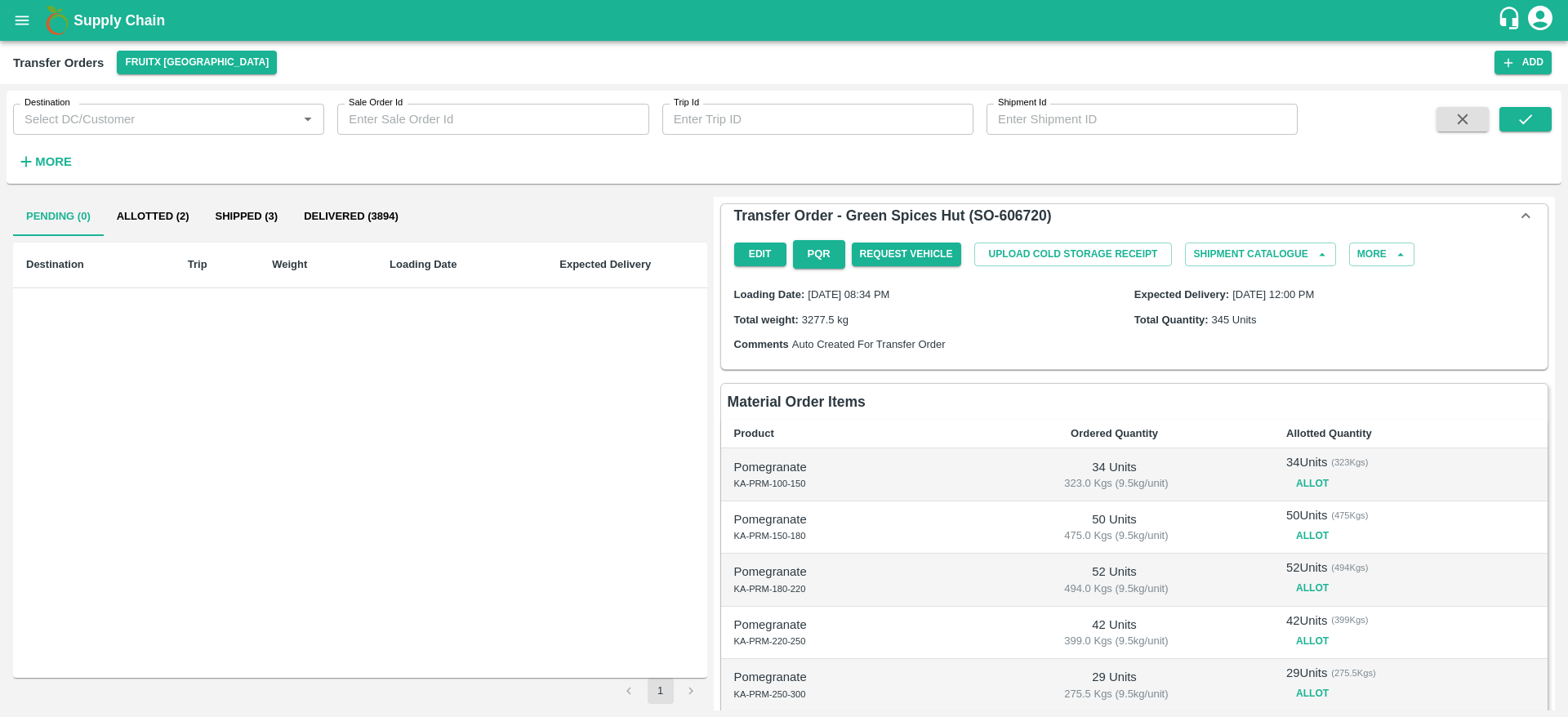
scroll to position [401, 0]
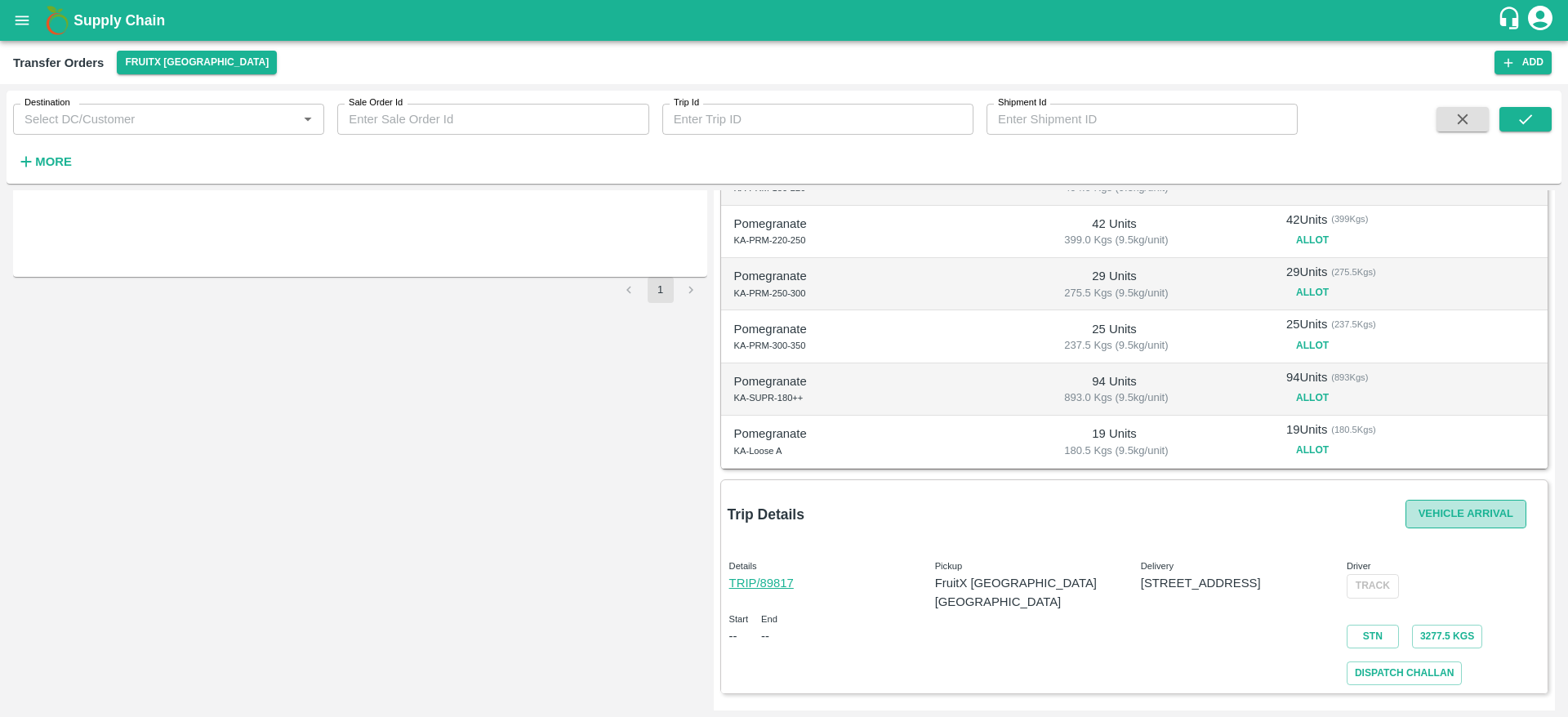
click at [1442, 519] on button "Vehicle Arrival" at bounding box center [1465, 514] width 121 height 28
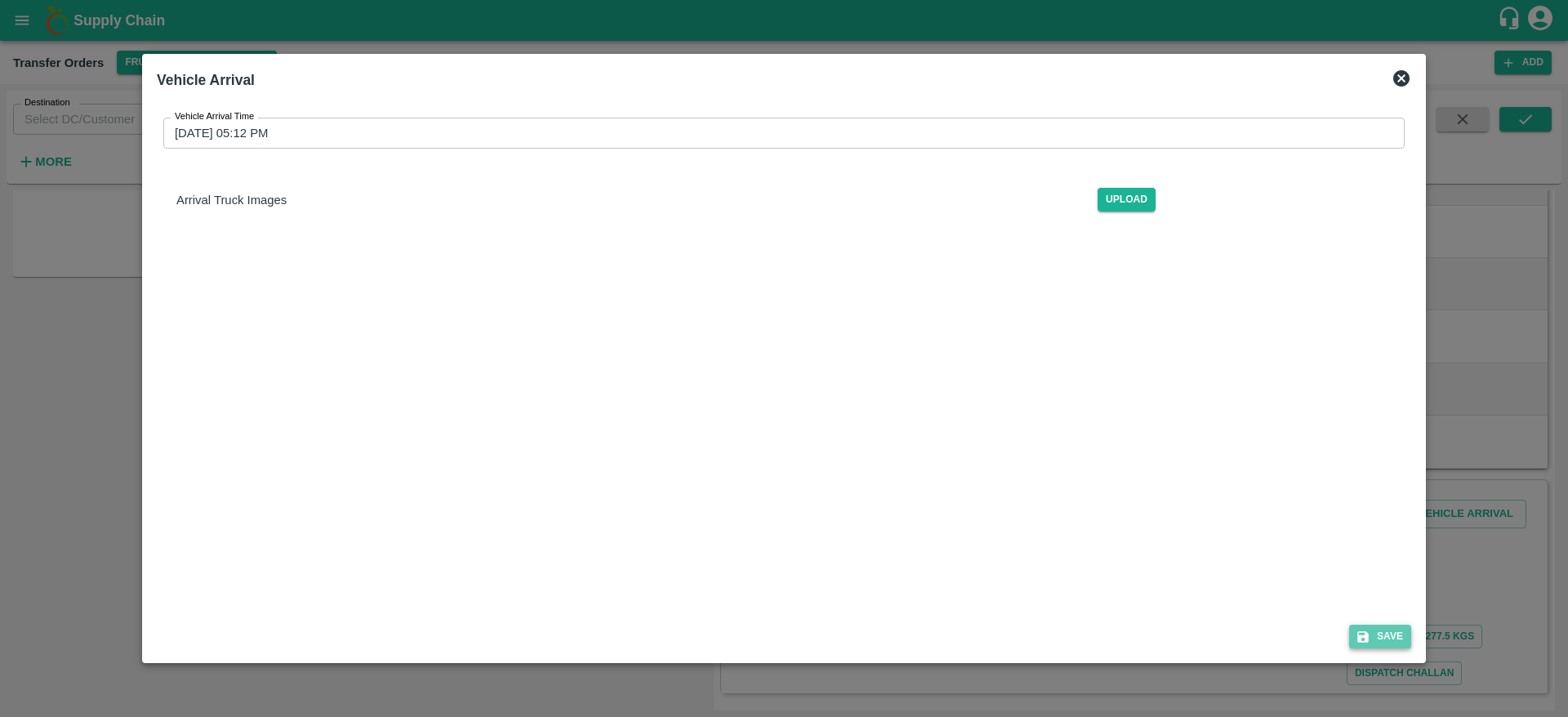
click at [1382, 635] on button "Save" at bounding box center [1379, 637] width 62 height 24
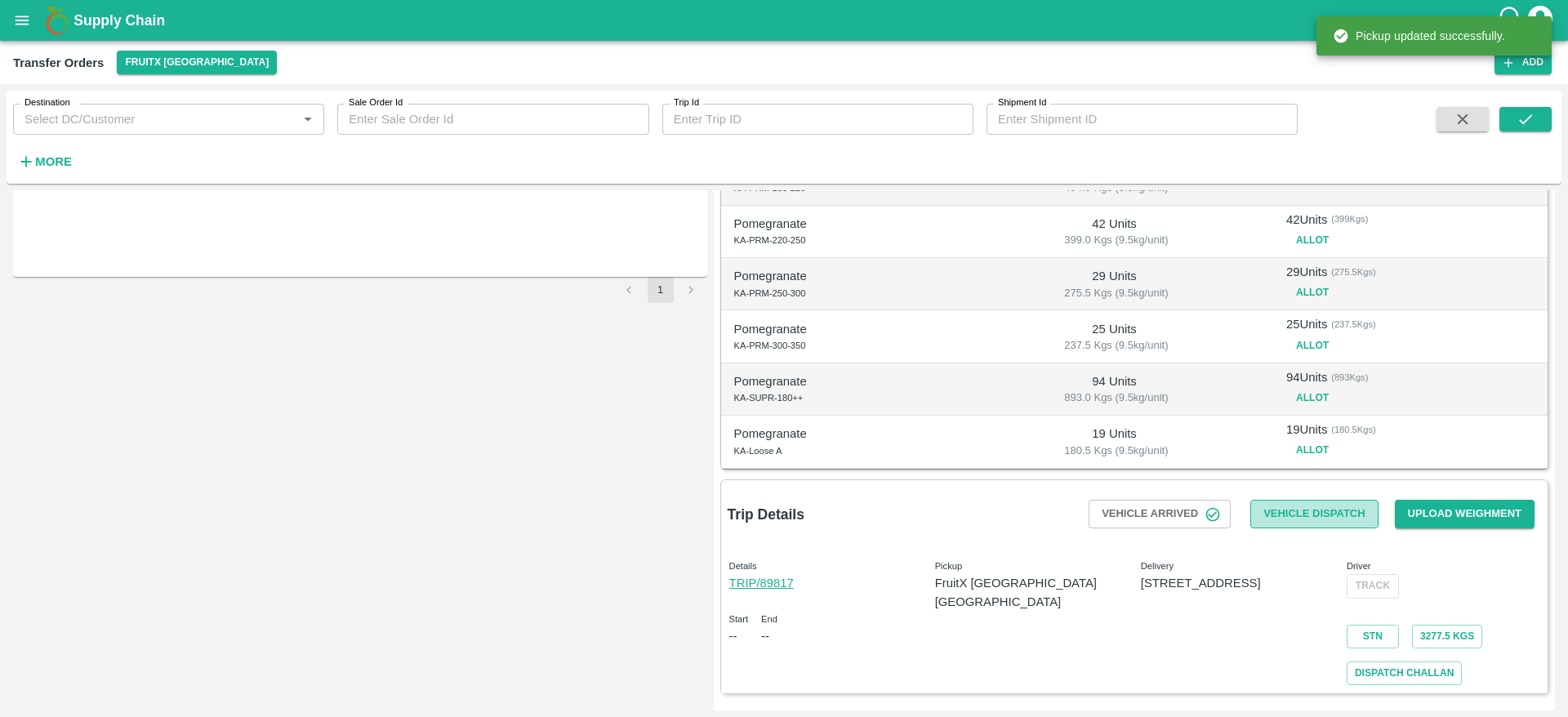
click at [1339, 504] on button "Vehicle Dispatch" at bounding box center [1313, 514] width 128 height 28
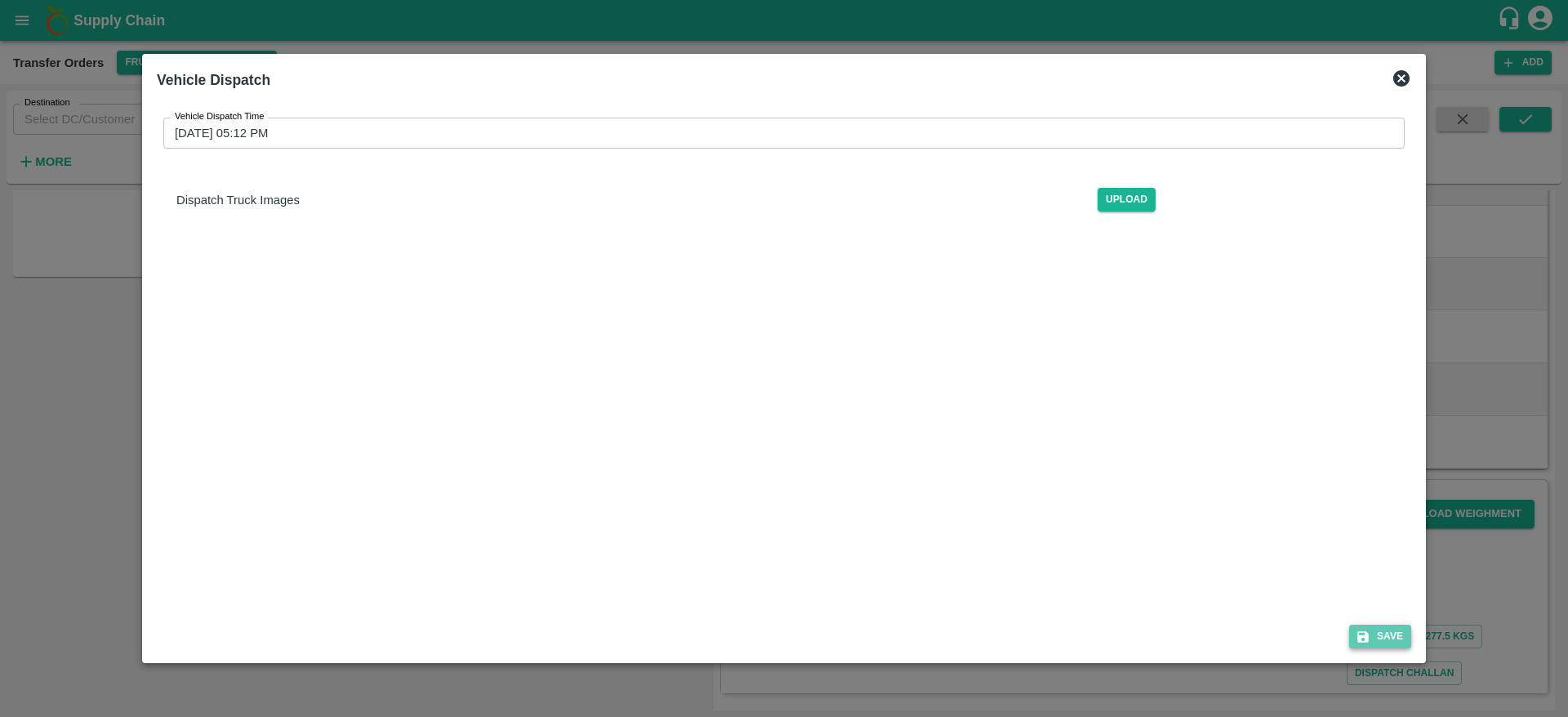
click at [1388, 636] on button "Save" at bounding box center [1379, 637] width 62 height 24
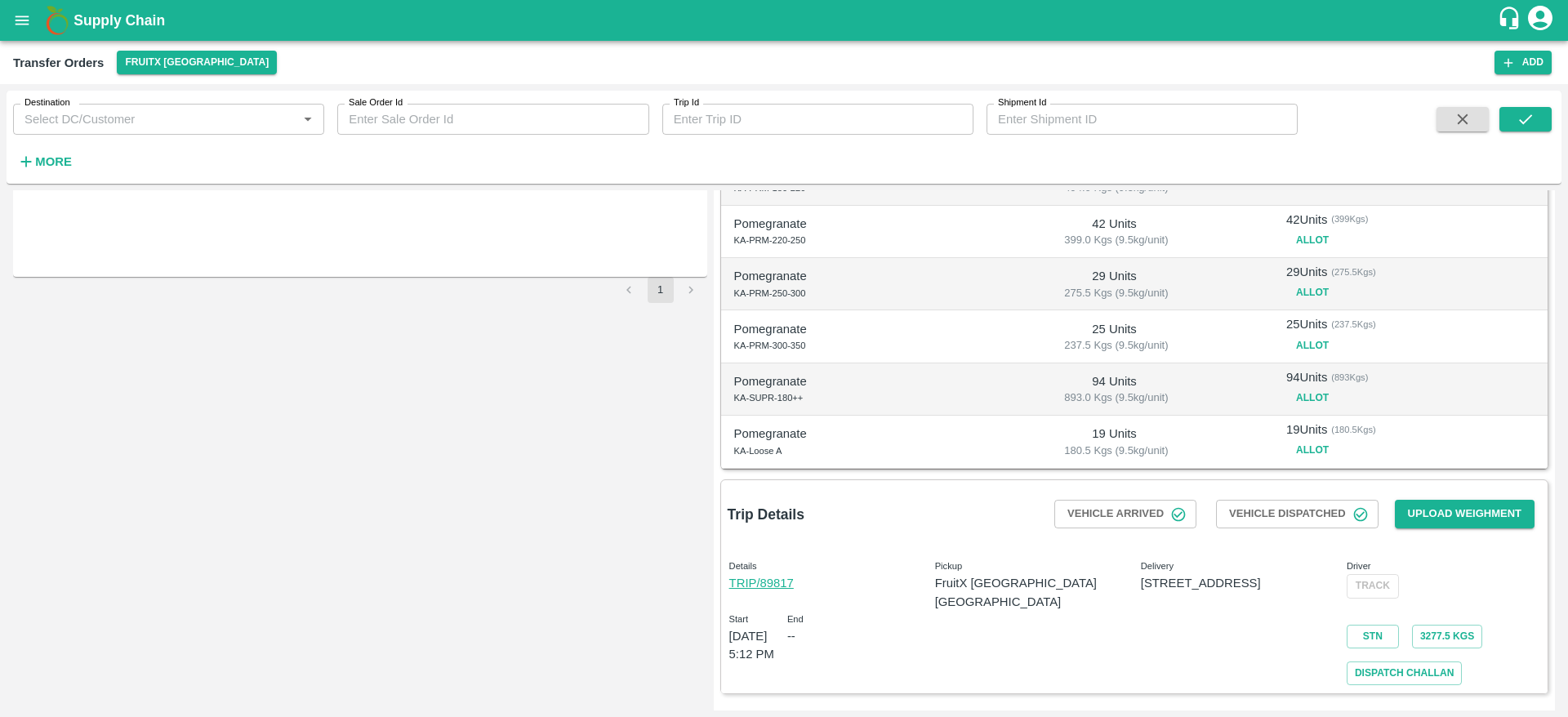
scroll to position [0, 0]
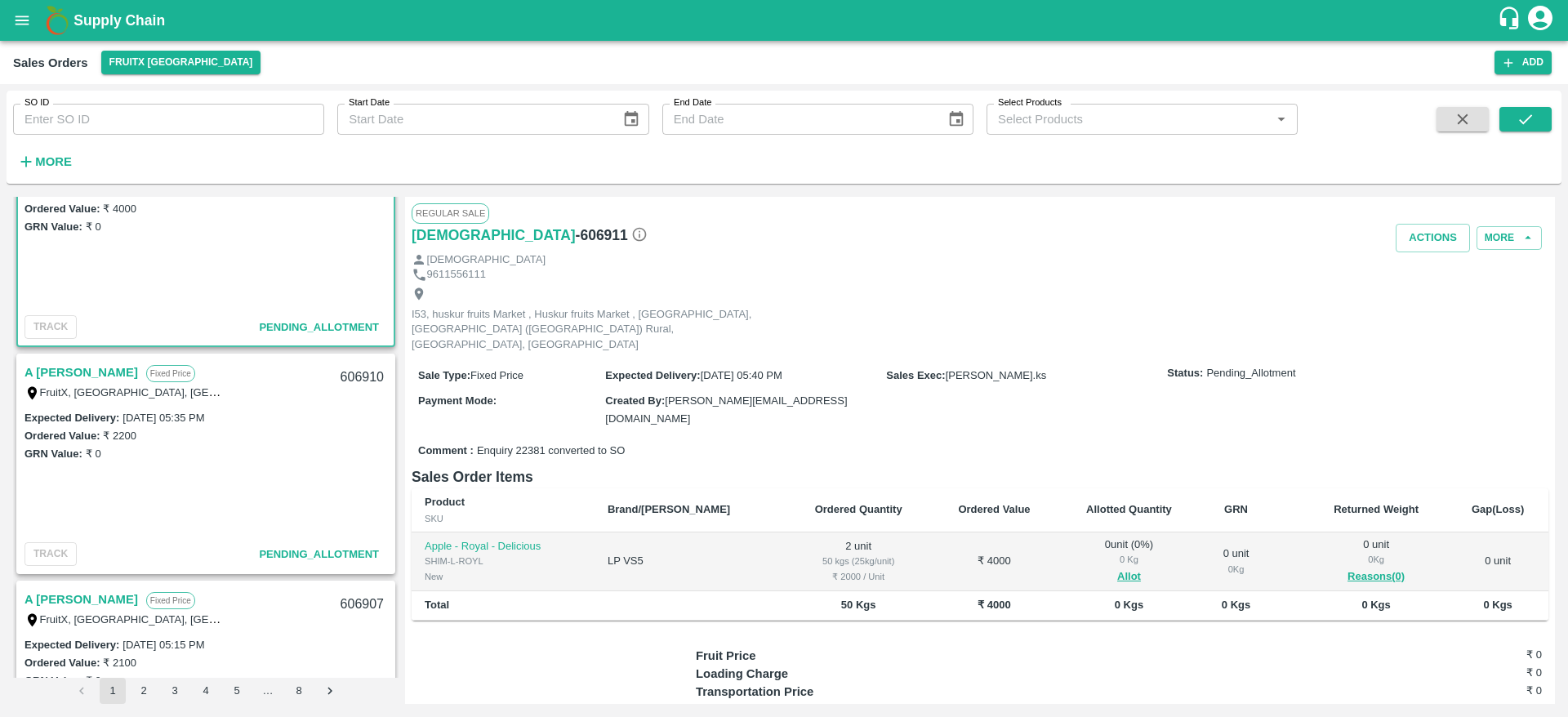
scroll to position [72, 0]
click at [80, 376] on link "A [PERSON_NAME]" at bounding box center [81, 373] width 114 height 21
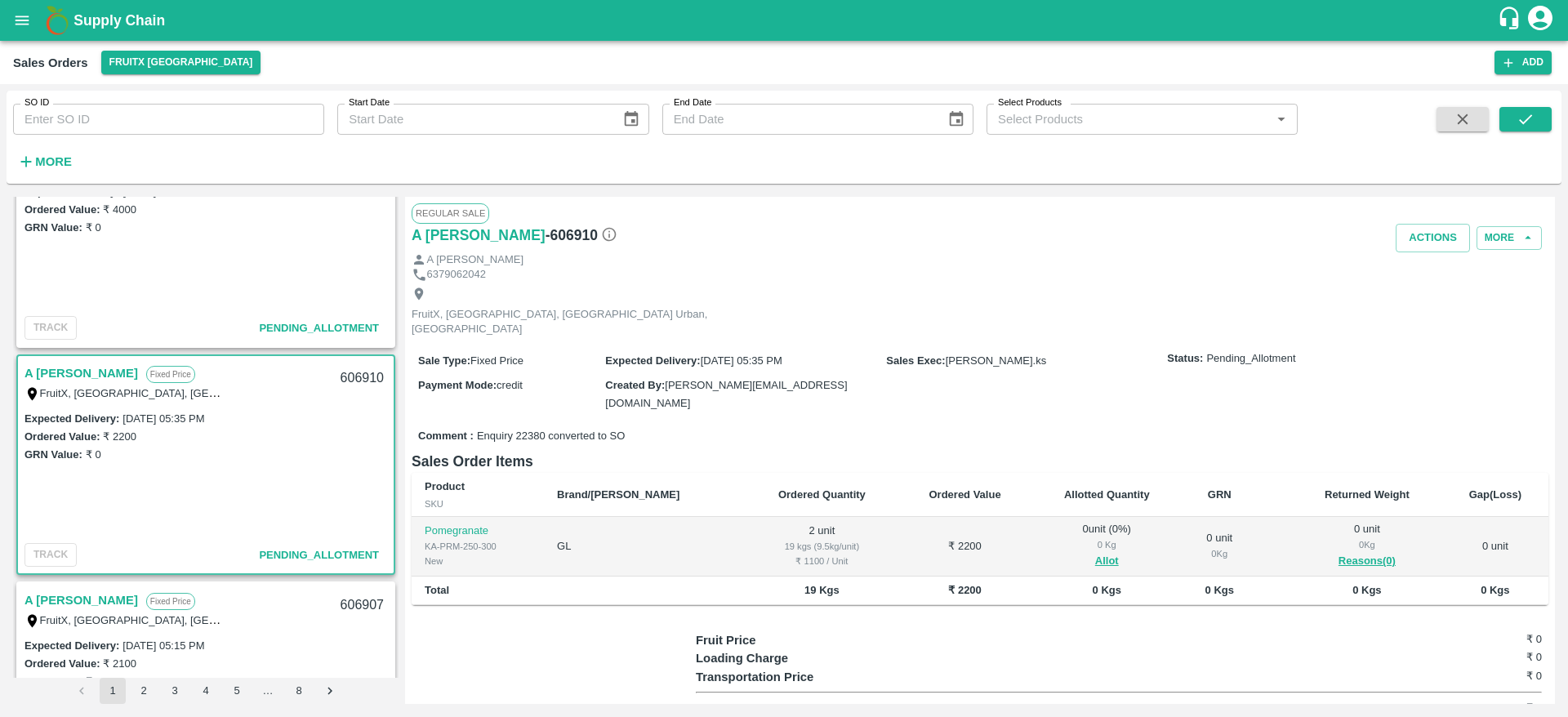
click at [349, 381] on div "606910" at bounding box center [361, 379] width 63 height 39
copy div "606910"
click at [1095, 552] on button "Allot" at bounding box center [1106, 561] width 24 height 19
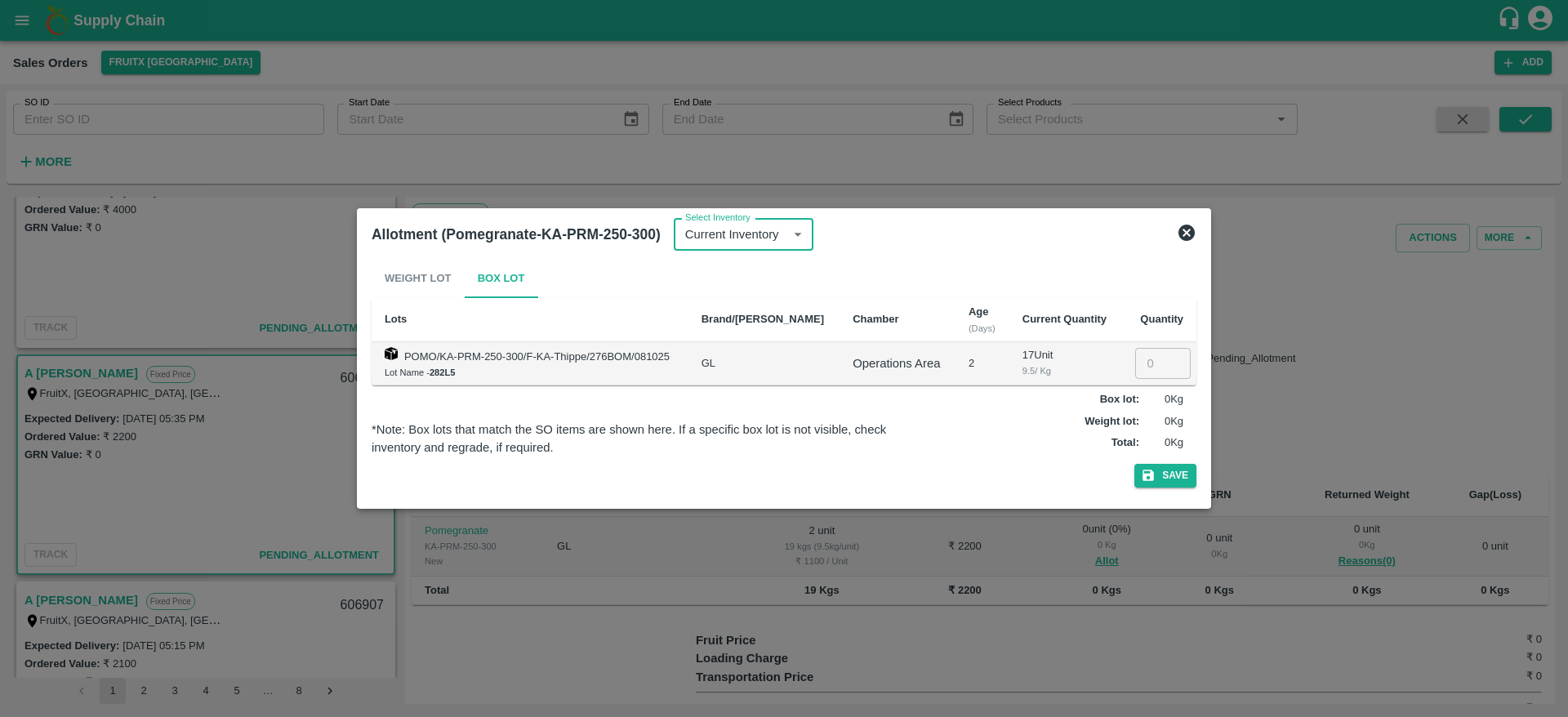
click at [1145, 368] on input "number" at bounding box center [1163, 363] width 56 height 31
type input "2"
click at [1134, 464] on button "Save" at bounding box center [1165, 475] width 62 height 24
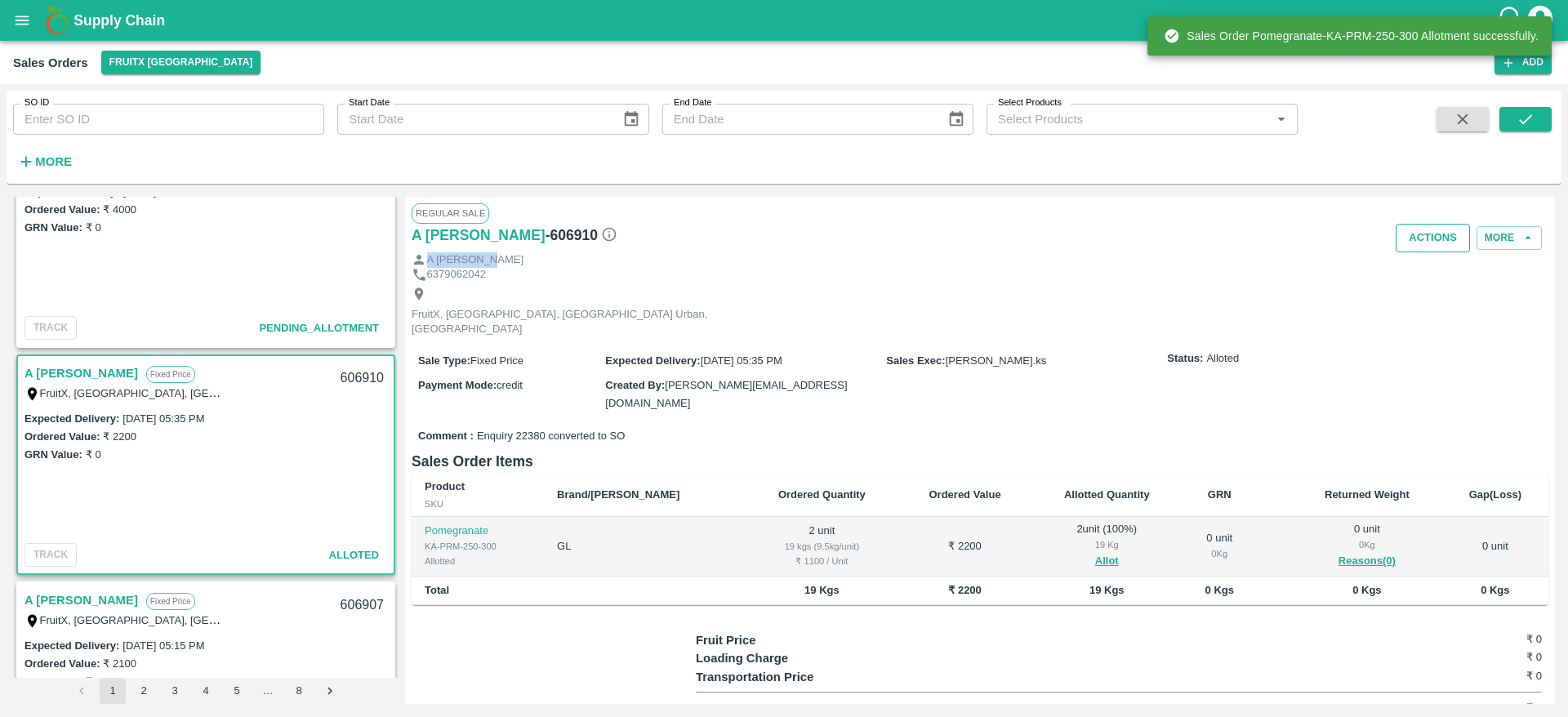
drag, startPoint x: 1431, startPoint y: 255, endPoint x: 1428, endPoint y: 245, distance: 10.4
click at [1428, 245] on div "Regular Sale A Annadurai - 606910 Actions More A Annadurai 6379062042 FruitX, B…" at bounding box center [979, 450] width 1149 height 507
click at [1428, 245] on button "Actions" at bounding box center [1432, 238] width 74 height 28
click at [1428, 294] on li "Deliver" at bounding box center [1468, 300] width 172 height 27
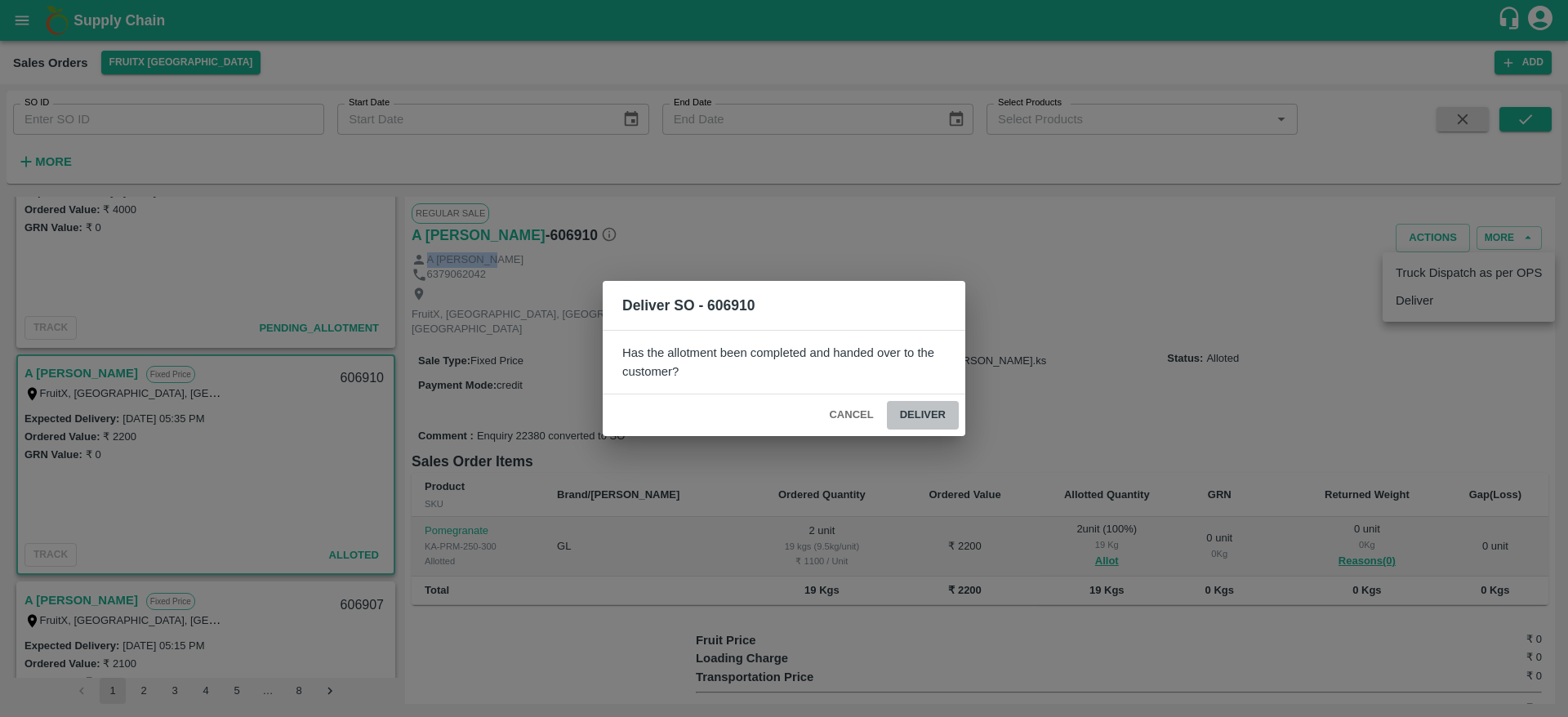
click at [926, 413] on button "Deliver" at bounding box center [923, 415] width 72 height 28
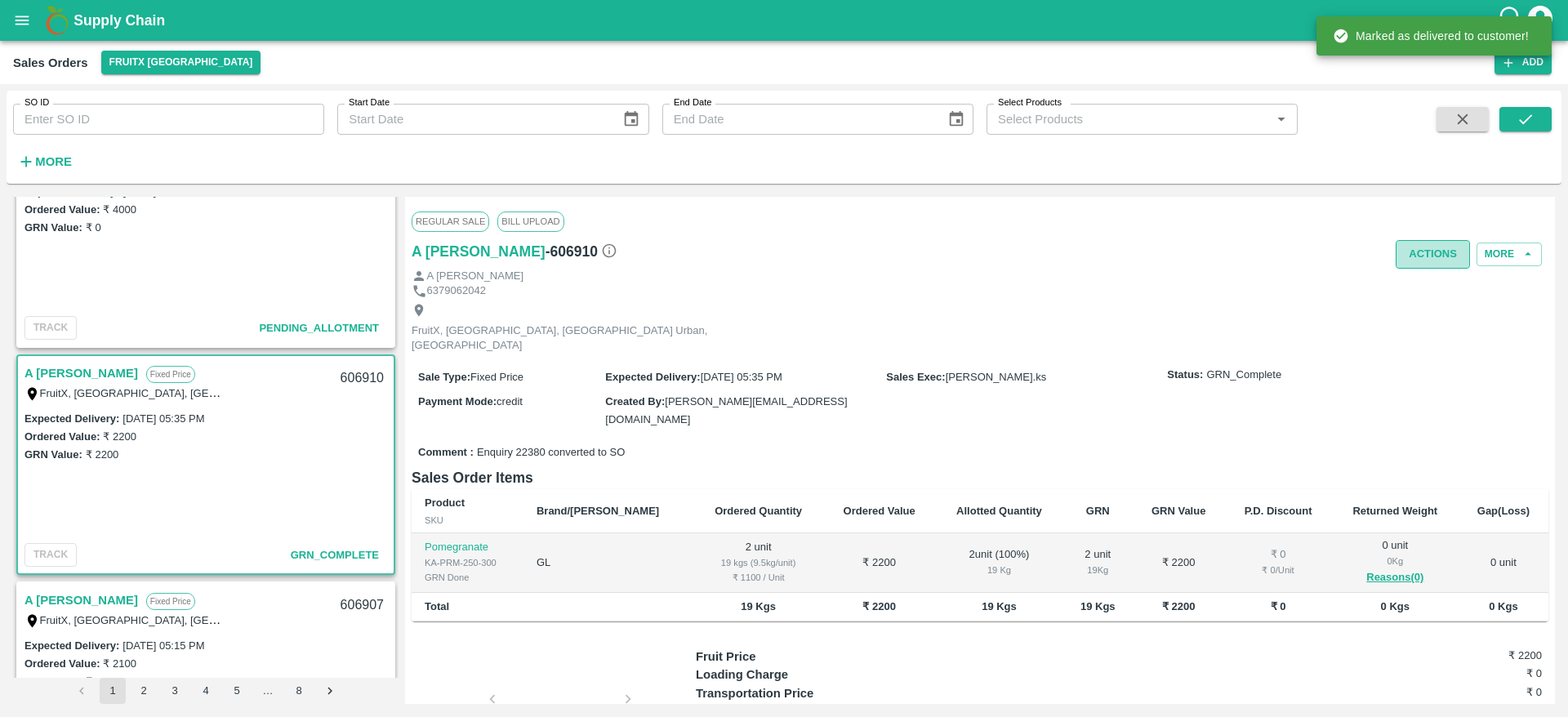
click at [1444, 246] on button "Actions" at bounding box center [1432, 254] width 74 height 28
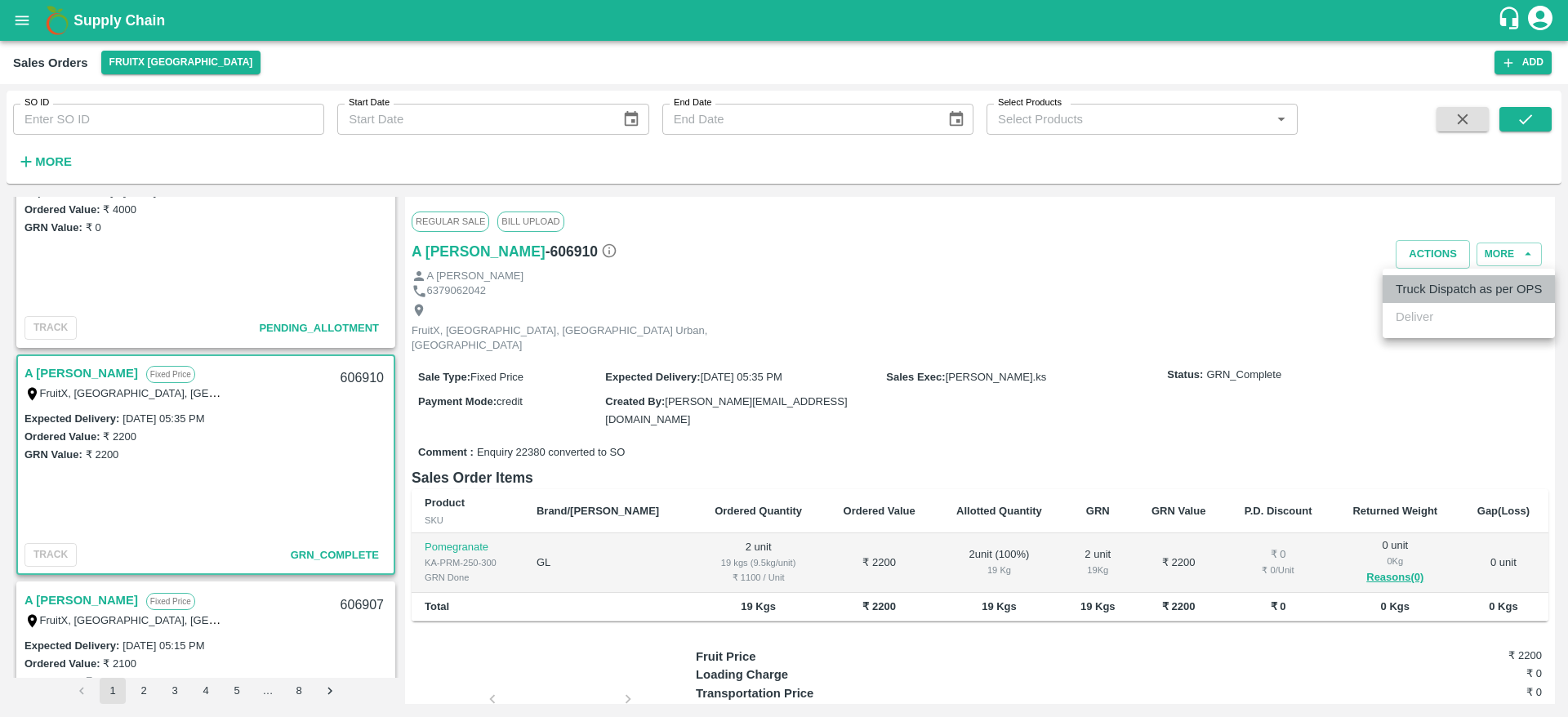
click at [1440, 280] on li "Truck Dispatch as per OPS" at bounding box center [1468, 288] width 172 height 27
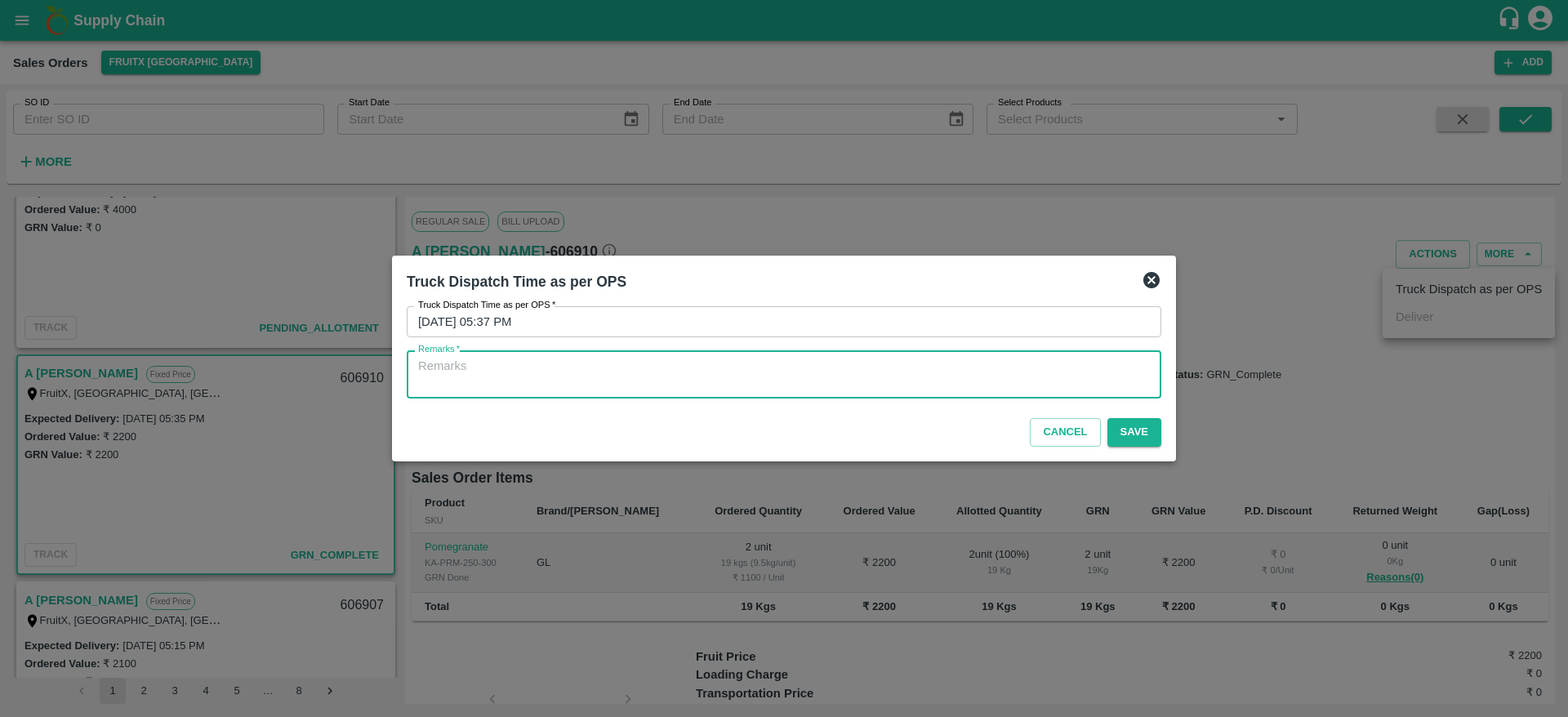
click at [989, 382] on textarea "Remarks   *" at bounding box center [784, 375] width 732 height 34
type textarea "OTD"
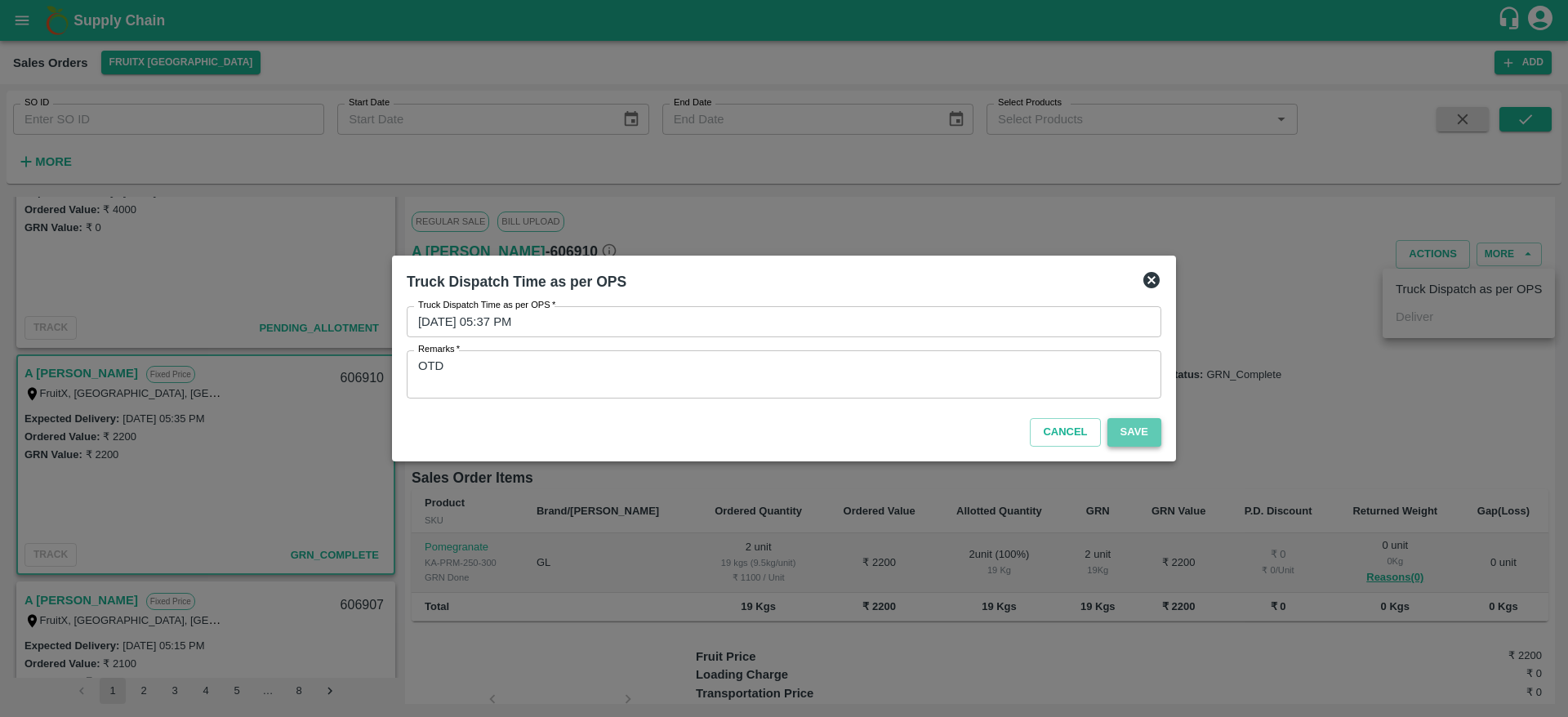
click at [1158, 436] on button "Save" at bounding box center [1133, 432] width 54 height 28
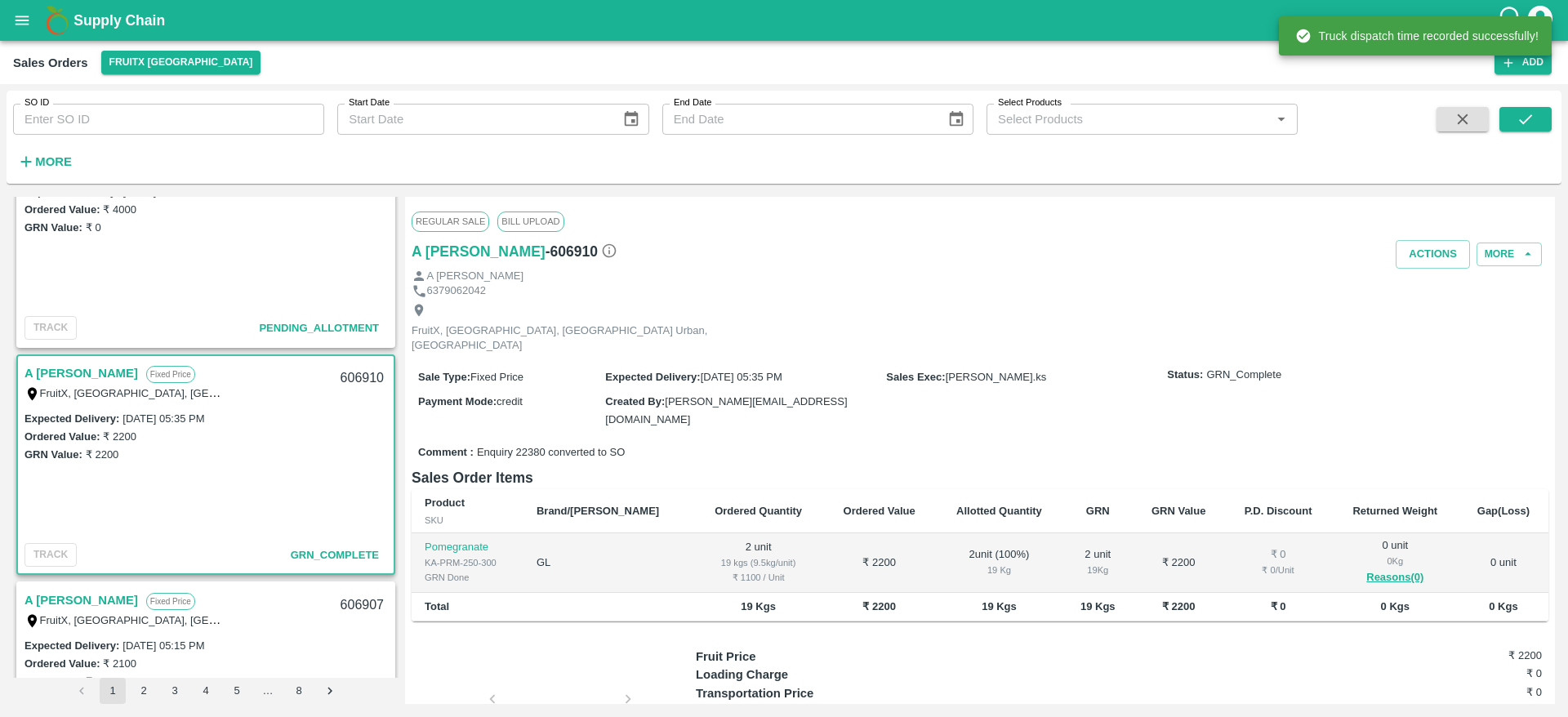
click at [372, 370] on div "606910" at bounding box center [361, 379] width 63 height 39
copy div "606910"
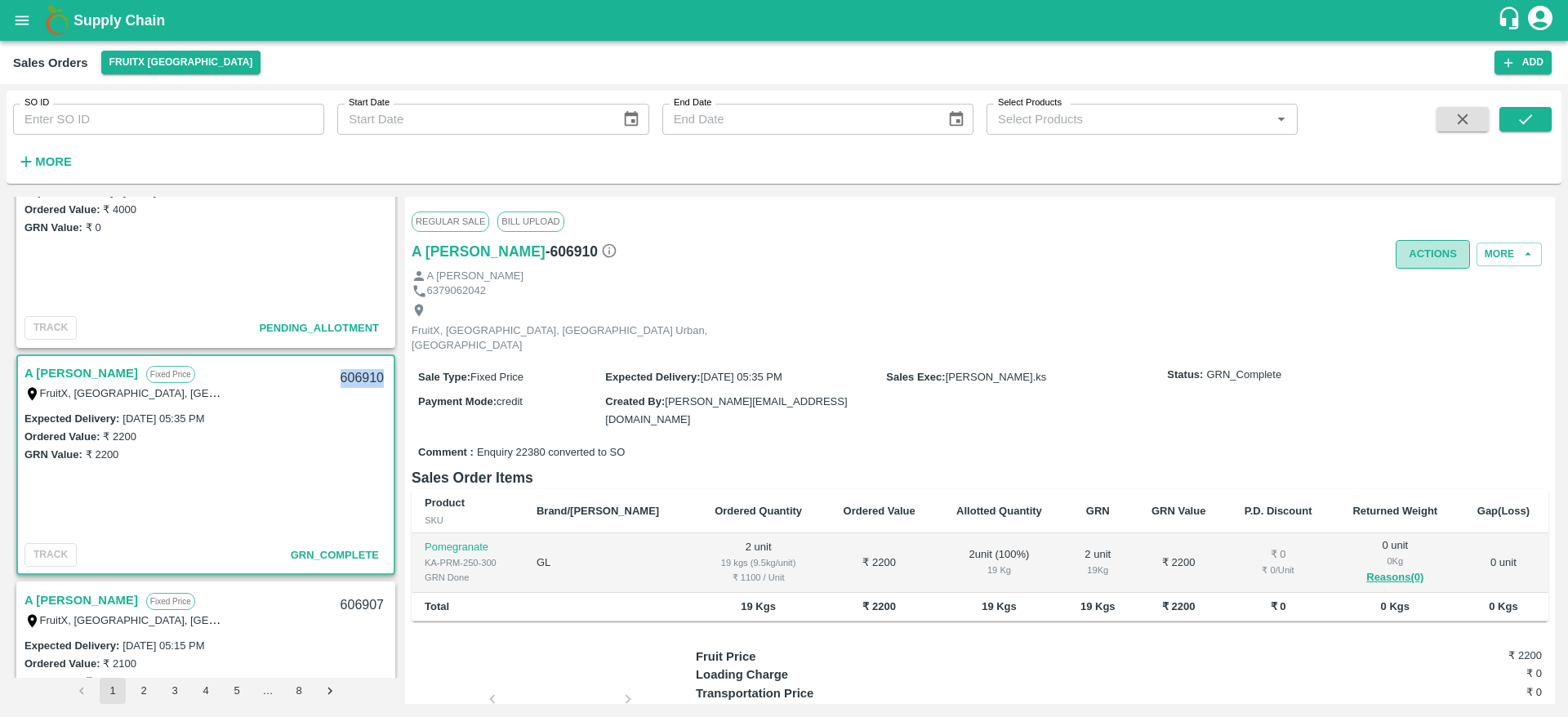
click at [1436, 254] on button "Actions" at bounding box center [1432, 254] width 74 height 28
click at [1135, 343] on div at bounding box center [784, 358] width 1568 height 717
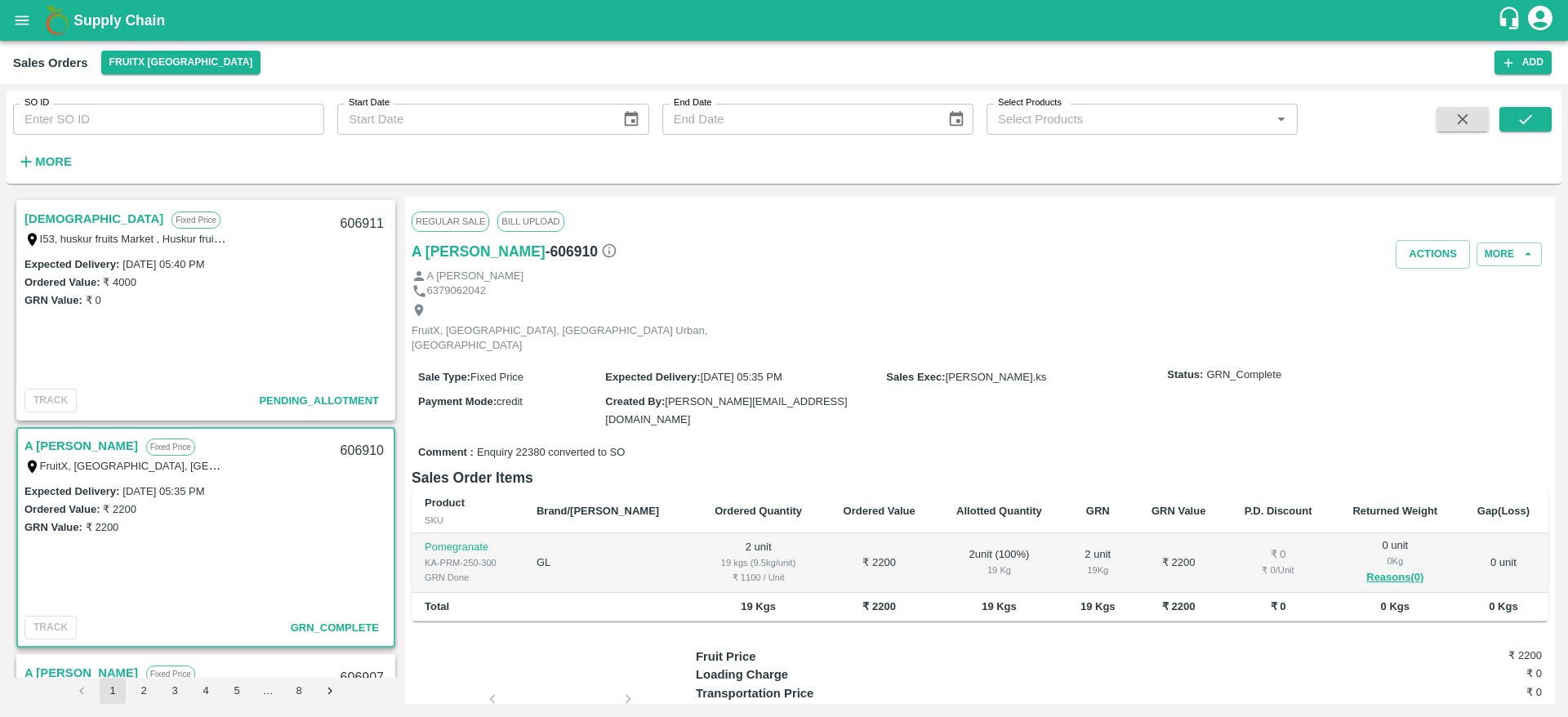
click at [42, 206] on div "Dharma Fixed Price I53, huskur fruits Market , Huskur fruits Market , Bangalore…" at bounding box center [205, 228] width 375 height 52
click at [43, 208] on link "[DEMOGRAPHIC_DATA]" at bounding box center [93, 219] width 138 height 21
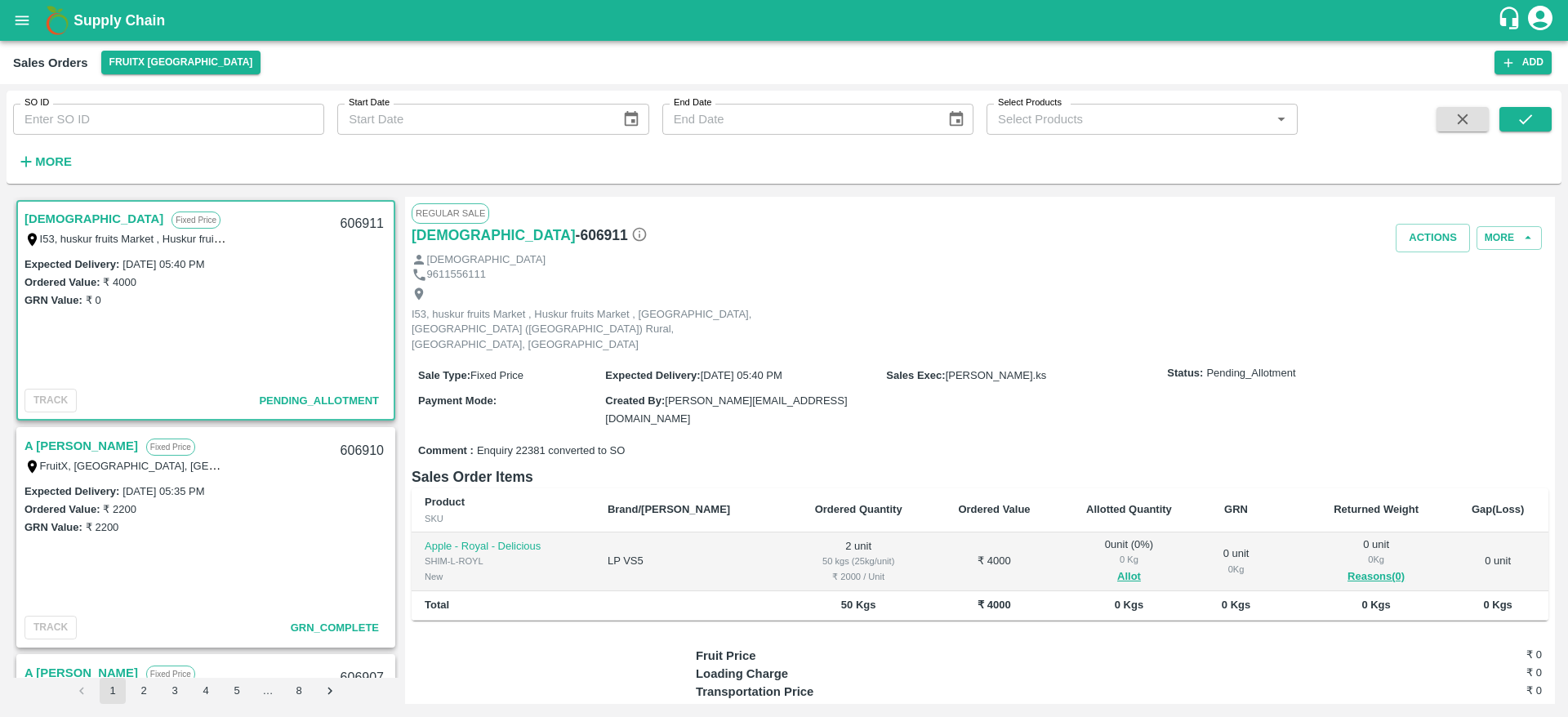
click at [44, 208] on link "[DEMOGRAPHIC_DATA]" at bounding box center [93, 219] width 138 height 21
click at [1117, 568] on button "Allot" at bounding box center [1128, 577] width 24 height 19
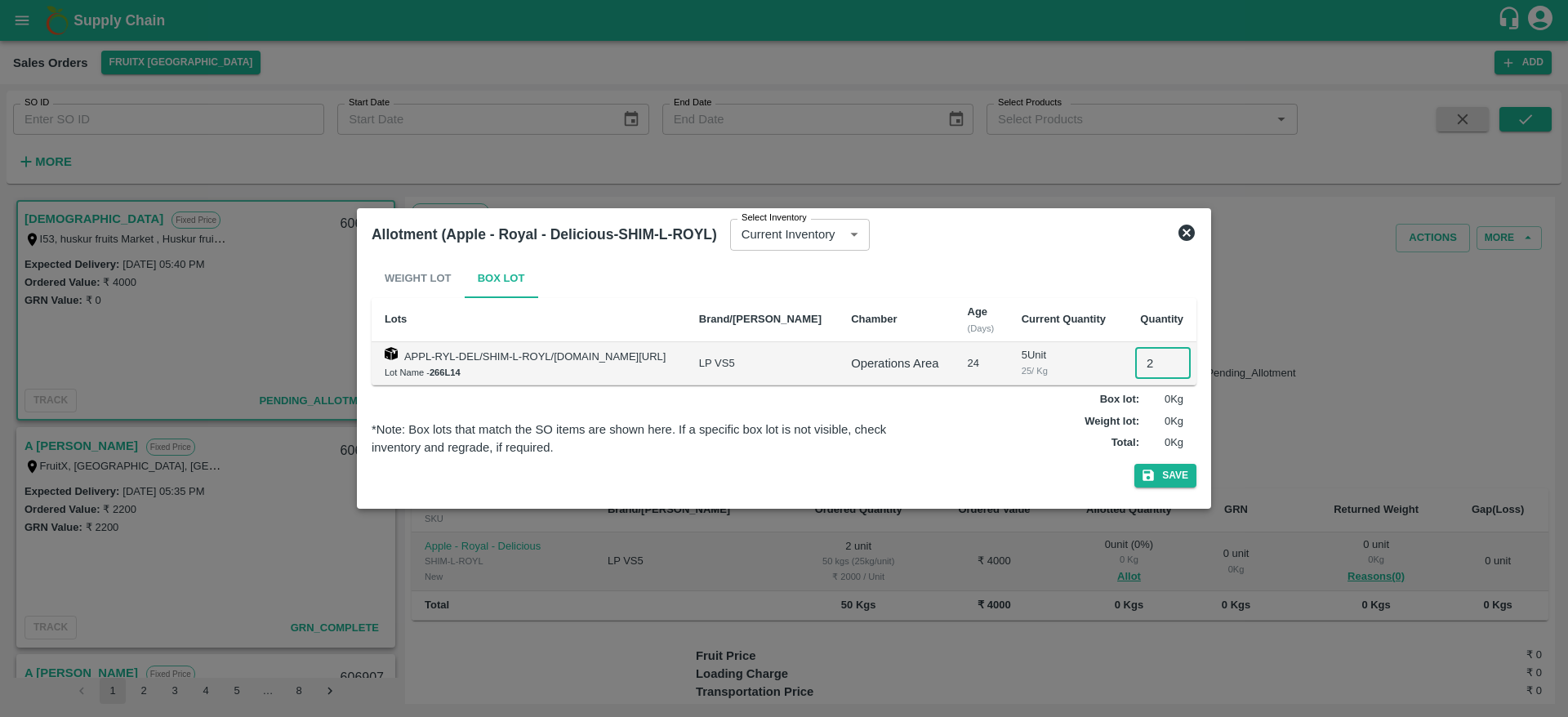
click at [1148, 362] on input "2" at bounding box center [1163, 363] width 56 height 31
type input "2"
click at [1134, 464] on button "Save" at bounding box center [1165, 475] width 62 height 24
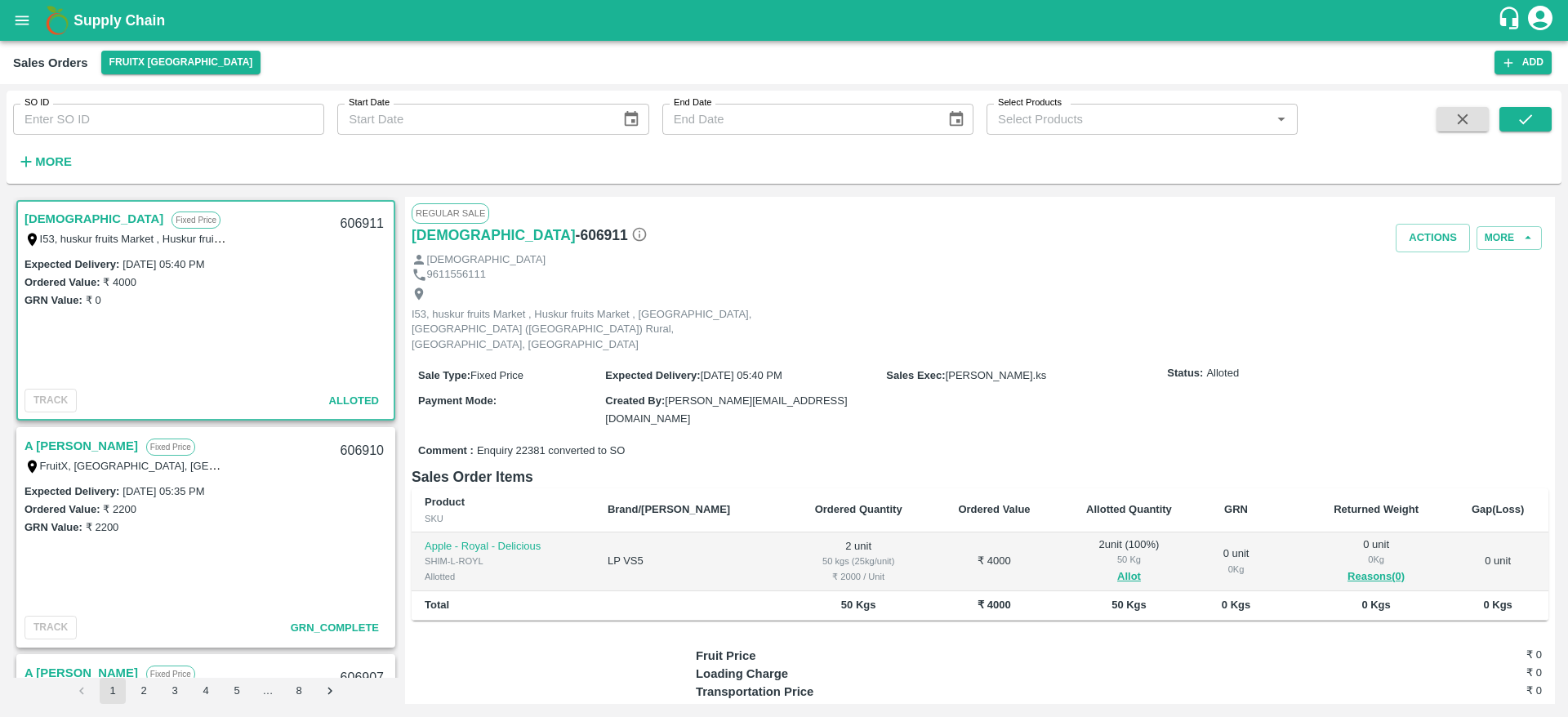
click at [354, 215] on div "606911" at bounding box center [361, 225] width 63 height 39
copy div "606911"
click at [1419, 244] on button "Actions" at bounding box center [1432, 238] width 74 height 28
click at [1423, 295] on li "Deliver" at bounding box center [1468, 300] width 172 height 27
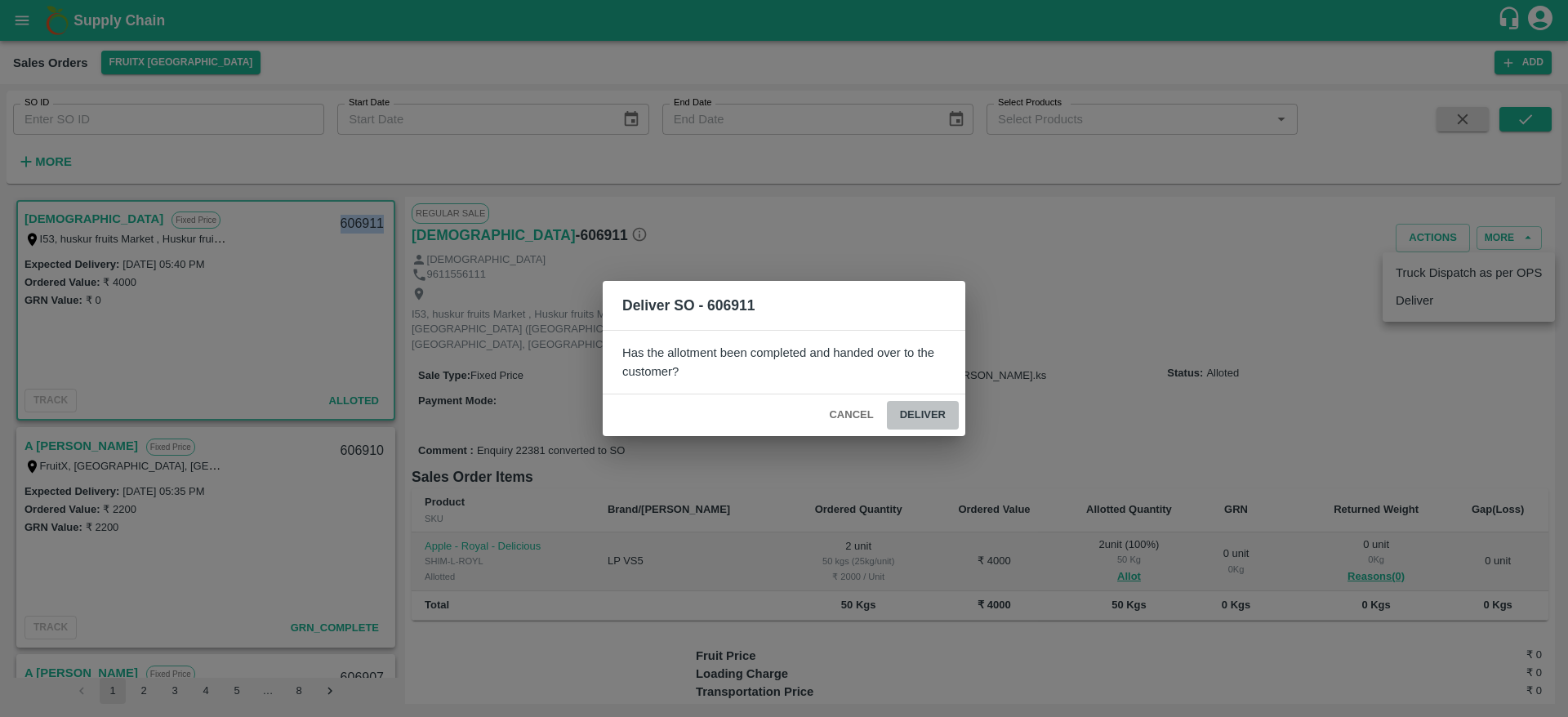
click at [888, 412] on button "Deliver" at bounding box center [923, 415] width 72 height 28
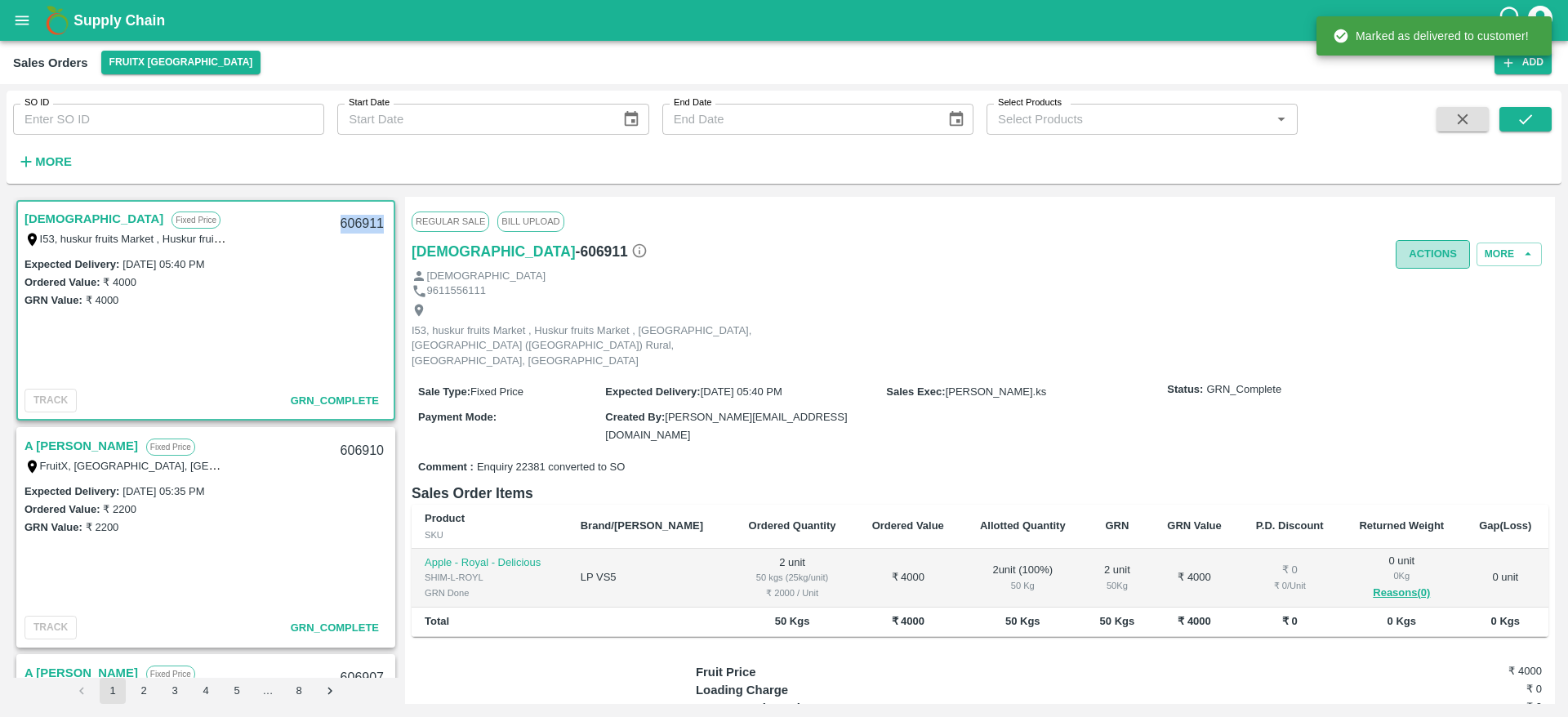
click at [1431, 243] on button "Actions" at bounding box center [1432, 254] width 74 height 28
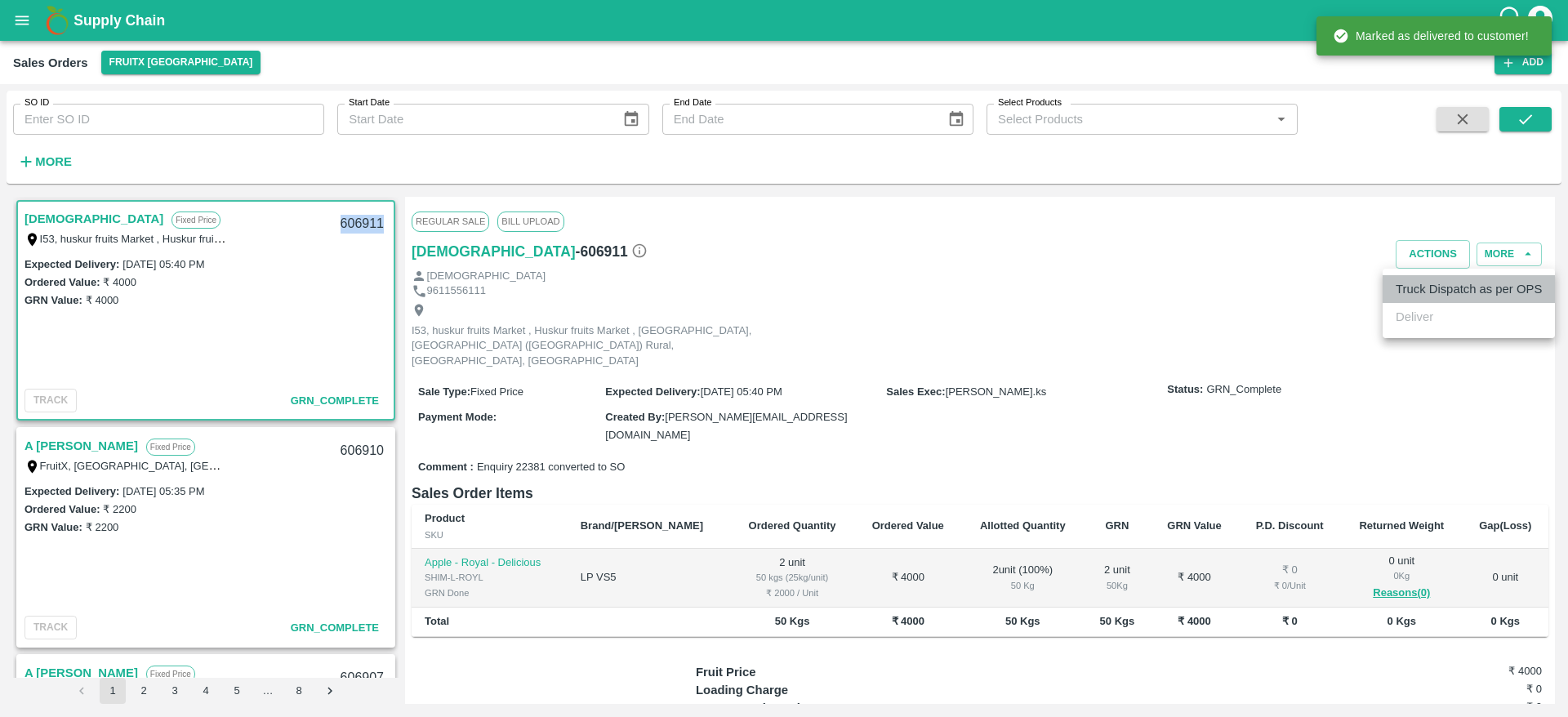
click at [1447, 279] on li "Truck Dispatch as per OPS" at bounding box center [1468, 288] width 172 height 27
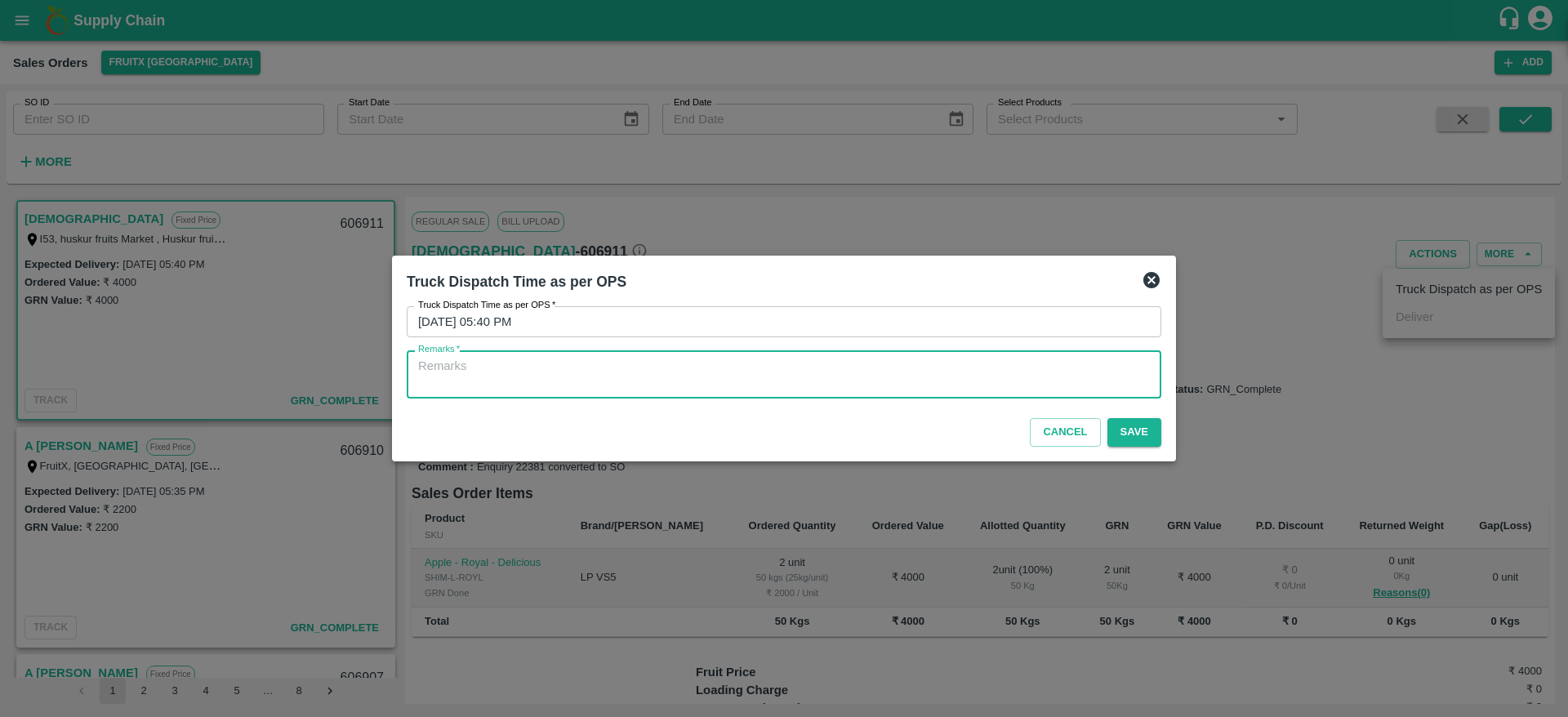
click at [1074, 372] on textarea "Remarks   *" at bounding box center [784, 375] width 732 height 34
type textarea "OTD"
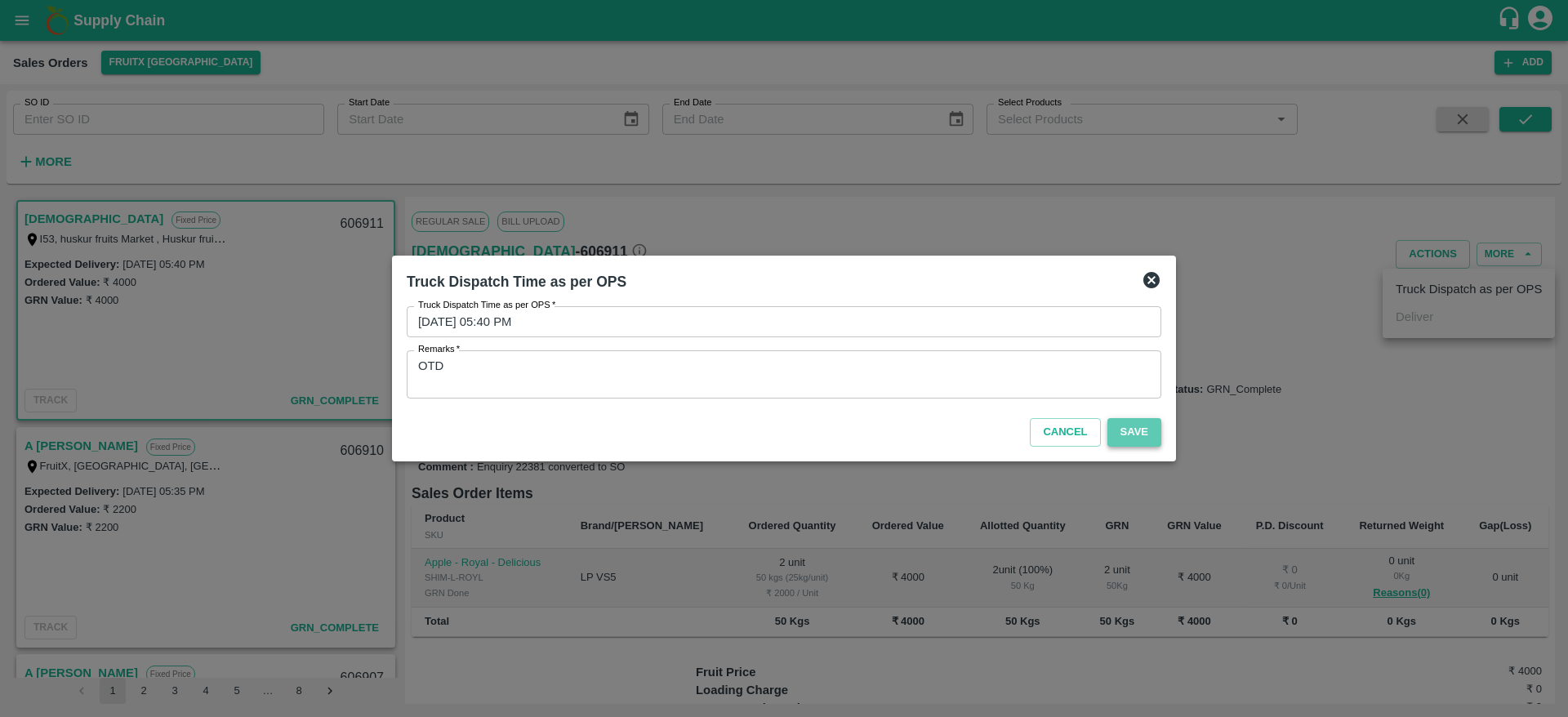
click at [1127, 429] on button "Save" at bounding box center [1133, 432] width 54 height 28
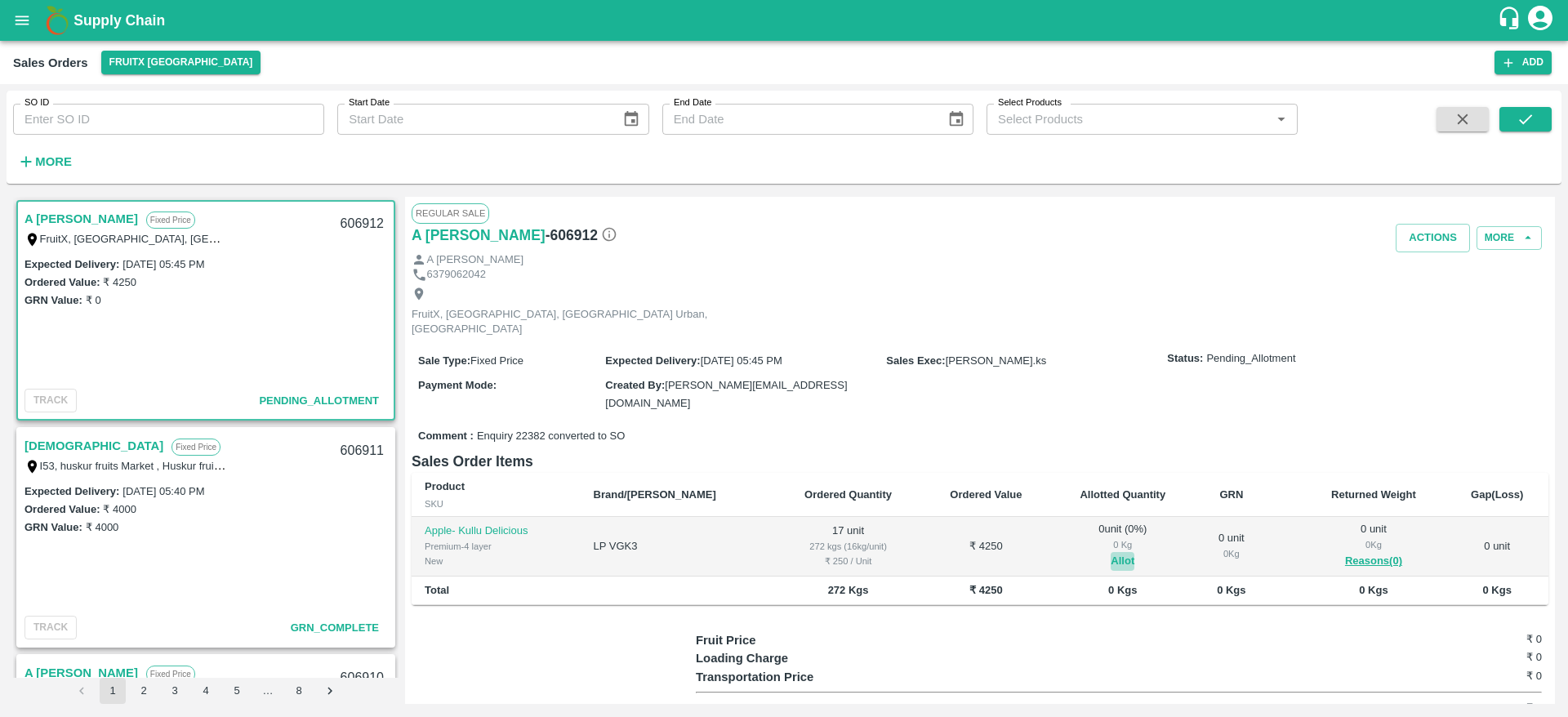
click at [1111, 552] on button "Allot" at bounding box center [1122, 561] width 24 height 19
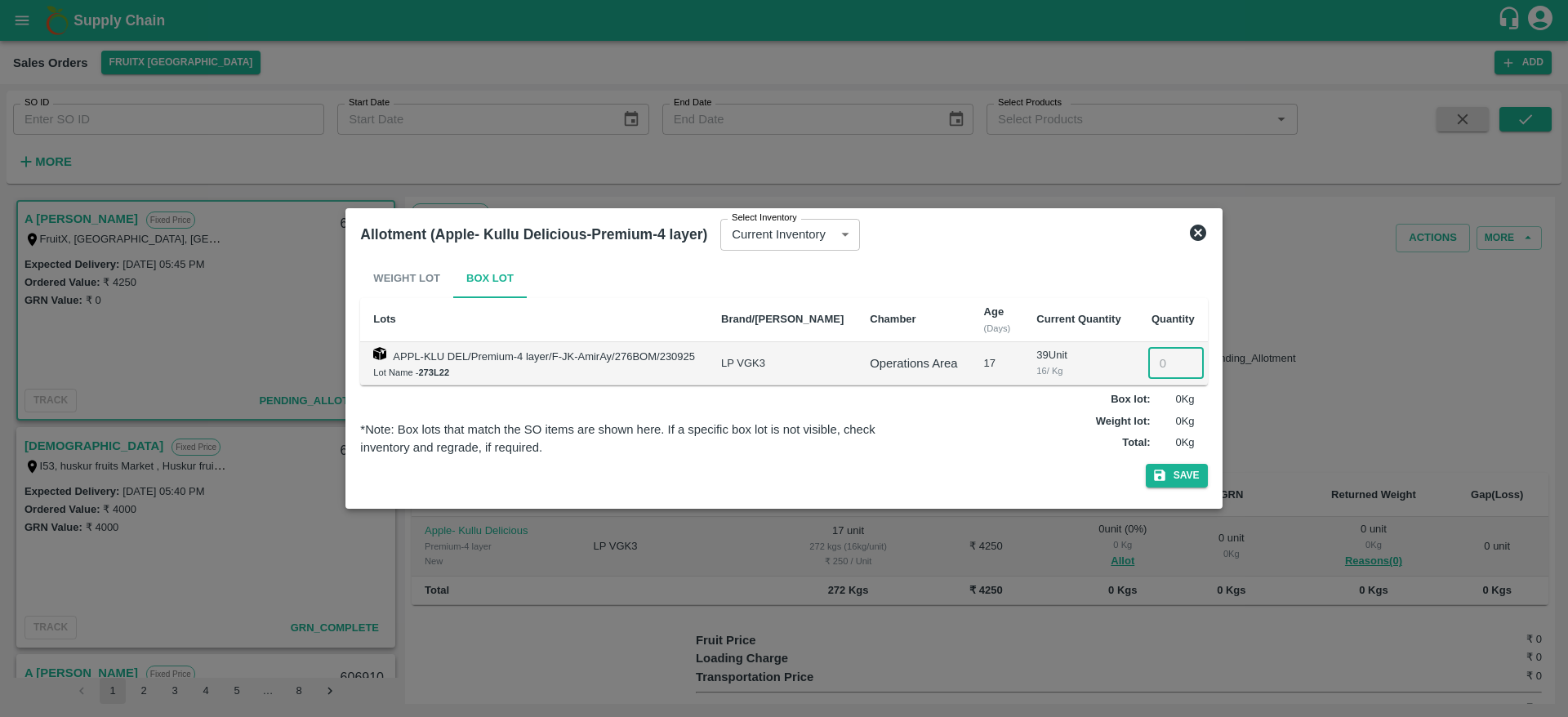
click at [1148, 368] on input "number" at bounding box center [1176, 363] width 56 height 31
type input "17"
click at [1146, 464] on button "Save" at bounding box center [1177, 475] width 62 height 24
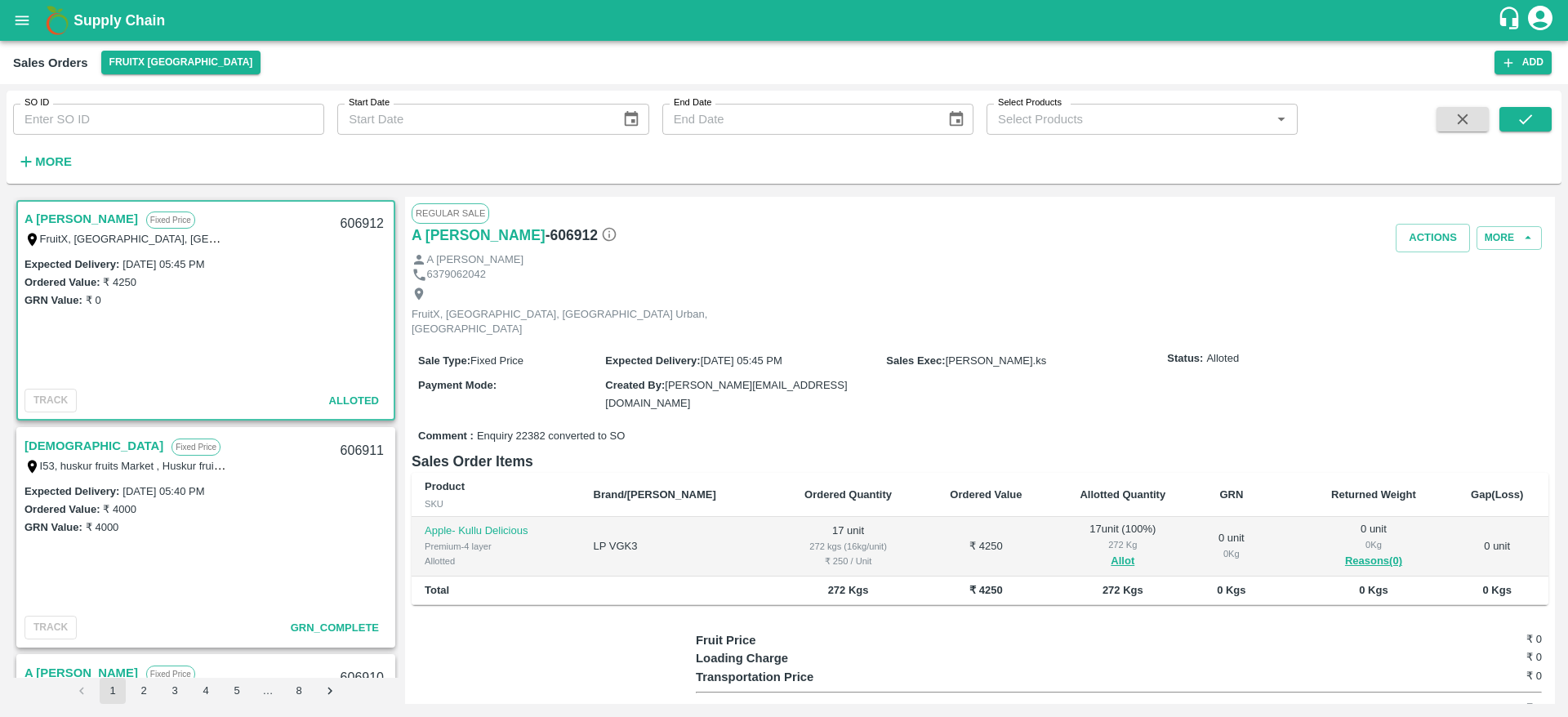
click at [353, 224] on div "606912" at bounding box center [361, 225] width 63 height 39
click at [1445, 250] on button "Actions" at bounding box center [1432, 238] width 74 height 28
click at [1431, 300] on li "Deliver" at bounding box center [1468, 300] width 172 height 27
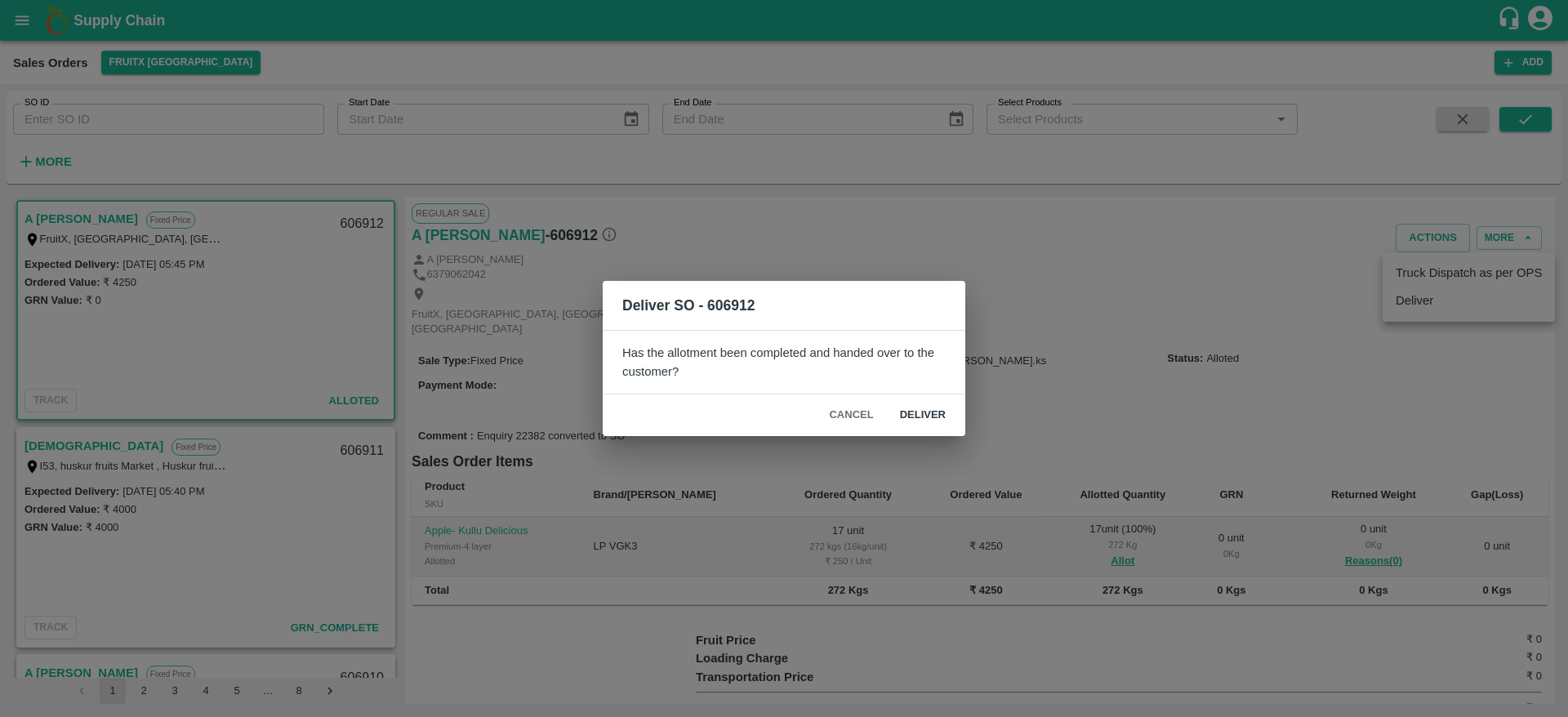
drag, startPoint x: 963, startPoint y: 406, endPoint x: 945, endPoint y: 409, distance: 18.2
click at [945, 409] on div "Cancel Deliver" at bounding box center [784, 415] width 362 height 41
click at [945, 409] on button "Deliver" at bounding box center [923, 415] width 72 height 28
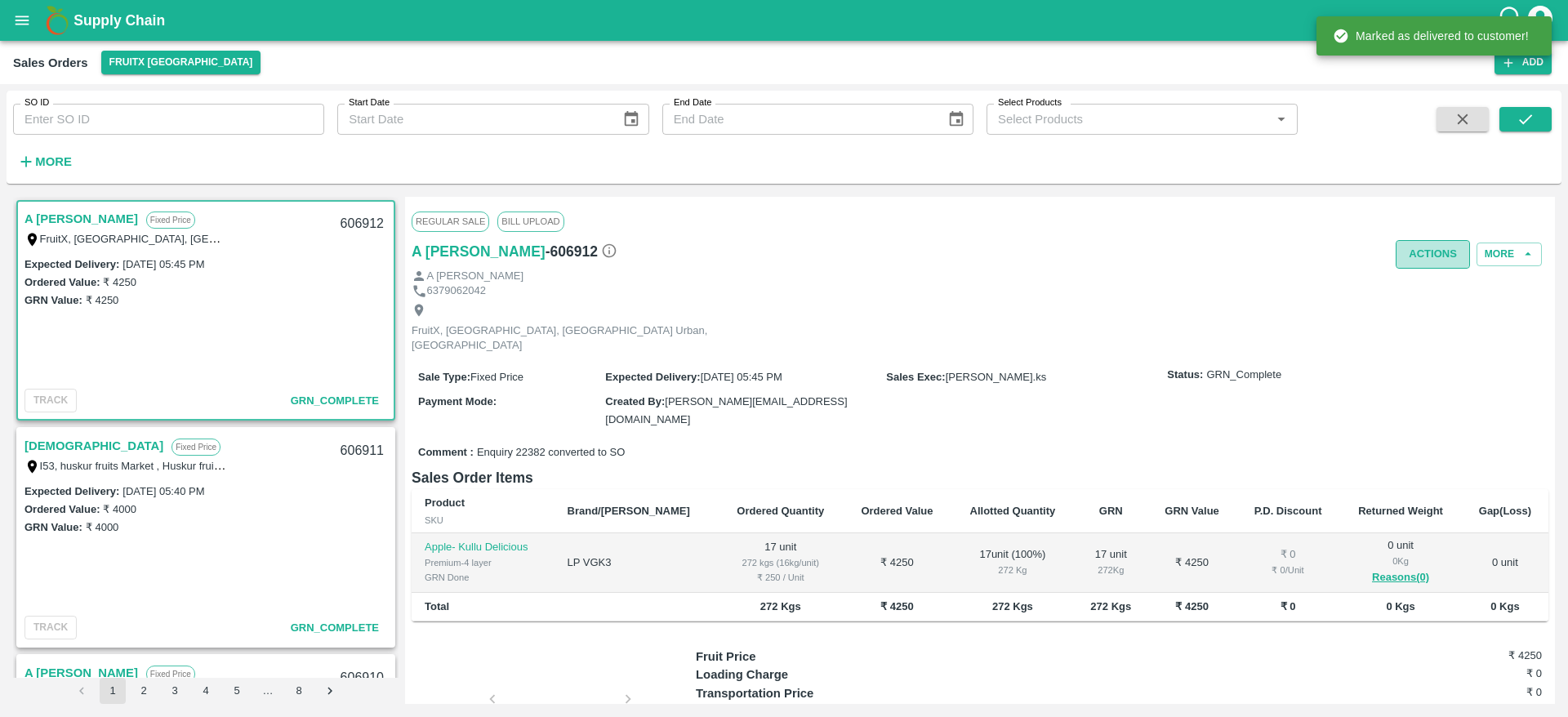
click at [1441, 258] on button "Actions" at bounding box center [1432, 254] width 74 height 28
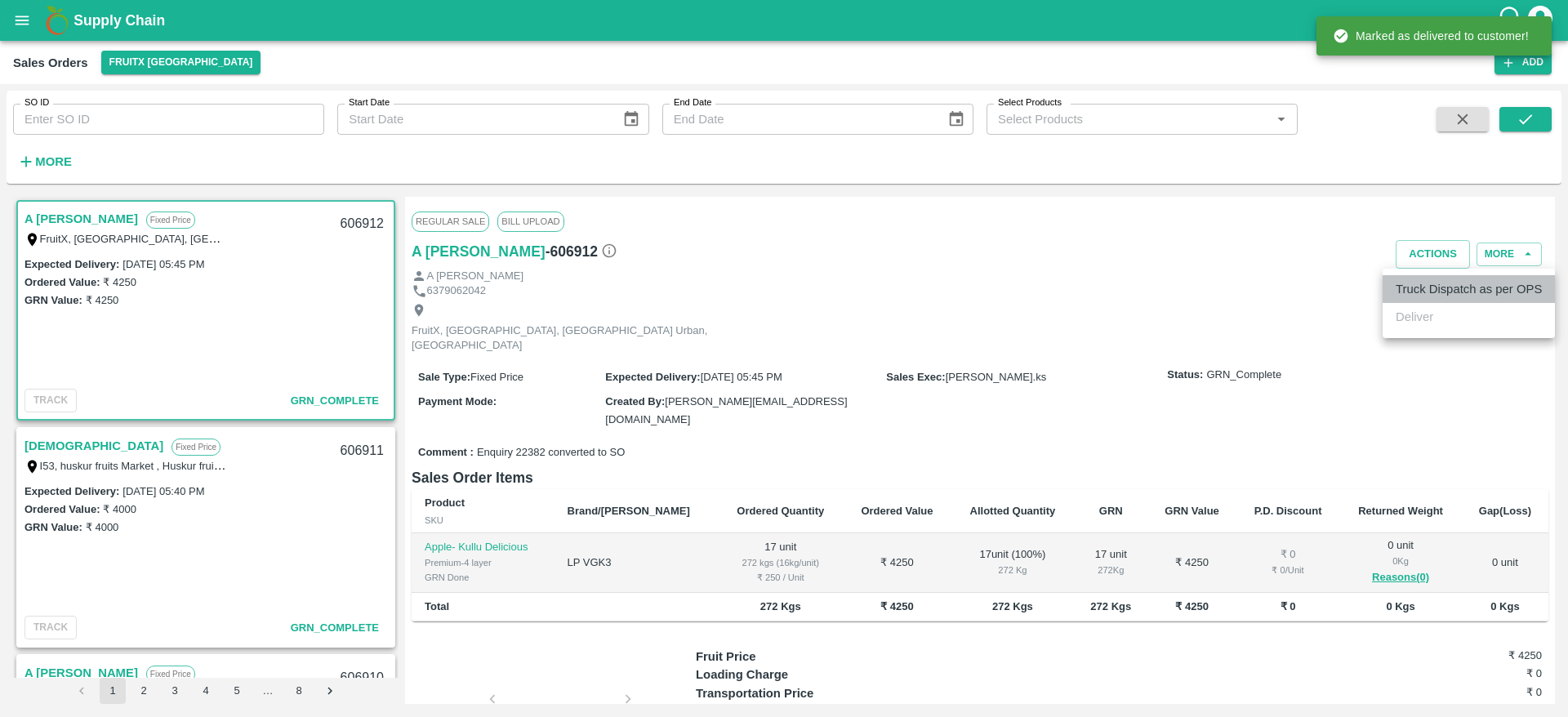
click at [1440, 287] on li "Truck Dispatch as per OPS" at bounding box center [1468, 288] width 172 height 27
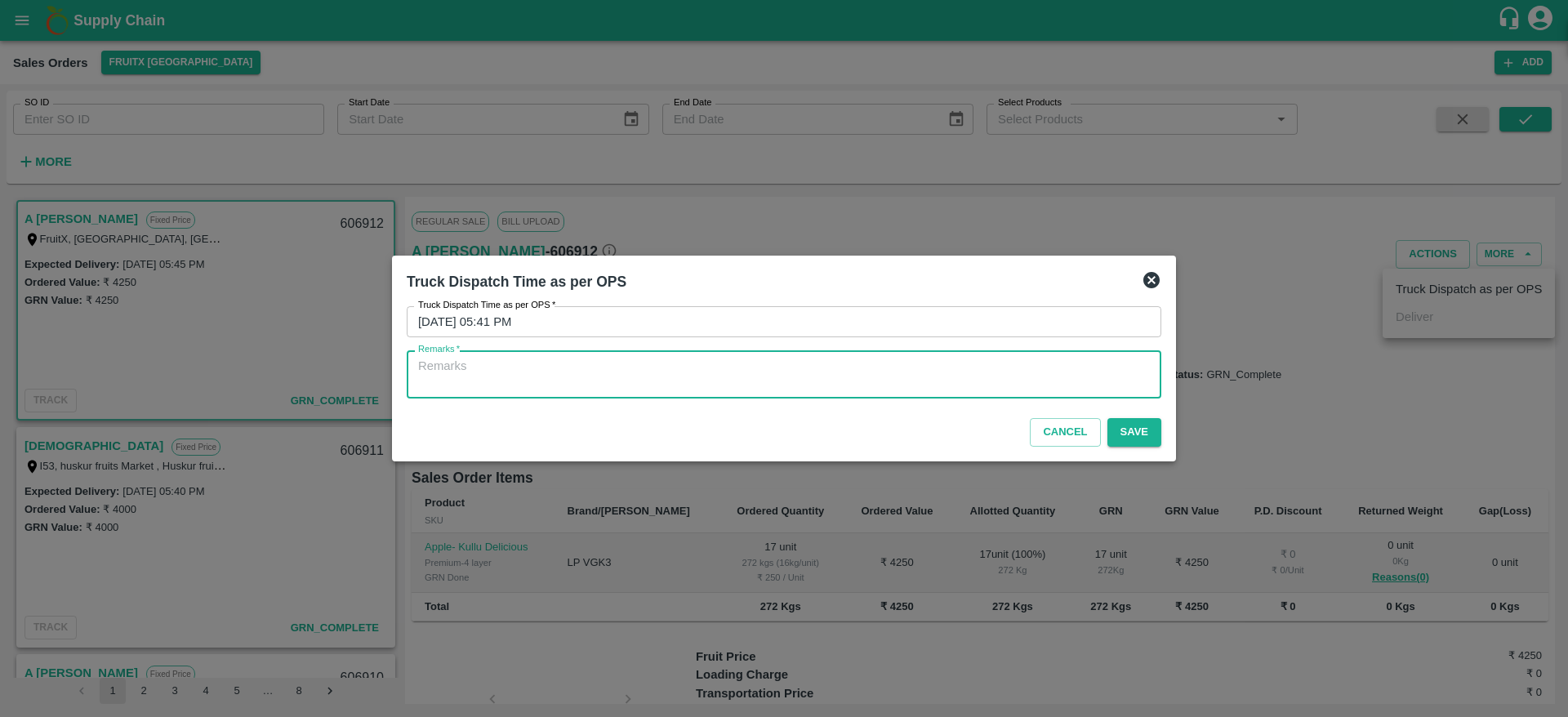
click at [940, 360] on textarea "Remarks   *" at bounding box center [784, 375] width 732 height 34
type textarea "OTD"
click at [1141, 429] on button "Save" at bounding box center [1133, 432] width 54 height 28
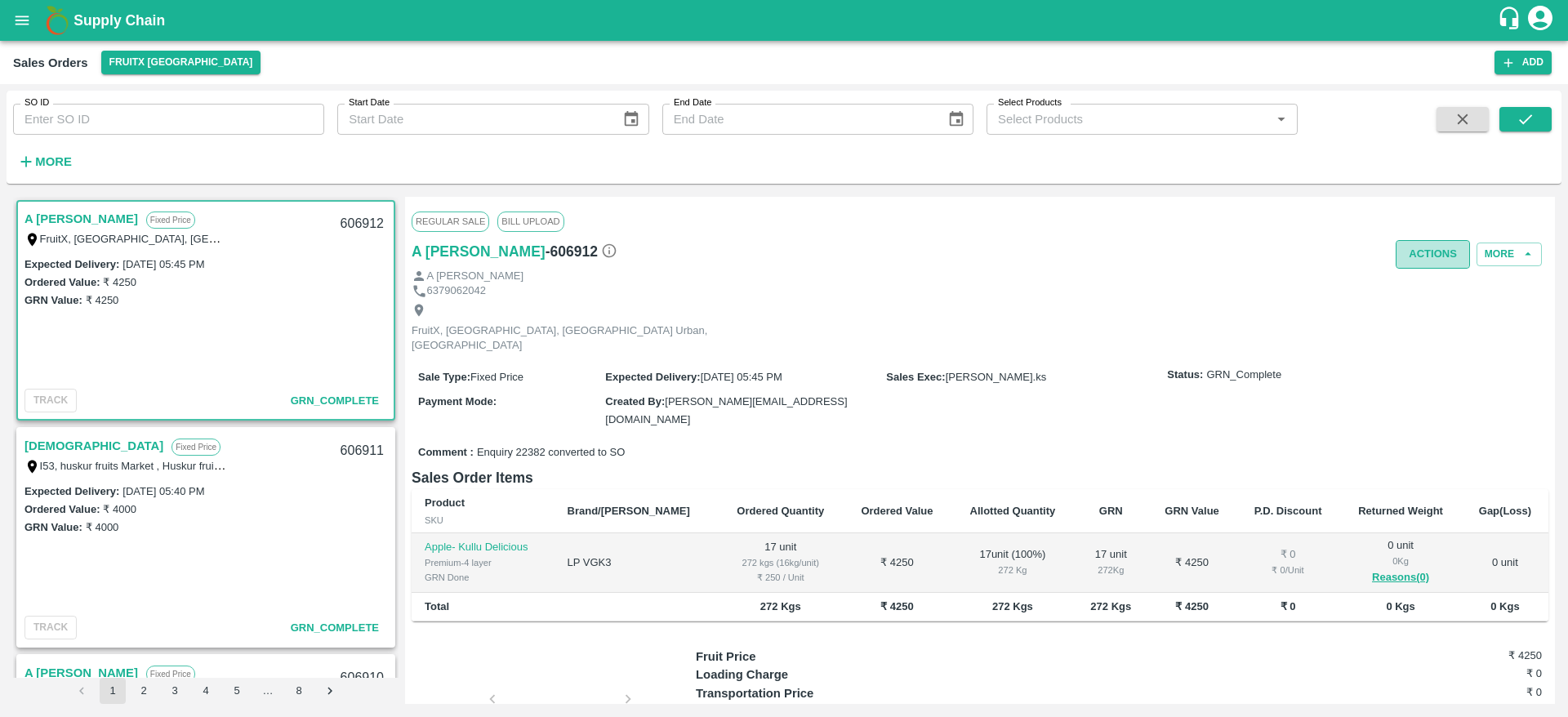
click at [1431, 258] on button "Actions" at bounding box center [1432, 254] width 74 height 28
click at [910, 329] on div at bounding box center [784, 358] width 1568 height 717
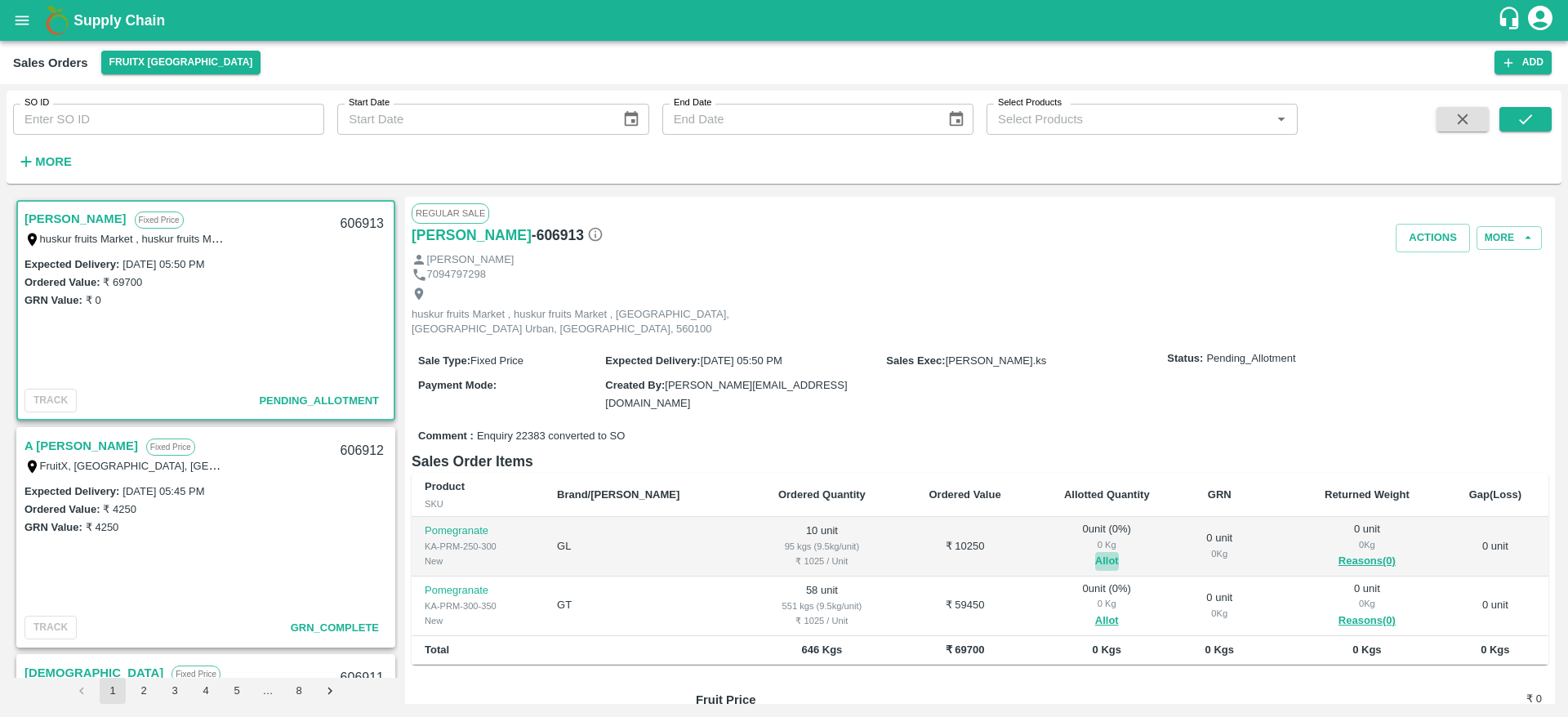
click at [1095, 552] on button "Allot" at bounding box center [1106, 561] width 24 height 19
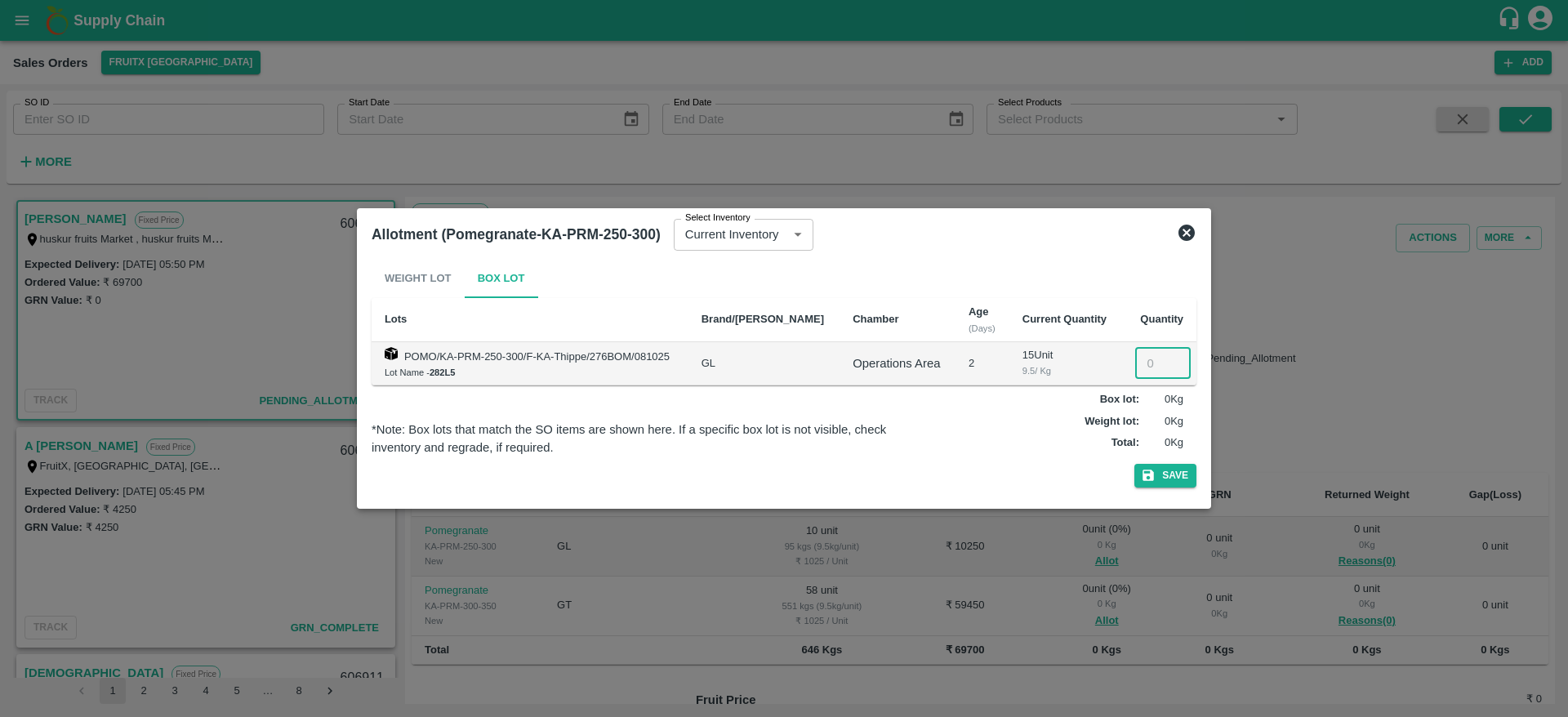
click at [1163, 355] on input "number" at bounding box center [1163, 363] width 56 height 31
type input "10"
click at [1134, 464] on button "Save" at bounding box center [1165, 475] width 62 height 24
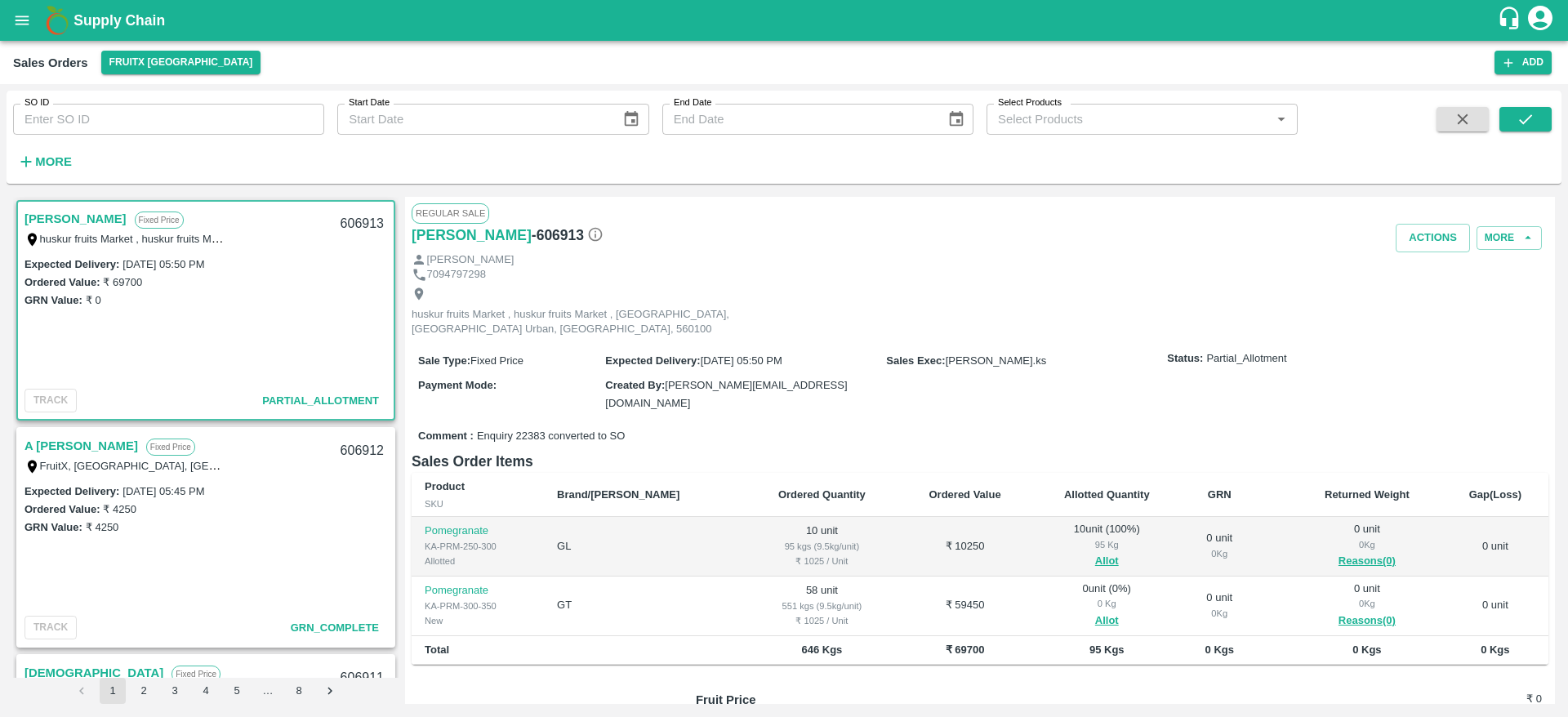
click at [83, 447] on link "A [PERSON_NAME]" at bounding box center [81, 446] width 114 height 21
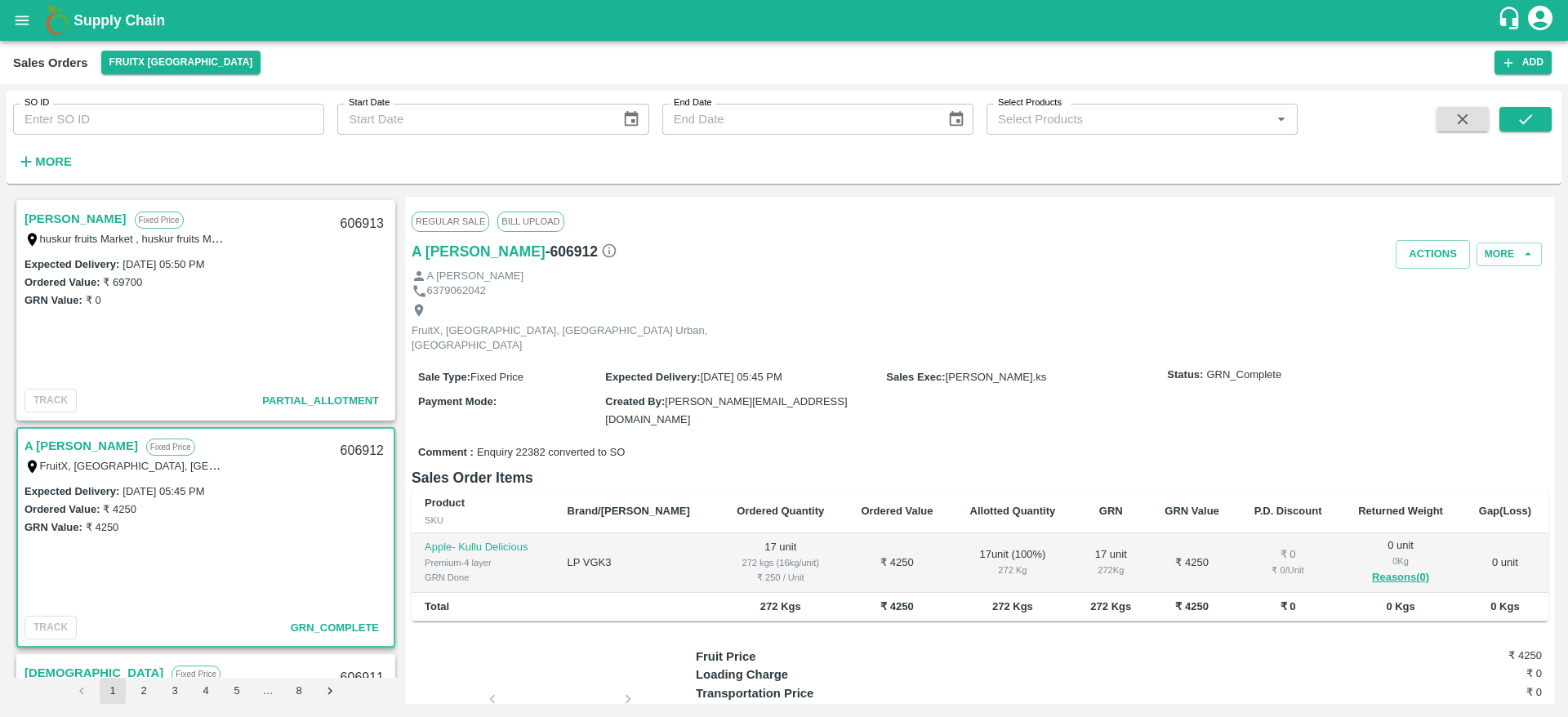
scroll to position [230, 0]
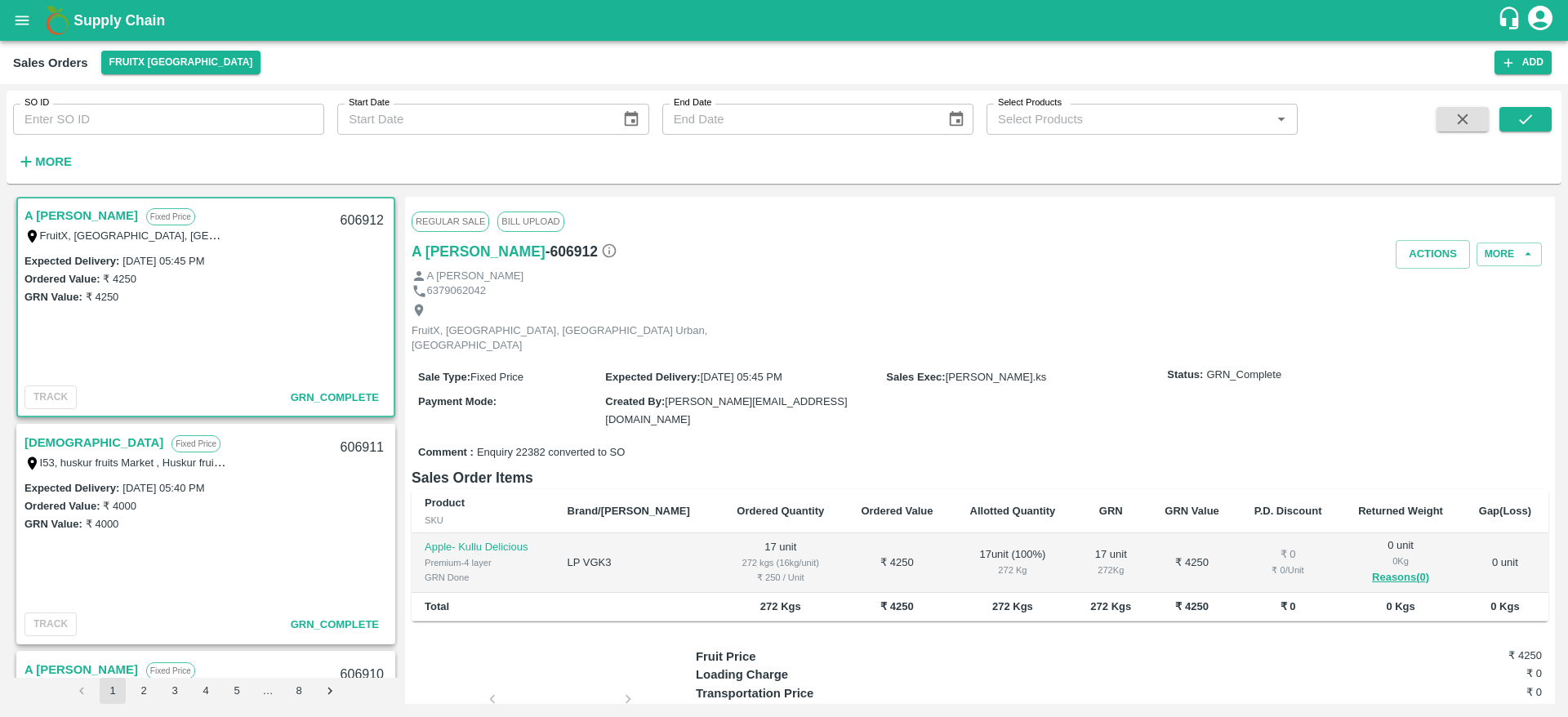
click at [55, 448] on link "[DEMOGRAPHIC_DATA]" at bounding box center [93, 443] width 138 height 21
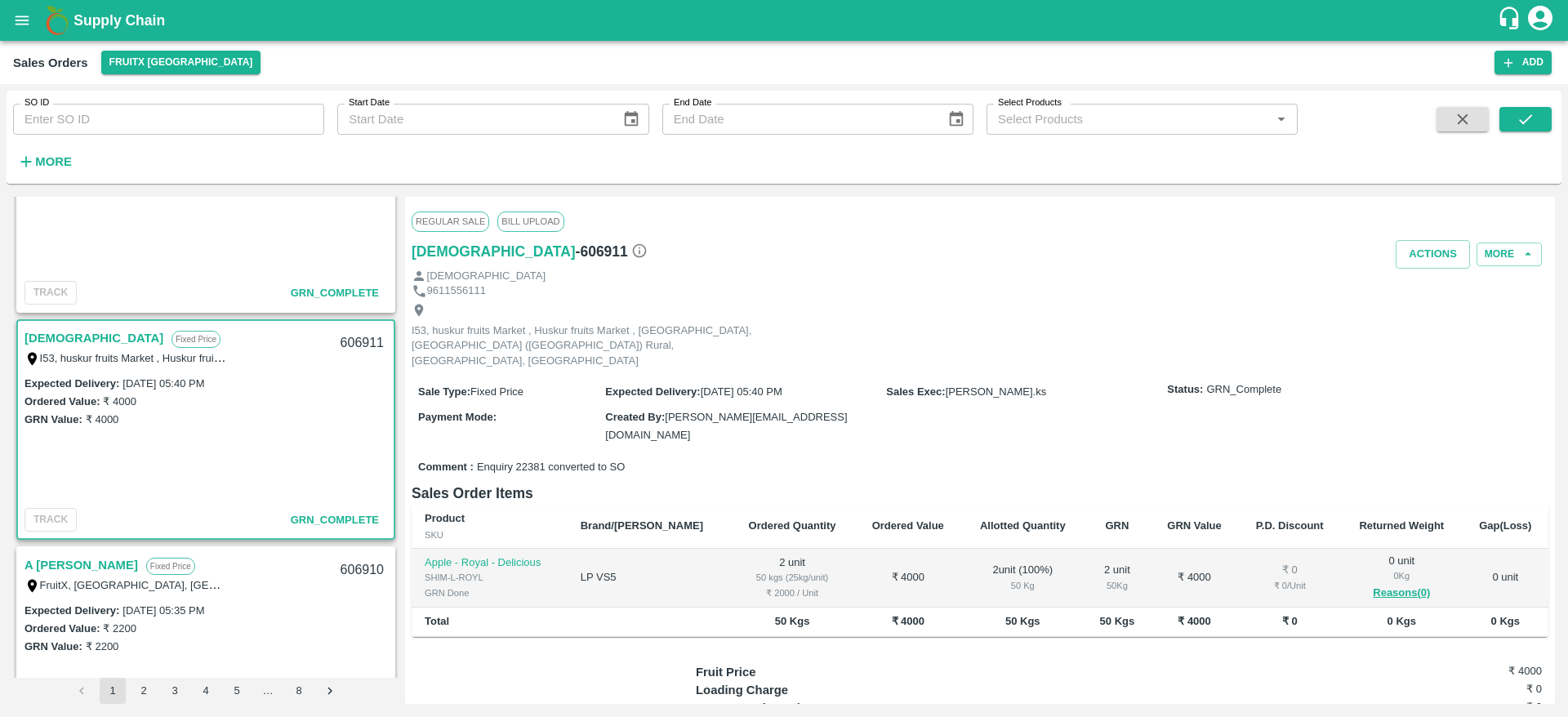
scroll to position [345, 0]
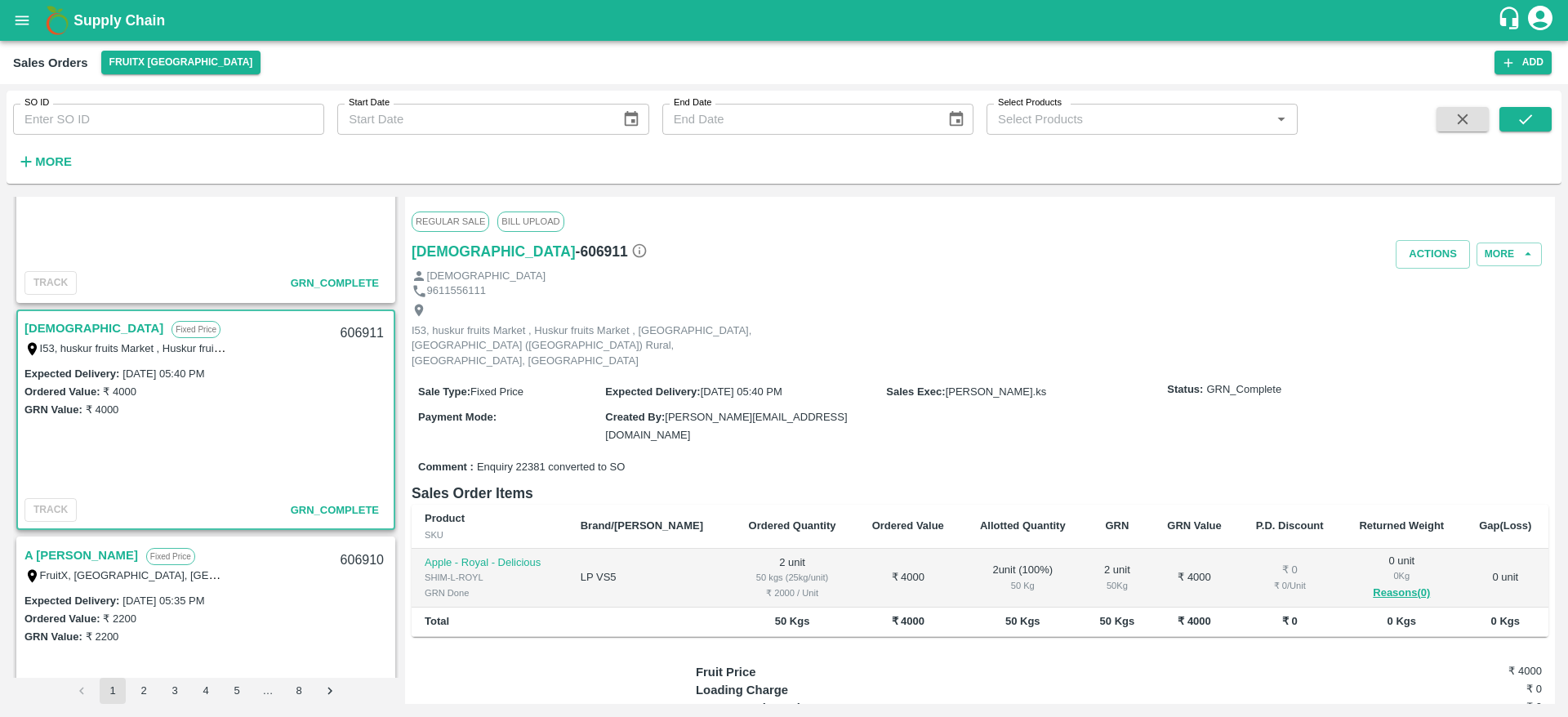
click at [64, 556] on link "A [PERSON_NAME]" at bounding box center [81, 556] width 114 height 21
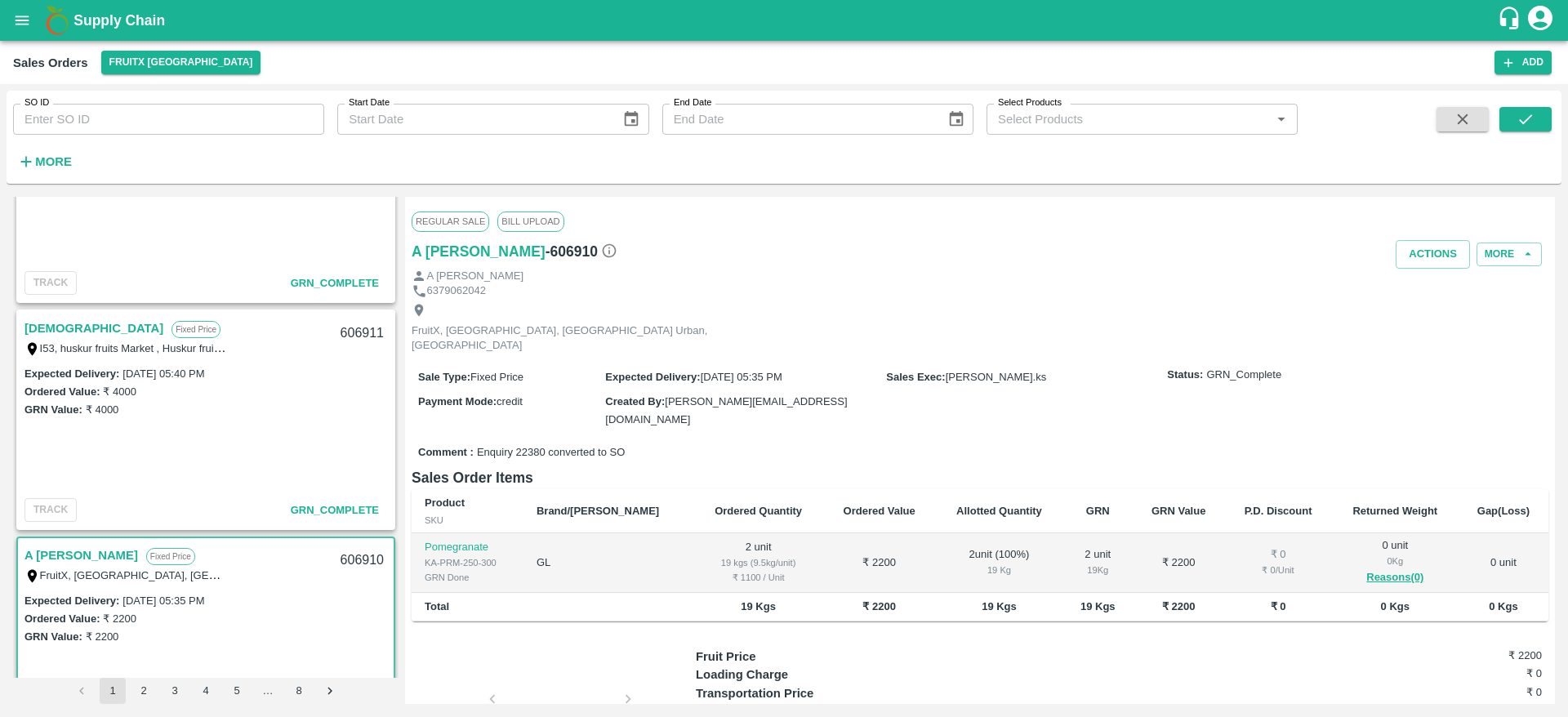
click at [360, 562] on div "606910" at bounding box center [361, 561] width 63 height 39
copy div "606910"
click at [1433, 250] on button "Actions" at bounding box center [1432, 254] width 74 height 28
click at [734, 399] on div at bounding box center [784, 358] width 1568 height 717
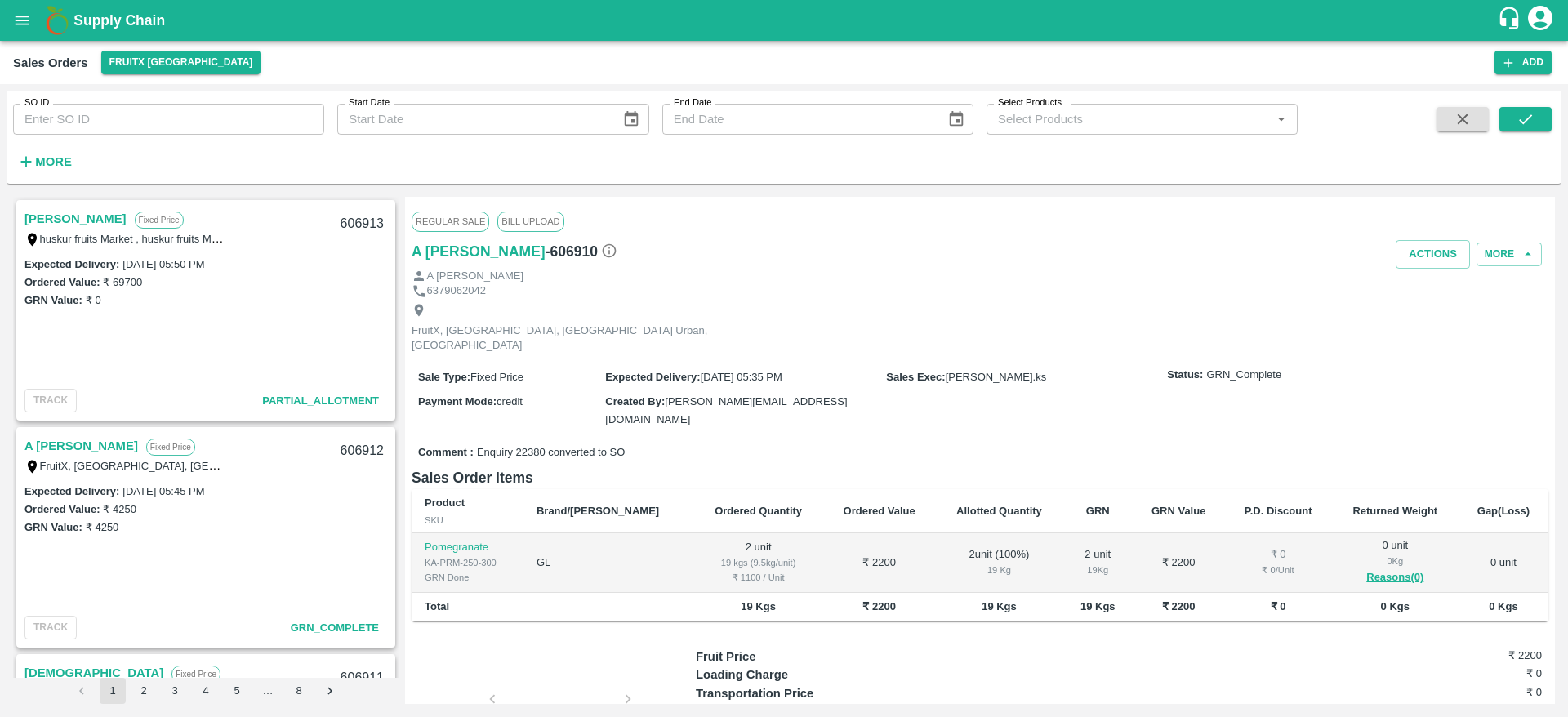
click at [64, 208] on link "[PERSON_NAME]" at bounding box center [76, 219] width 102 height 21
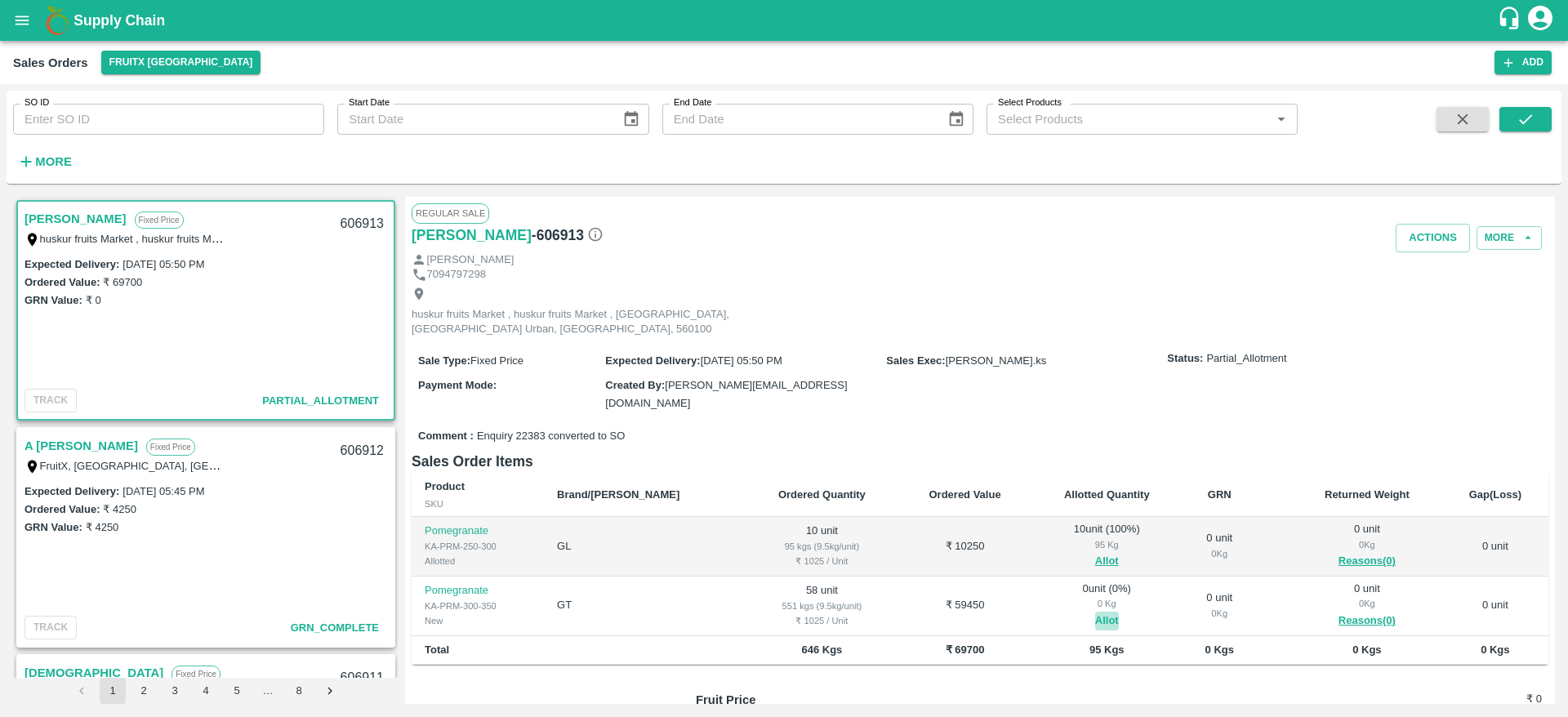
click at [1095, 612] on button "Allot" at bounding box center [1106, 621] width 24 height 19
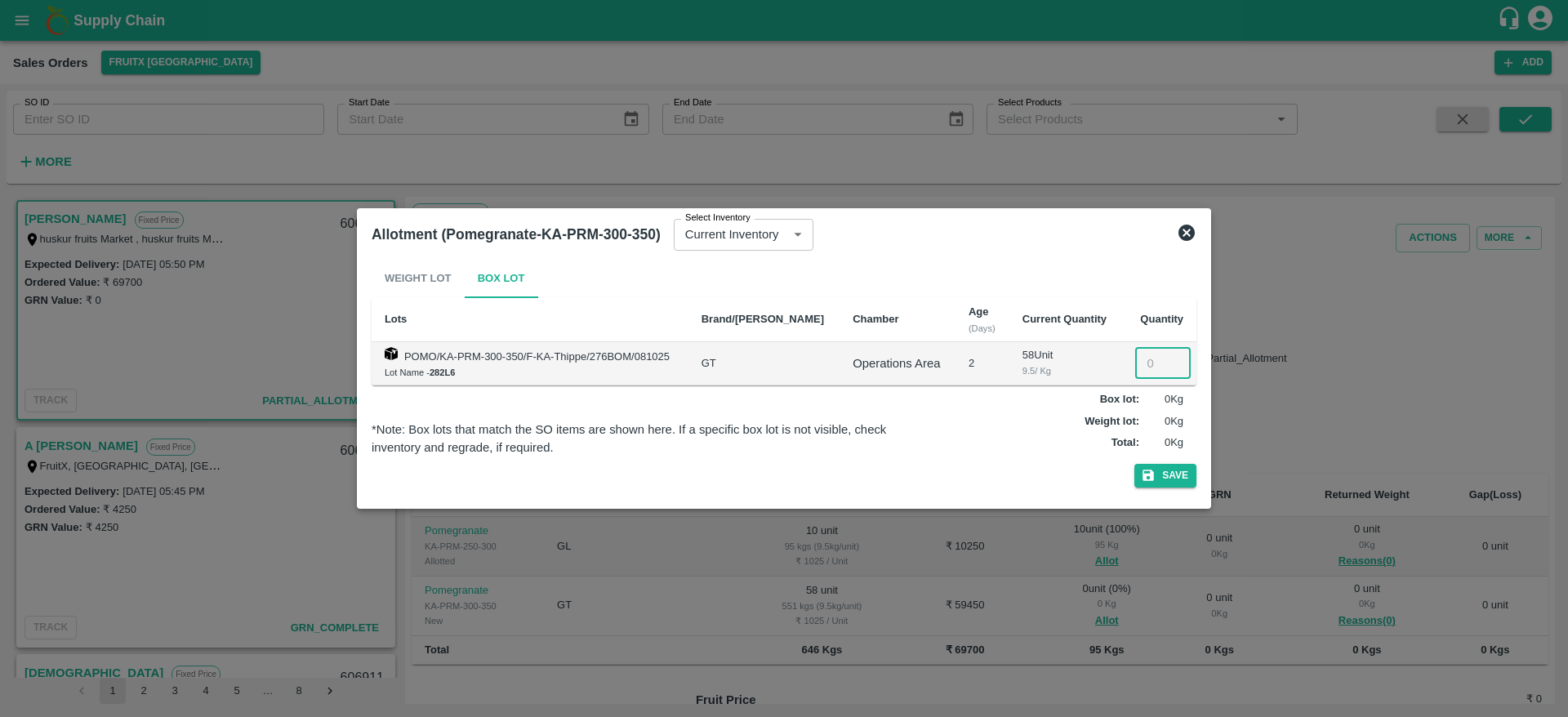
click at [1143, 372] on input "number" at bounding box center [1163, 363] width 56 height 31
type input "58"
click at [1134, 464] on button "Save" at bounding box center [1165, 475] width 62 height 24
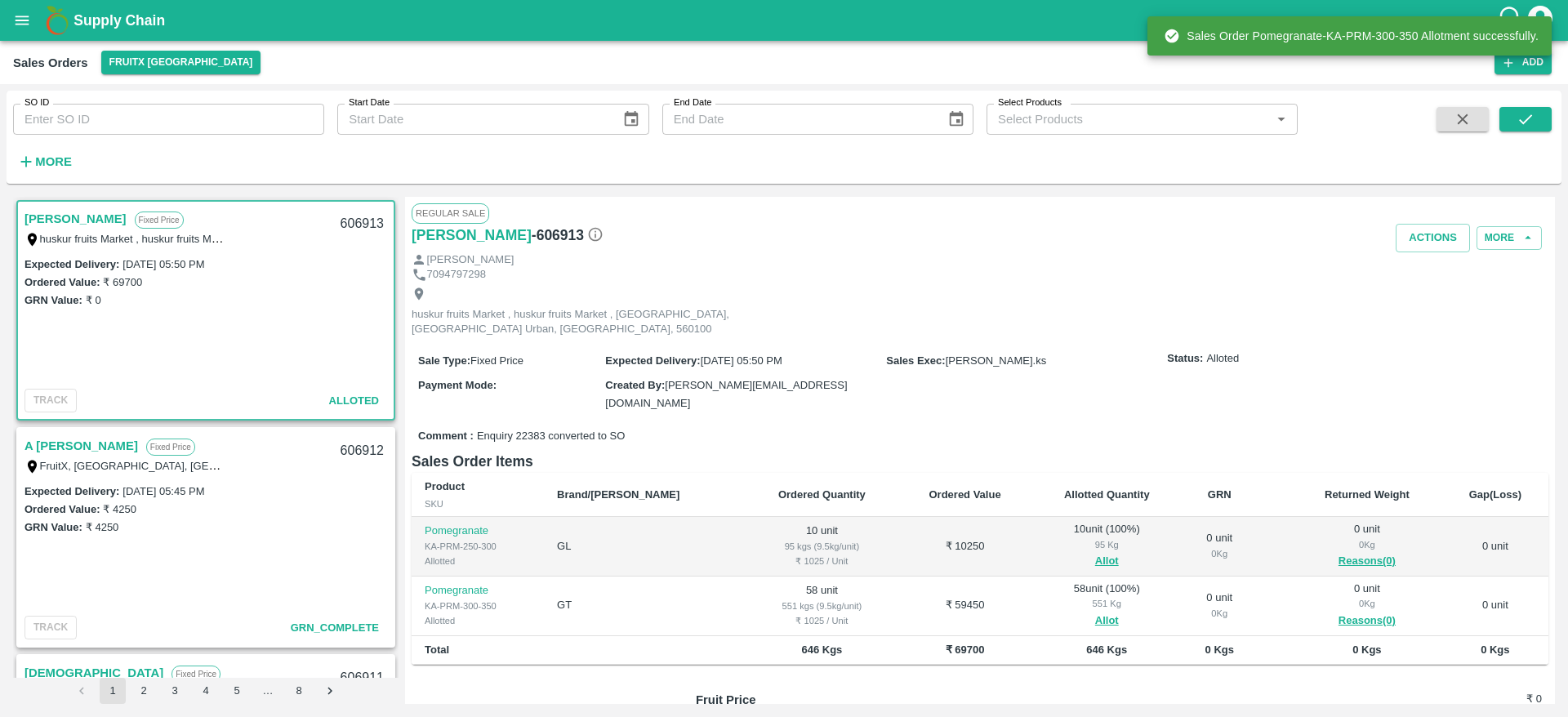
click at [353, 221] on div "606913" at bounding box center [361, 225] width 63 height 39
copy div "606913"
click at [1410, 239] on button "Actions" at bounding box center [1432, 238] width 74 height 28
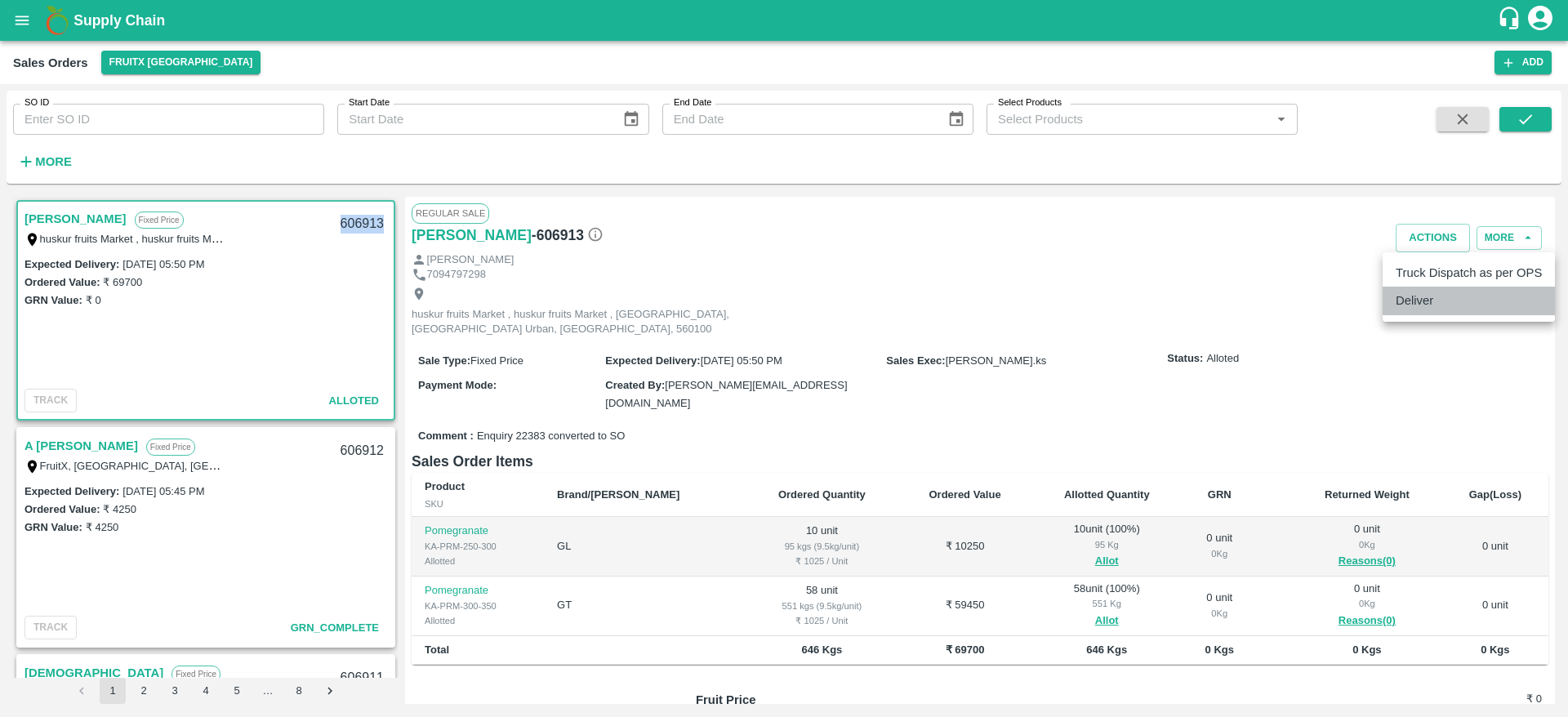
click at [1435, 299] on li "Deliver" at bounding box center [1468, 300] width 172 height 27
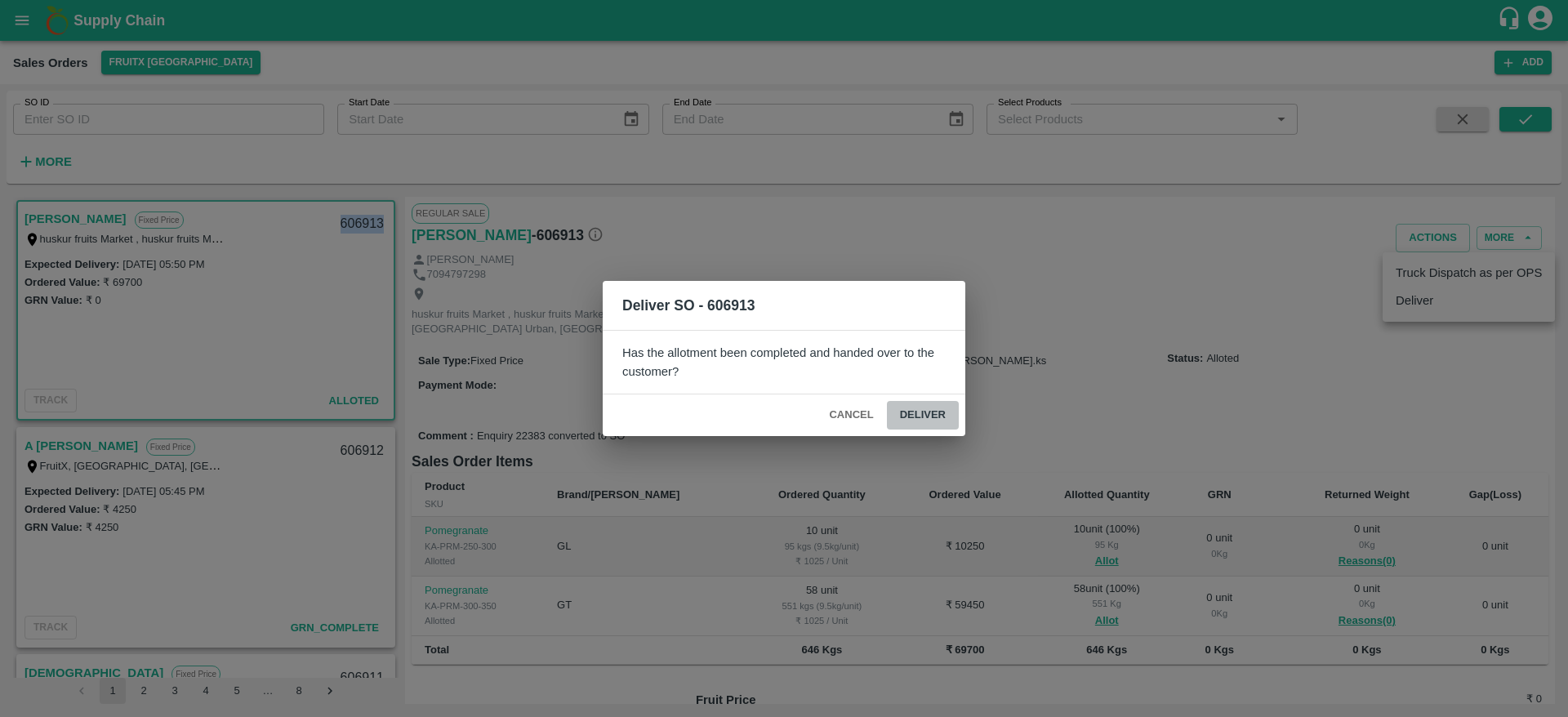
click at [941, 415] on button "Deliver" at bounding box center [923, 415] width 72 height 28
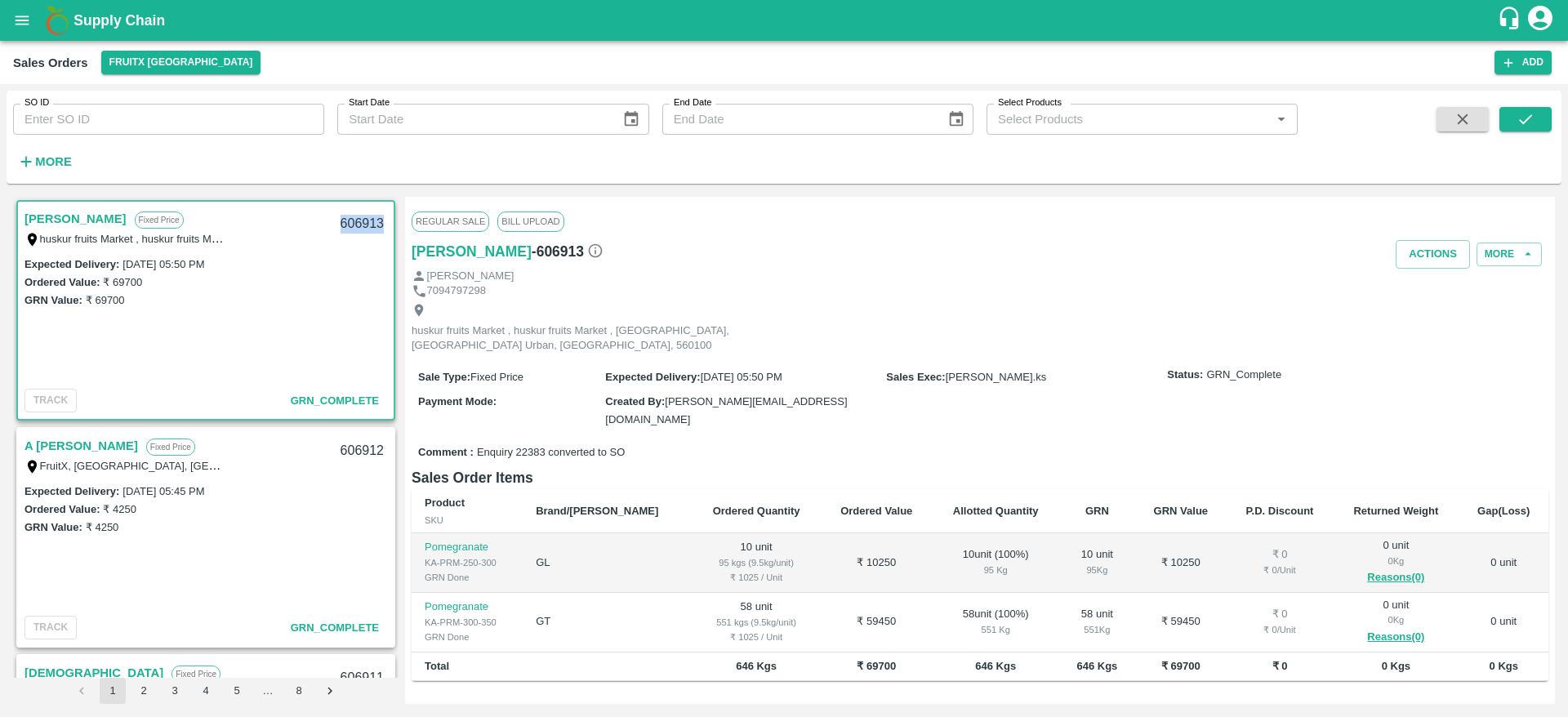
copy div "606913"
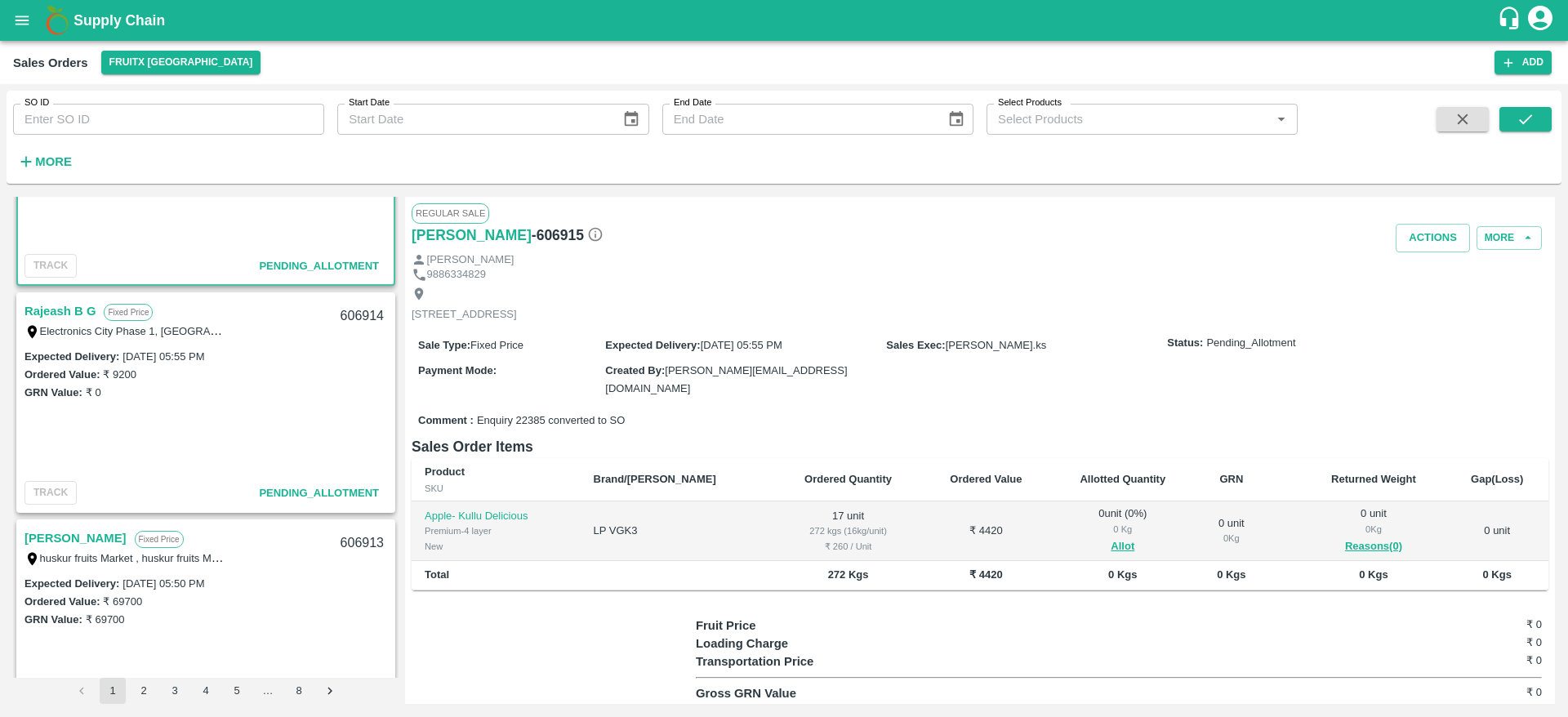
scroll to position [134, 0]
click at [41, 303] on link "Rajeash B G" at bounding box center [60, 312] width 71 height 21
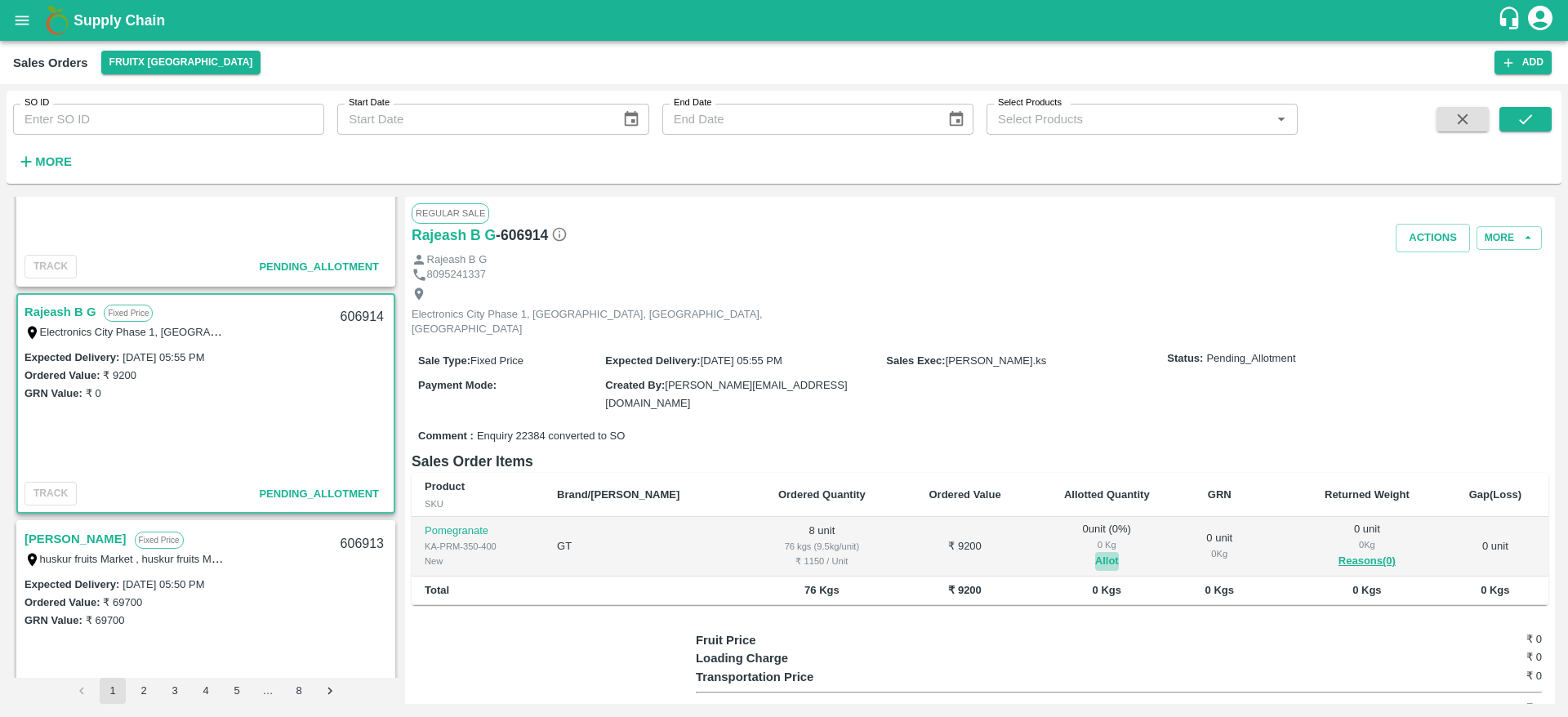
click at [1095, 552] on button "Allot" at bounding box center [1106, 561] width 24 height 19
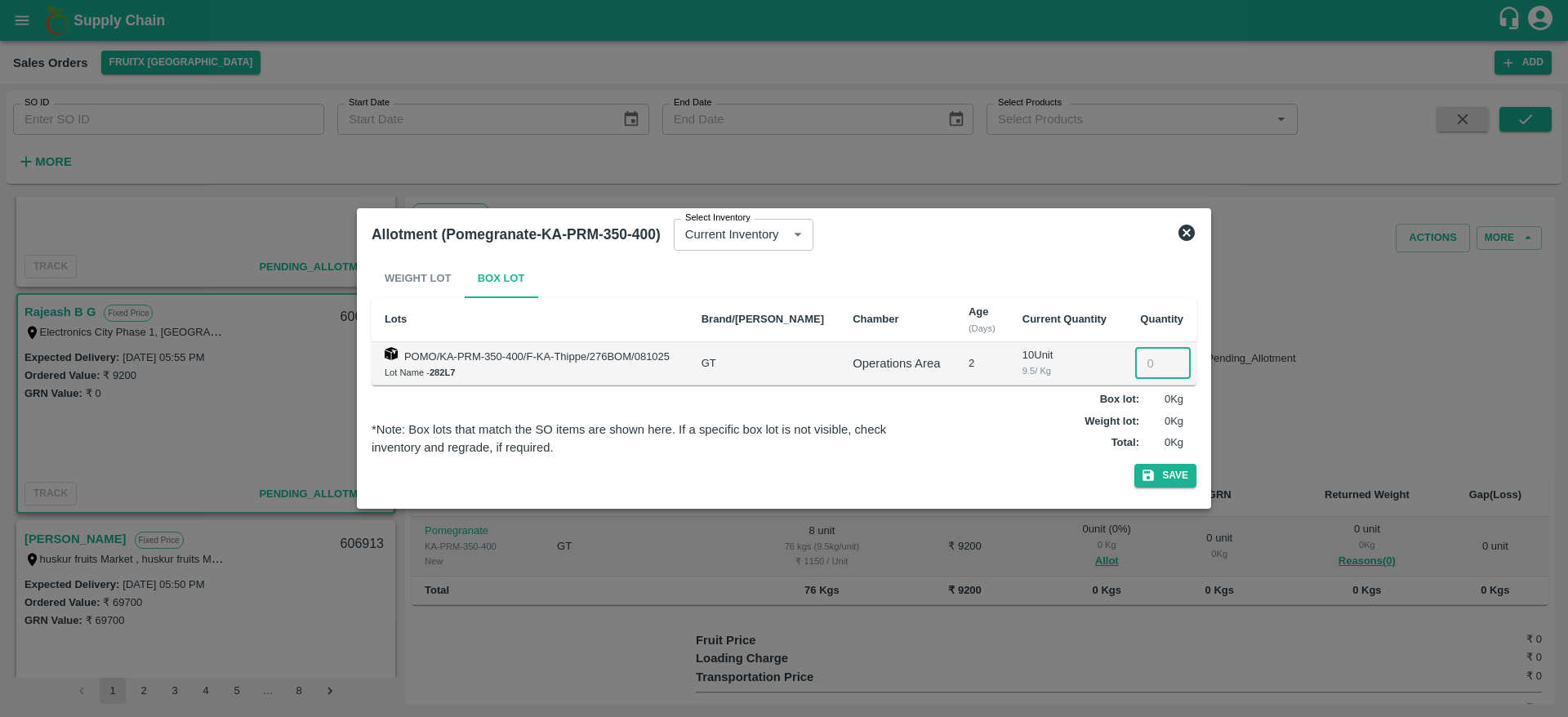
click at [1142, 372] on input "number" at bounding box center [1163, 363] width 56 height 31
type input "8"
click at [1134, 464] on button "Save" at bounding box center [1165, 475] width 62 height 24
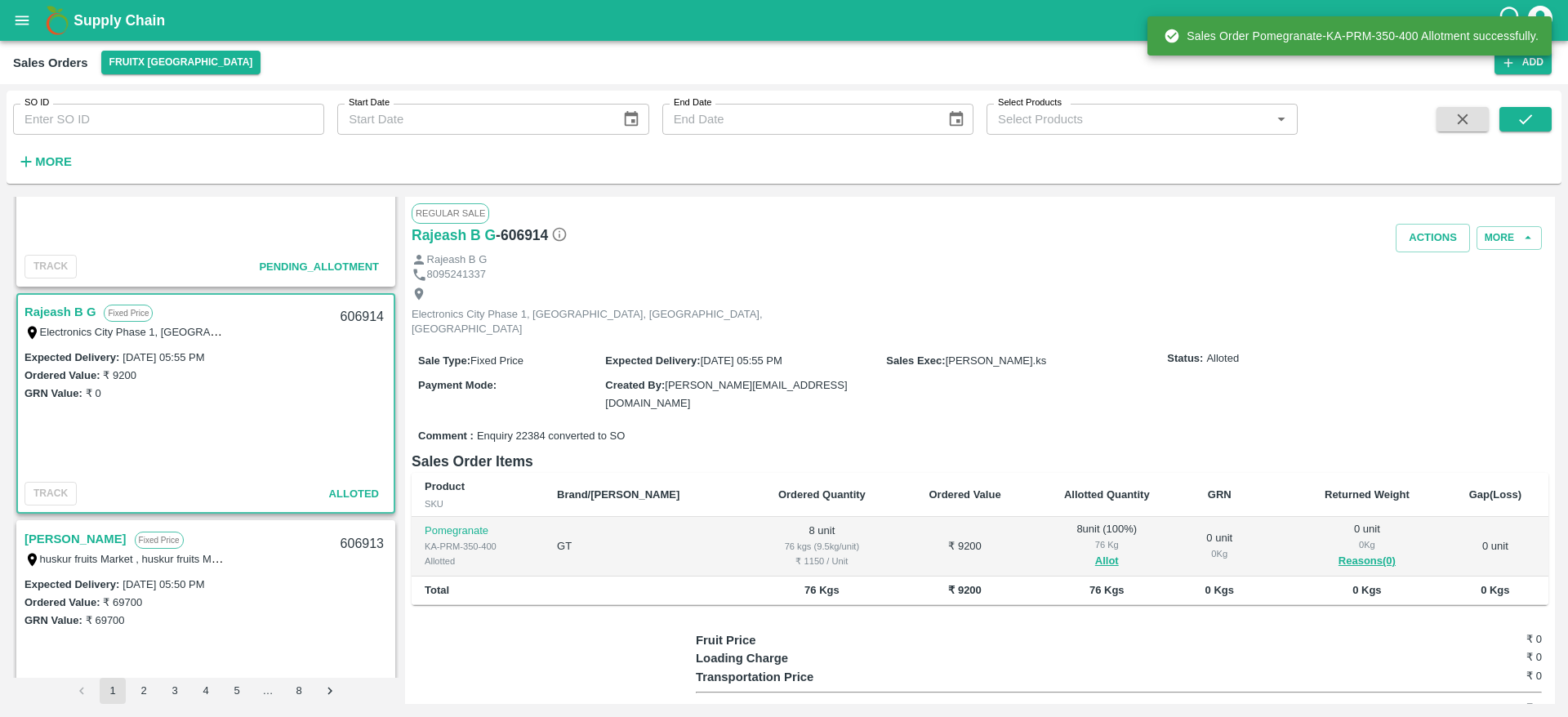
click at [353, 321] on div "606914" at bounding box center [361, 317] width 63 height 39
copy div "606914"
click at [1429, 233] on button "Actions" at bounding box center [1432, 238] width 74 height 28
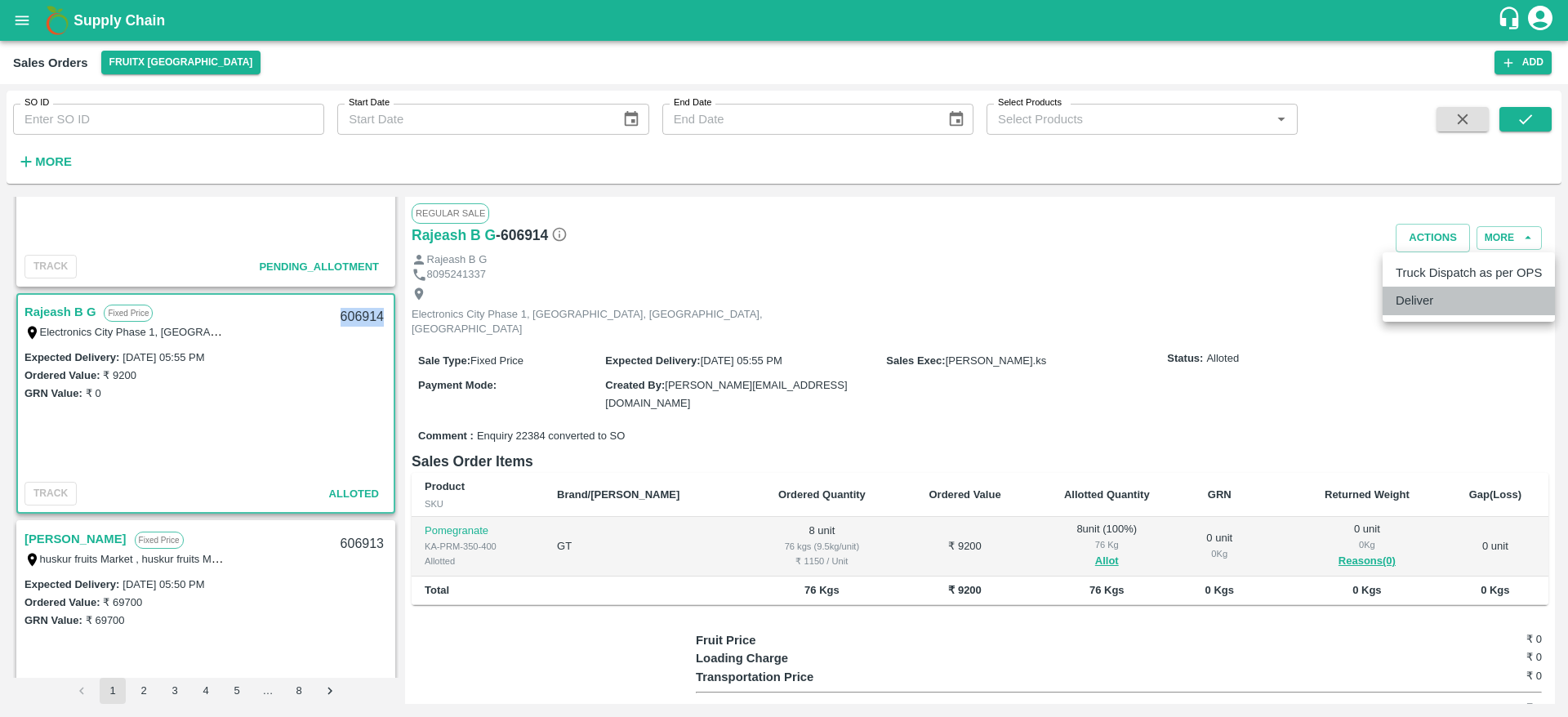
click at [1457, 308] on li "Deliver" at bounding box center [1468, 300] width 172 height 27
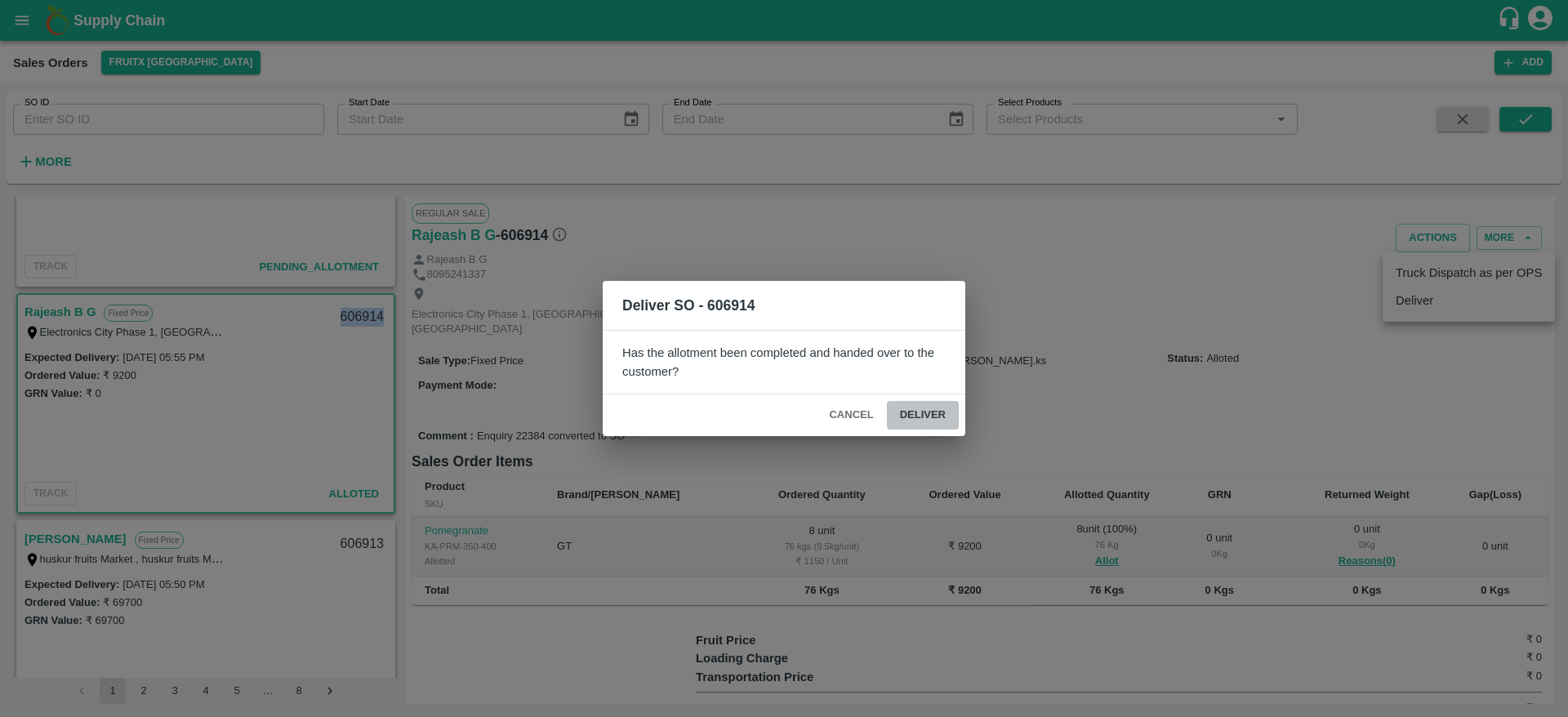
click at [923, 425] on button "Deliver" at bounding box center [923, 415] width 72 height 28
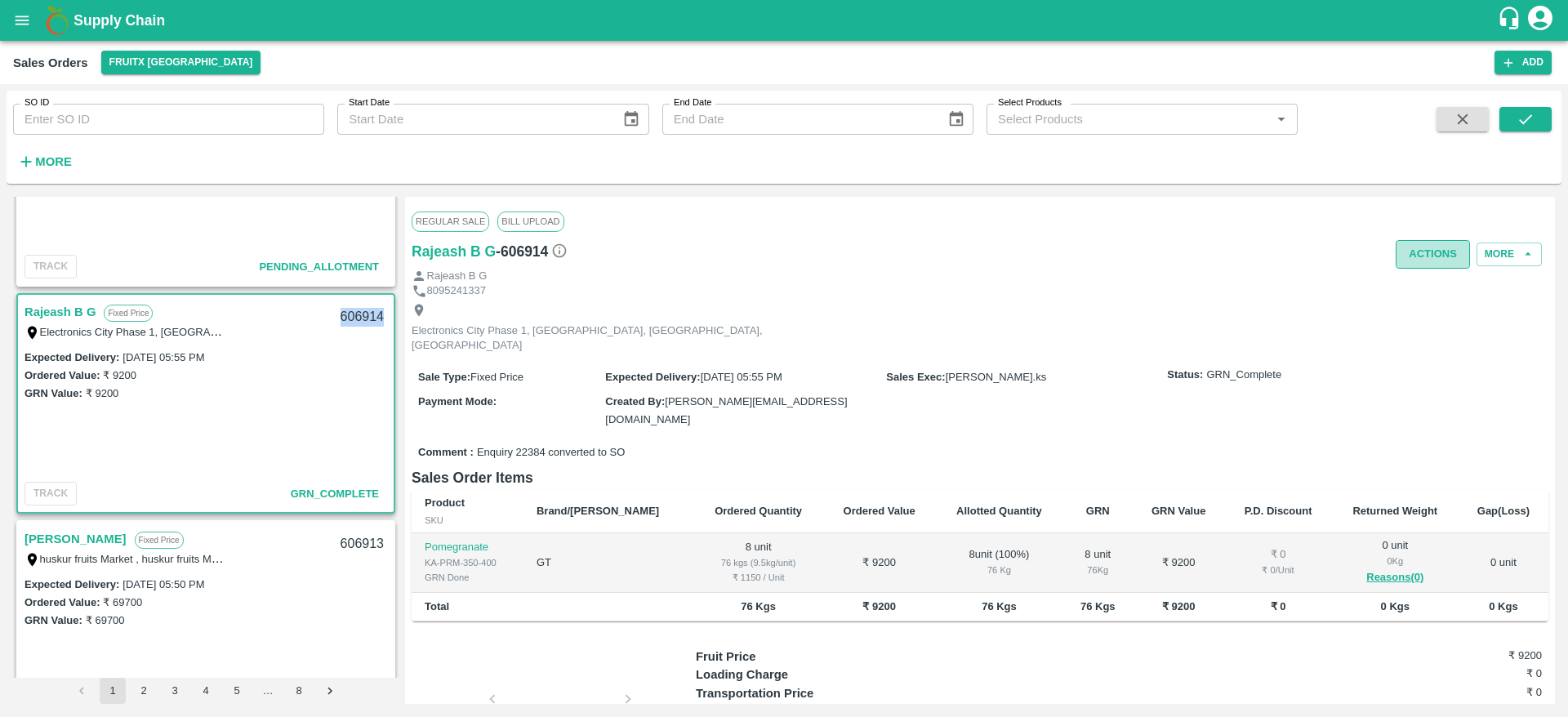
click at [1423, 258] on button "Actions" at bounding box center [1432, 254] width 74 height 28
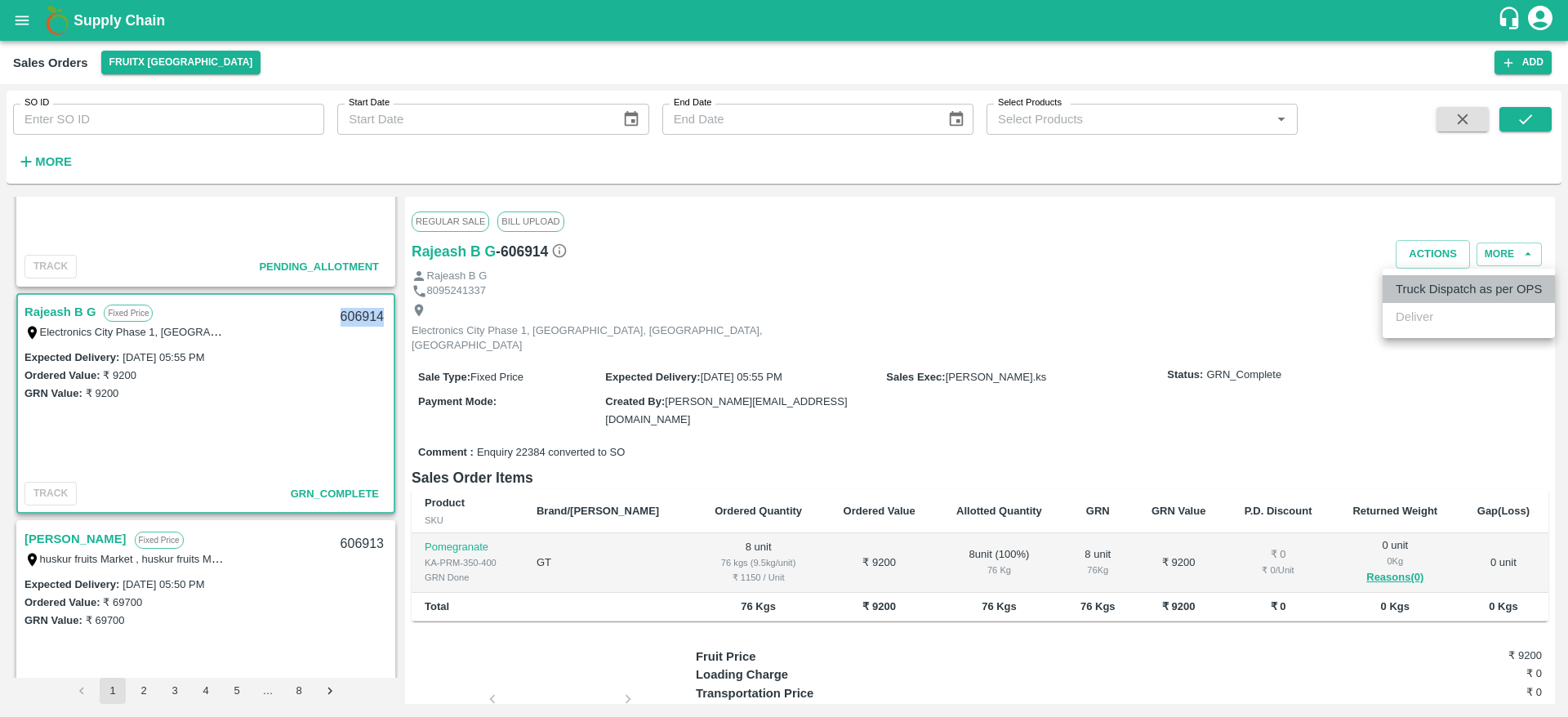
click at [1431, 288] on li "Truck Dispatch as per OPS" at bounding box center [1468, 288] width 172 height 27
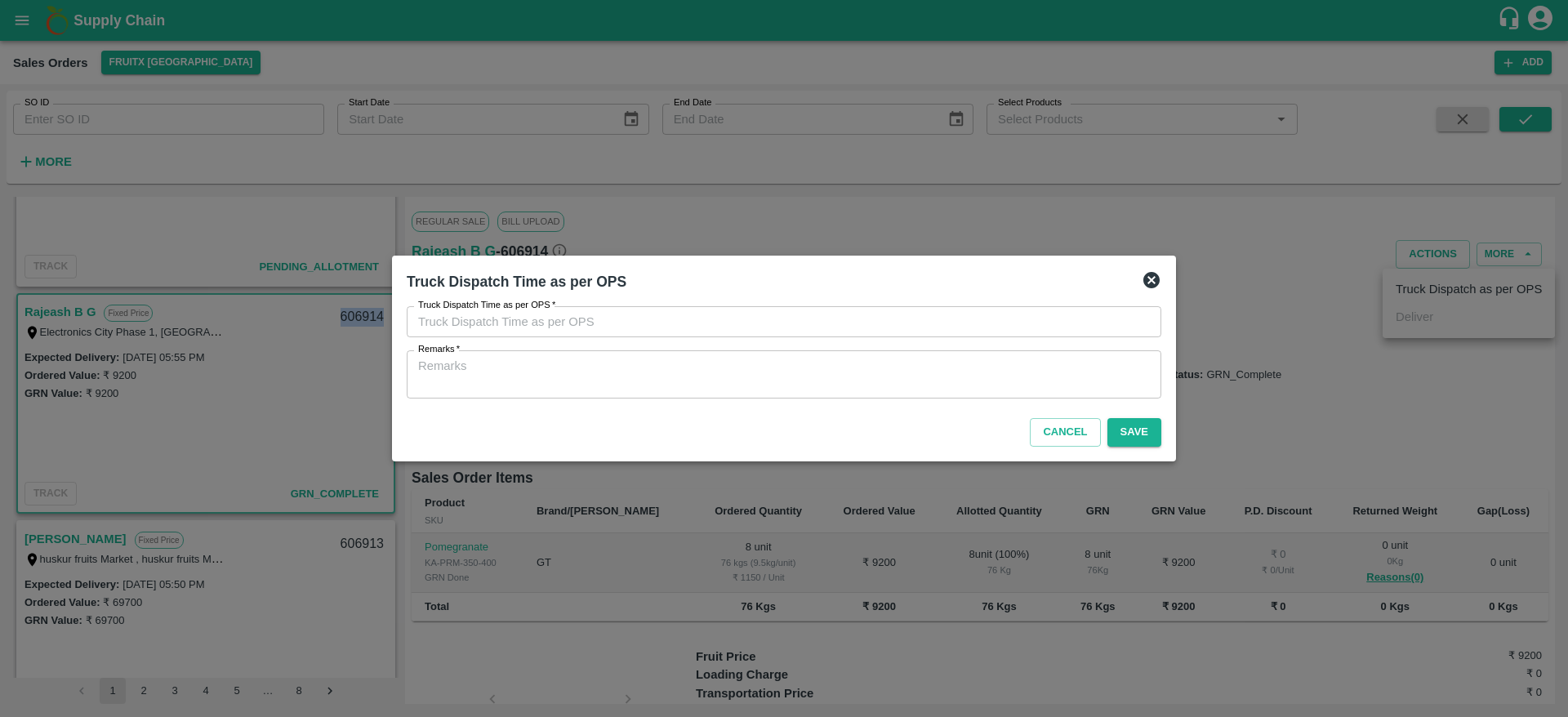
type input "[DATE] 05:51 PM"
click at [1050, 380] on textarea "Remarks   *" at bounding box center [784, 375] width 732 height 34
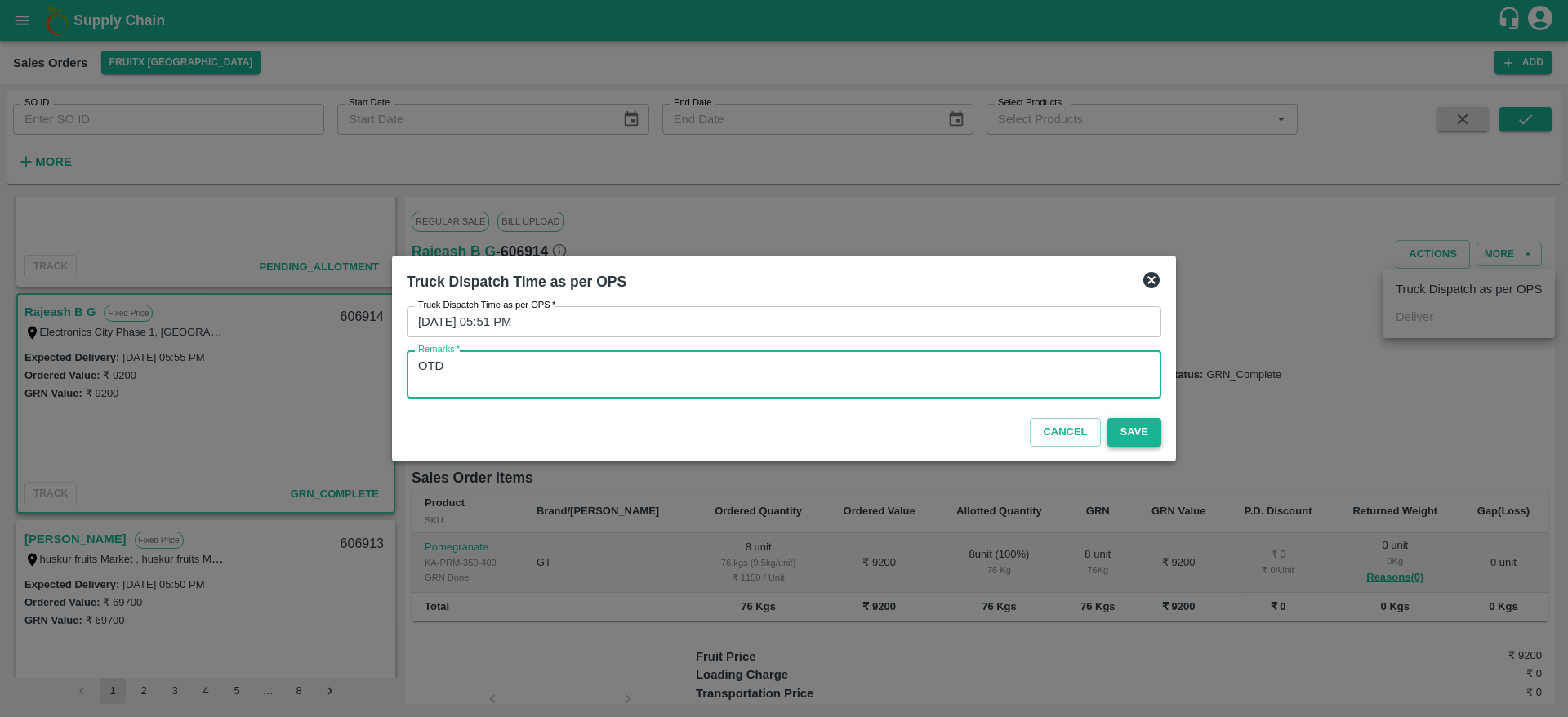
type textarea "OTD"
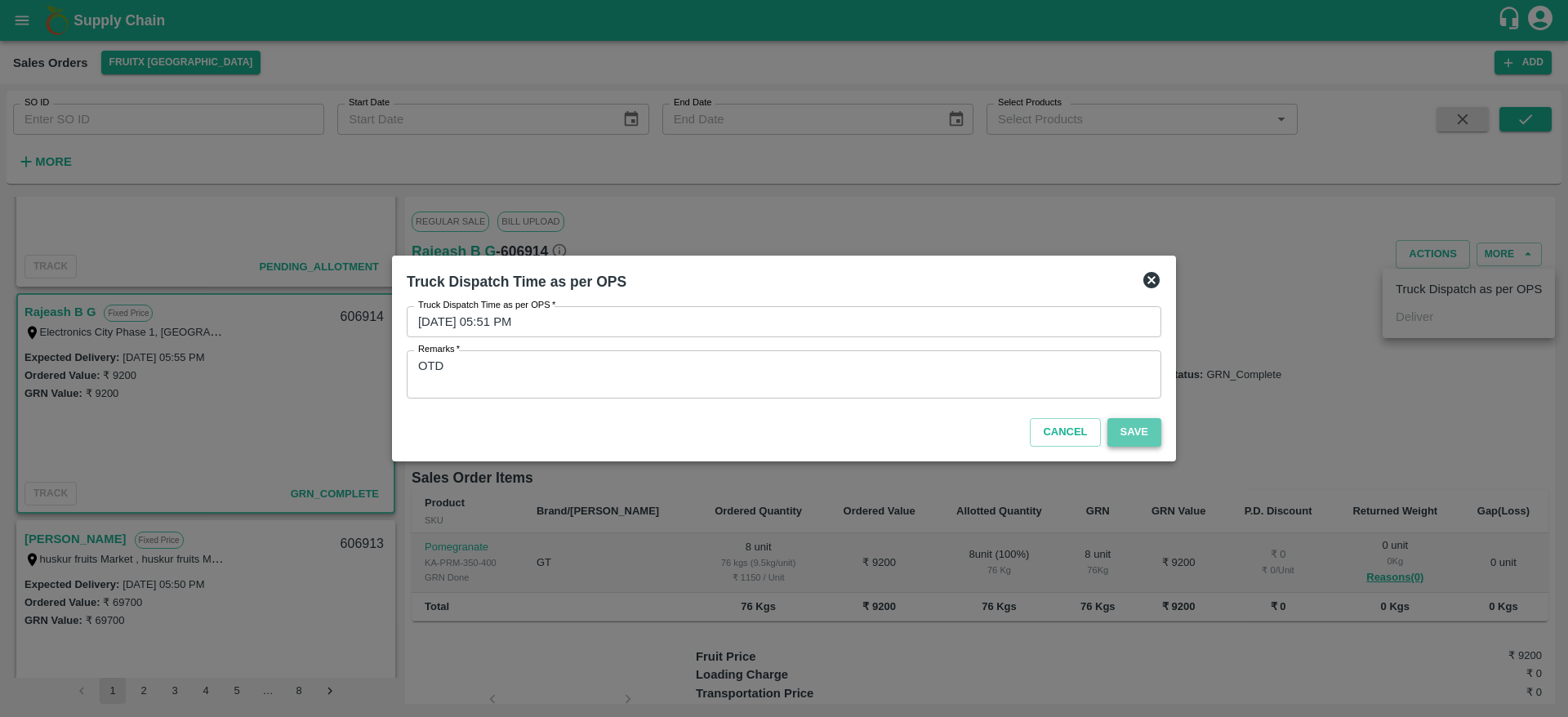
click at [1137, 440] on button "Save" at bounding box center [1133, 432] width 54 height 28
click at [253, 449] on div at bounding box center [784, 358] width 1568 height 717
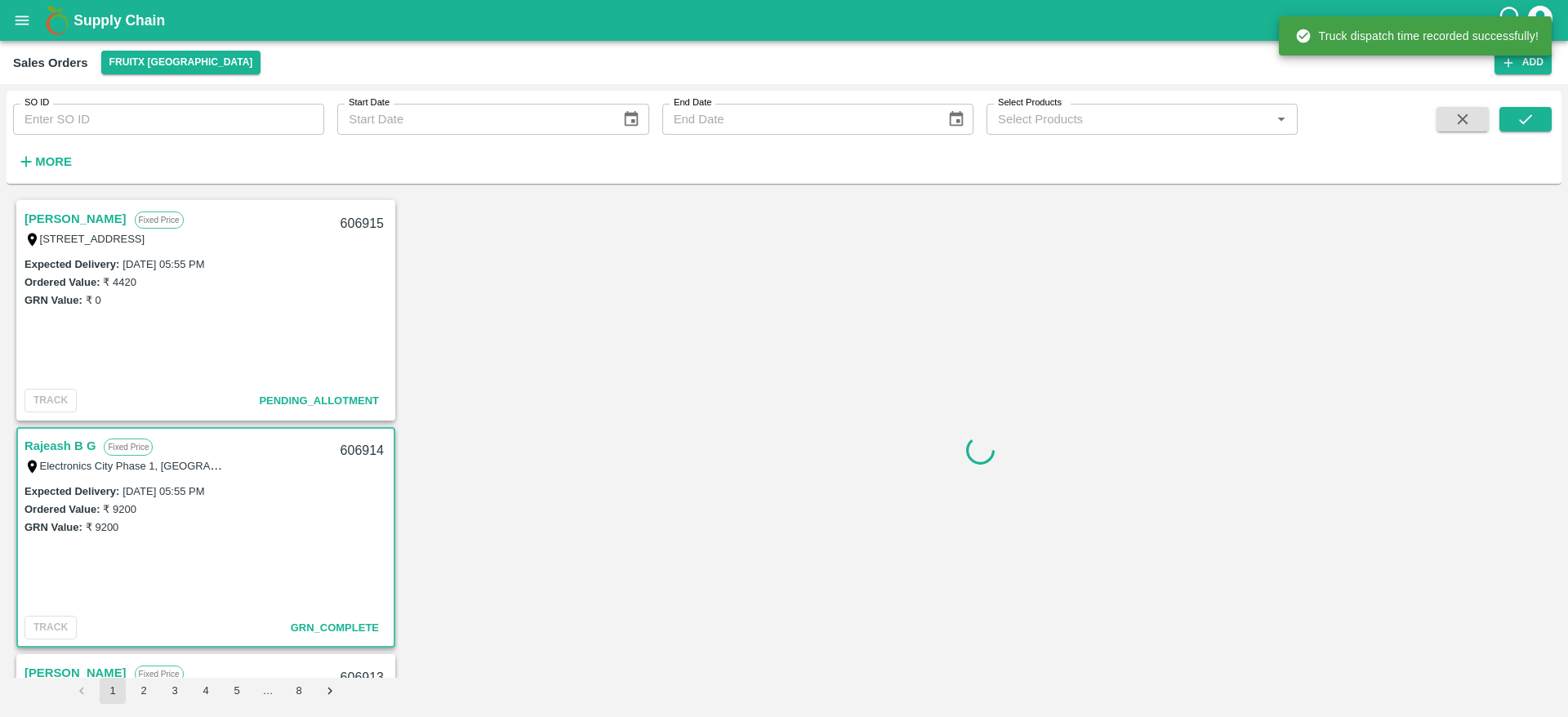
click at [70, 220] on link "[PERSON_NAME]" at bounding box center [76, 219] width 102 height 21
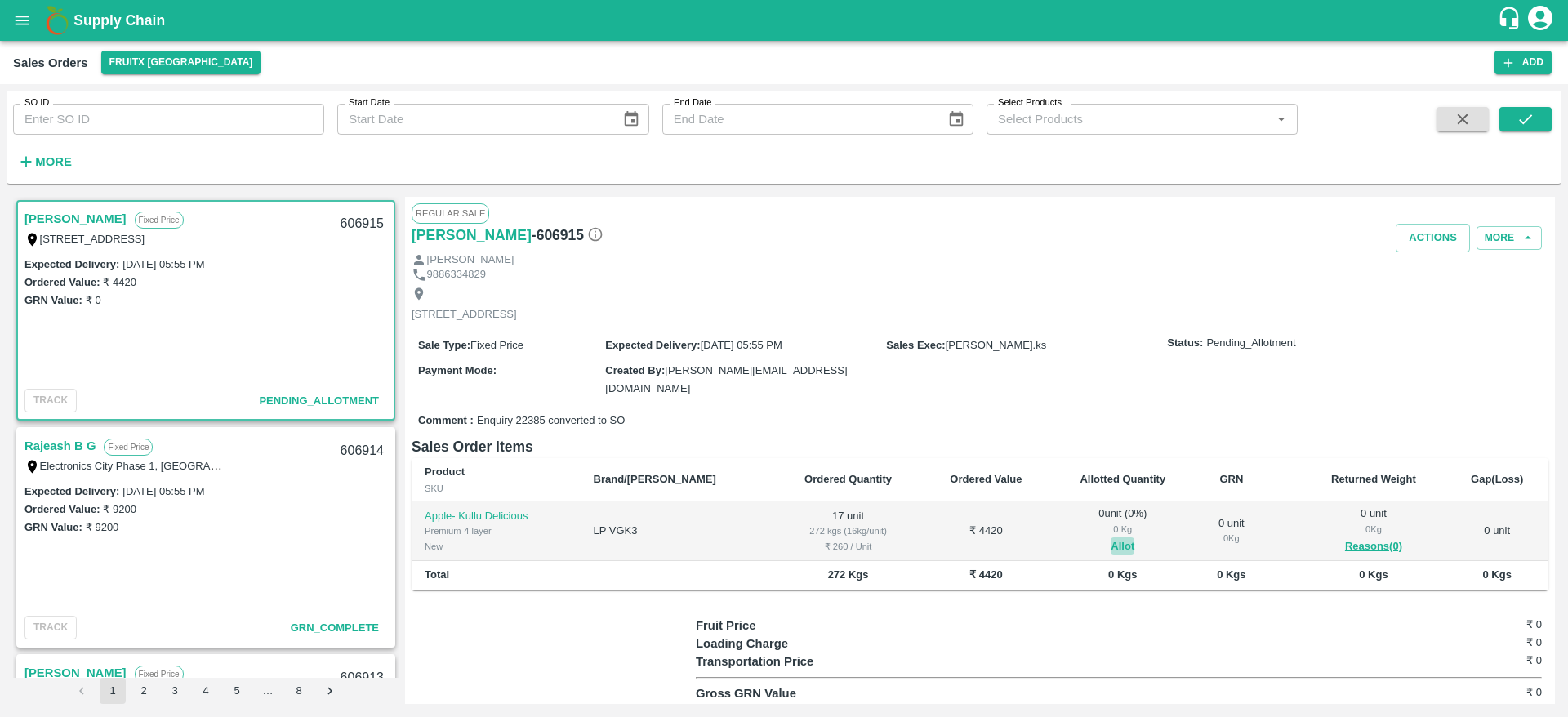
click at [1111, 547] on button "Allot" at bounding box center [1122, 547] width 24 height 19
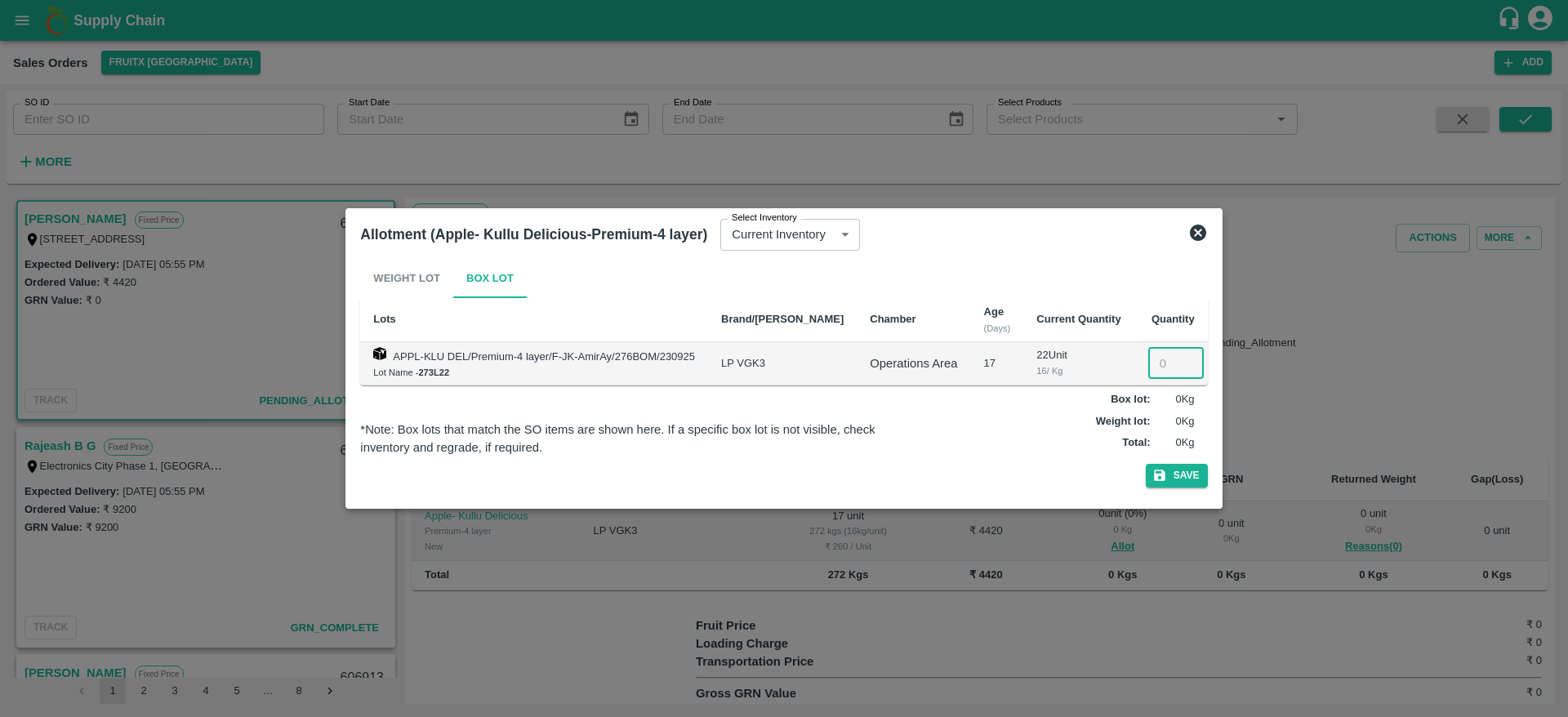
click at [1148, 368] on input "number" at bounding box center [1176, 363] width 56 height 31
type input "17"
click at [1146, 464] on button "Save" at bounding box center [1177, 475] width 62 height 24
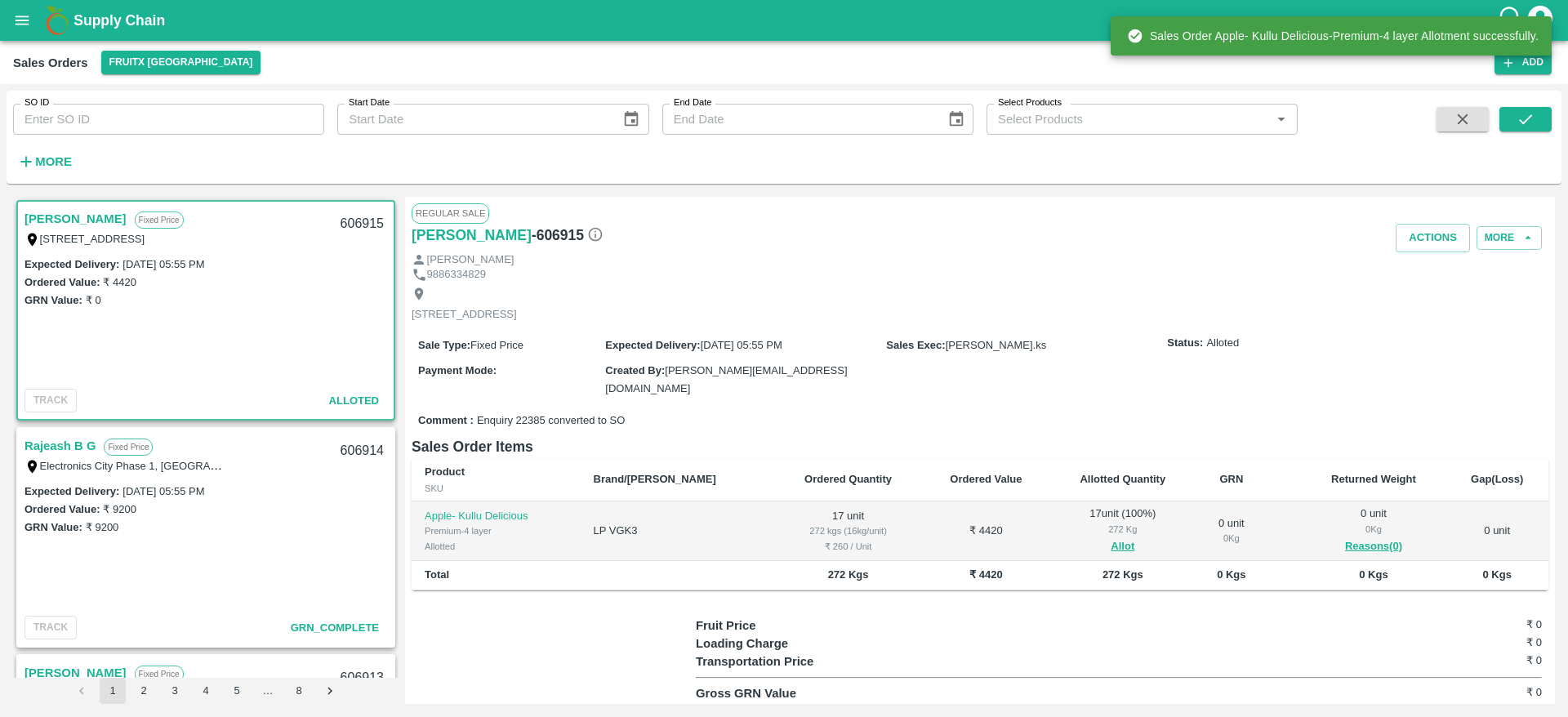
click at [361, 214] on div "606915" at bounding box center [361, 225] width 63 height 39
copy div "606915"
